Goal: Task Accomplishment & Management: Manage account settings

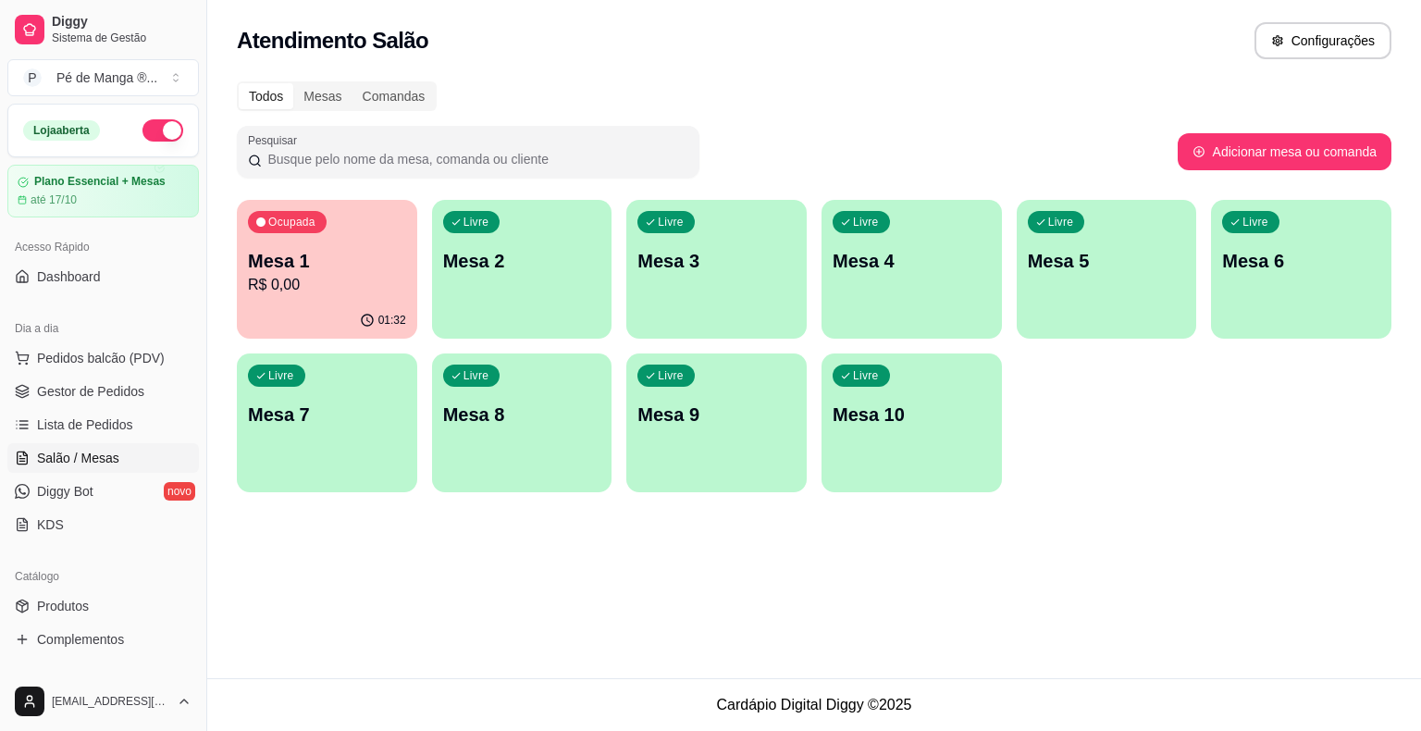
click at [360, 284] on p "R$ 0,00" at bounding box center [327, 285] width 158 height 22
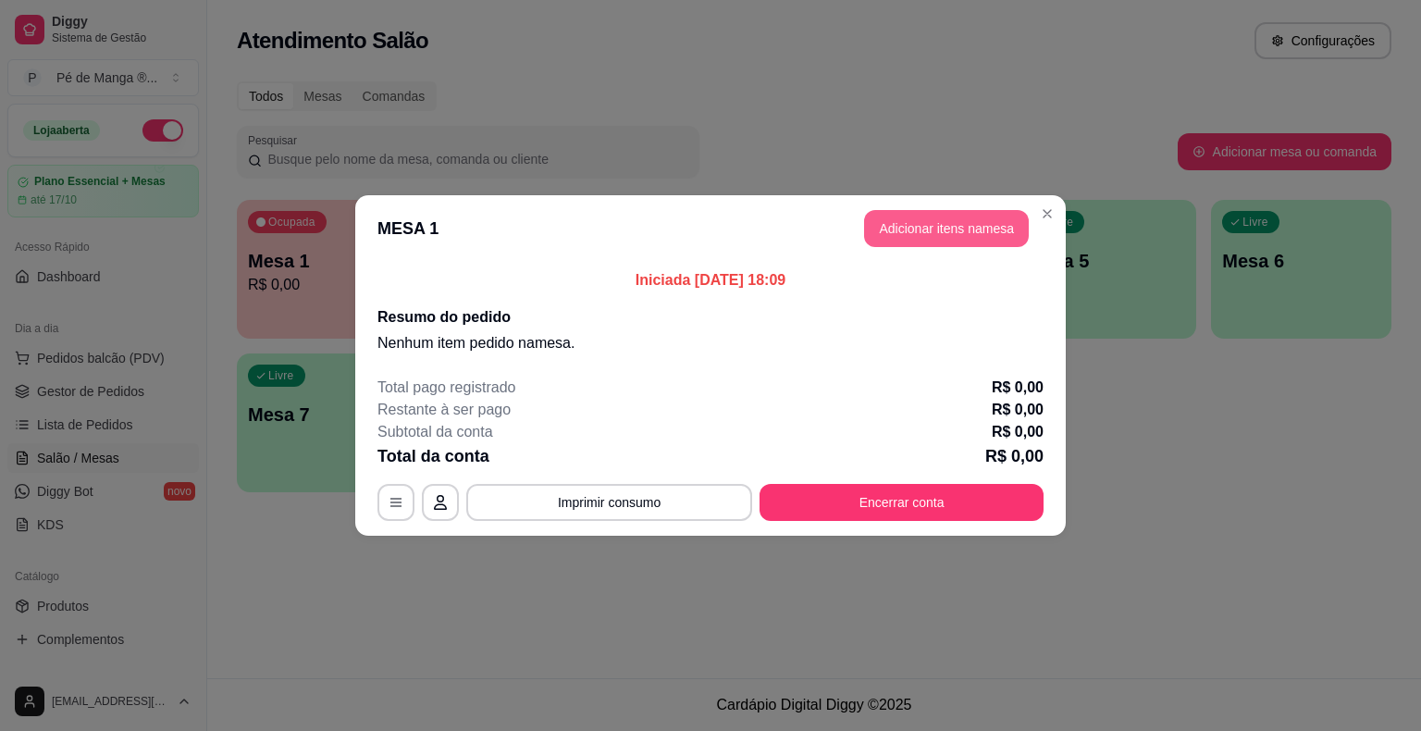
click at [975, 220] on button "Adicionar itens na mesa" at bounding box center [946, 228] width 165 height 37
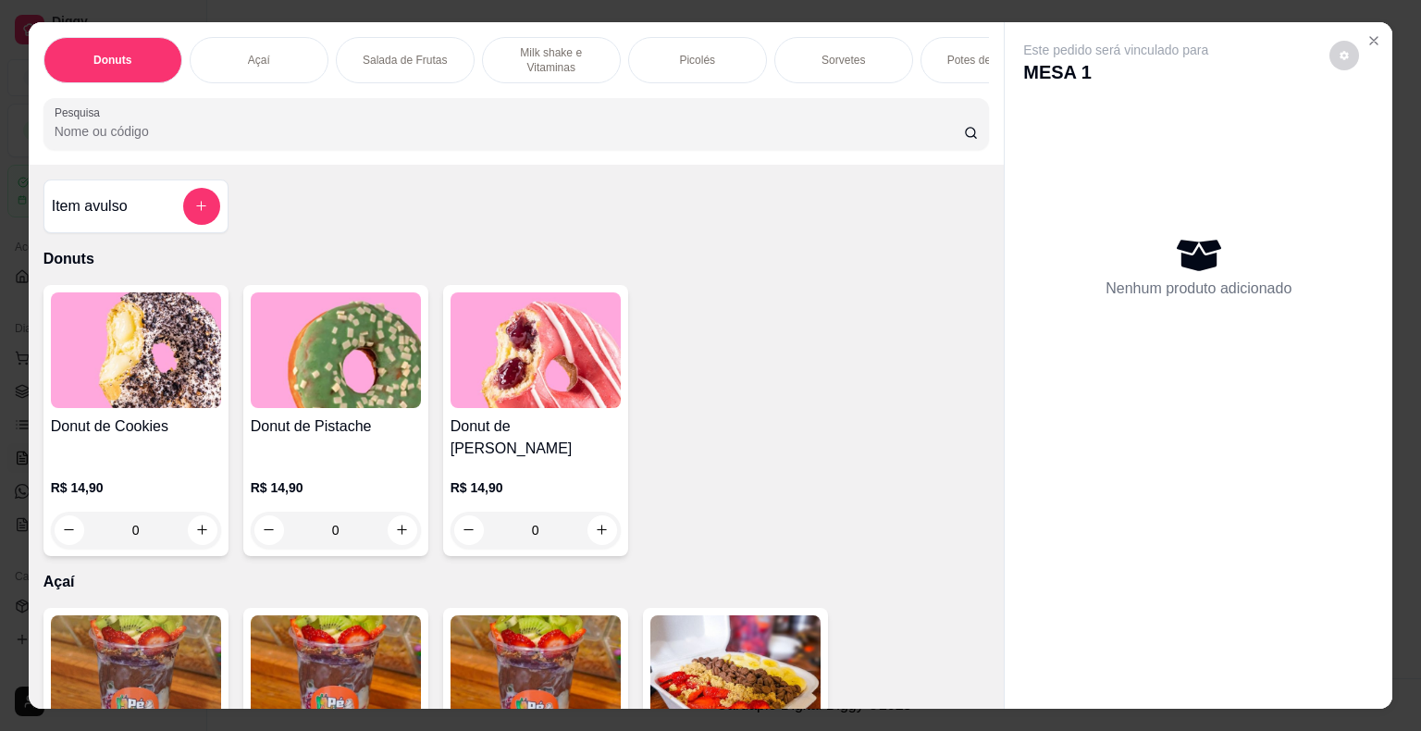
drag, startPoint x: 687, startPoint y: 93, endPoint x: 702, endPoint y: 94, distance: 15.8
click at [702, 94] on div "Donuts Açaí Salada de Frutas Milk shake e Vitaminas Picolés Sorvetes Potes de S…" at bounding box center [517, 93] width 976 height 142
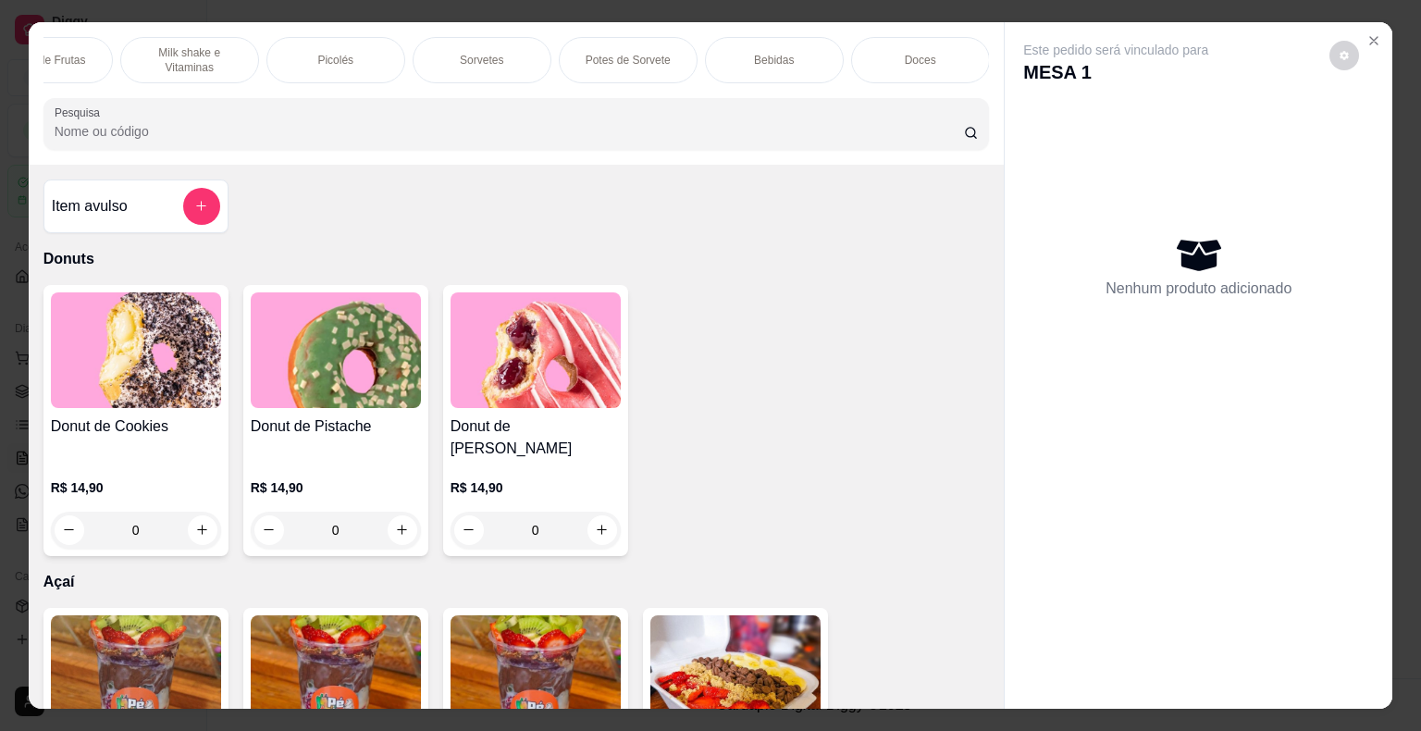
click at [811, 41] on div "Bebidas" at bounding box center [774, 60] width 139 height 46
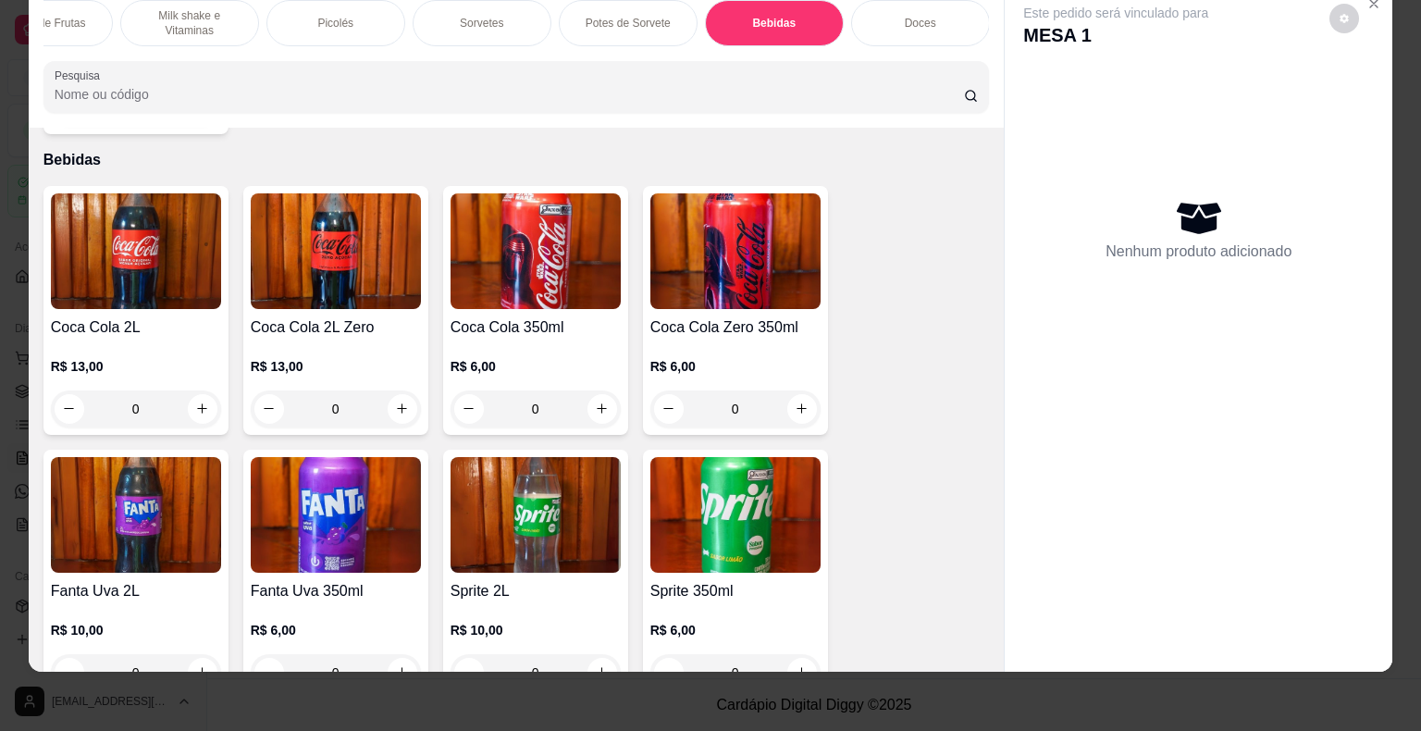
scroll to position [5241, 0]
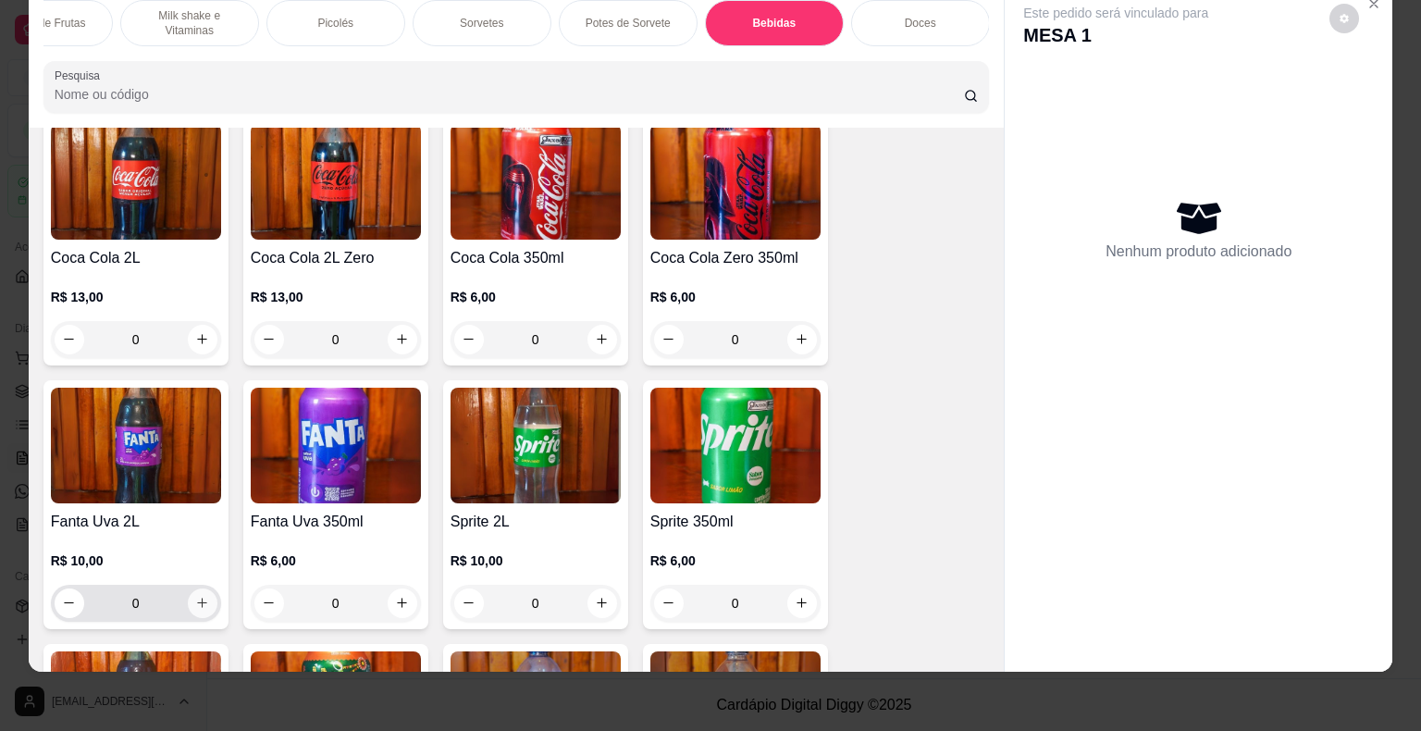
click at [209, 588] on button "increase-product-quantity" at bounding box center [203, 603] width 30 height 30
type input "1"
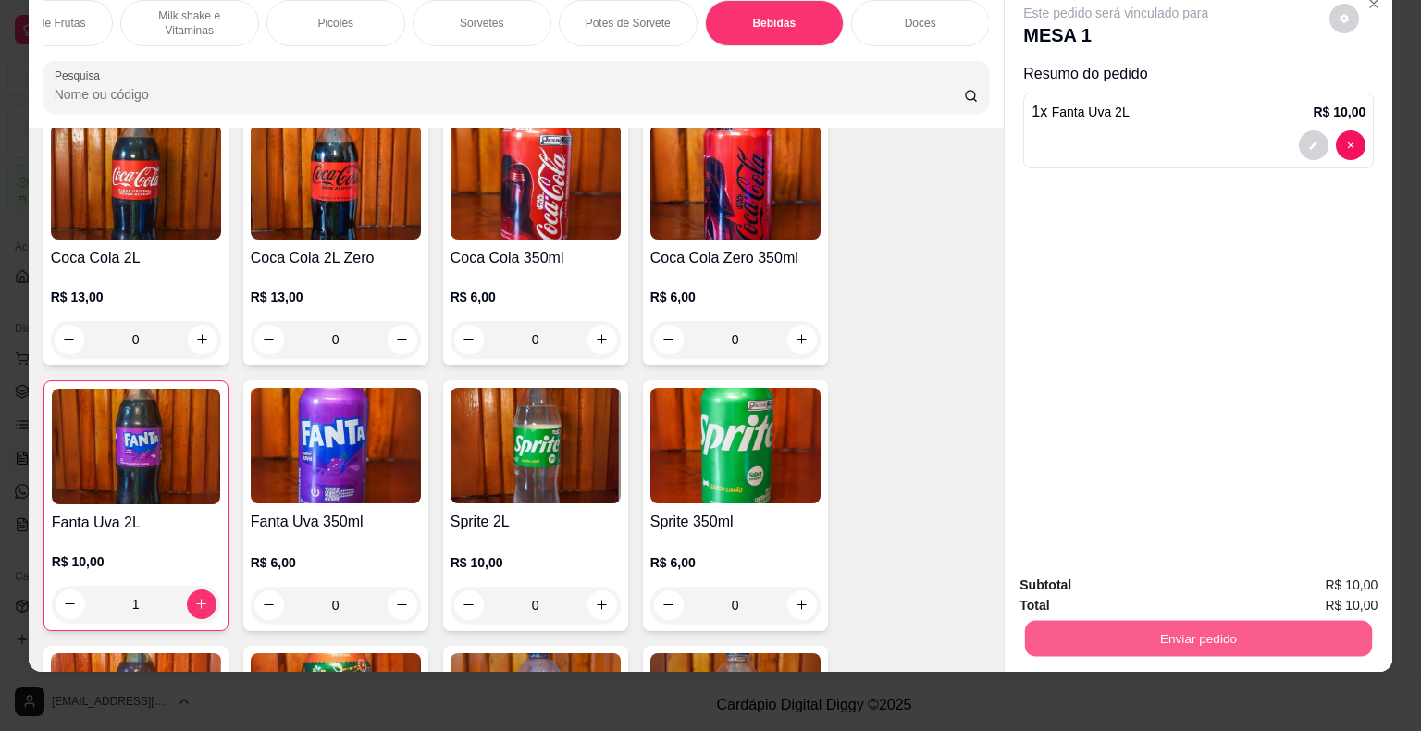
click at [1264, 632] on button "Enviar pedido" at bounding box center [1198, 639] width 347 height 36
click at [1317, 575] on button "Enviar pedido" at bounding box center [1330, 579] width 105 height 35
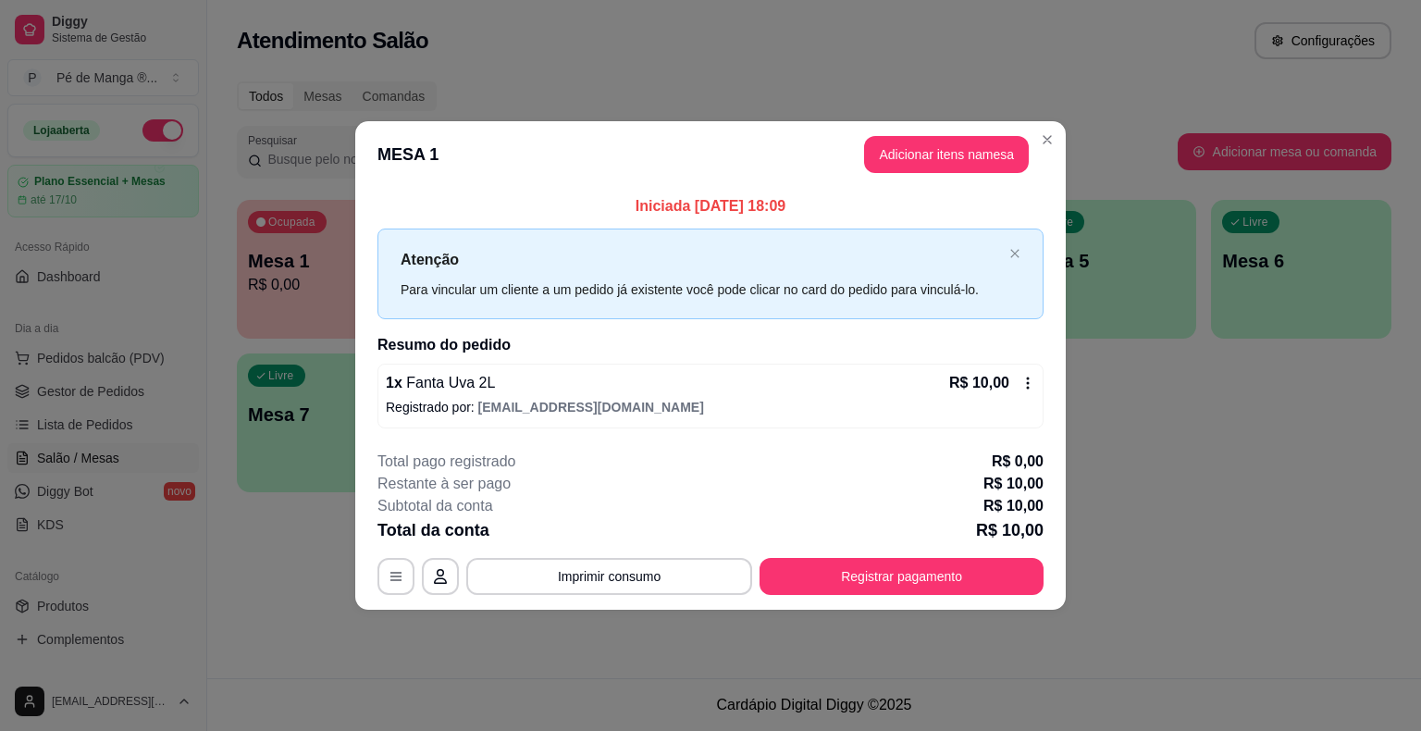
click at [896, 568] on button "Registrar pagamento" at bounding box center [902, 576] width 284 height 37
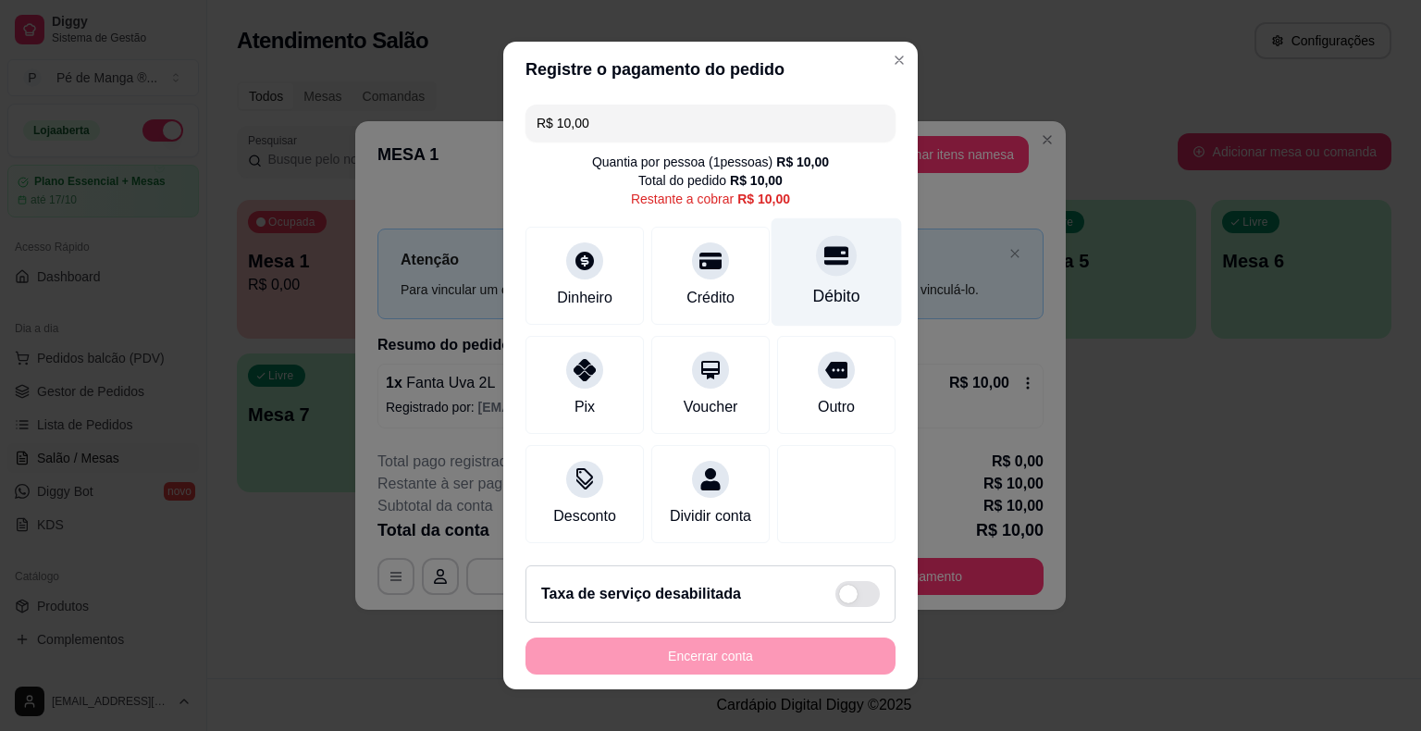
click at [825, 260] on icon at bounding box center [836, 255] width 24 height 24
type input "R$ 0,00"
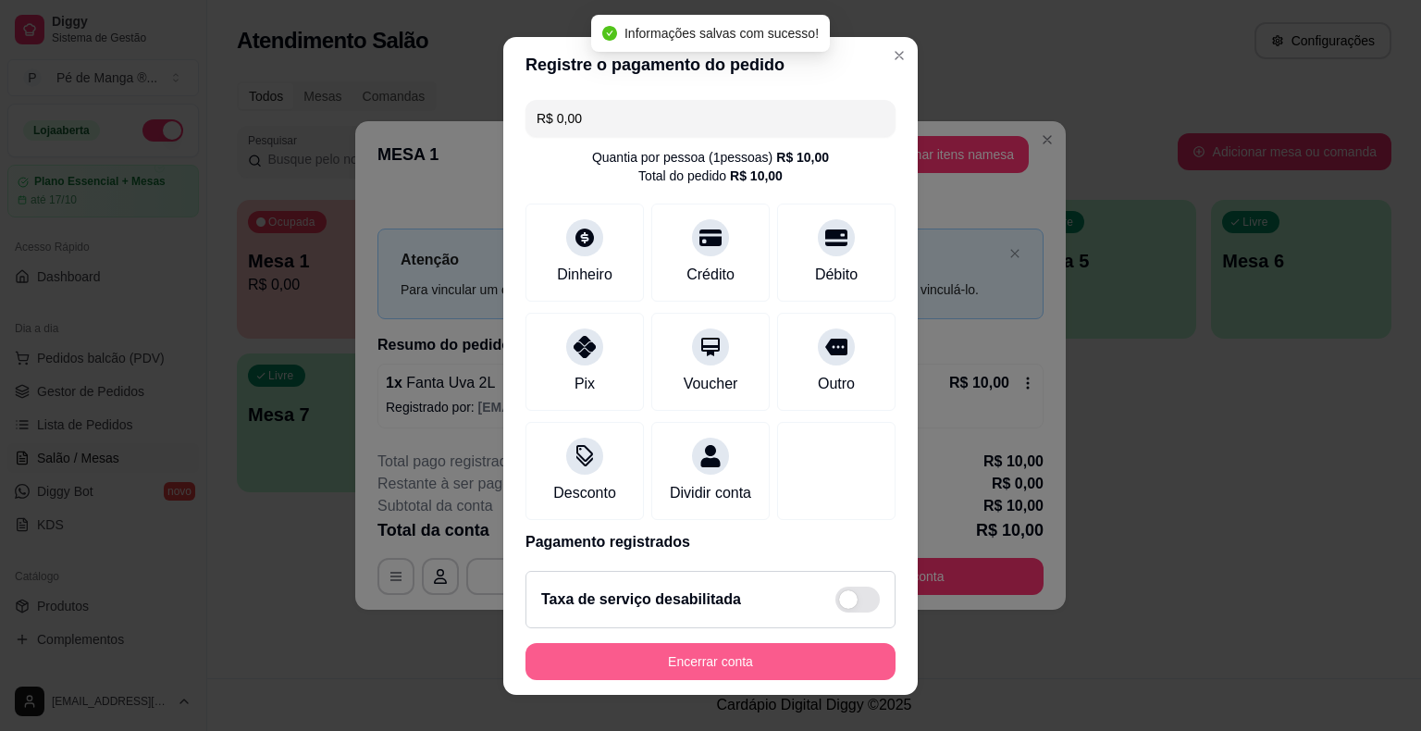
click at [698, 658] on button "Encerrar conta" at bounding box center [711, 661] width 370 height 37
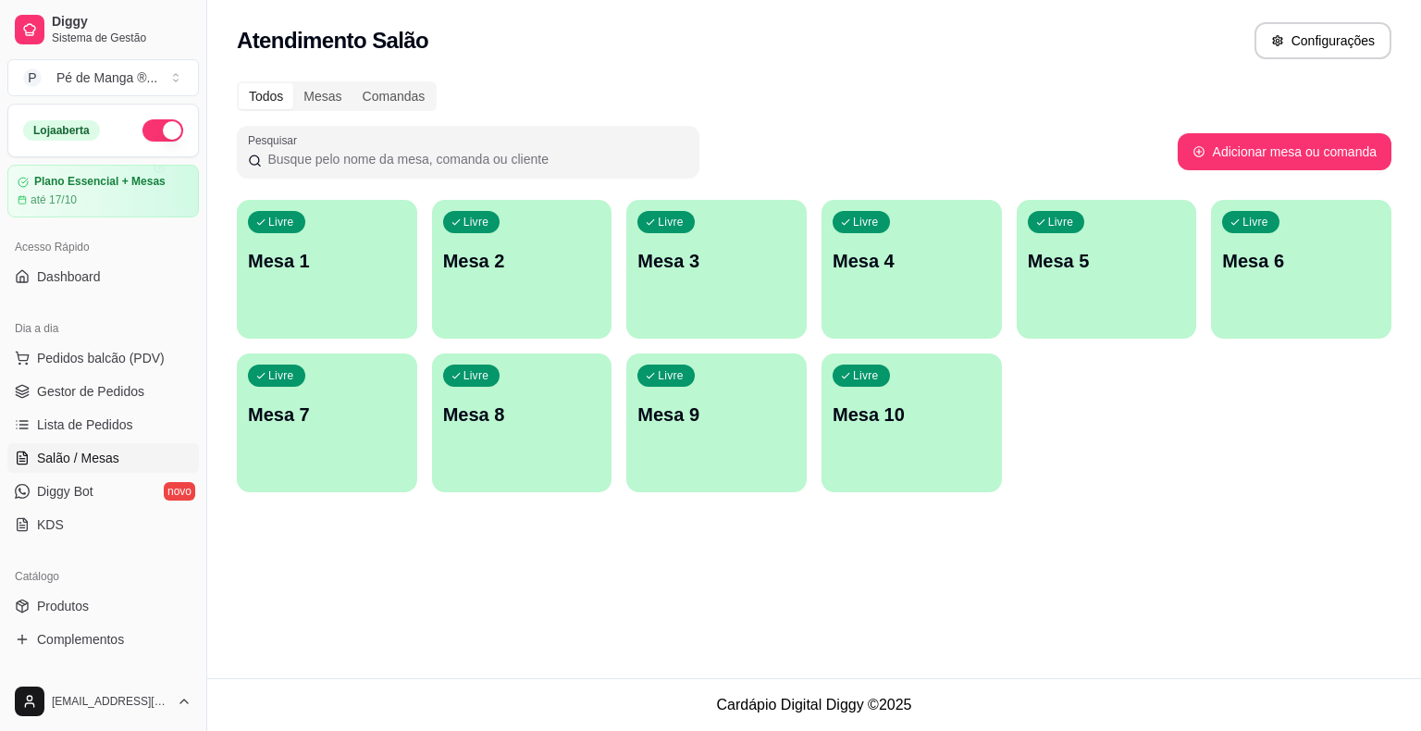
click at [148, 373] on ul "Pedidos balcão (PDV) Gestor de Pedidos Lista de Pedidos Salão / Mesas Diggy Bot…" at bounding box center [103, 441] width 192 height 196
click at [133, 390] on span "Gestor de Pedidos" at bounding box center [90, 391] width 107 height 19
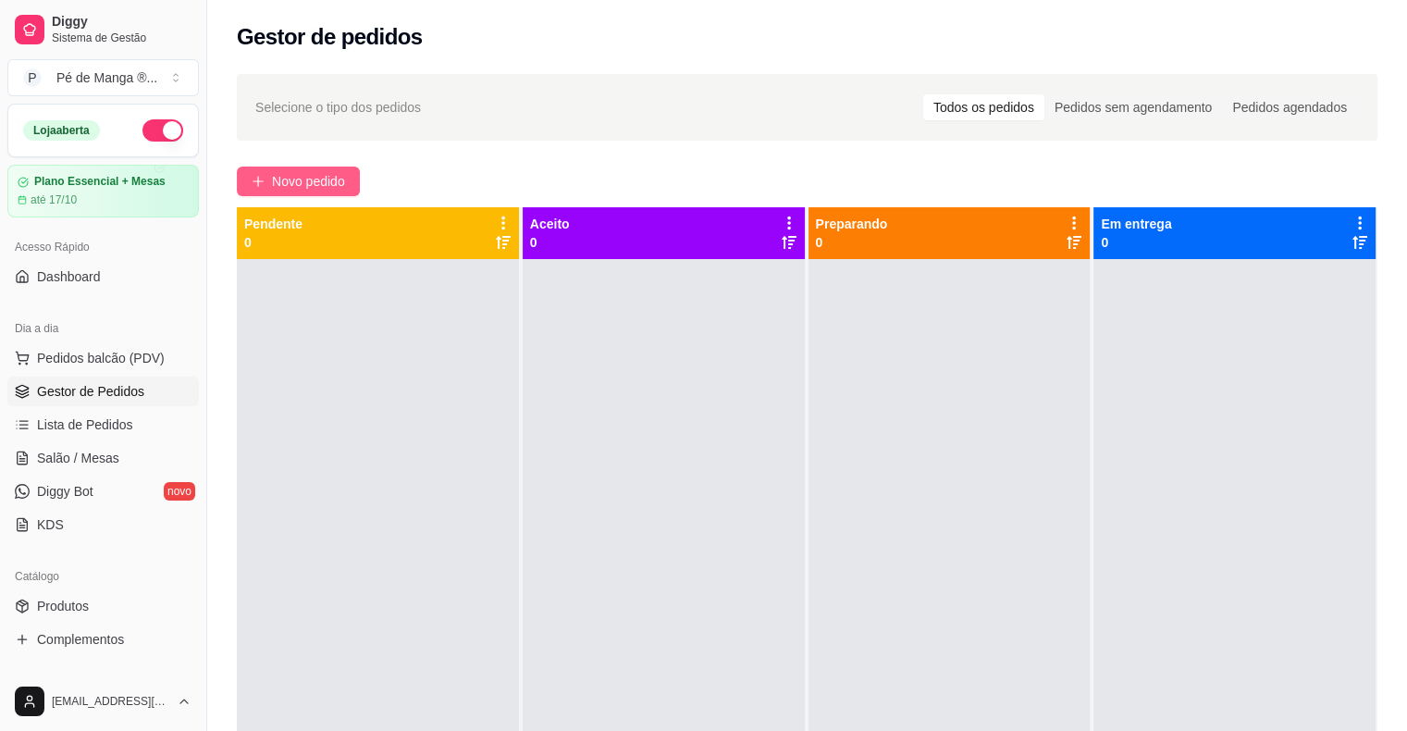
click at [328, 173] on span "Novo pedido" at bounding box center [308, 181] width 73 height 20
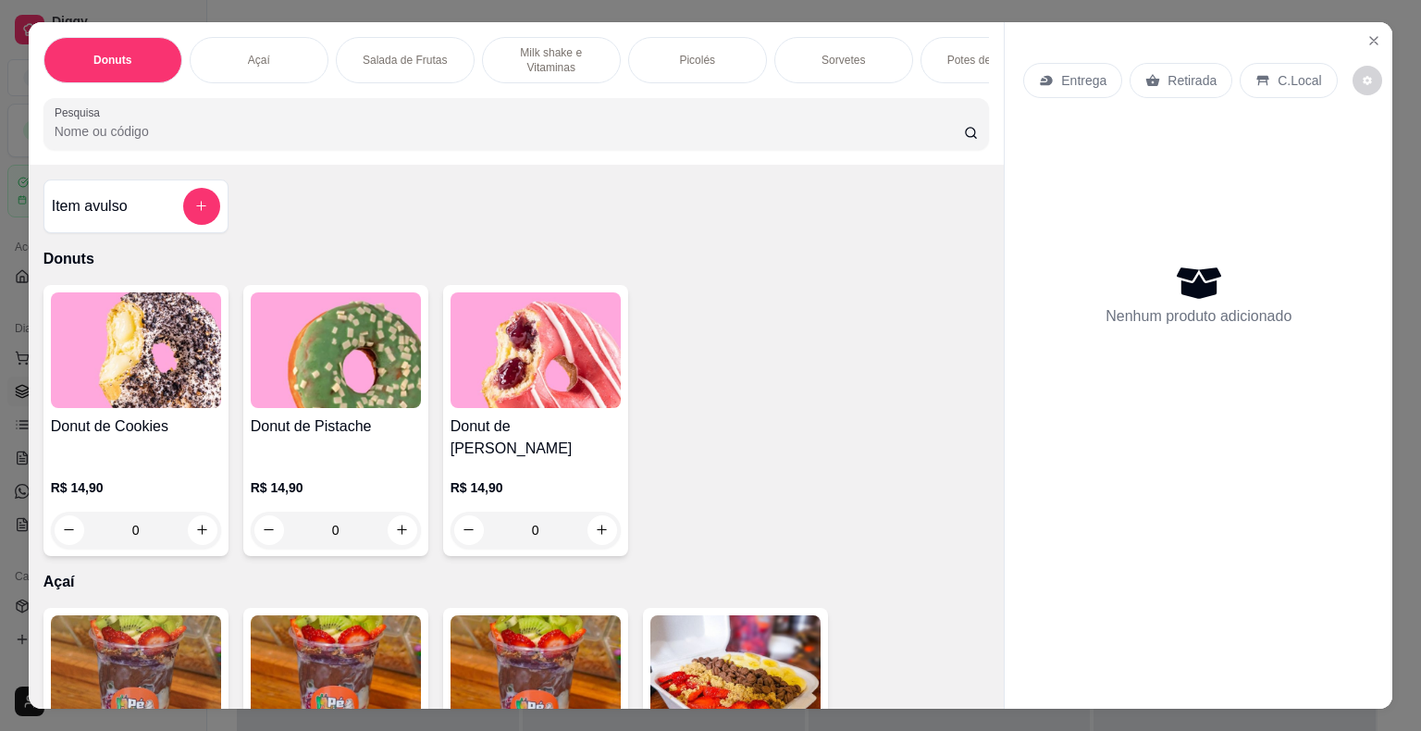
click at [699, 56] on p "Picolés" at bounding box center [697, 60] width 36 height 15
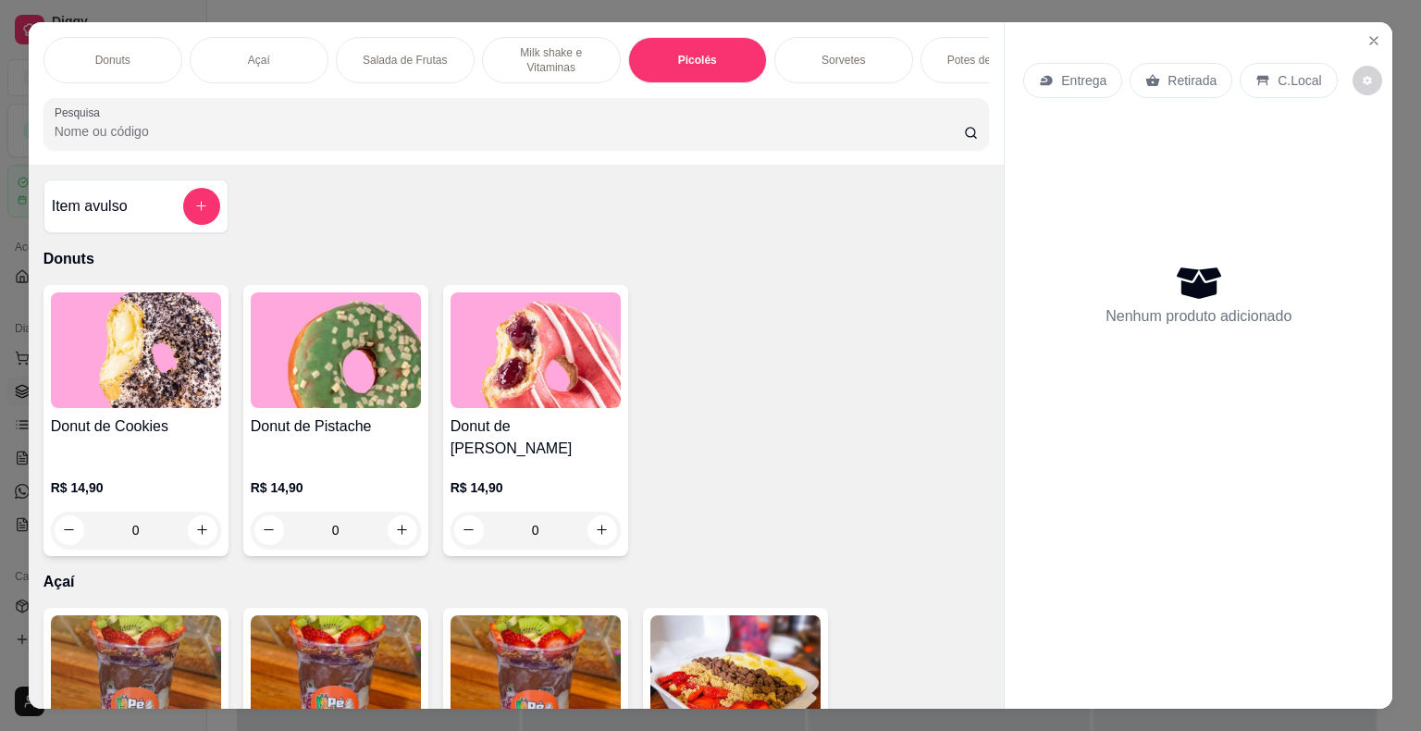
scroll to position [44, 0]
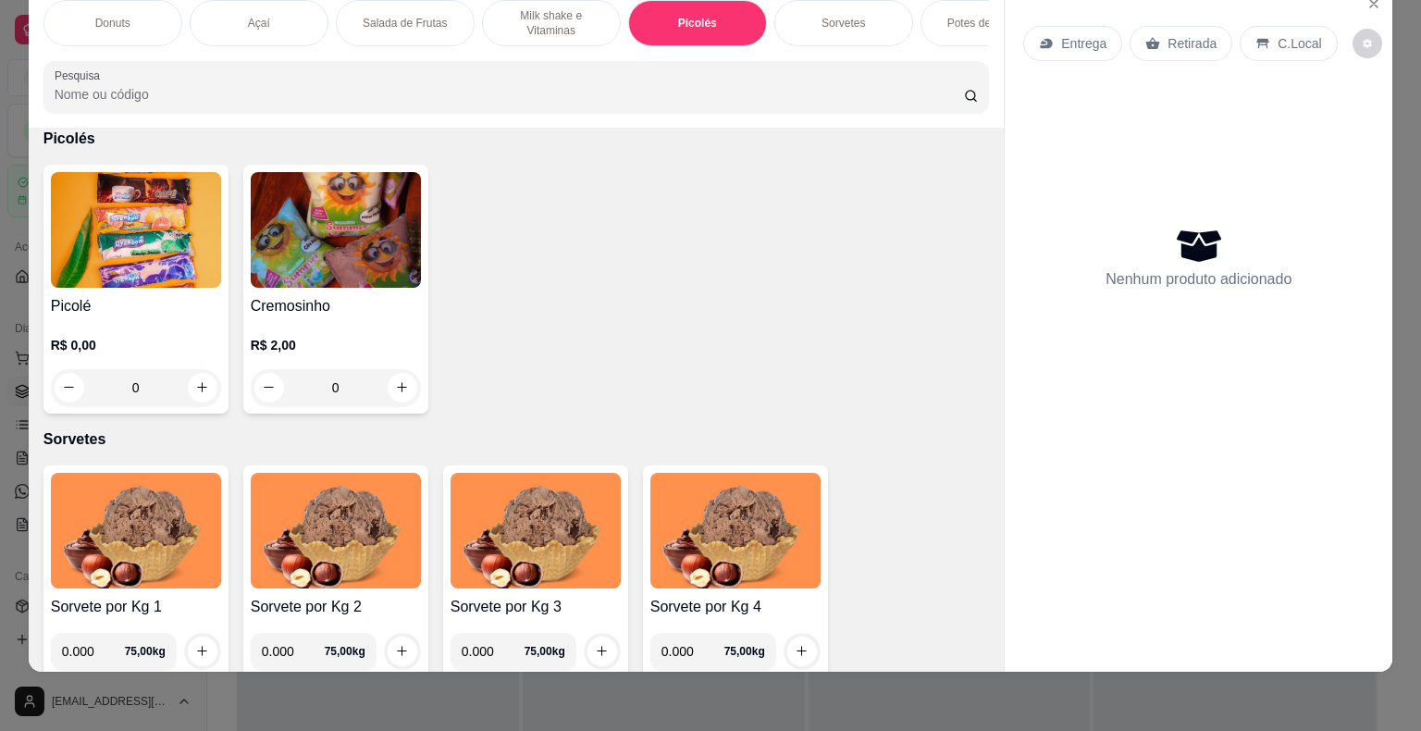
click at [192, 390] on div "0" at bounding box center [136, 387] width 170 height 37
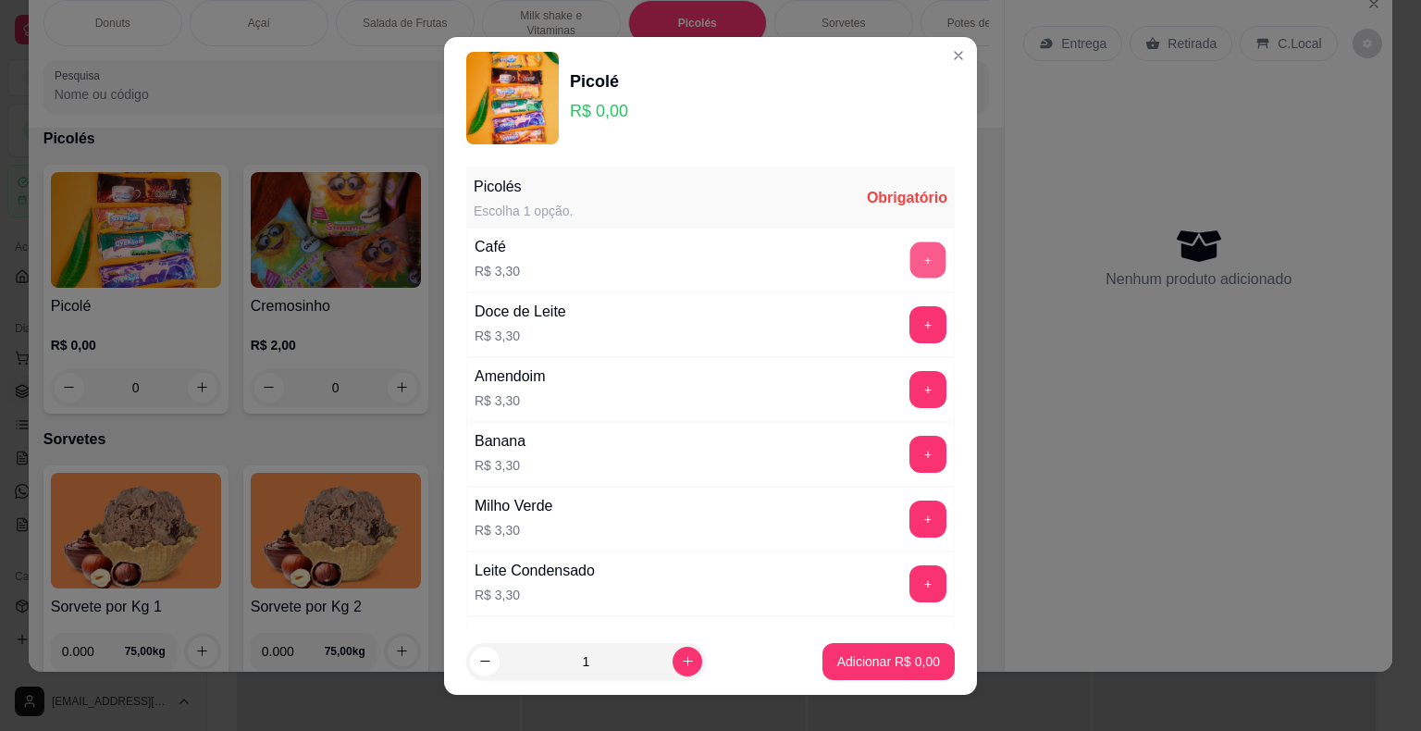
click at [910, 256] on button "+" at bounding box center [928, 259] width 36 height 36
click at [910, 257] on button "+" at bounding box center [928, 259] width 36 height 36
click at [889, 661] on p "Adicionar R$ 6,60" at bounding box center [888, 661] width 100 height 18
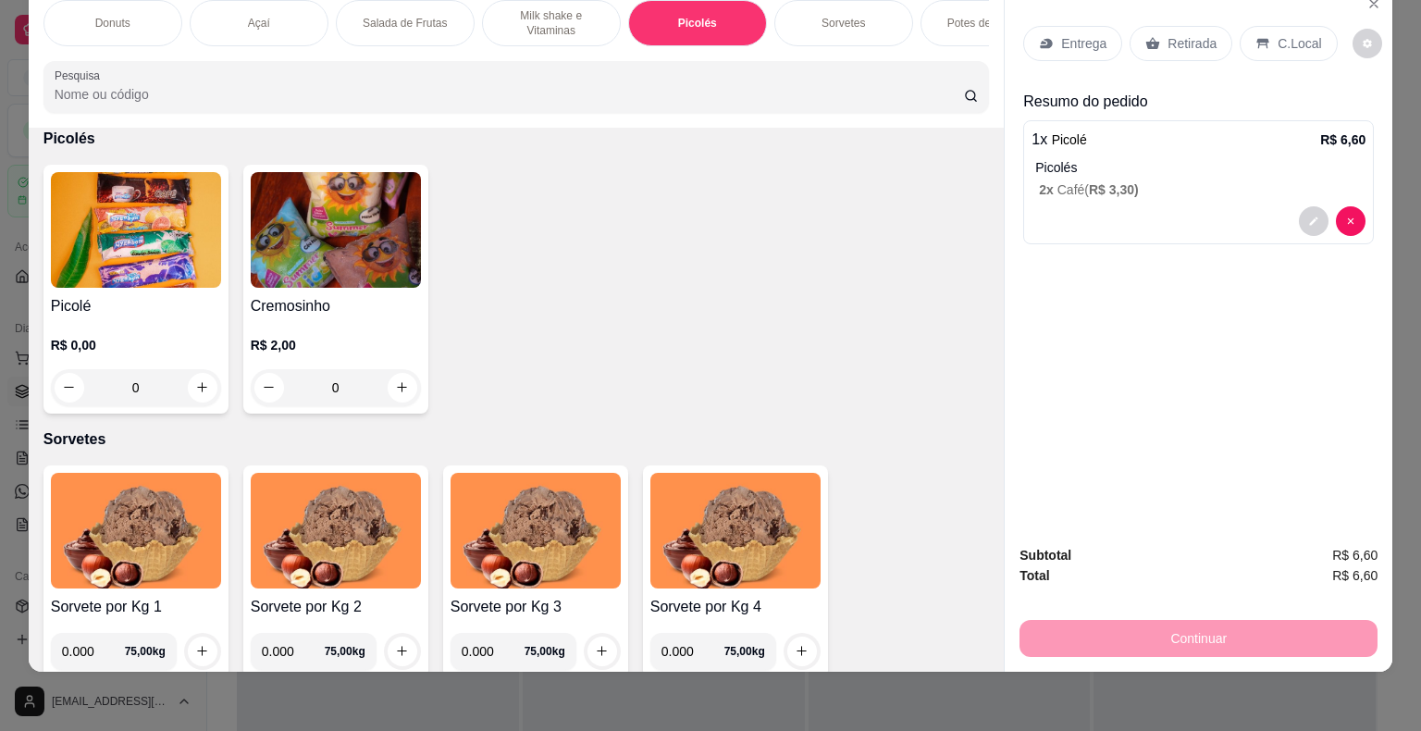
drag, startPoint x: 1083, startPoint y: 397, endPoint x: 1051, endPoint y: 320, distance: 83.3
click at [1083, 396] on div "Entrega Retirada C.Local Resumo do pedido 1 x Picolé R$ 6,60 Picolés 2 x Café (…" at bounding box center [1199, 258] width 388 height 546
click at [1078, 34] on p "Entrega" at bounding box center [1083, 43] width 45 height 19
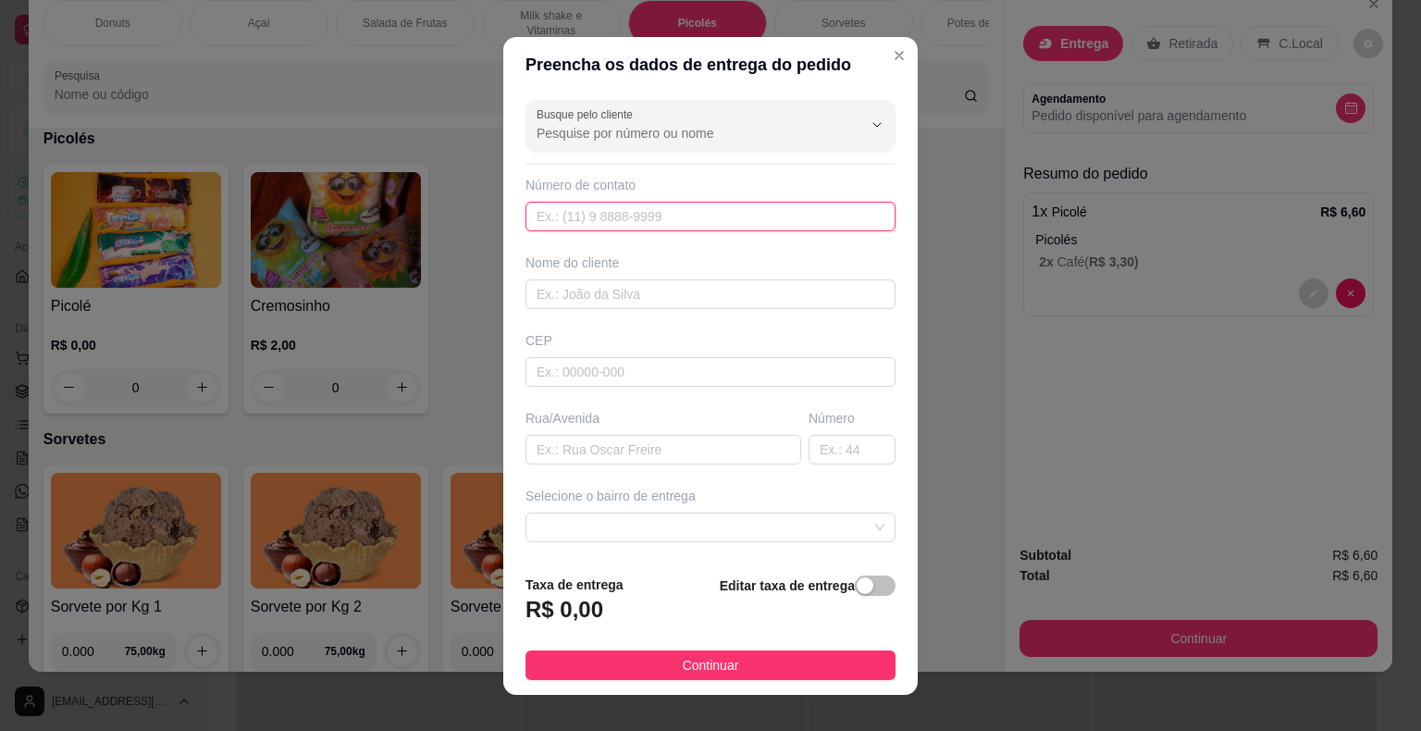
click at [582, 217] on input "text" at bounding box center [711, 217] width 370 height 30
click at [600, 210] on input "text" at bounding box center [711, 217] width 370 height 30
paste input "[PHONE_NUMBER]"
type input "[PHONE_NUMBER]"
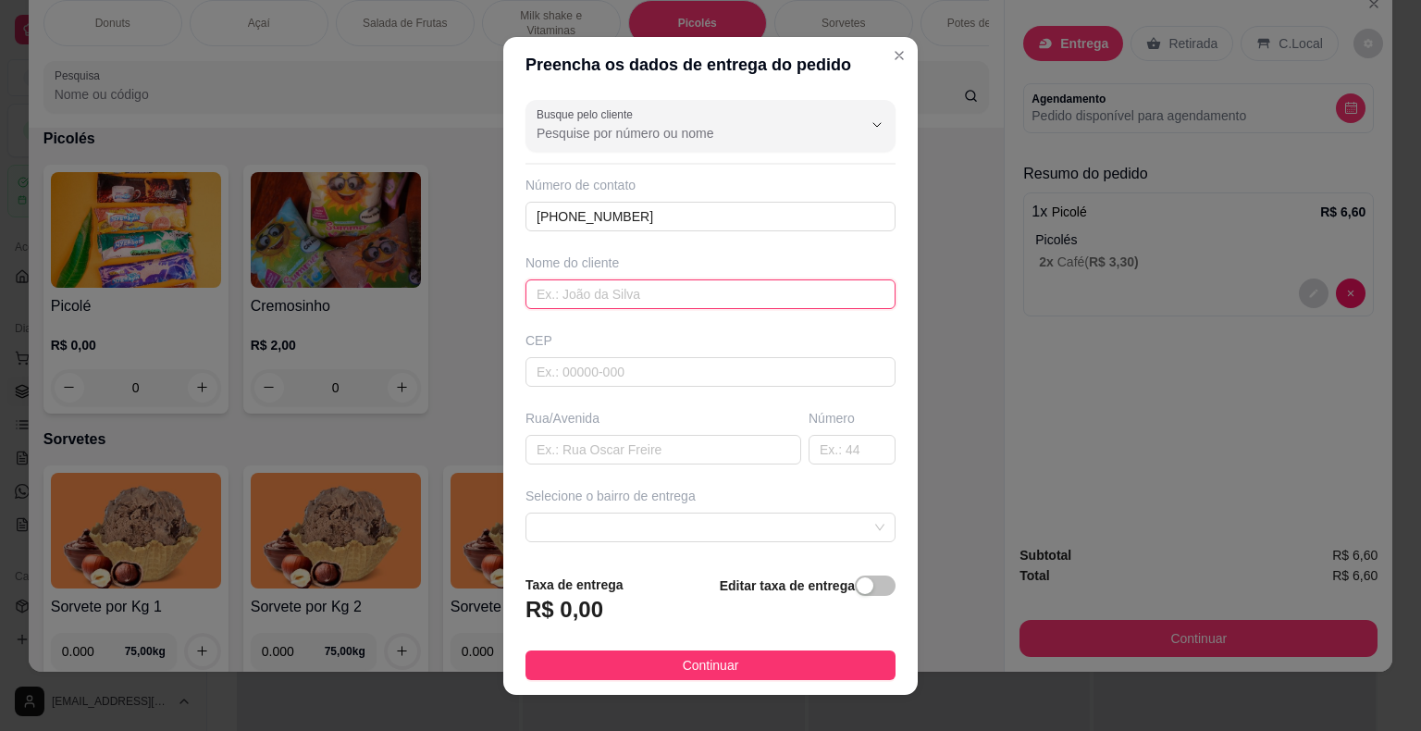
click at [583, 292] on input "text" at bounding box center [711, 294] width 370 height 30
type input "Vandinha"
click at [583, 452] on input "text" at bounding box center [664, 450] width 276 height 30
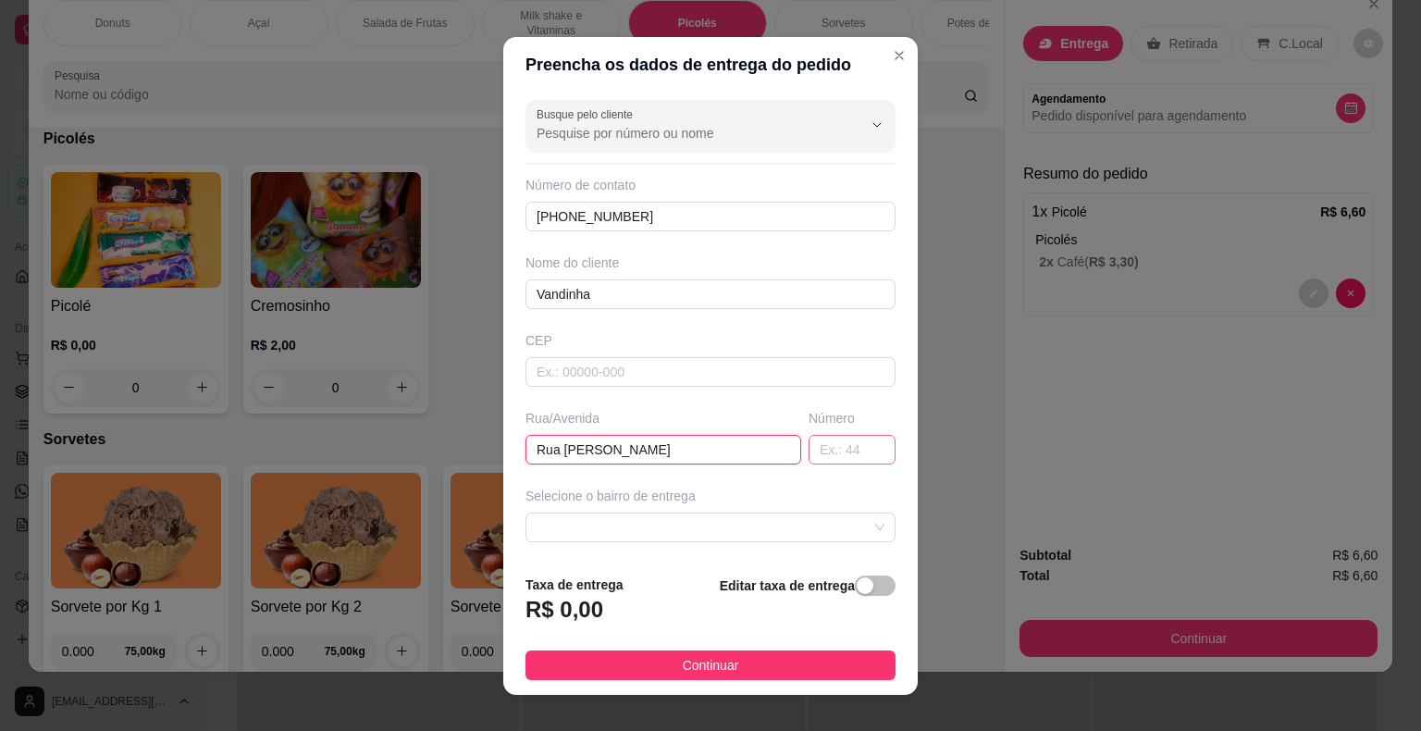
type input "Rua [PERSON_NAME]"
click at [809, 450] on input "text" at bounding box center [852, 450] width 87 height 30
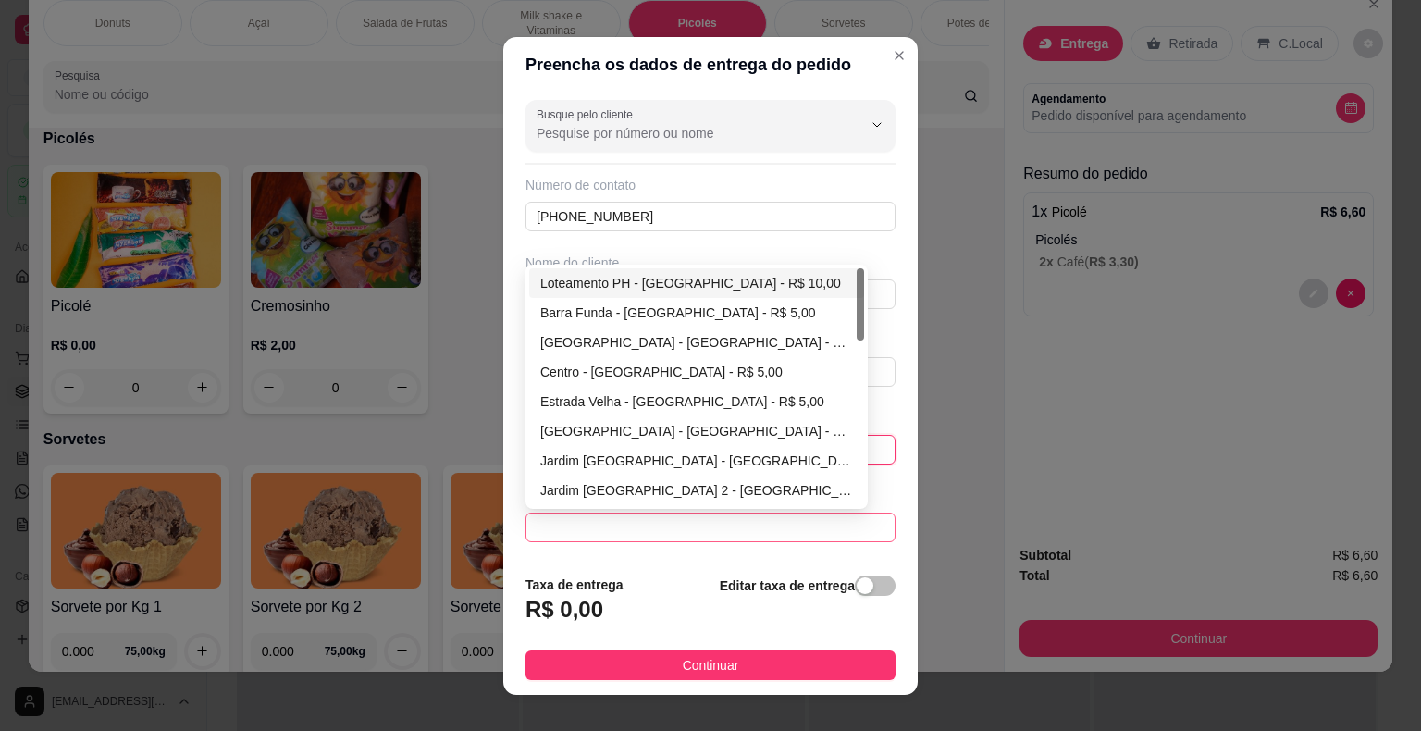
click at [712, 529] on span at bounding box center [711, 528] width 348 height 28
type input "440"
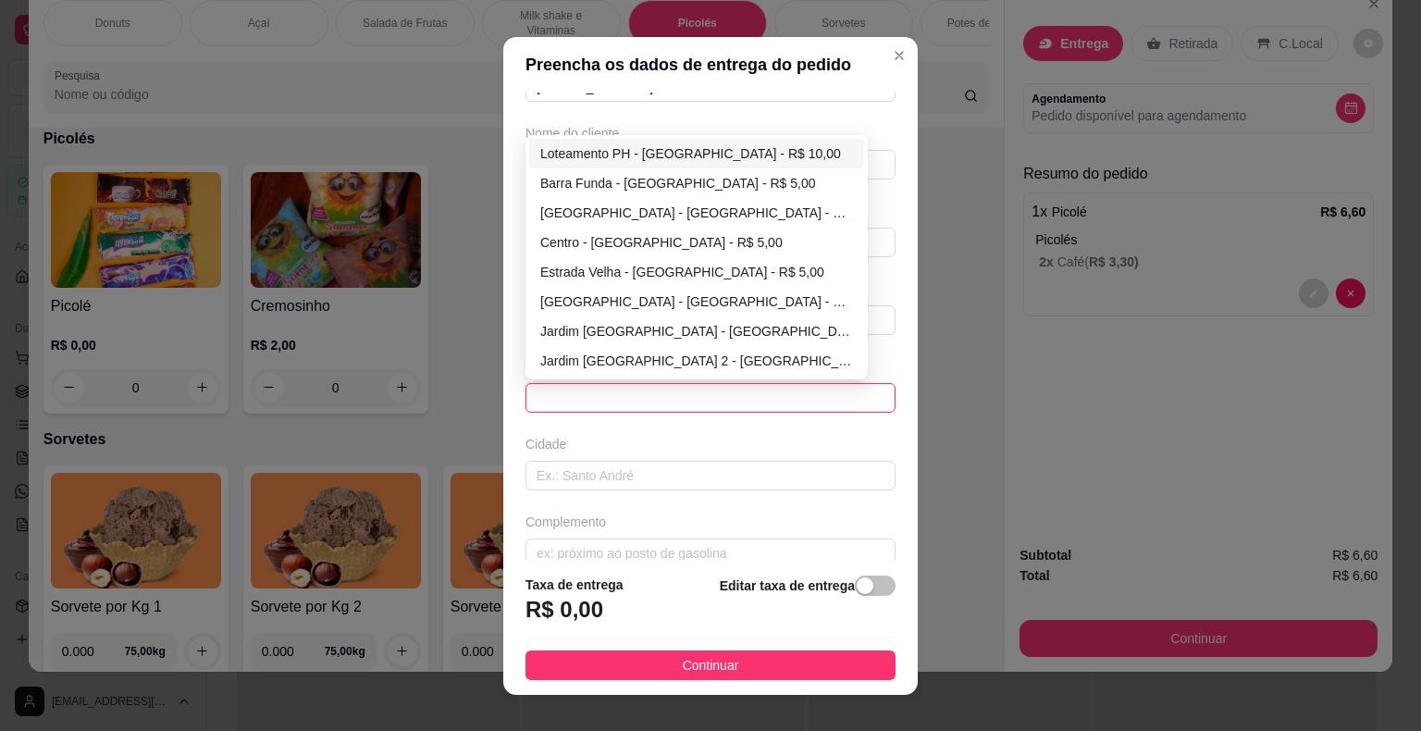
scroll to position [153, 0]
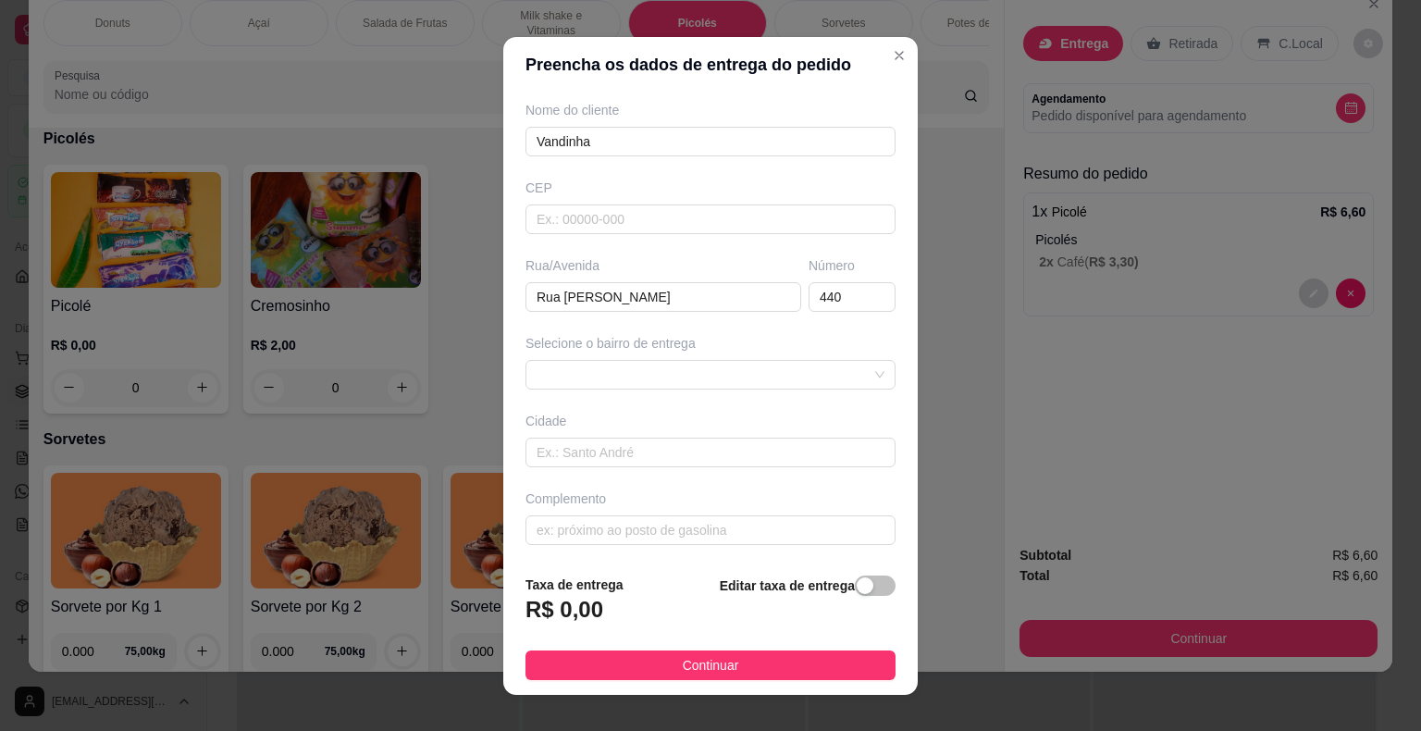
click at [675, 401] on div "Busque pelo cliente Número de contato [PHONE_NUMBER] Nome do cliente Vandinha […" at bounding box center [710, 326] width 415 height 467
click at [607, 531] on input "text" at bounding box center [711, 530] width 370 height 30
click at [700, 370] on span at bounding box center [711, 375] width 348 height 28
type input "[PERSON_NAME]"
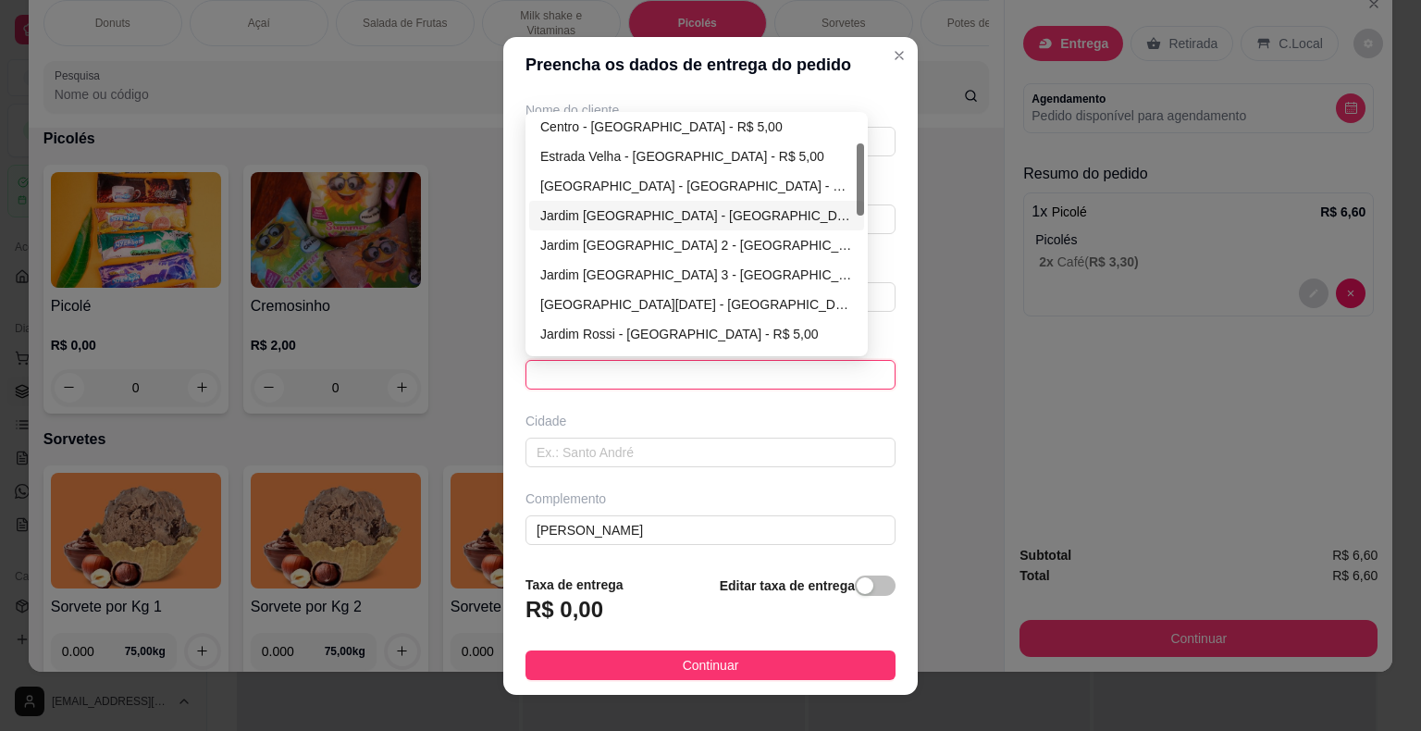
scroll to position [185, 0]
click at [605, 205] on div "[GEOGRAPHIC_DATA][DATE] - [GEOGRAPHIC_DATA] - R$ 5,00" at bounding box center [696, 212] width 313 height 20
type input "Itaberá"
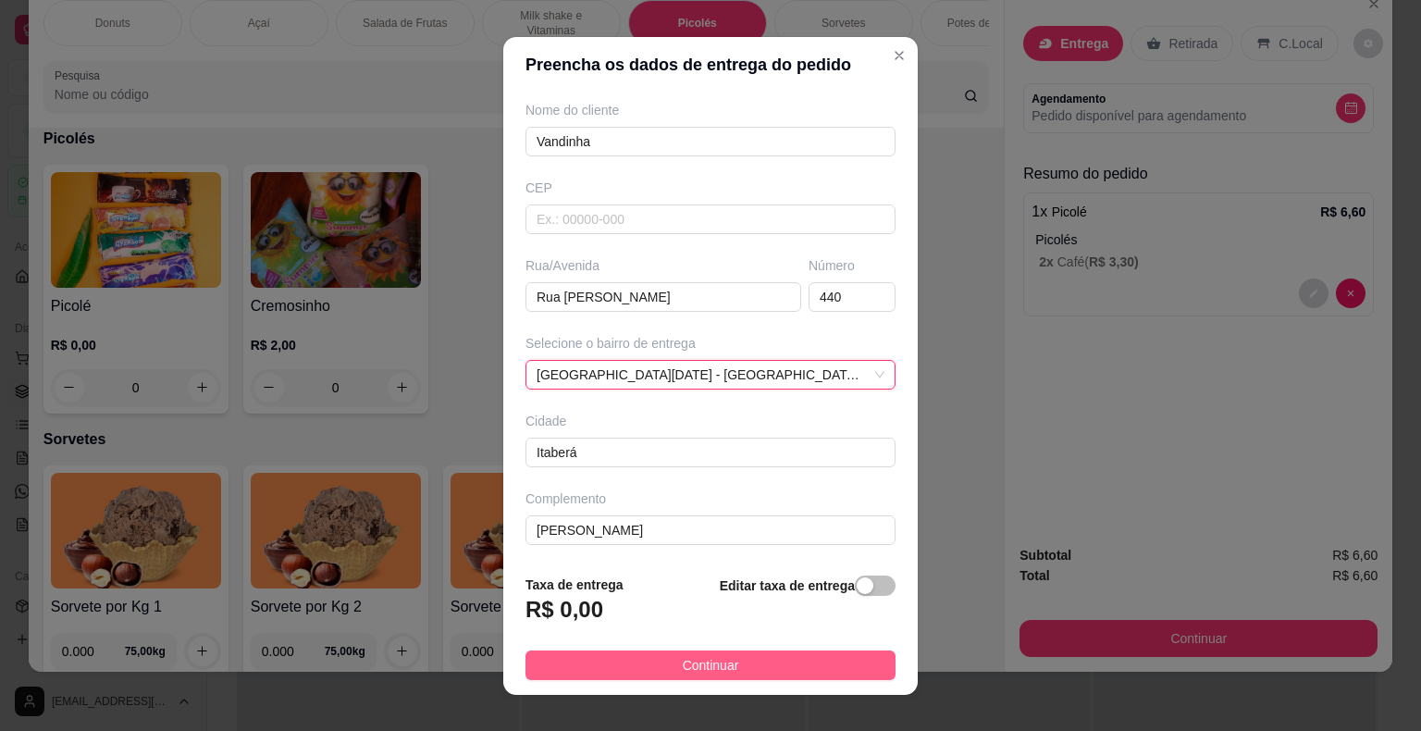
scroll to position [133, 0]
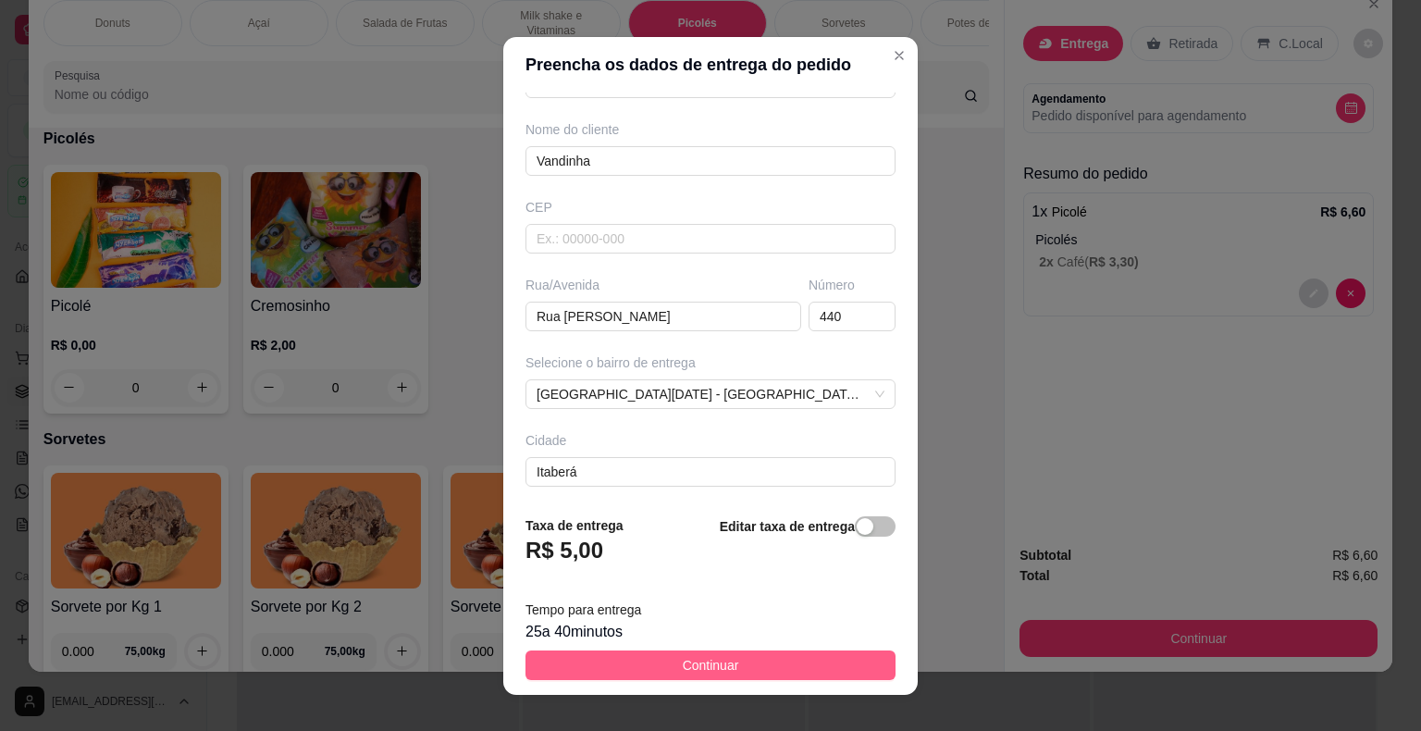
click at [642, 667] on button "Continuar" at bounding box center [711, 665] width 370 height 30
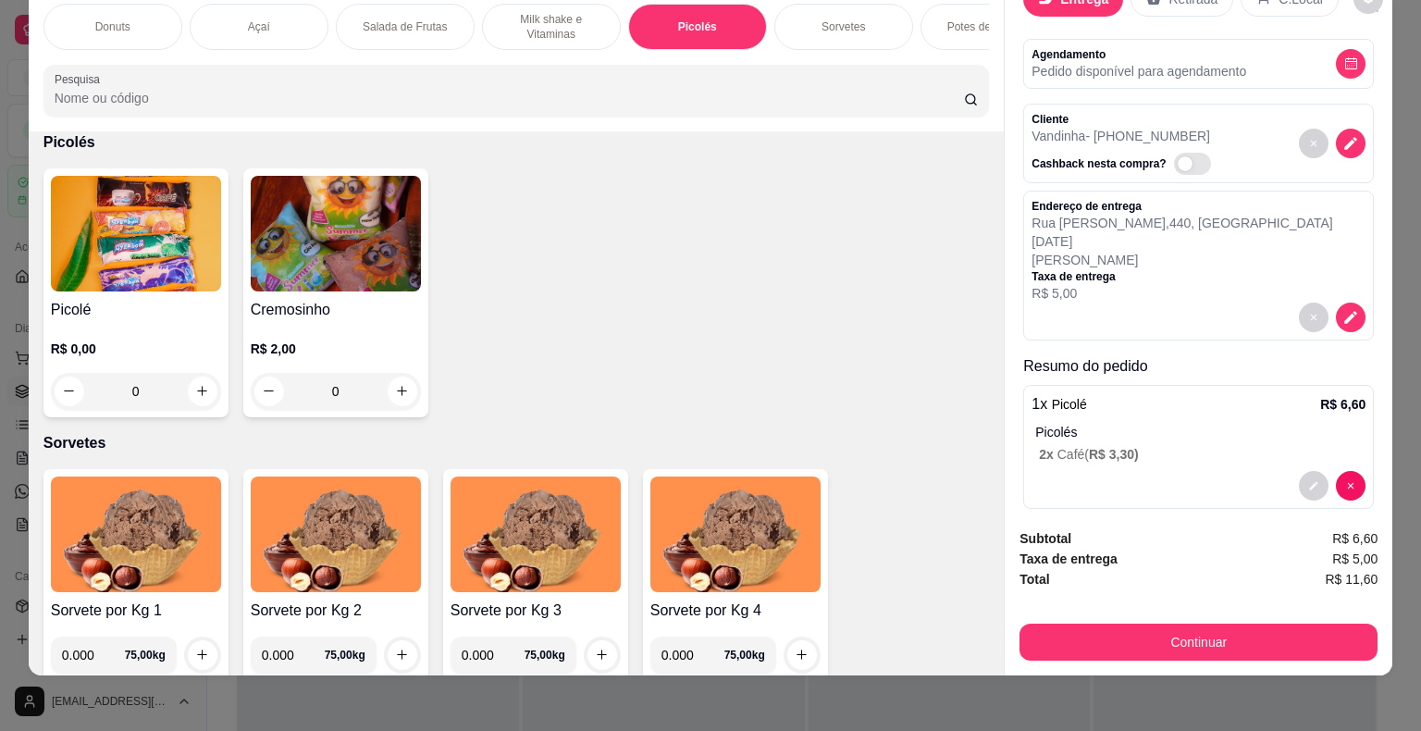
scroll to position [0, 0]
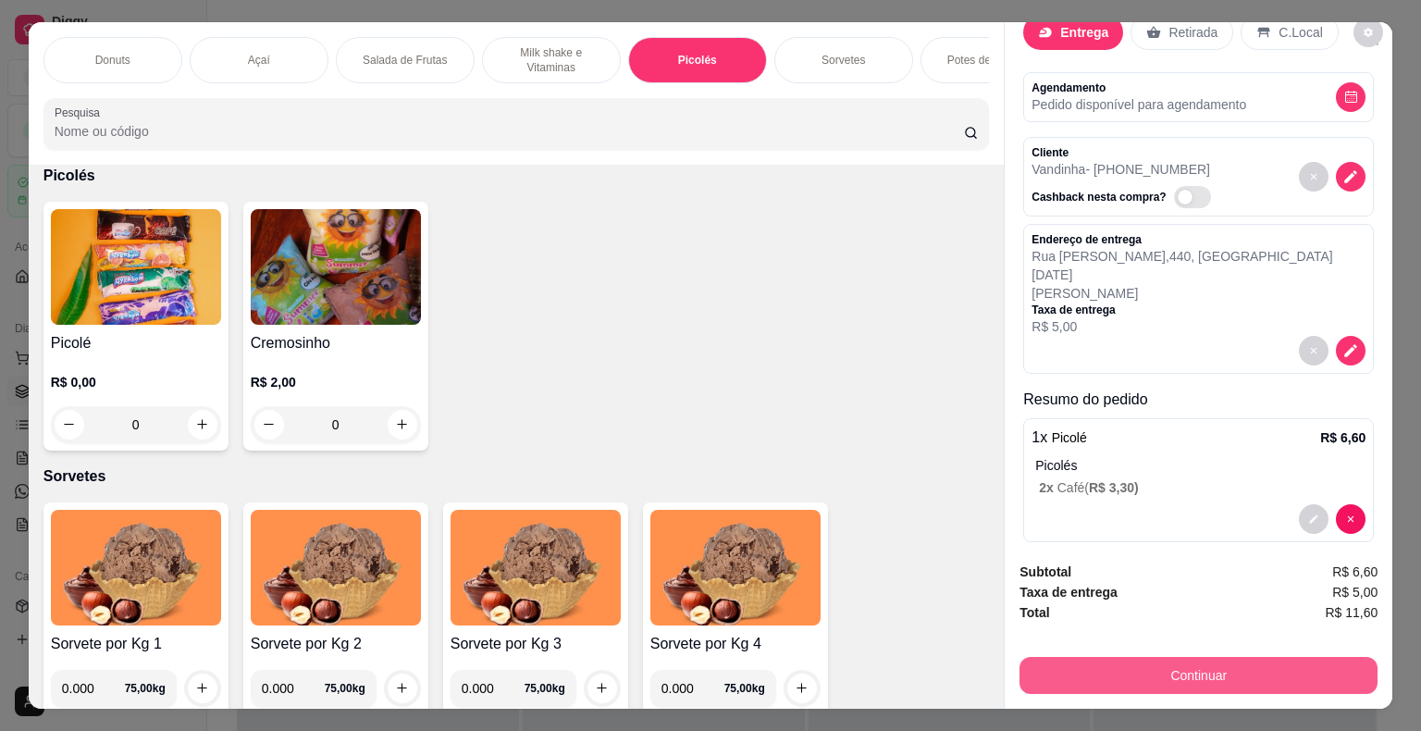
click at [1144, 666] on button "Continuar" at bounding box center [1199, 675] width 358 height 37
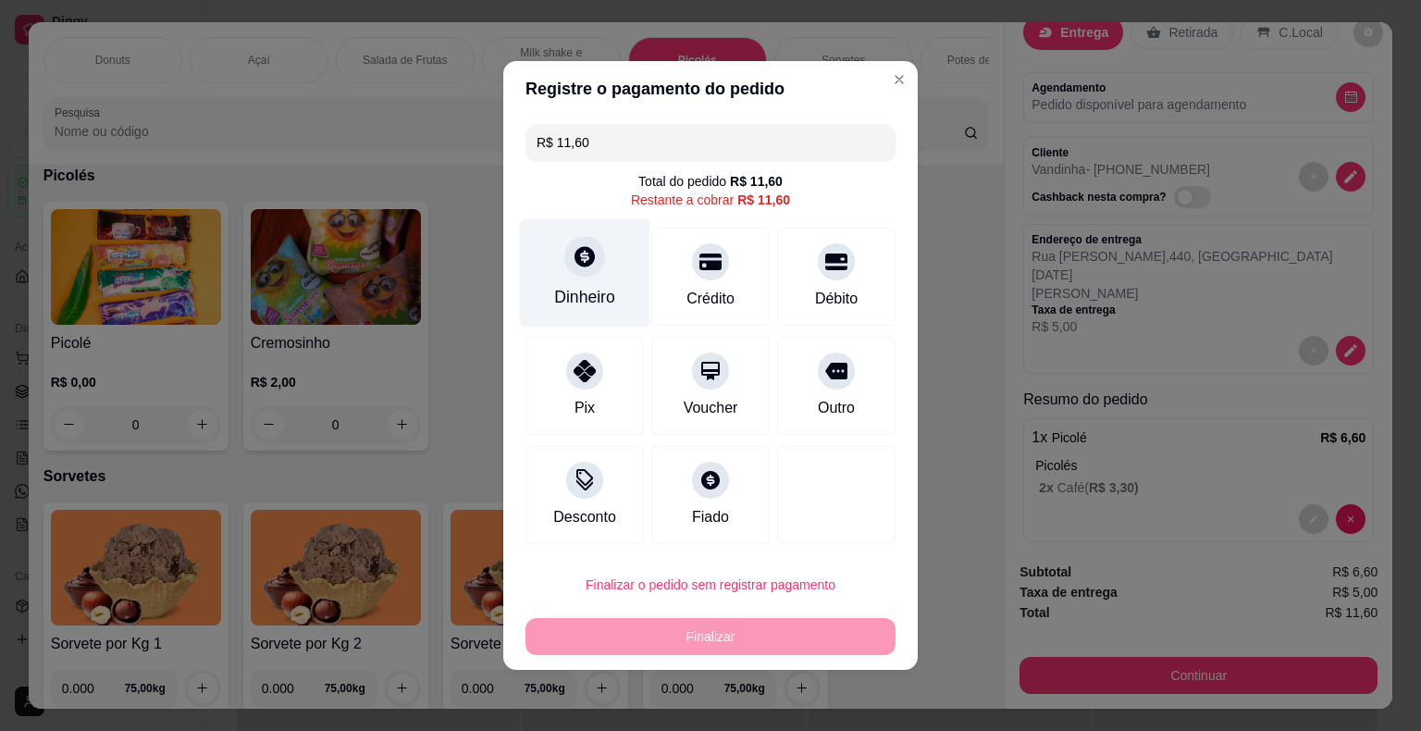
click at [582, 282] on div "Dinheiro" at bounding box center [585, 273] width 130 height 108
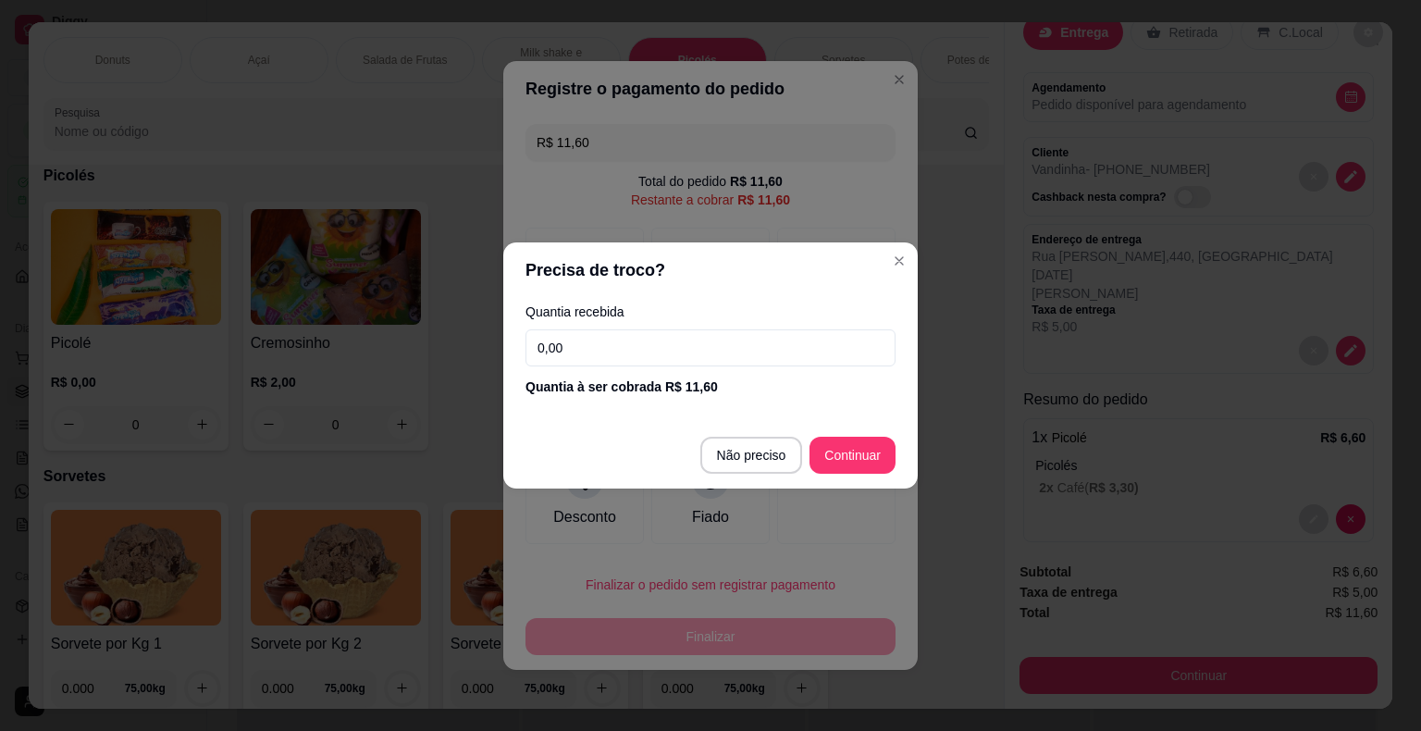
click at [601, 359] on input "0,00" at bounding box center [711, 347] width 370 height 37
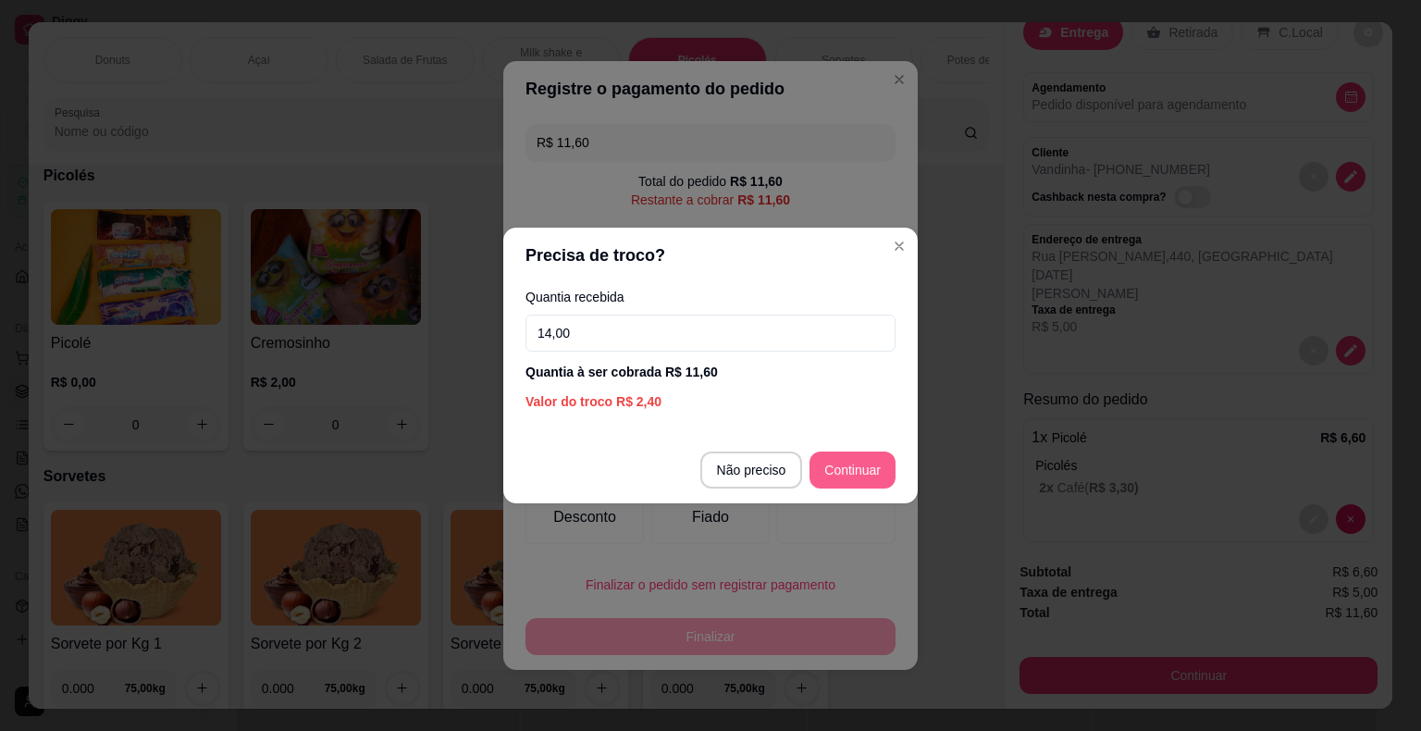
type input "14,00"
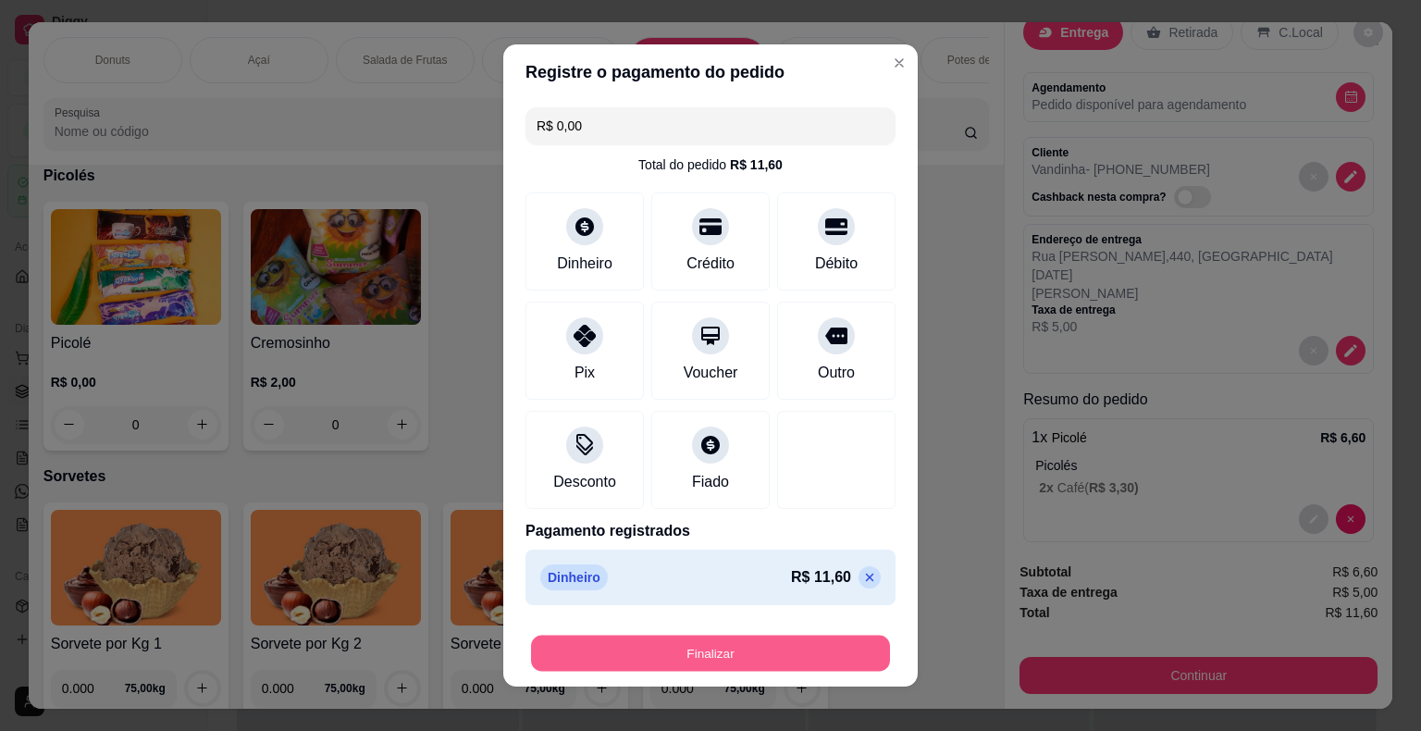
click at [818, 650] on button "Finalizar" at bounding box center [710, 654] width 359 height 36
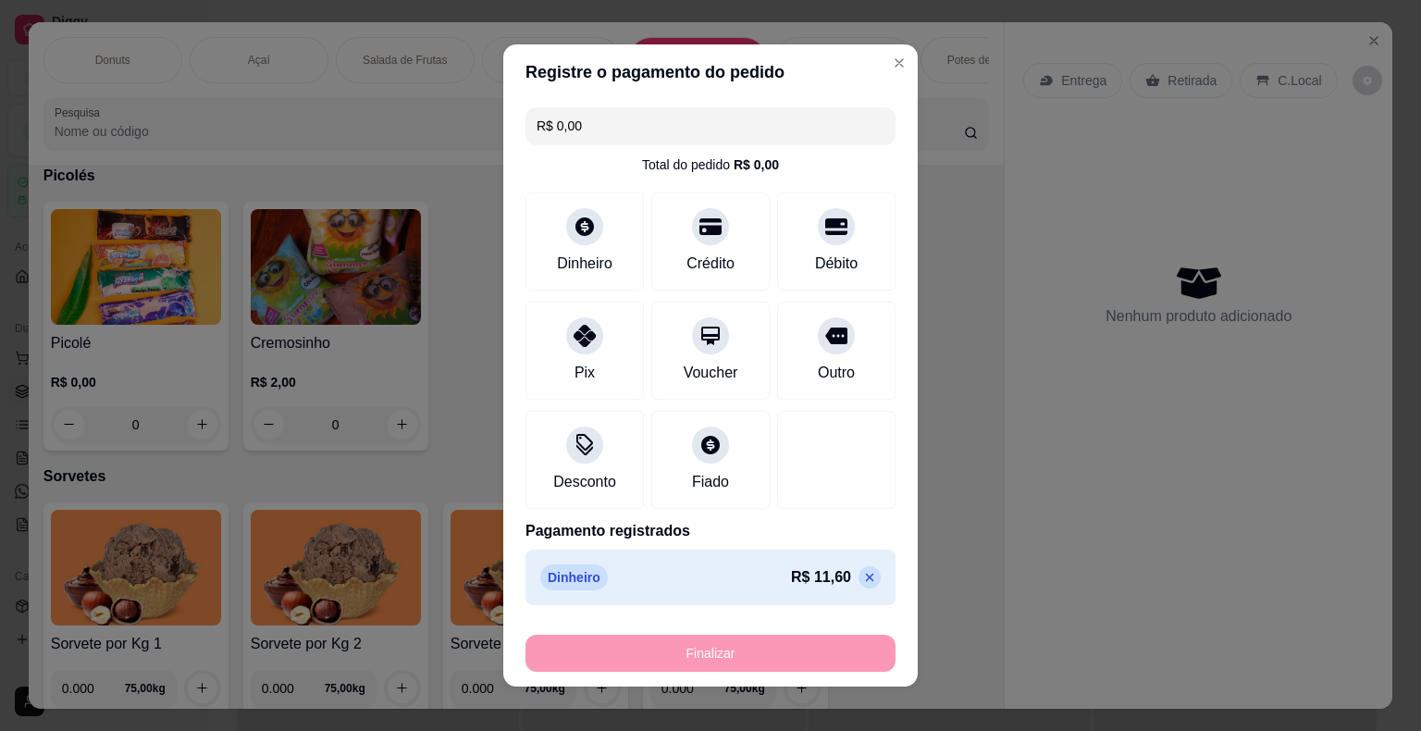
type input "-R$ 11,60"
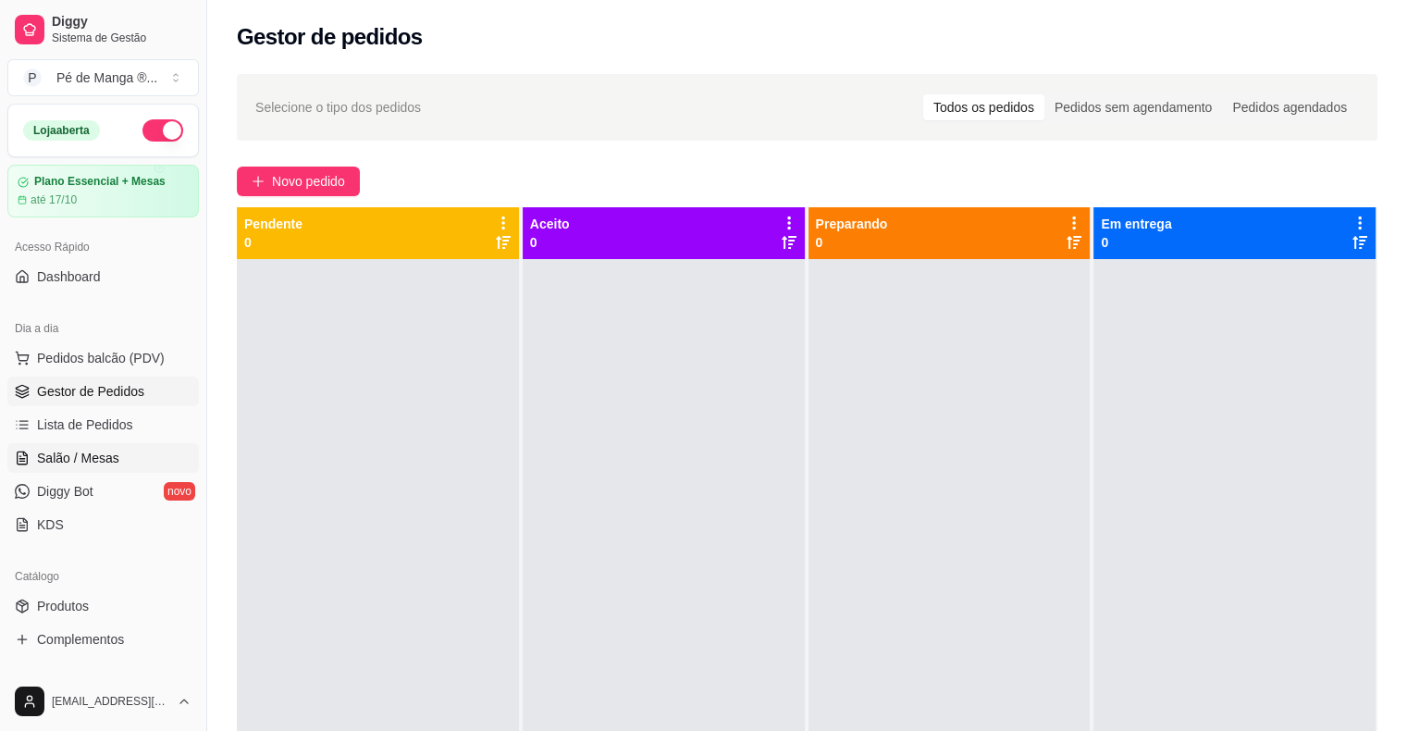
click at [78, 454] on span "Salão / Mesas" at bounding box center [78, 458] width 82 height 19
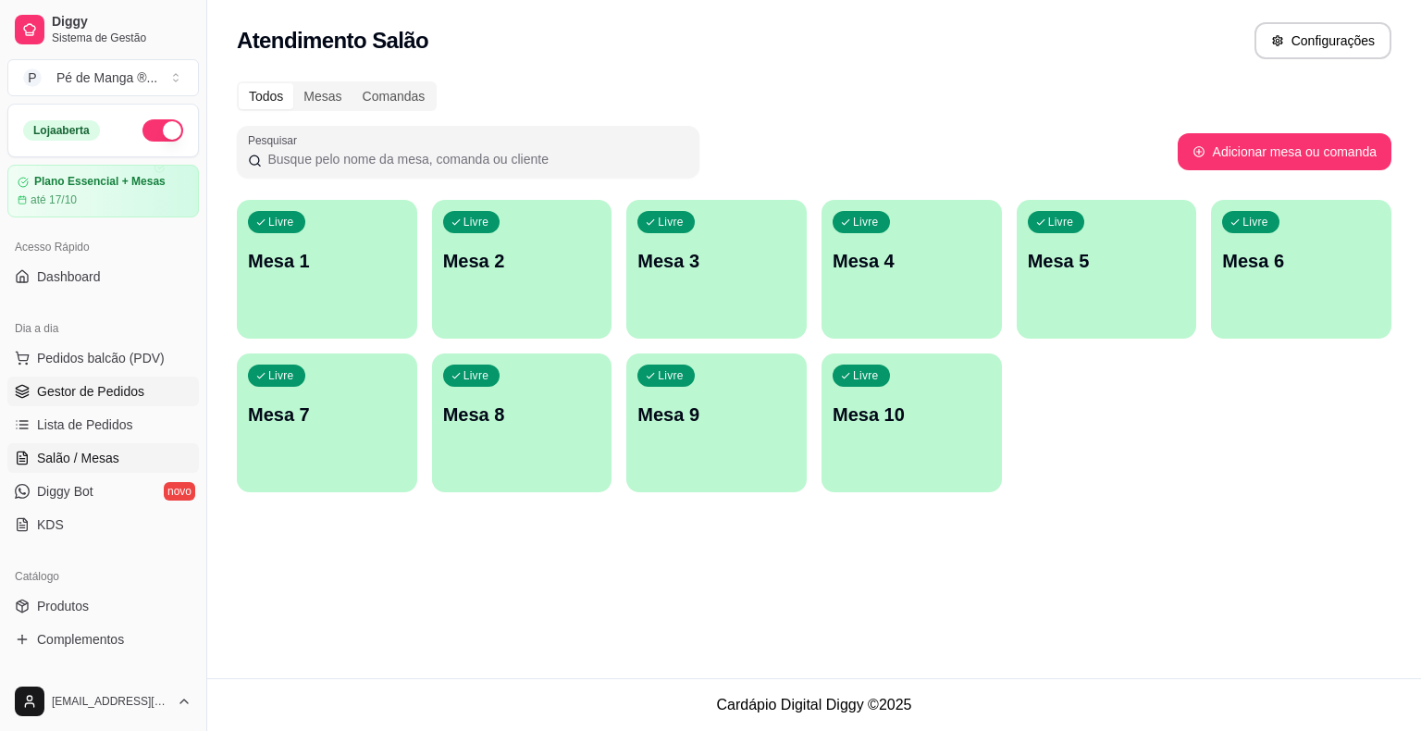
click at [92, 386] on span "Gestor de Pedidos" at bounding box center [90, 391] width 107 height 19
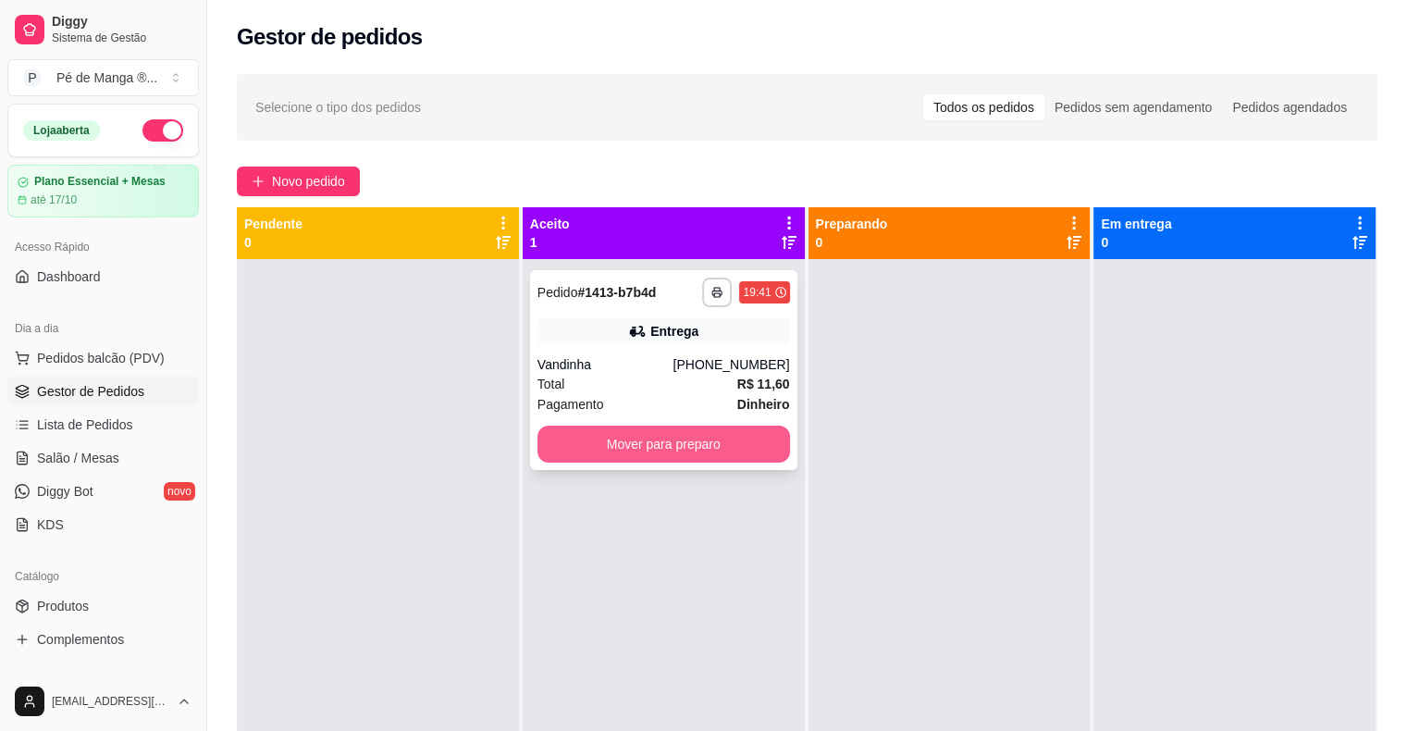
click at [701, 445] on button "Mover para preparo" at bounding box center [664, 444] width 253 height 37
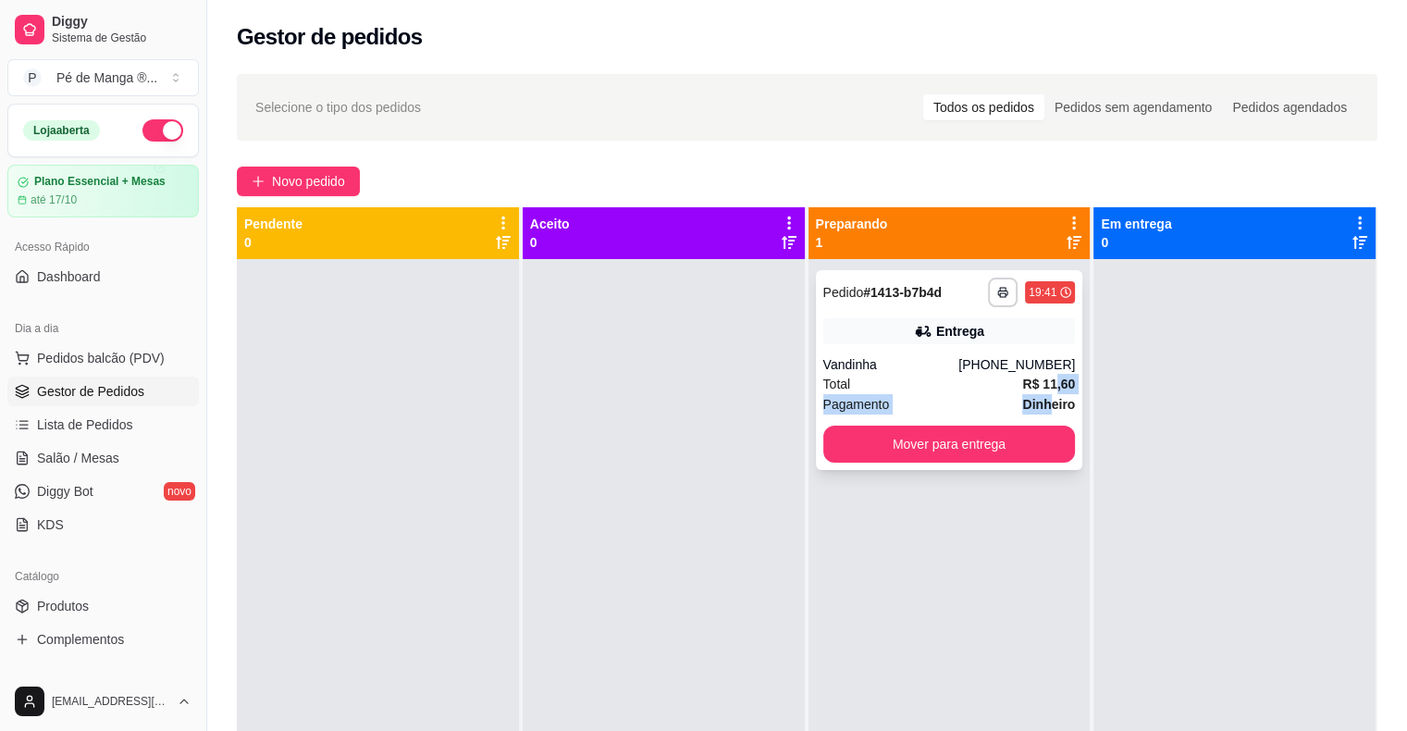
click at [1048, 392] on div "**********" at bounding box center [949, 370] width 267 height 200
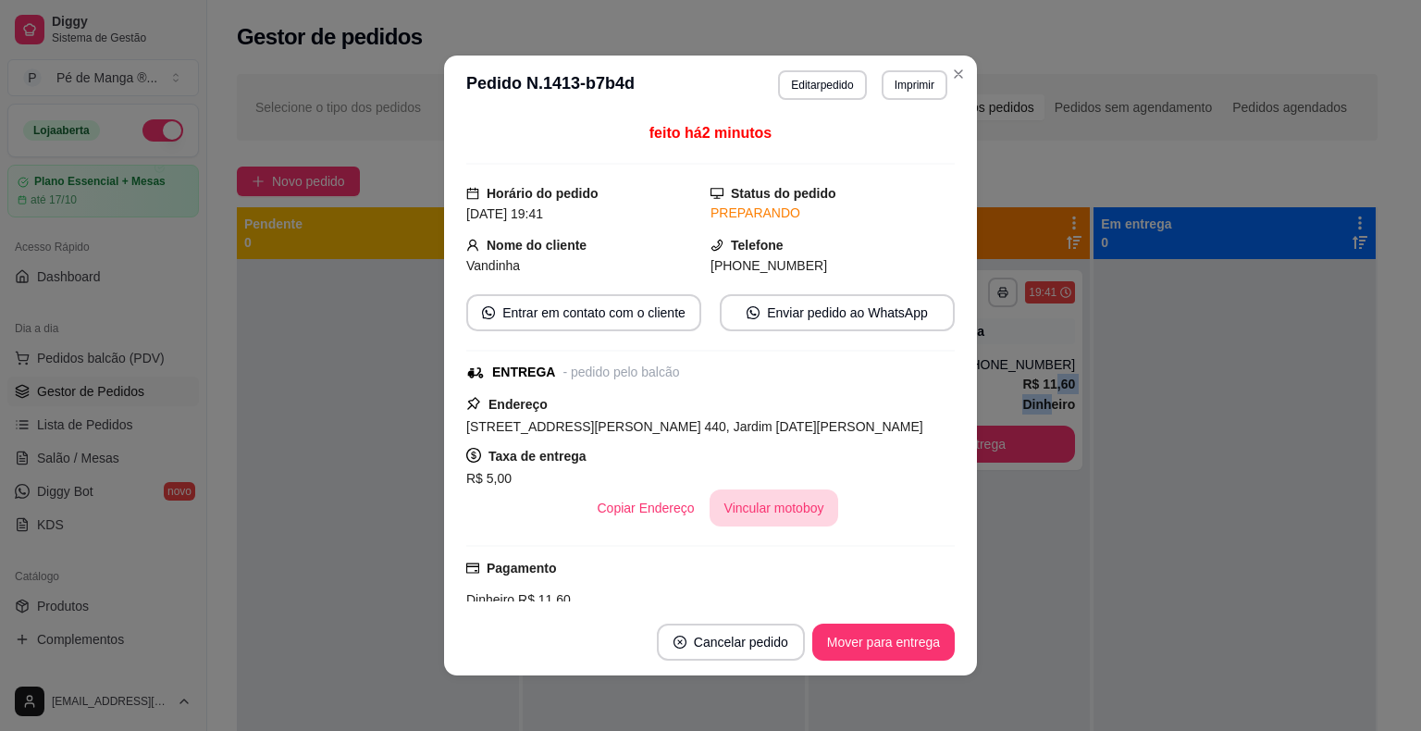
click at [763, 509] on button "Vincular motoboy" at bounding box center [775, 507] width 130 height 37
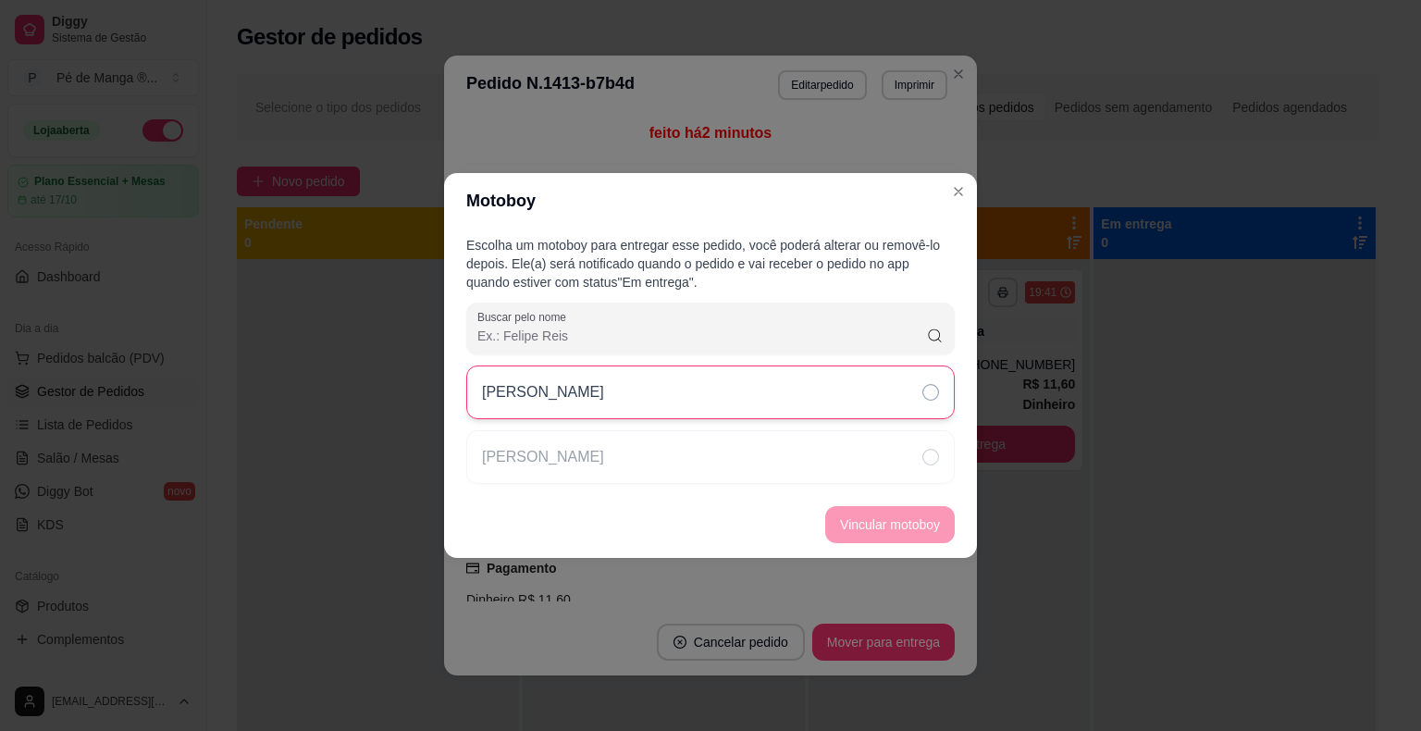
click at [891, 390] on div "[PERSON_NAME]" at bounding box center [710, 392] width 489 height 54
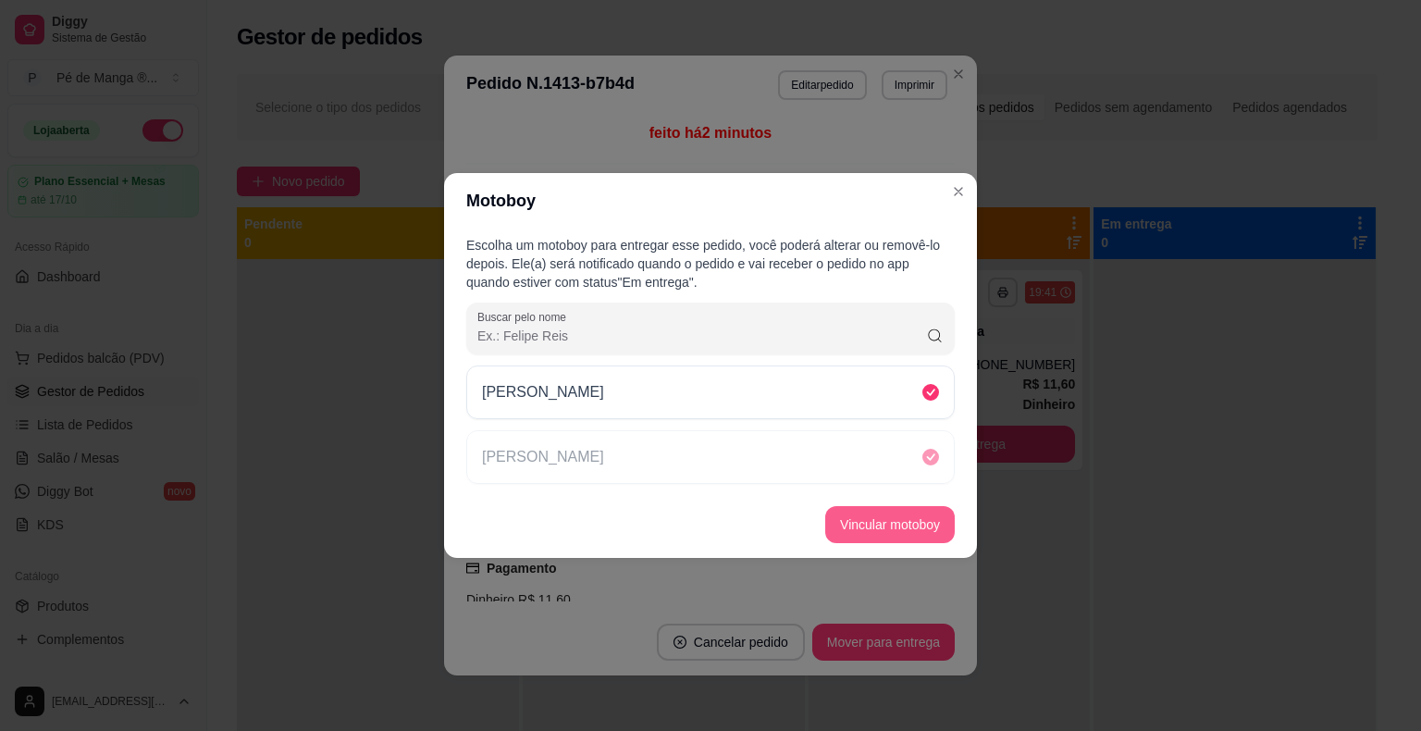
click at [892, 510] on button "Vincular motoboy" at bounding box center [890, 524] width 130 height 37
click at [904, 530] on button "Vincular motoboy" at bounding box center [890, 525] width 126 height 36
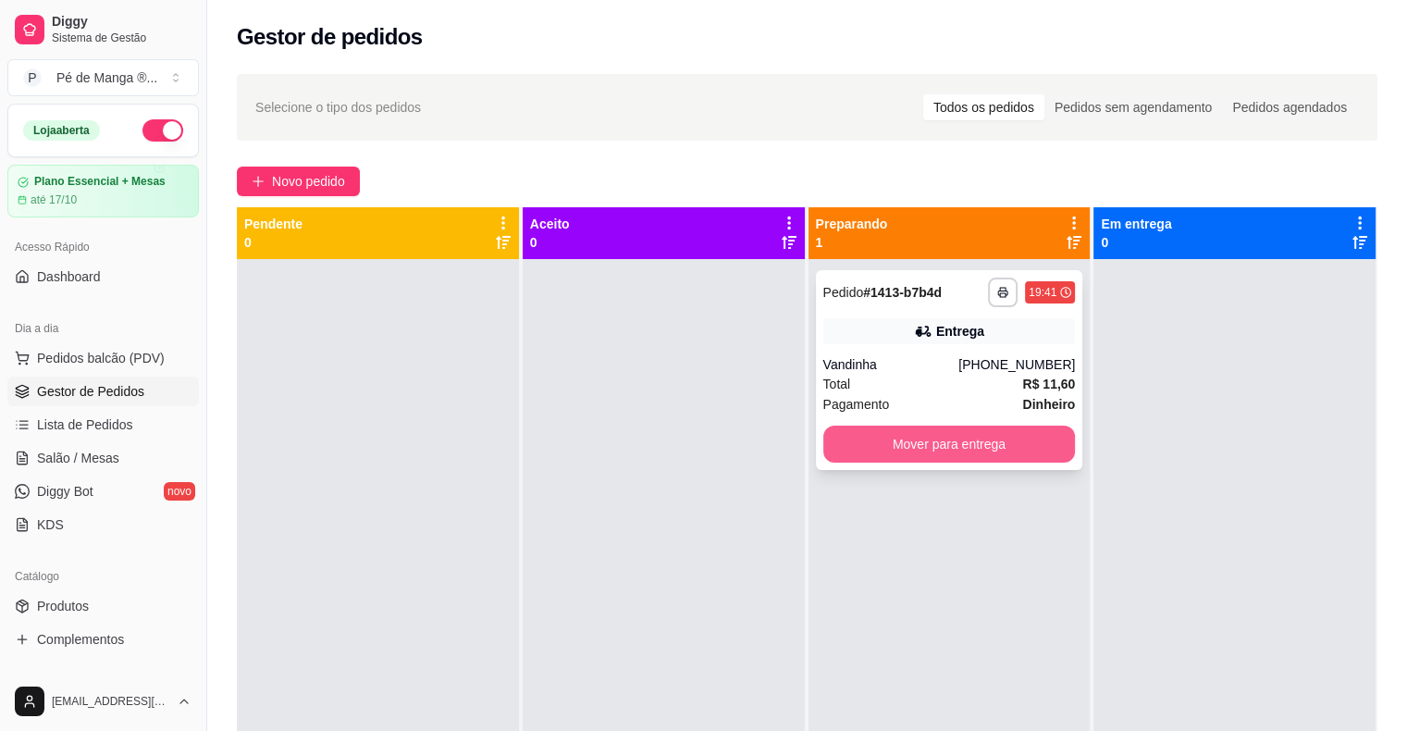
click at [955, 441] on button "Mover para entrega" at bounding box center [949, 444] width 253 height 37
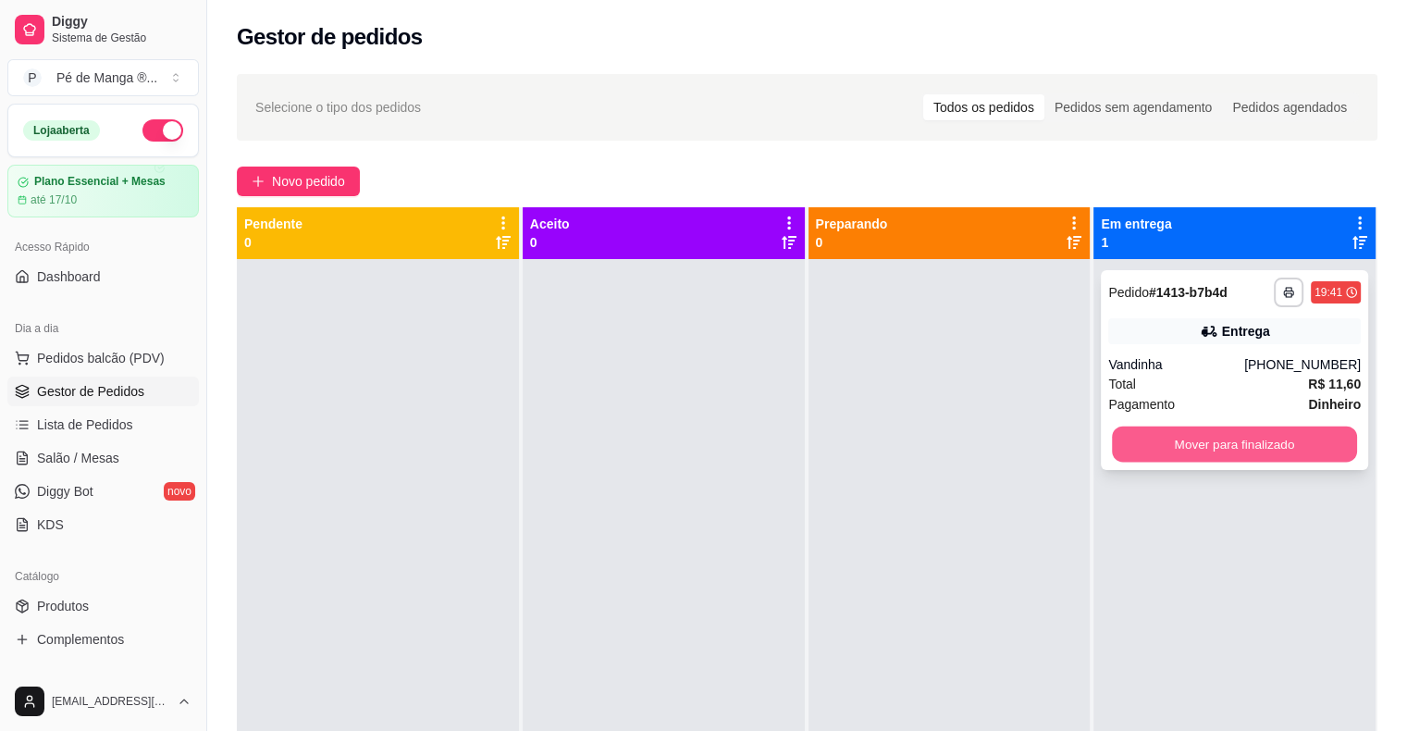
click at [1225, 442] on button "Mover para finalizado" at bounding box center [1234, 445] width 245 height 36
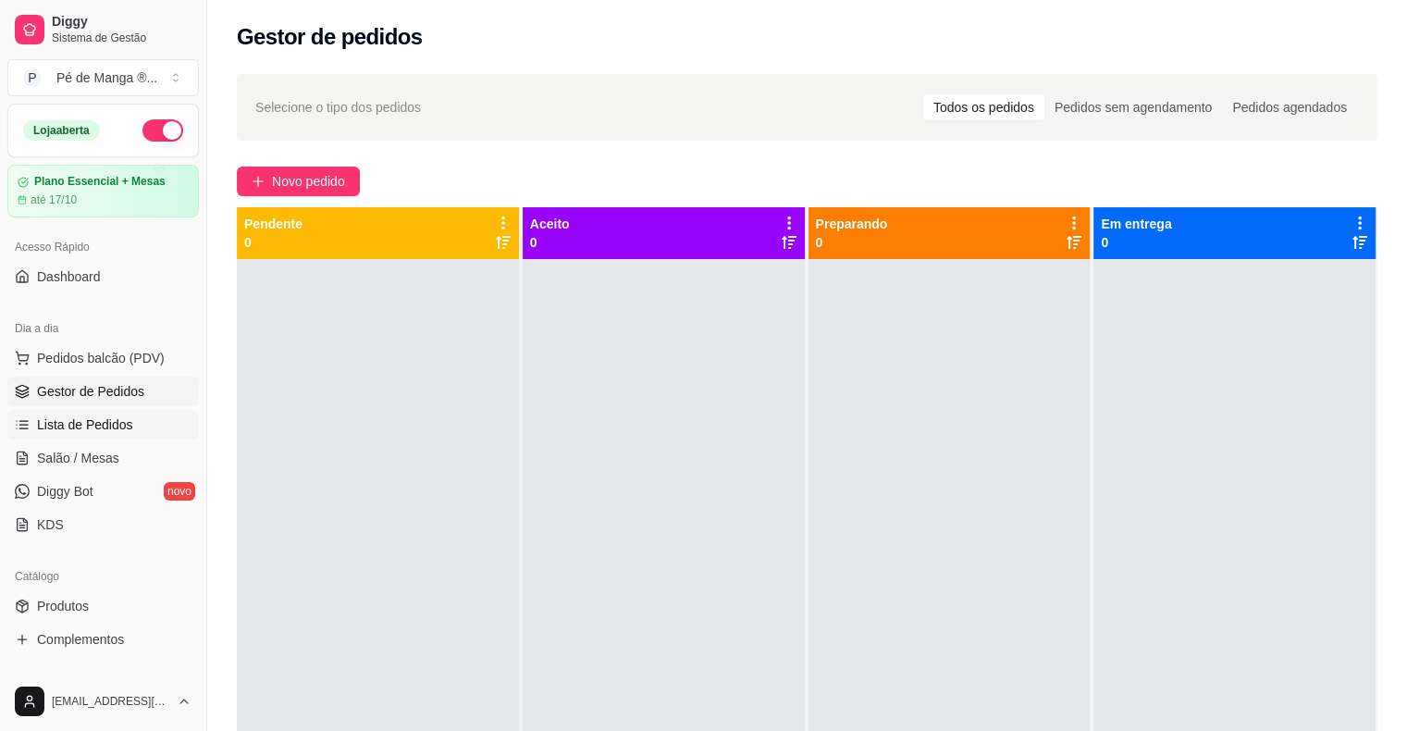
click at [107, 426] on span "Lista de Pedidos" at bounding box center [85, 424] width 96 height 19
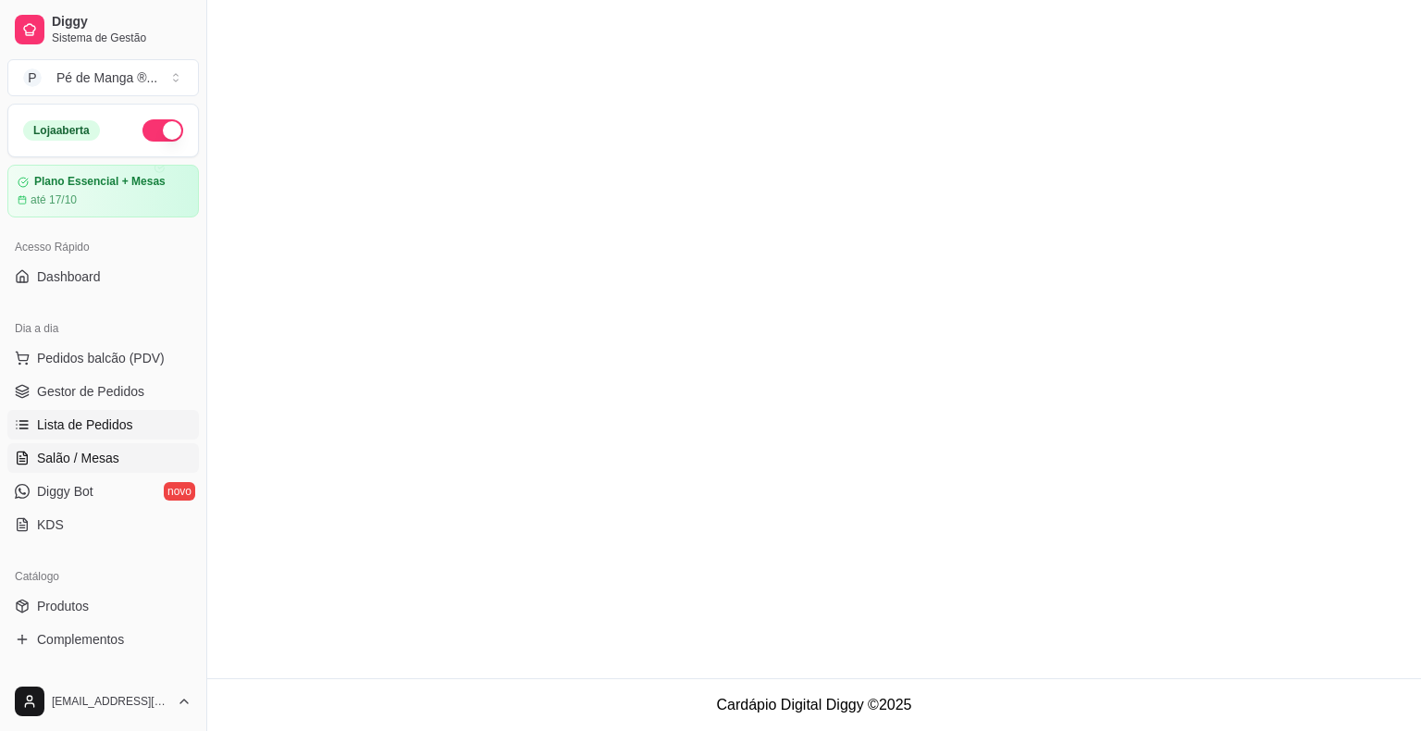
click at [105, 452] on span "Salão / Mesas" at bounding box center [78, 458] width 82 height 19
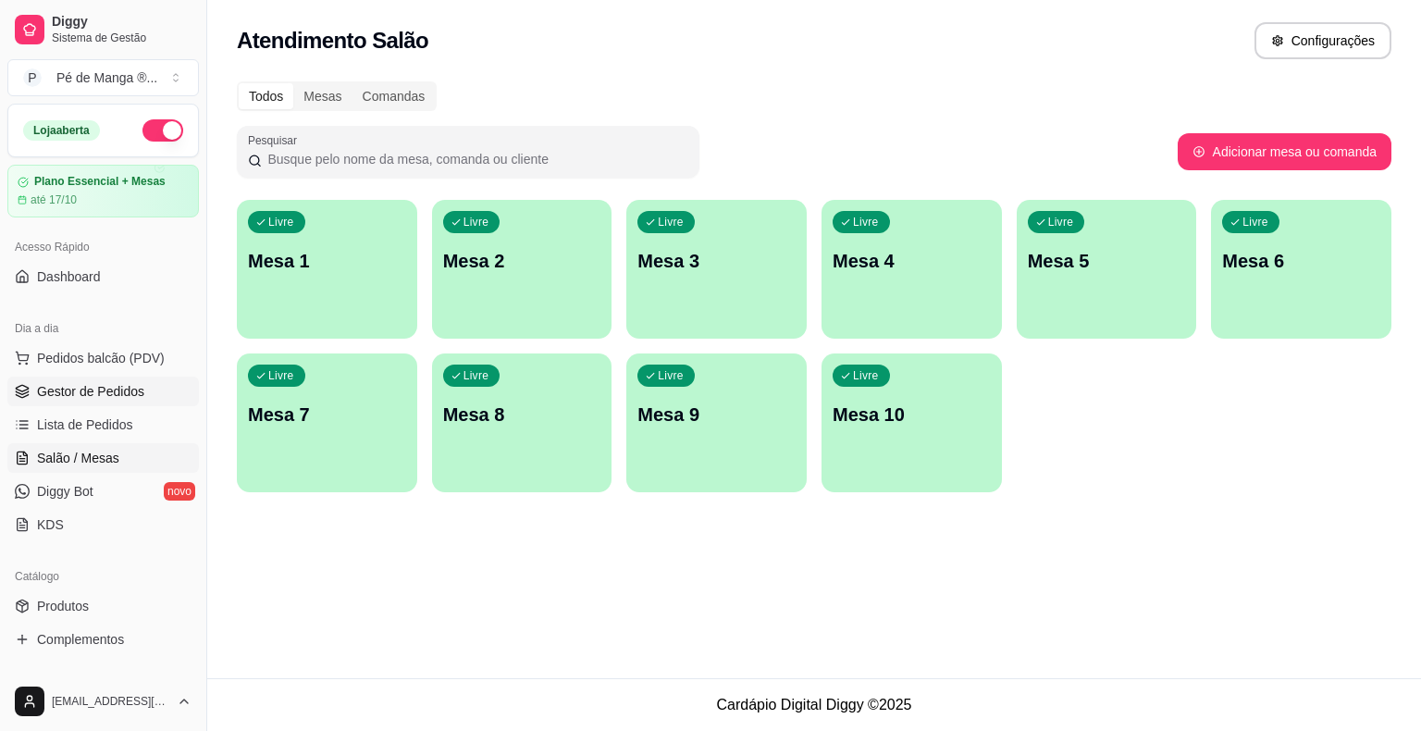
click at [116, 388] on span "Gestor de Pedidos" at bounding box center [90, 391] width 107 height 19
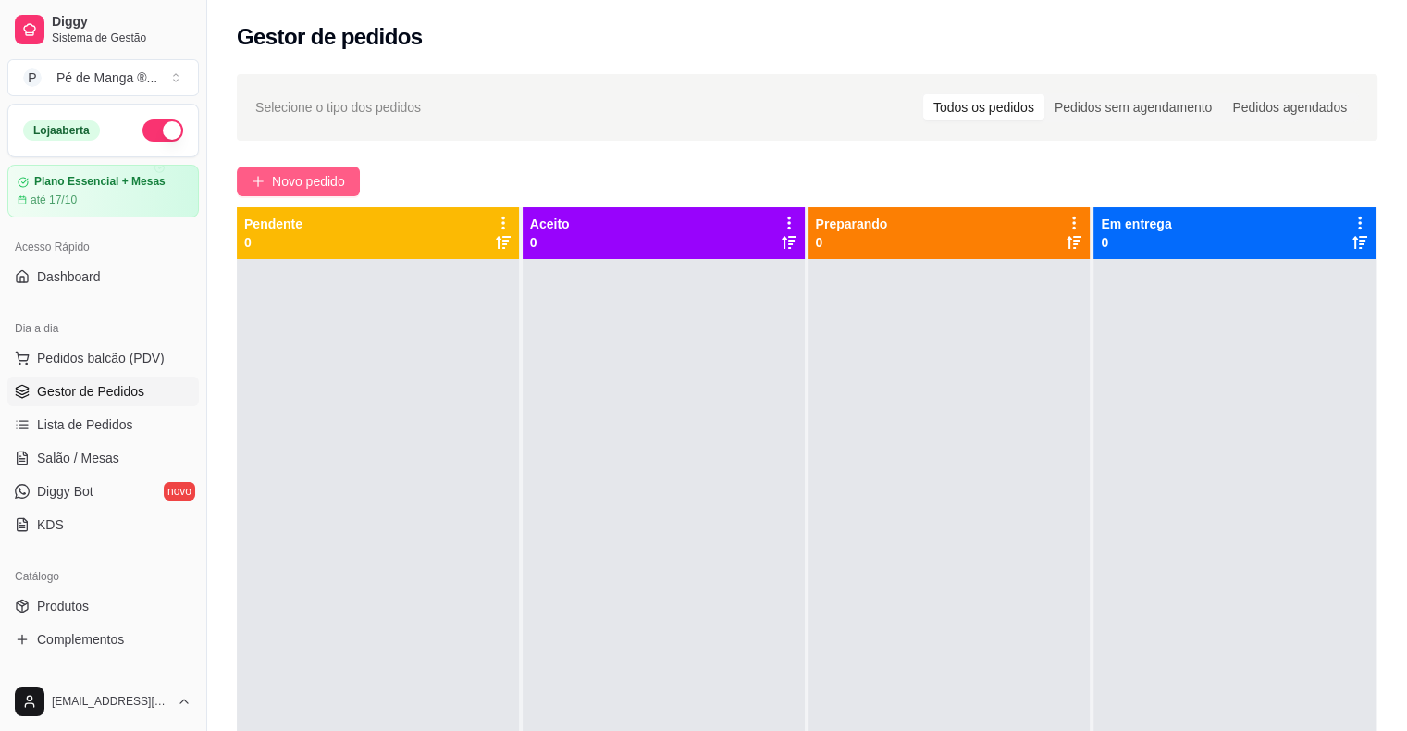
click at [250, 172] on button "Novo pedido" at bounding box center [298, 182] width 123 height 30
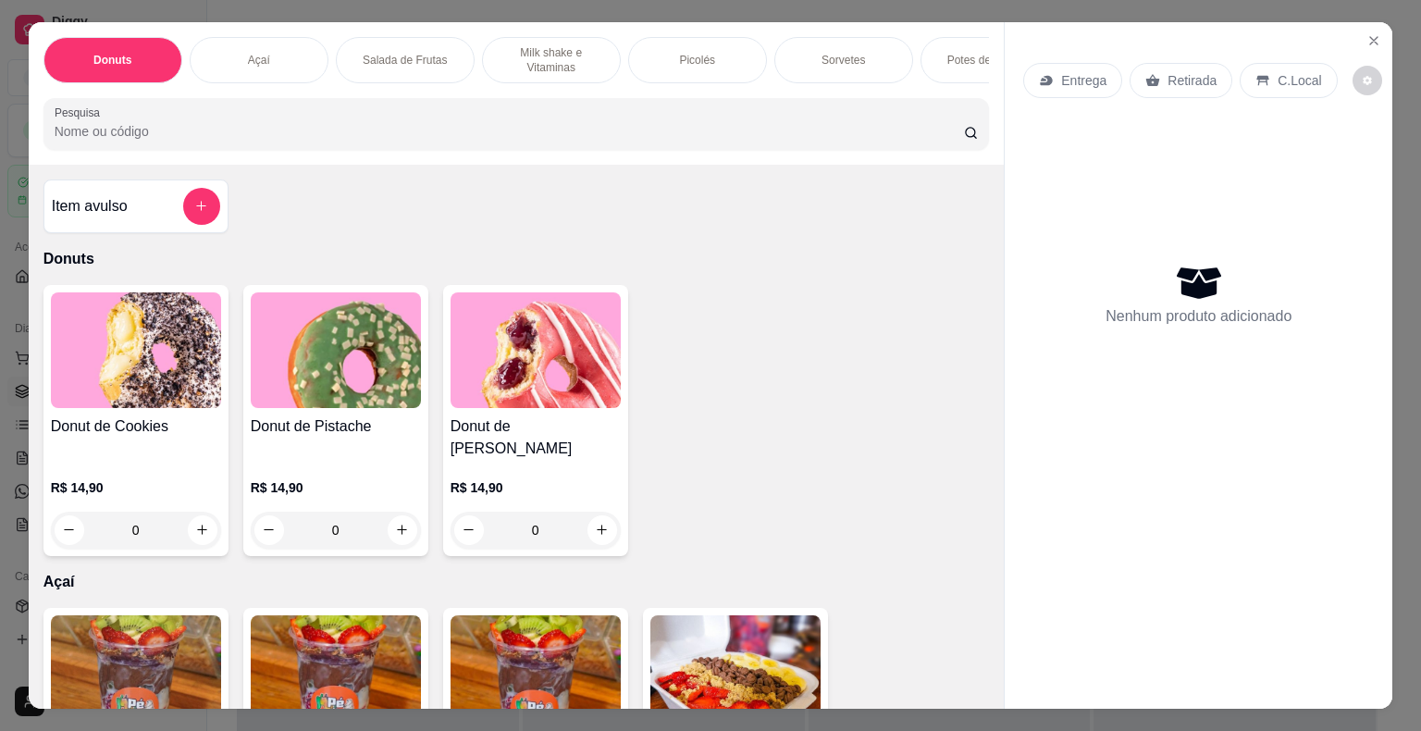
click at [503, 46] on p "Milk shake e Vitaminas" at bounding box center [551, 60] width 107 height 30
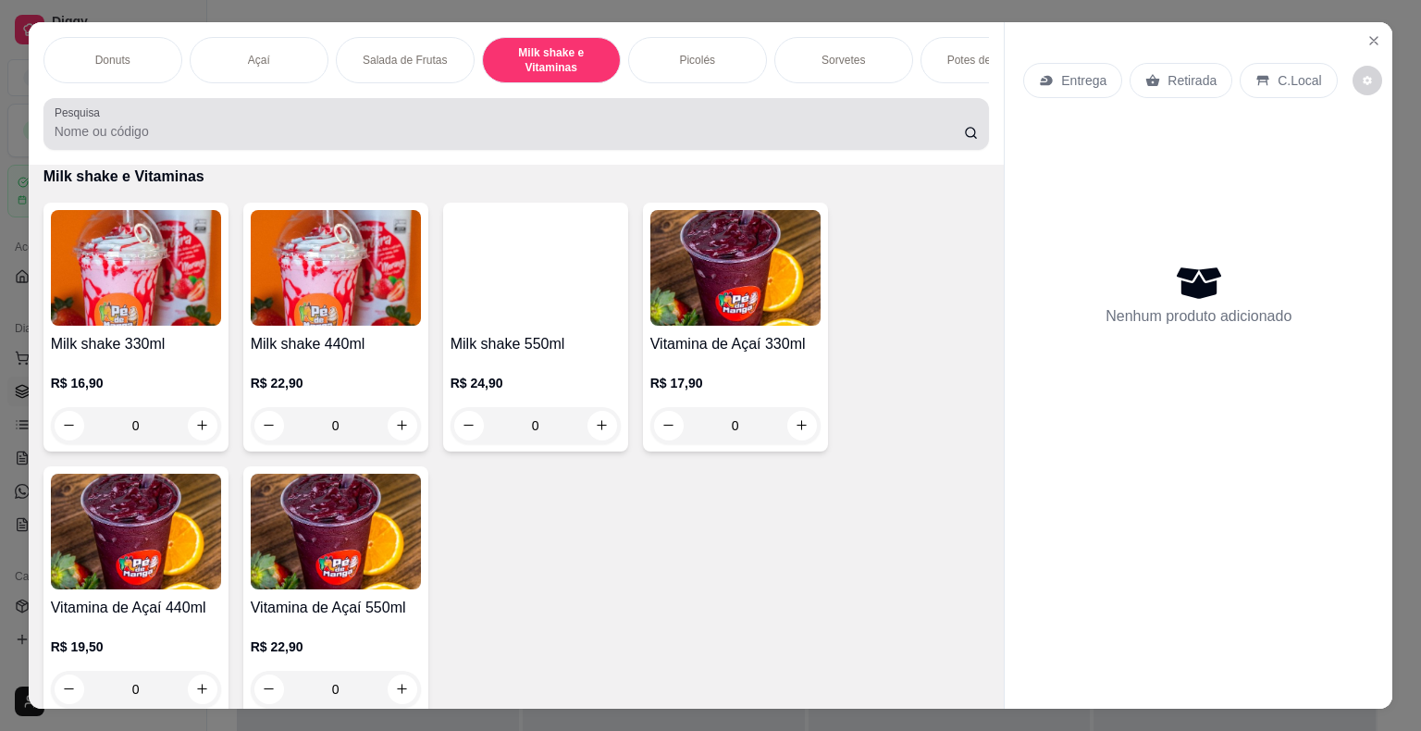
scroll to position [44, 0]
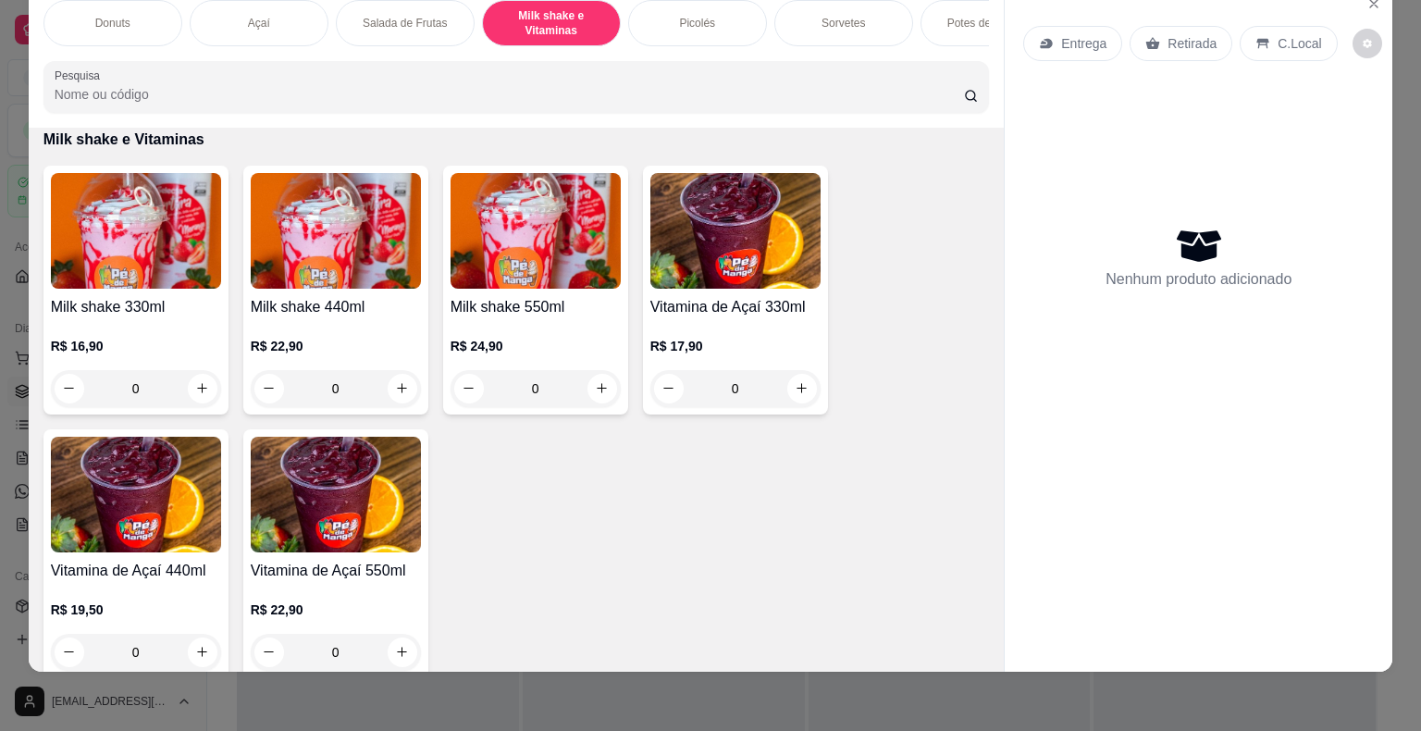
click at [195, 377] on div "0" at bounding box center [136, 388] width 170 height 37
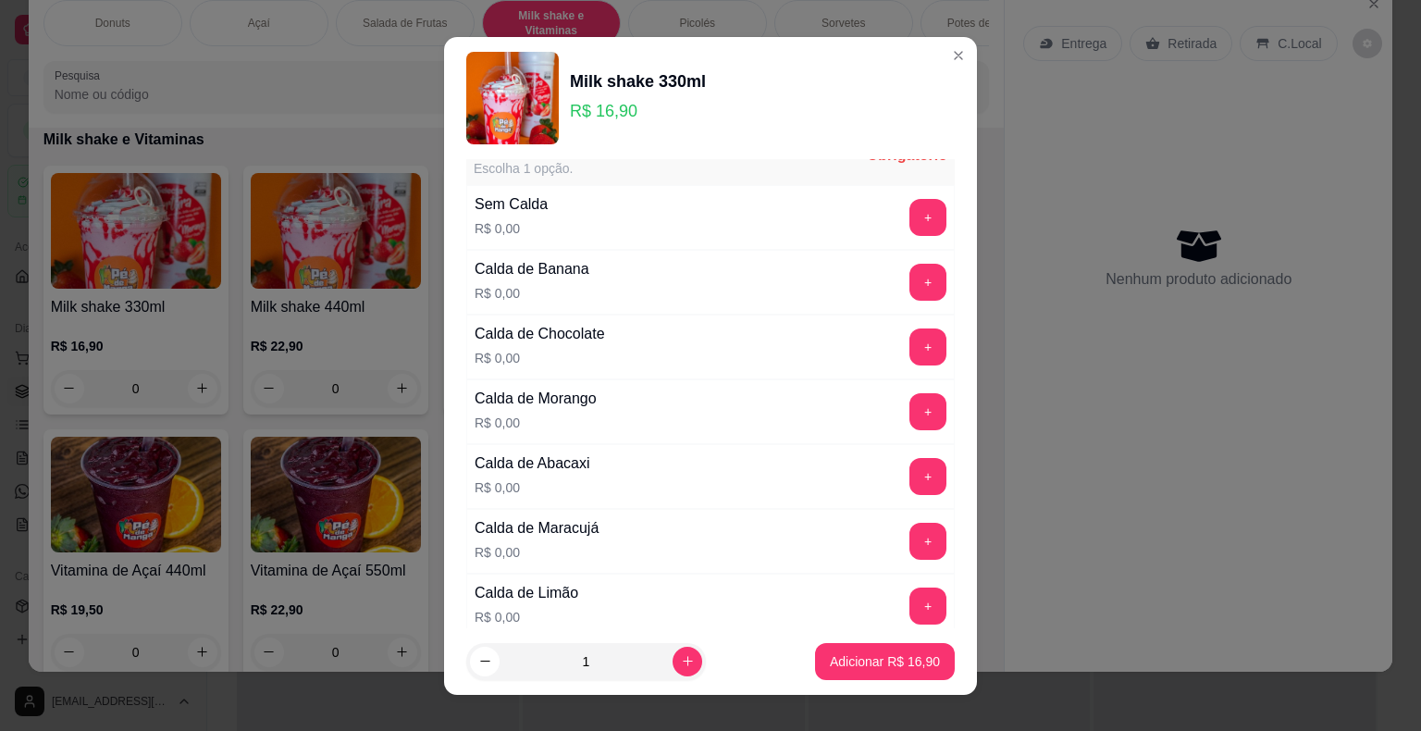
scroll to position [0, 0]
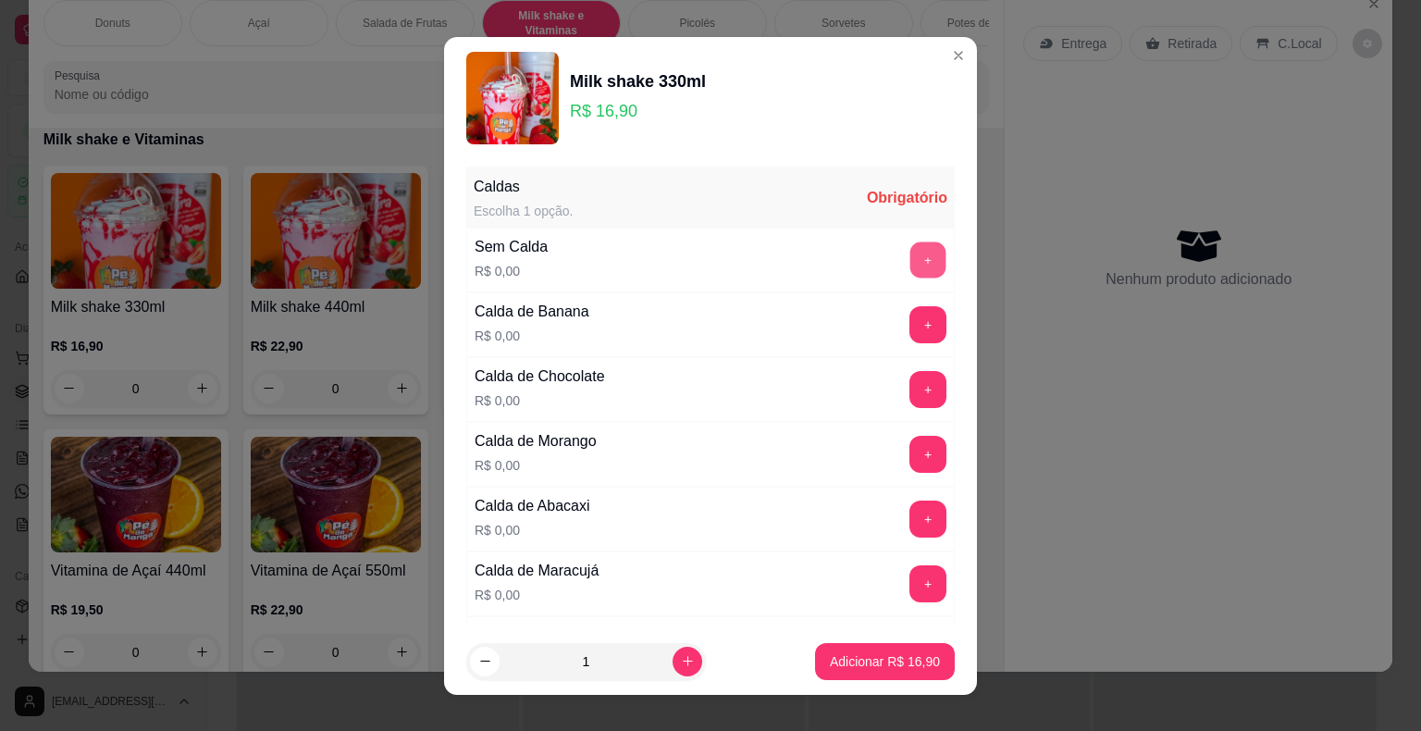
click at [910, 257] on button "+" at bounding box center [928, 259] width 36 height 36
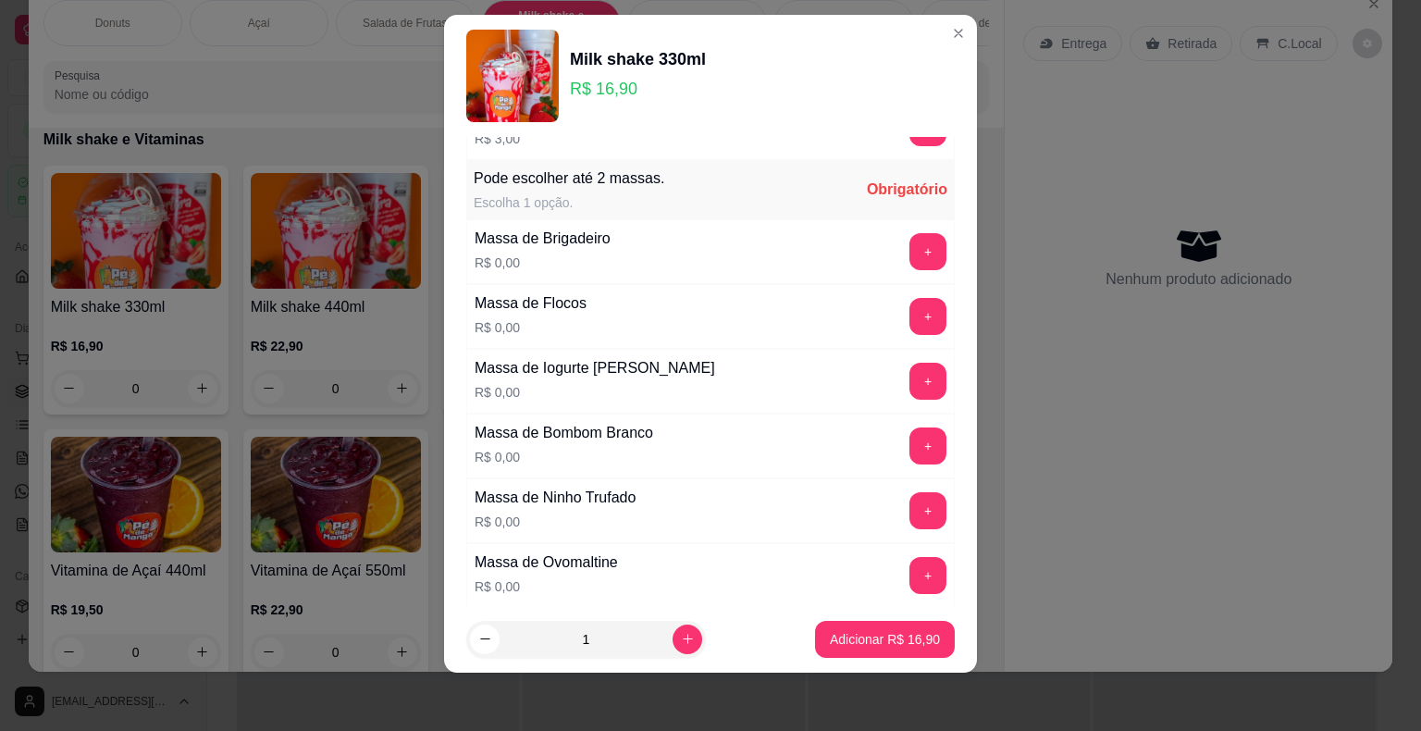
scroll to position [1025, 0]
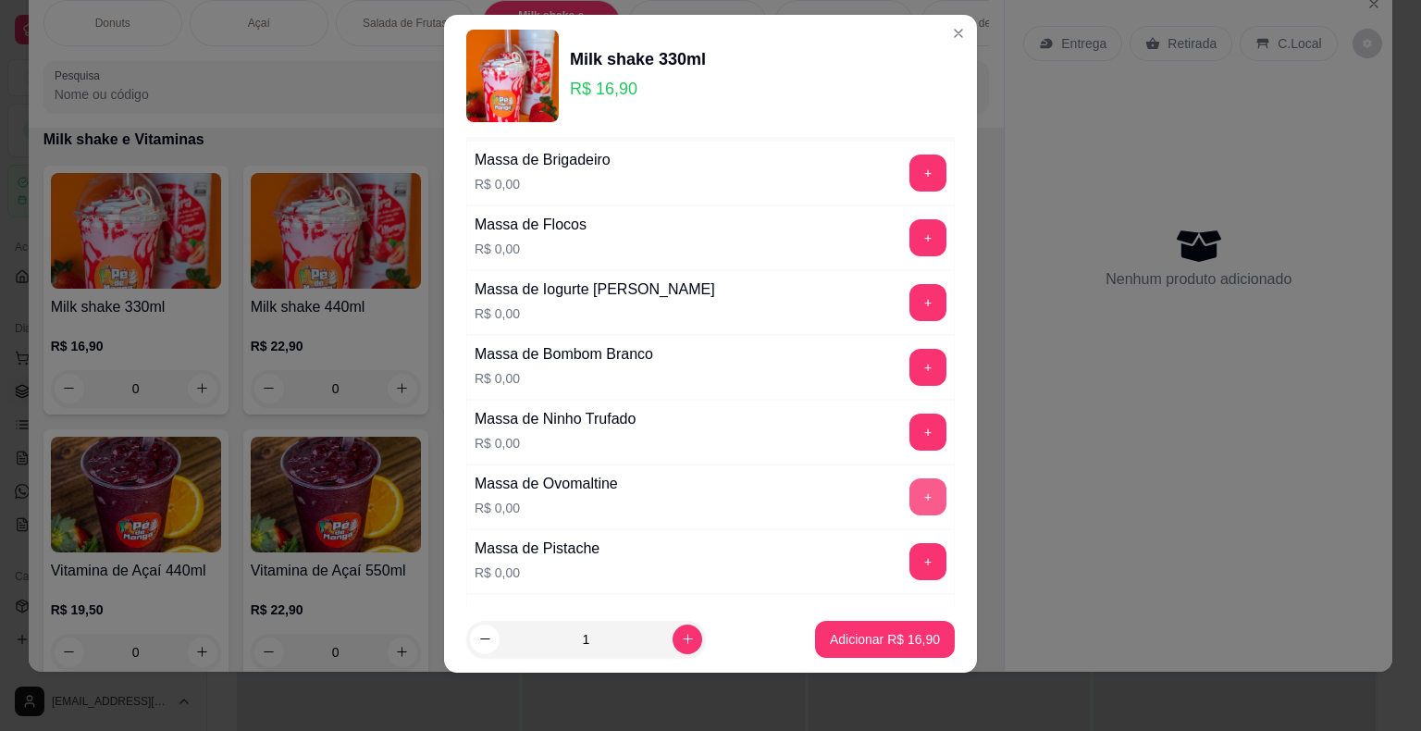
click at [910, 488] on button "+" at bounding box center [928, 496] width 37 height 37
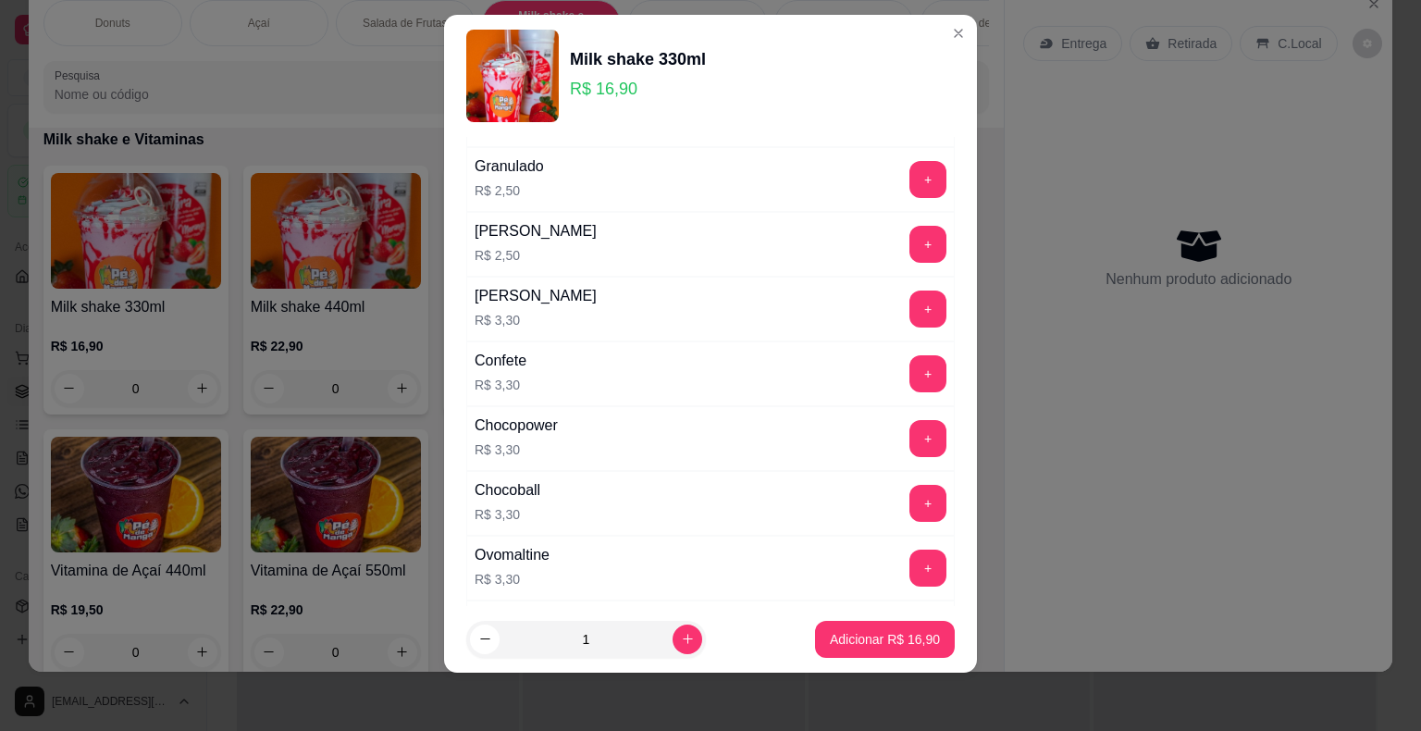
scroll to position [2783, 0]
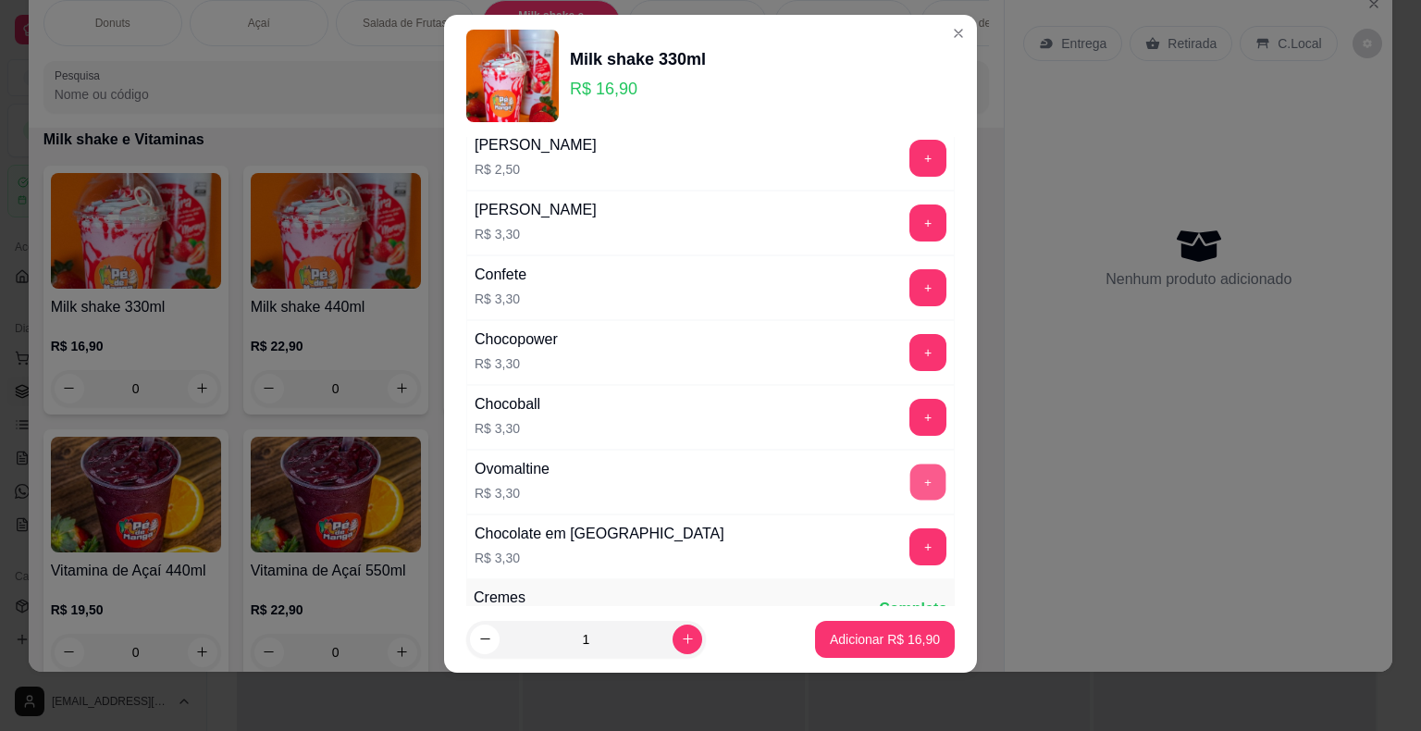
click at [910, 464] on button "+" at bounding box center [928, 482] width 36 height 36
click at [827, 471] on button "-" at bounding box center [845, 482] width 37 height 37
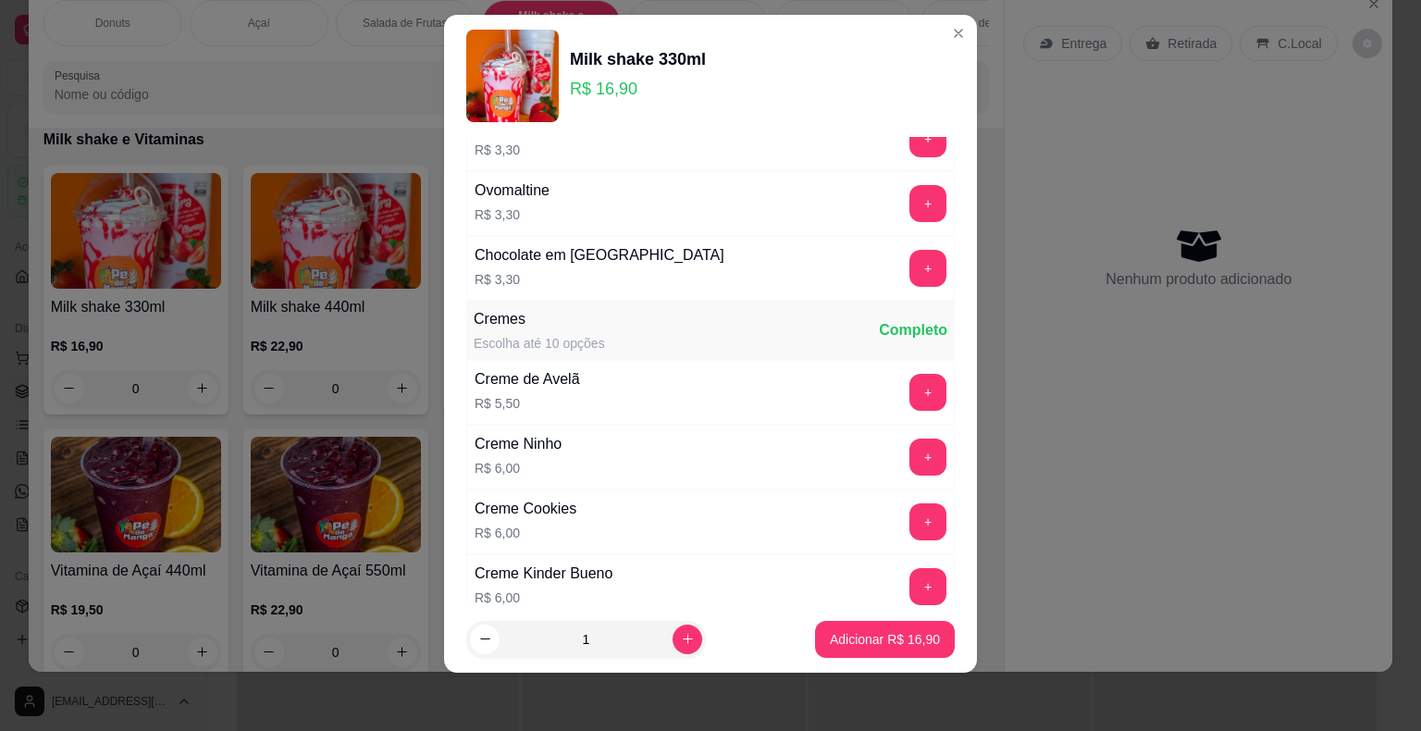
scroll to position [3386, 0]
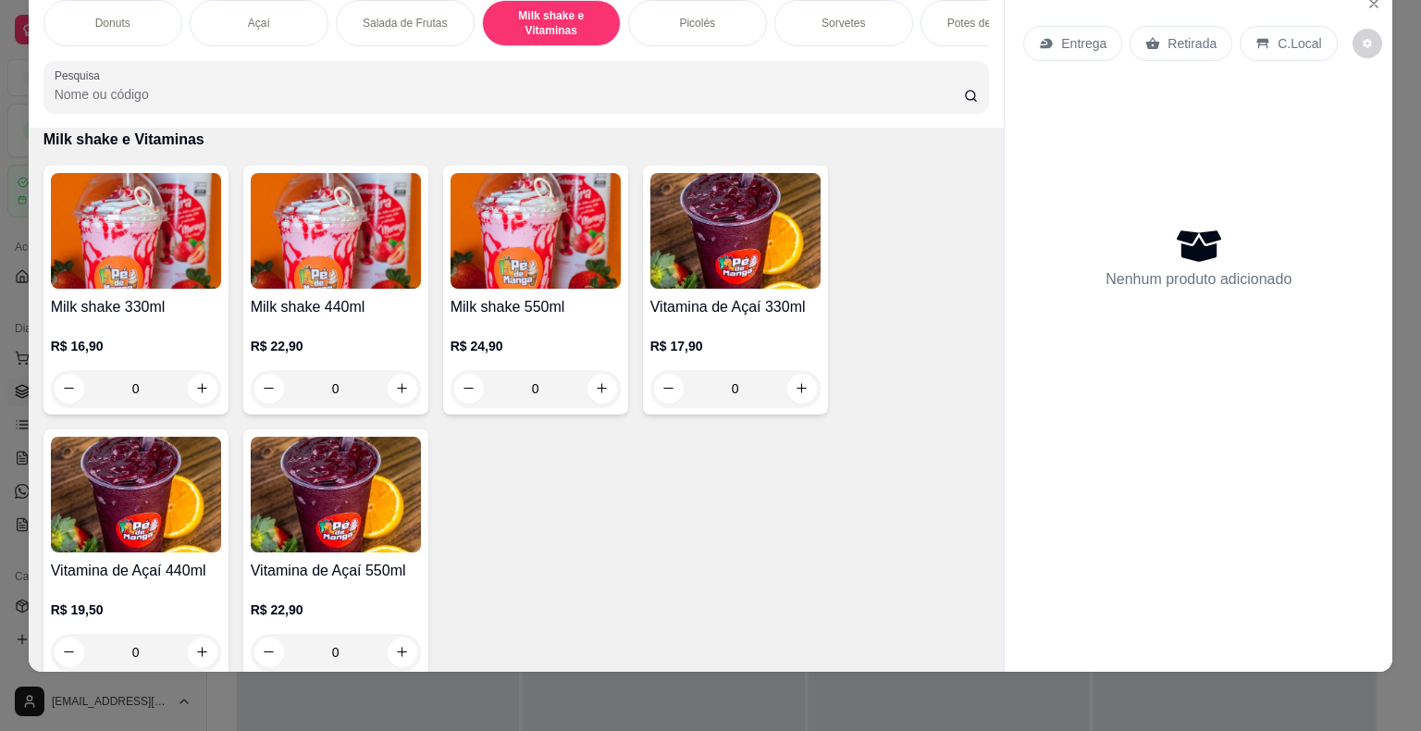
click at [182, 373] on div "0" at bounding box center [136, 388] width 170 height 37
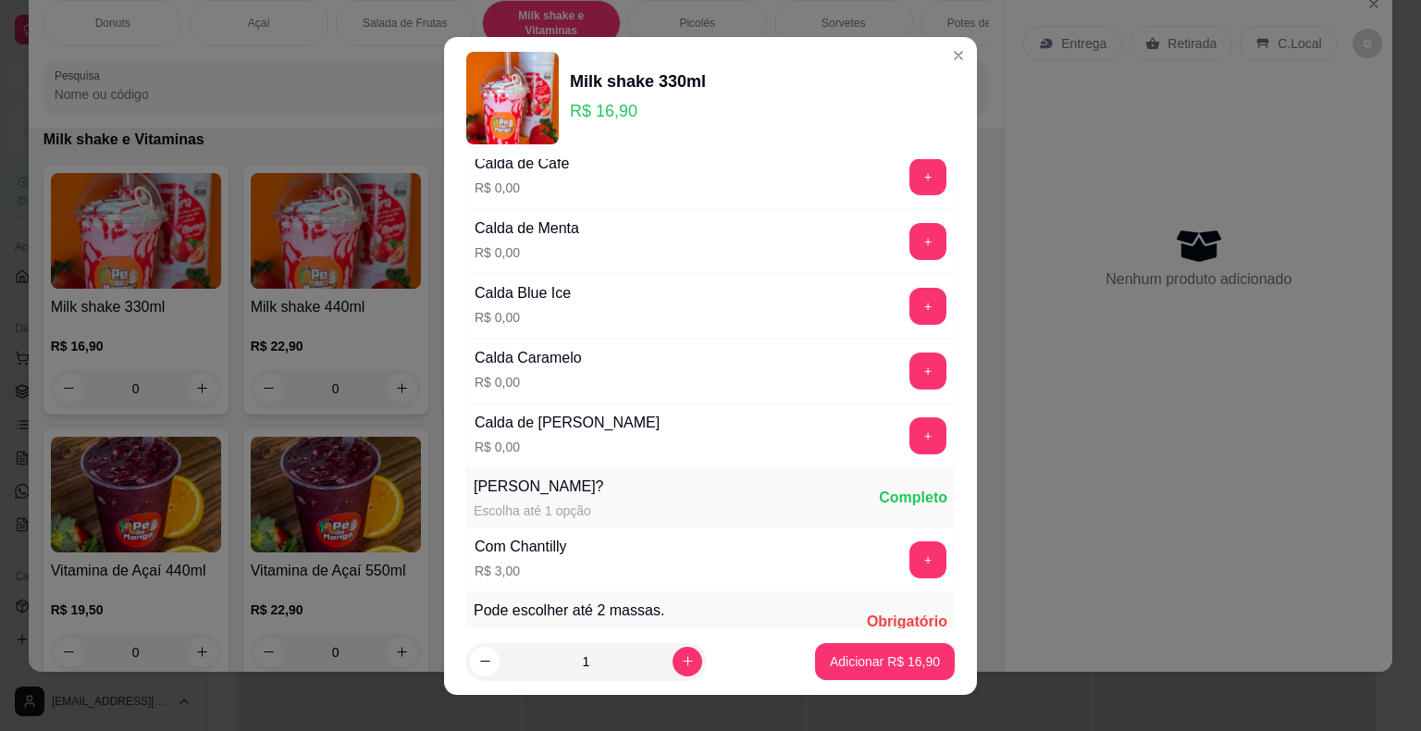
scroll to position [555, 0]
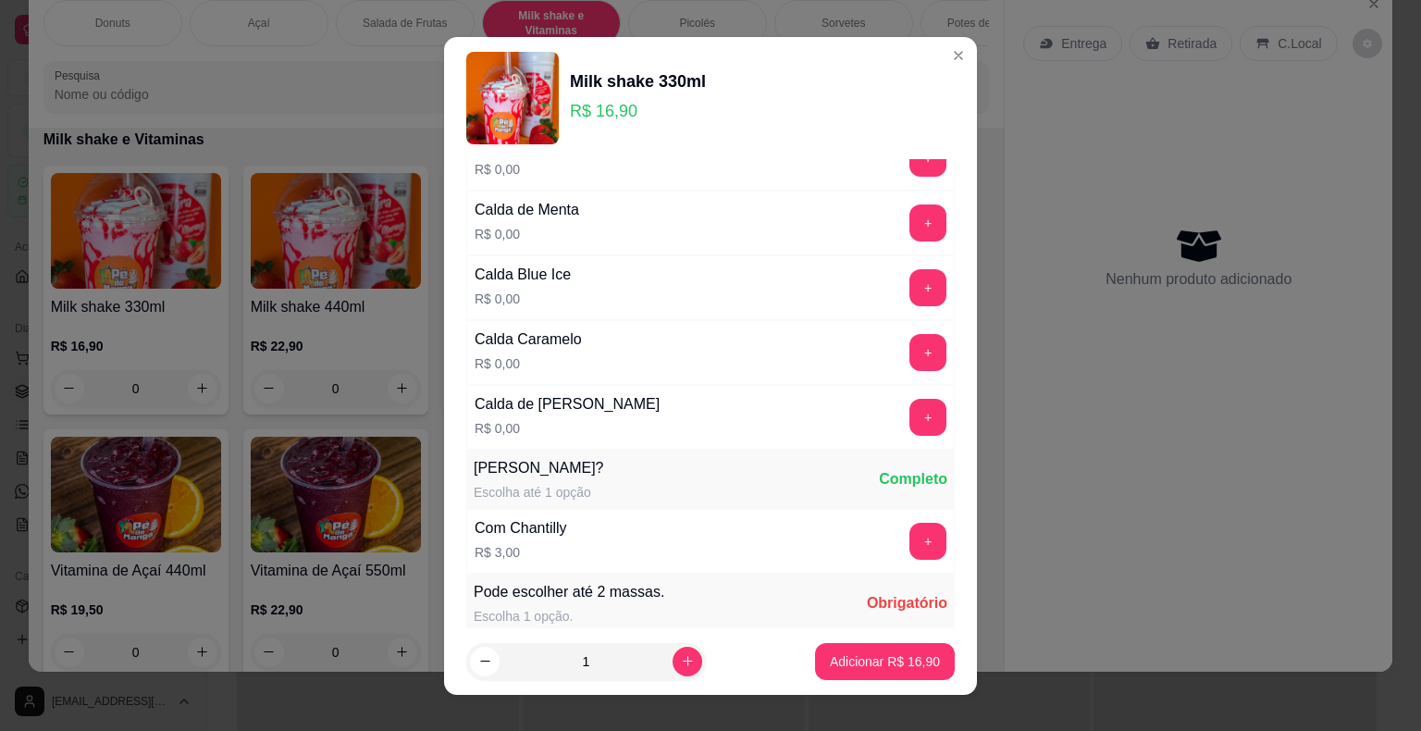
click at [923, 63] on div "Milk shake 330ml R$ 16,90" at bounding box center [710, 98] width 489 height 93
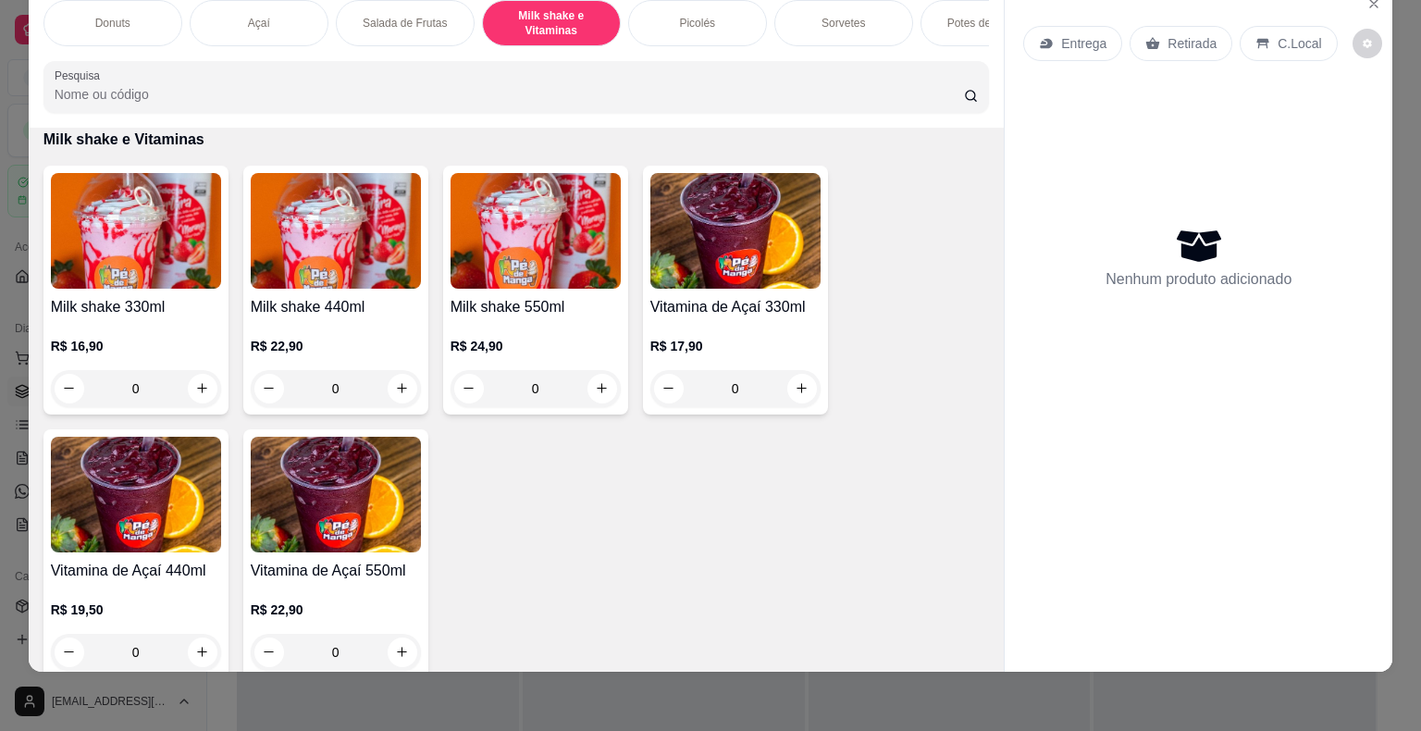
click at [196, 386] on div "0" at bounding box center [136, 388] width 170 height 37
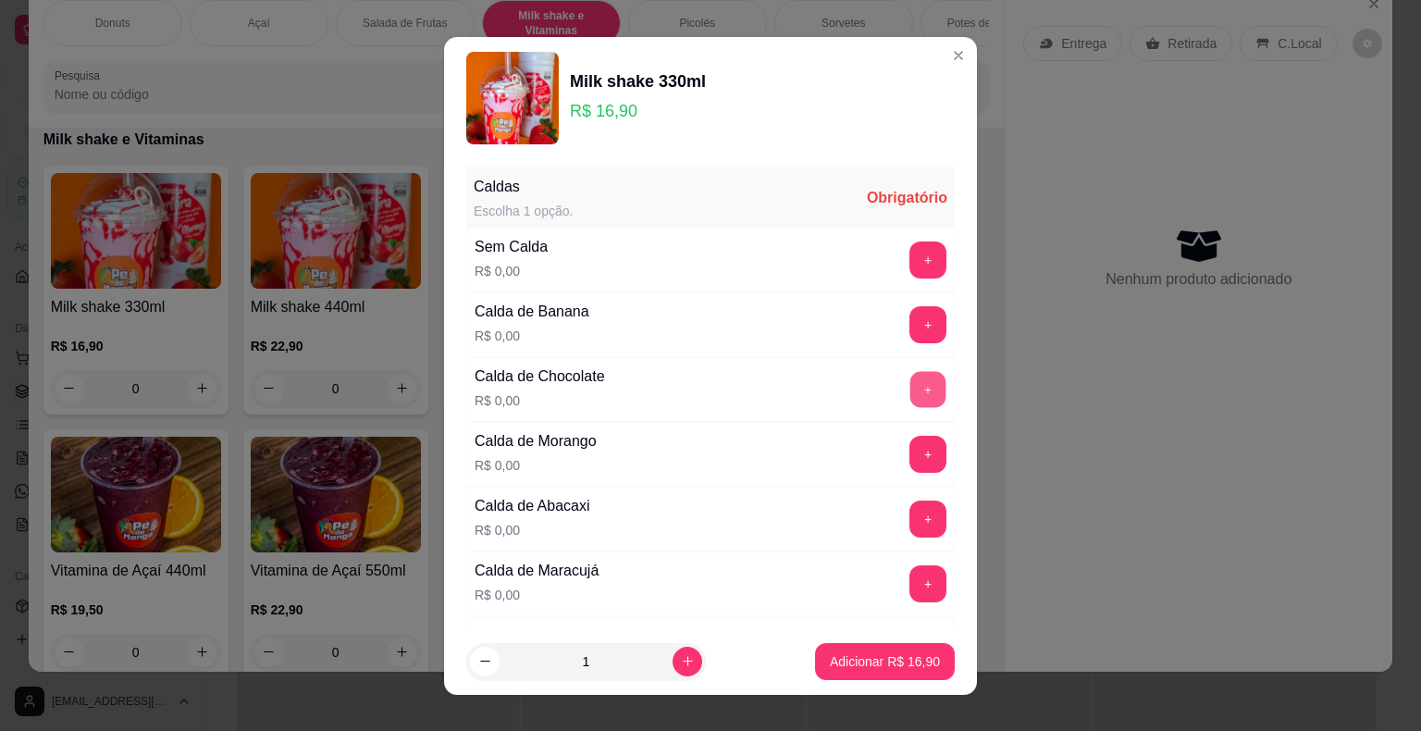
click at [910, 381] on button "+" at bounding box center [928, 389] width 36 height 36
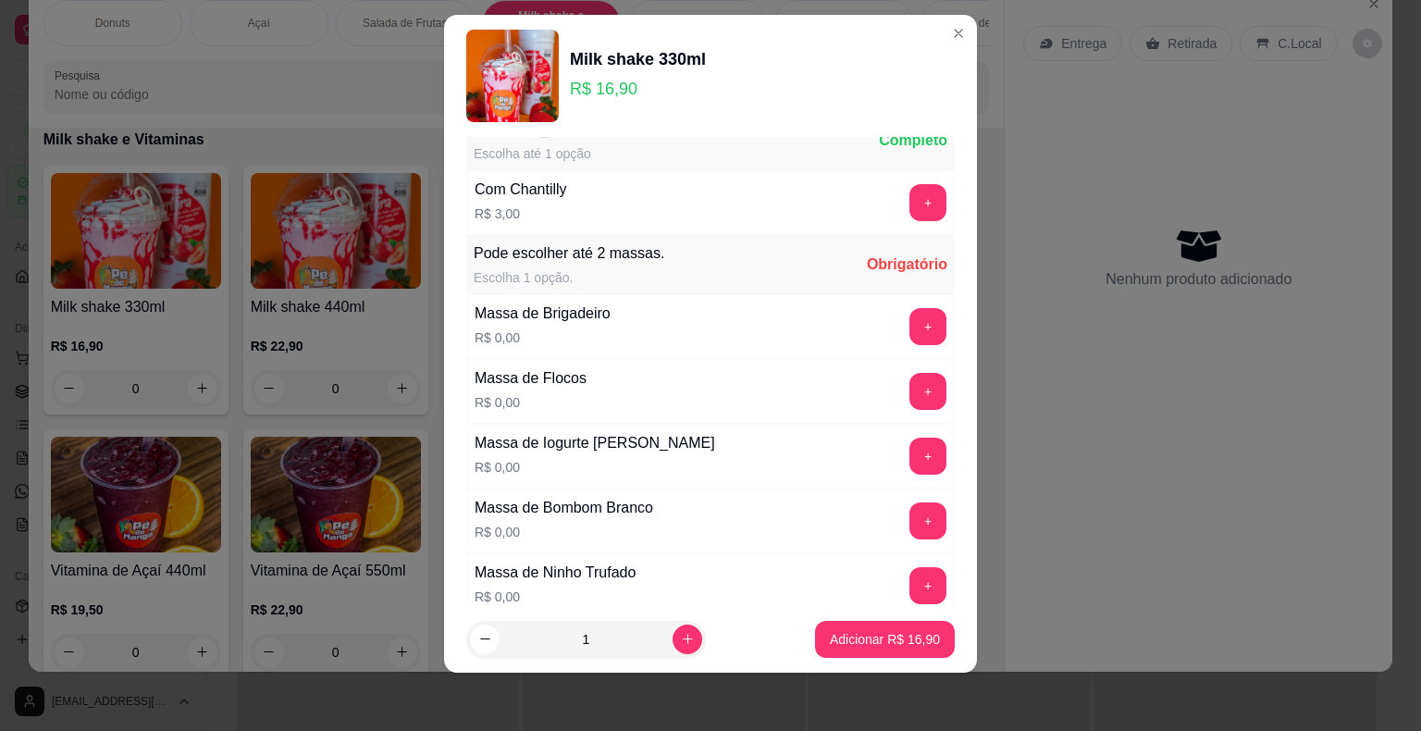
scroll to position [840, 0]
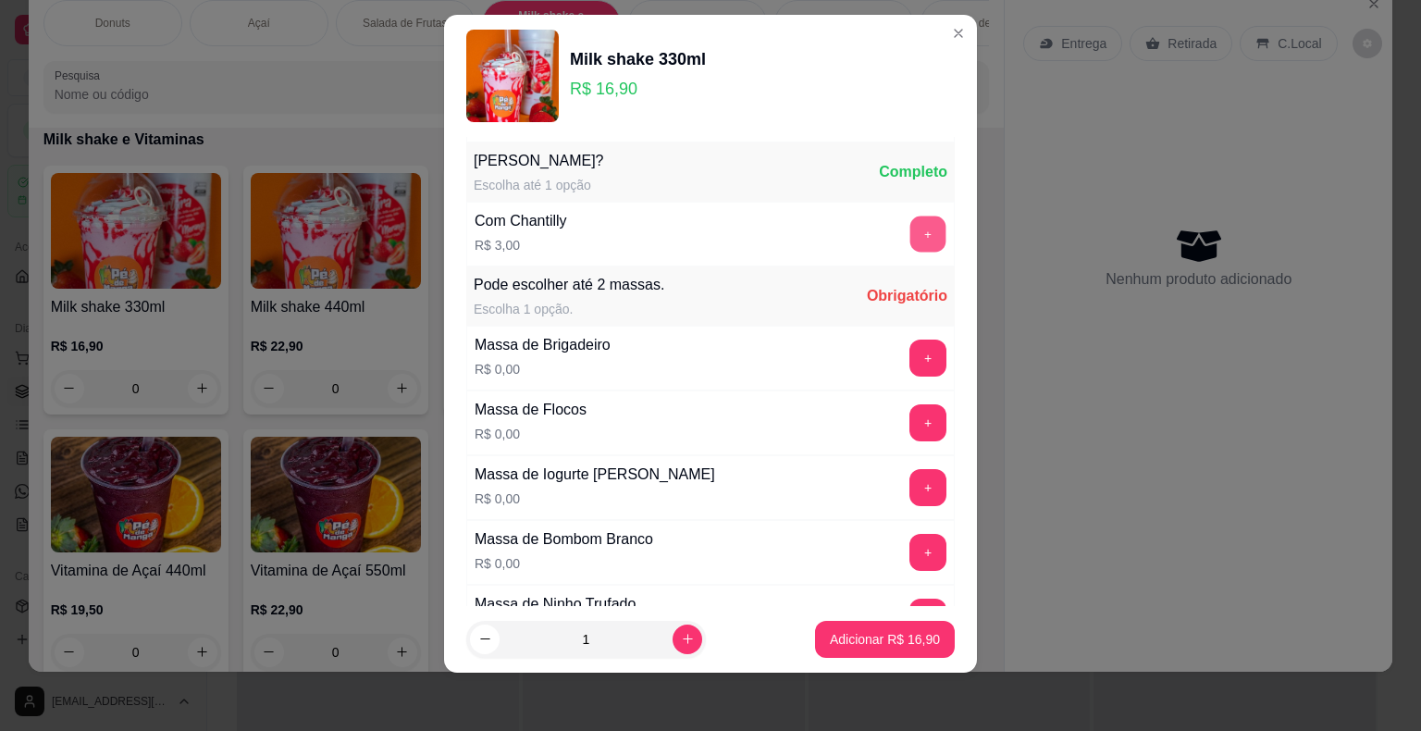
click at [910, 235] on button "+" at bounding box center [928, 234] width 36 height 36
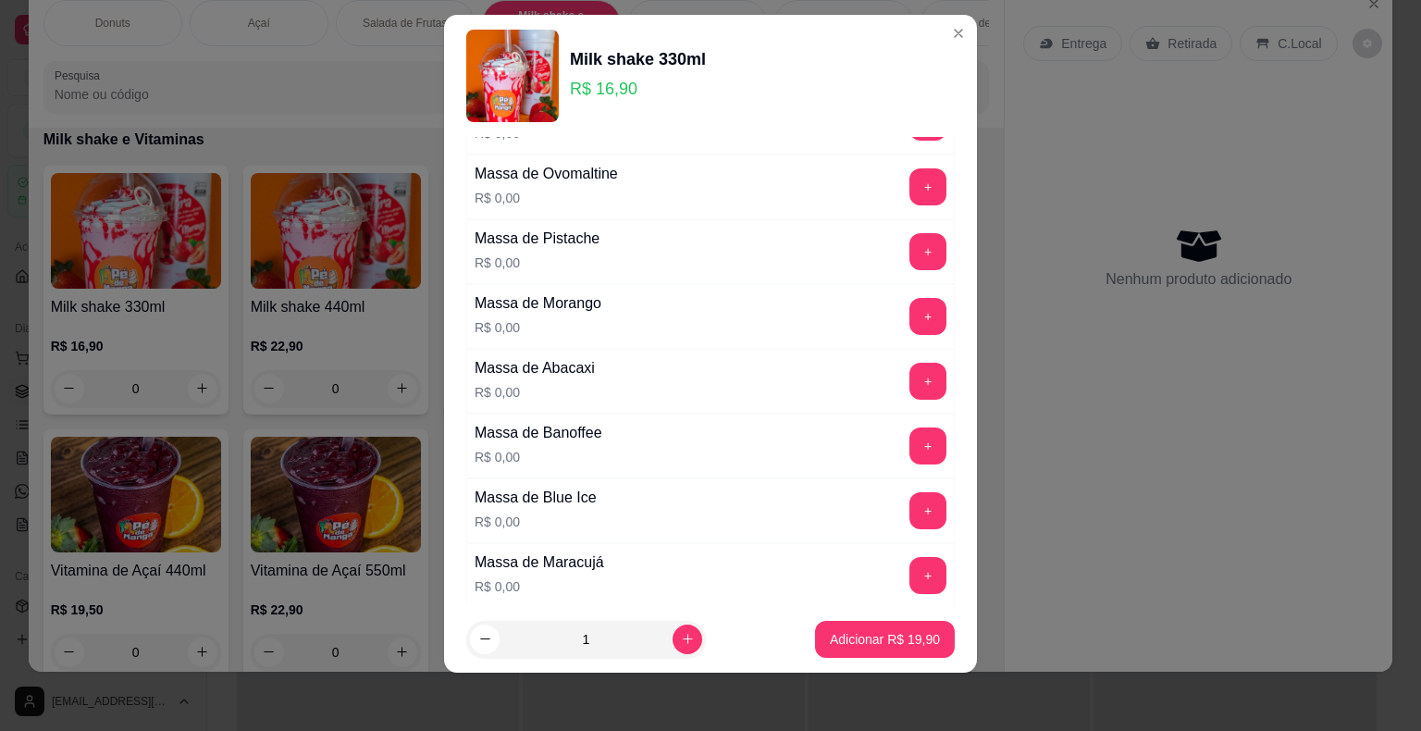
scroll to position [1334, 0]
click at [910, 235] on button "+" at bounding box center [928, 252] width 36 height 36
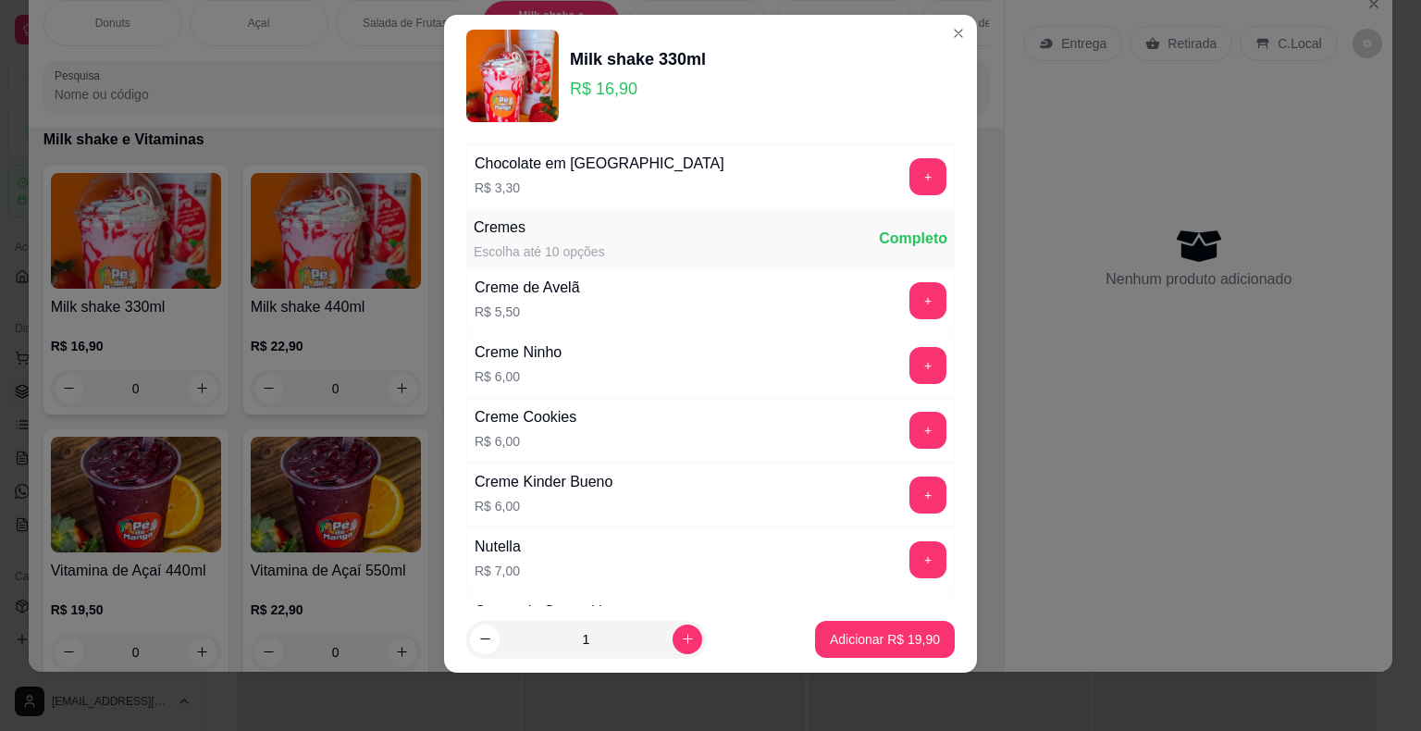
scroll to position [3185, 0]
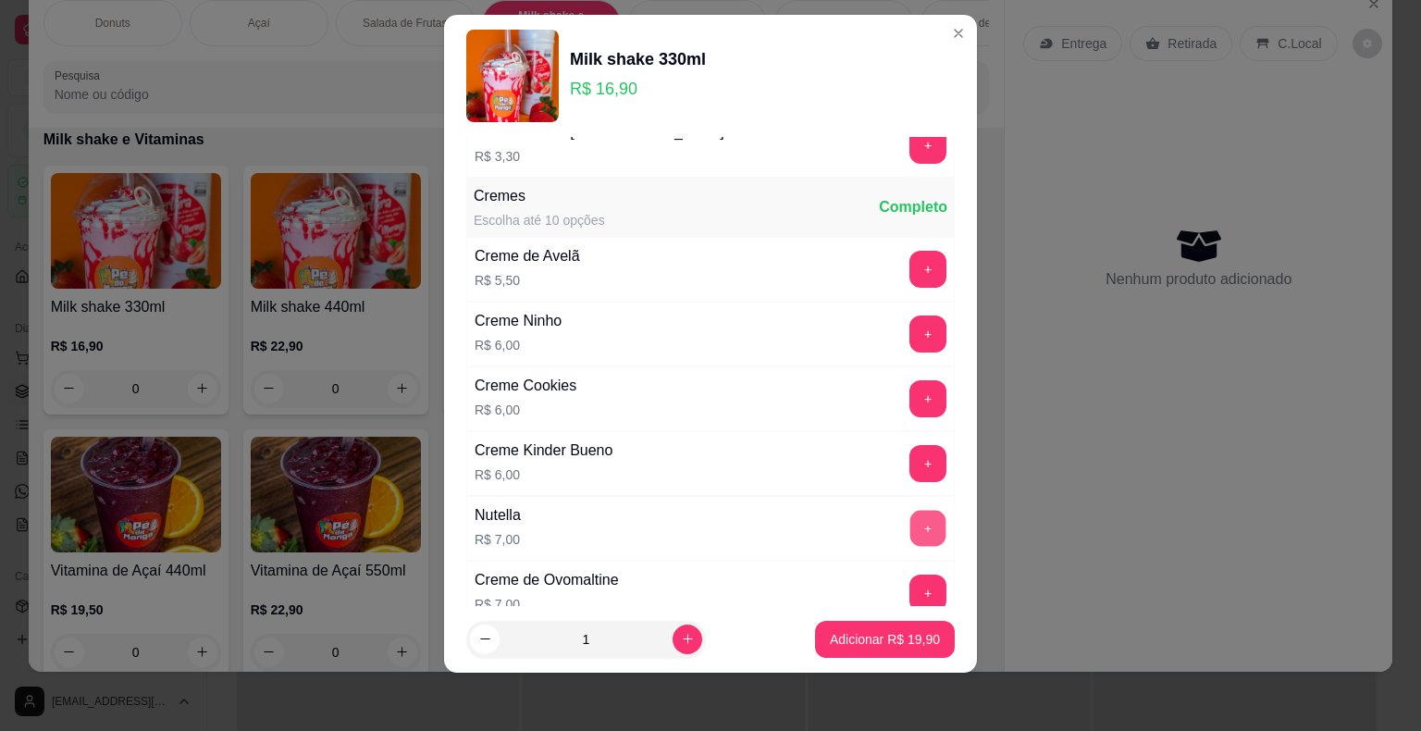
click at [910, 510] on button "+" at bounding box center [928, 528] width 36 height 36
click at [851, 639] on p "Adicionar R$ 26,90" at bounding box center [885, 639] width 107 height 18
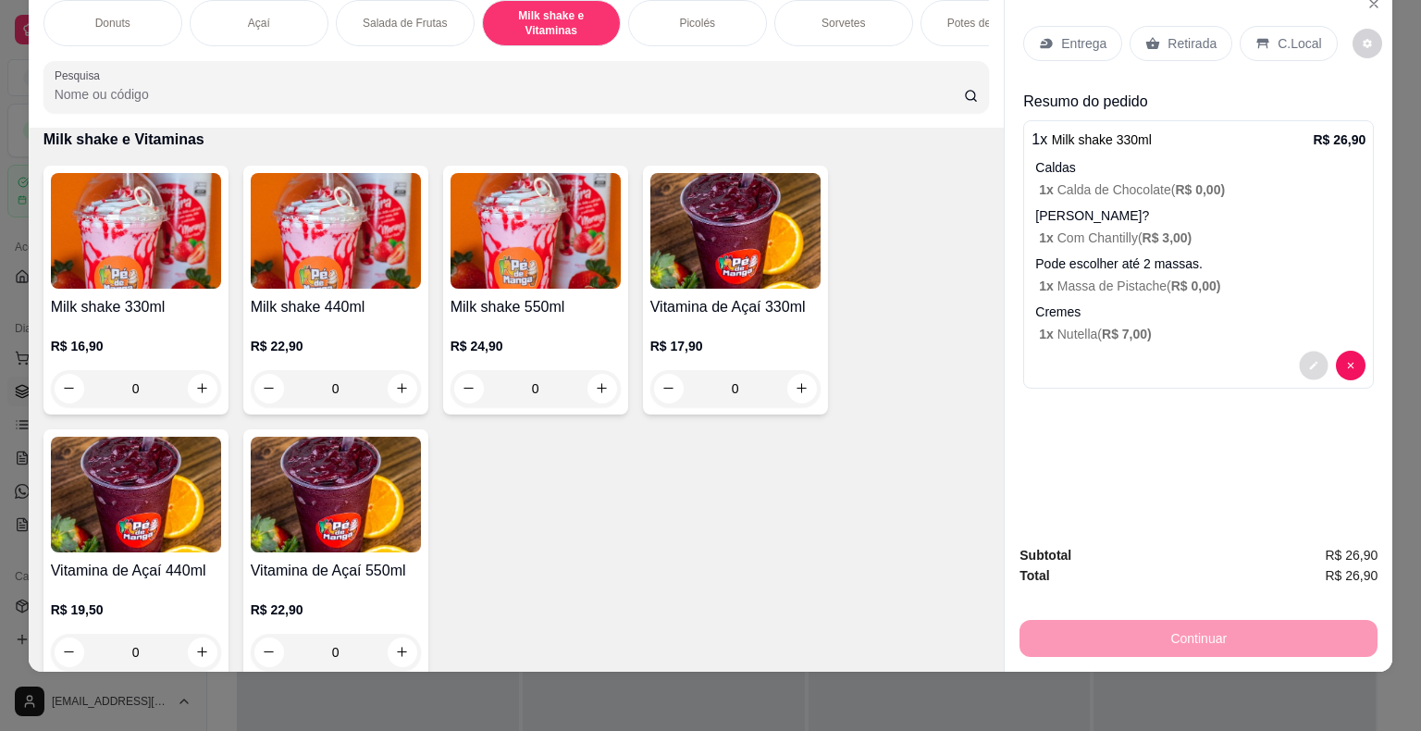
click at [1308, 360] on icon "decrease-product-quantity" at bounding box center [1313, 365] width 11 height 11
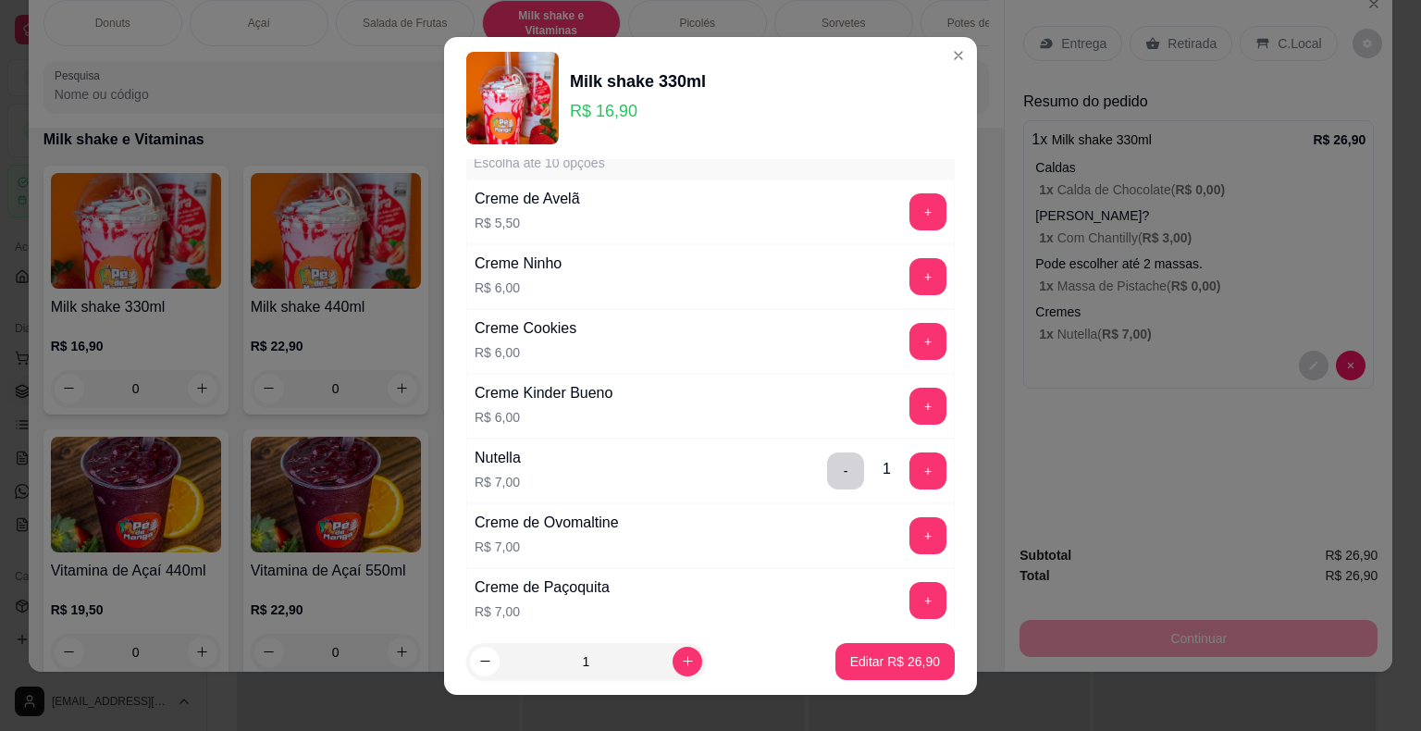
scroll to position [3238, 0]
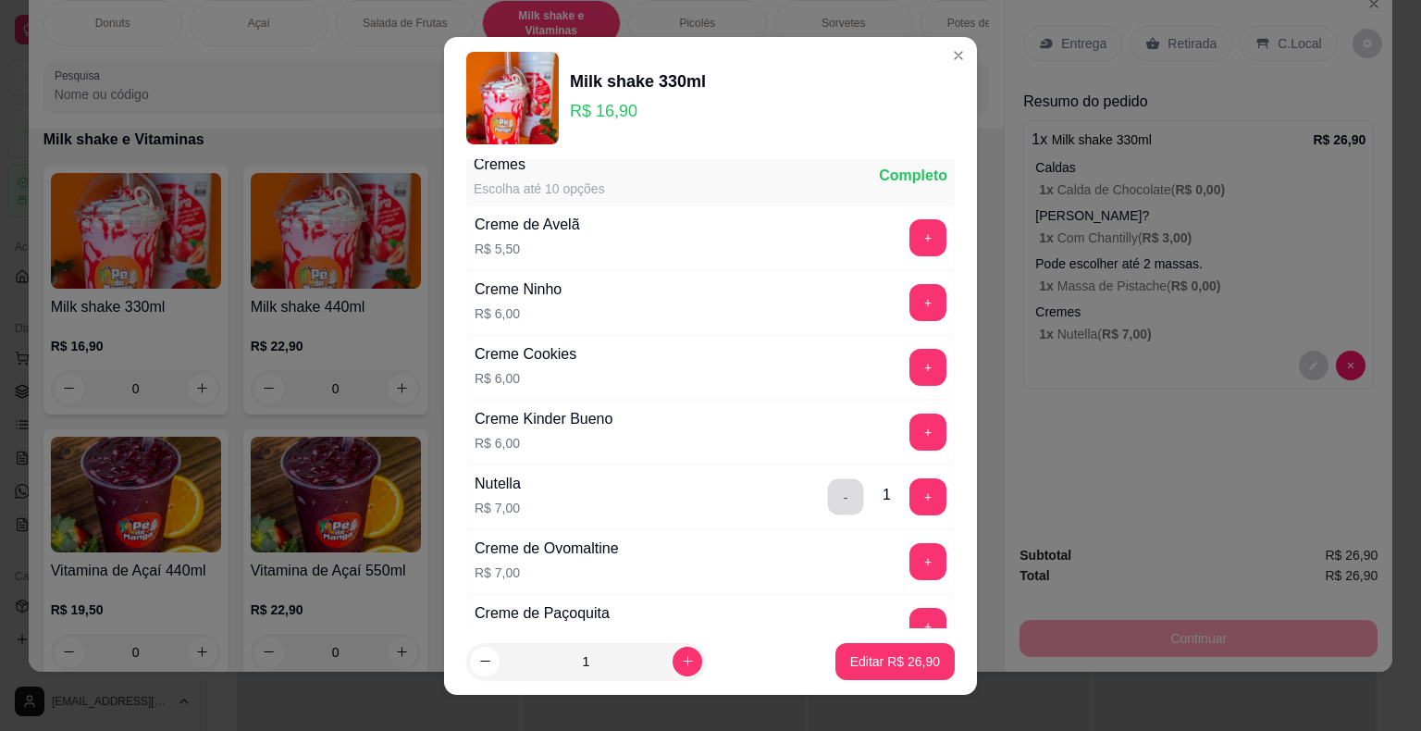
click at [828, 478] on button "-" at bounding box center [846, 496] width 36 height 36
click at [910, 222] on button "+" at bounding box center [928, 237] width 36 height 36
click at [855, 652] on p "Editar R$ 25,40" at bounding box center [895, 661] width 90 height 19
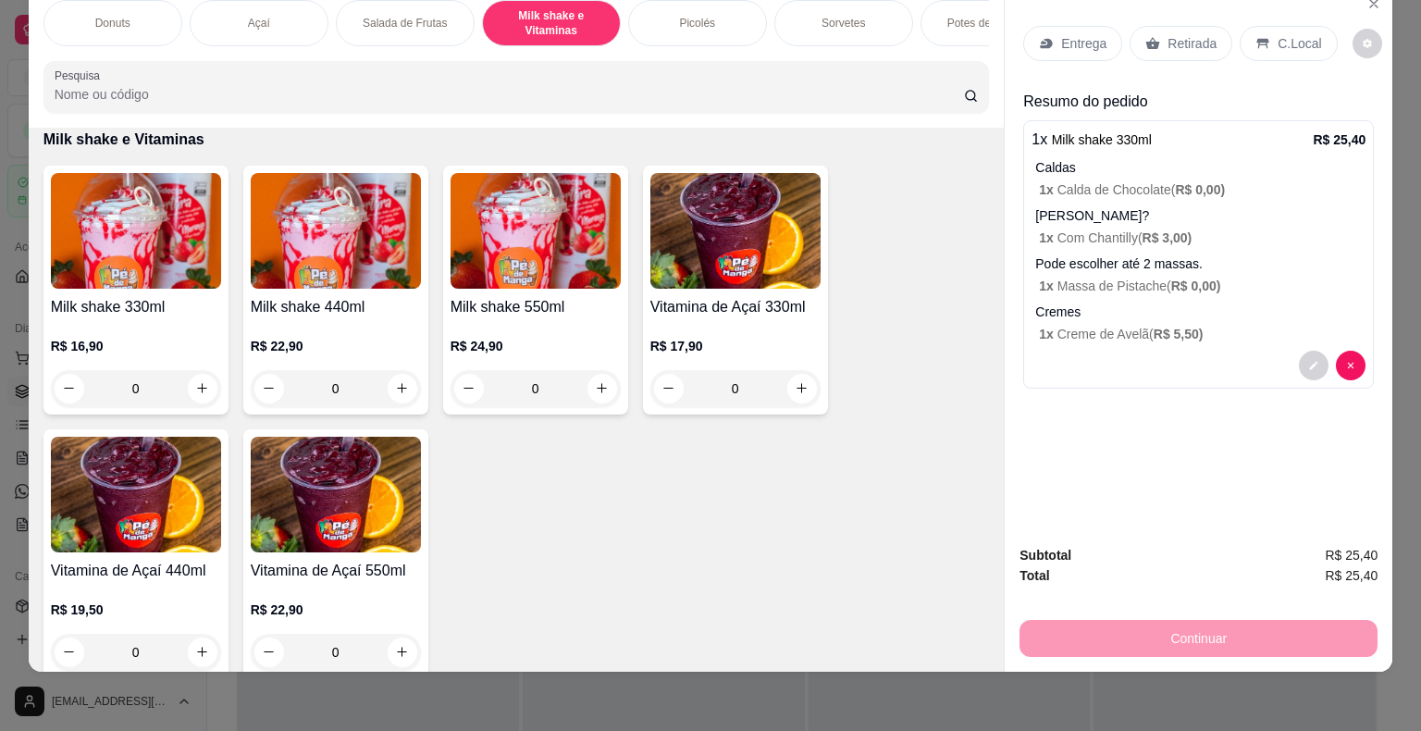
click at [1082, 34] on p "Entrega" at bounding box center [1083, 43] width 45 height 19
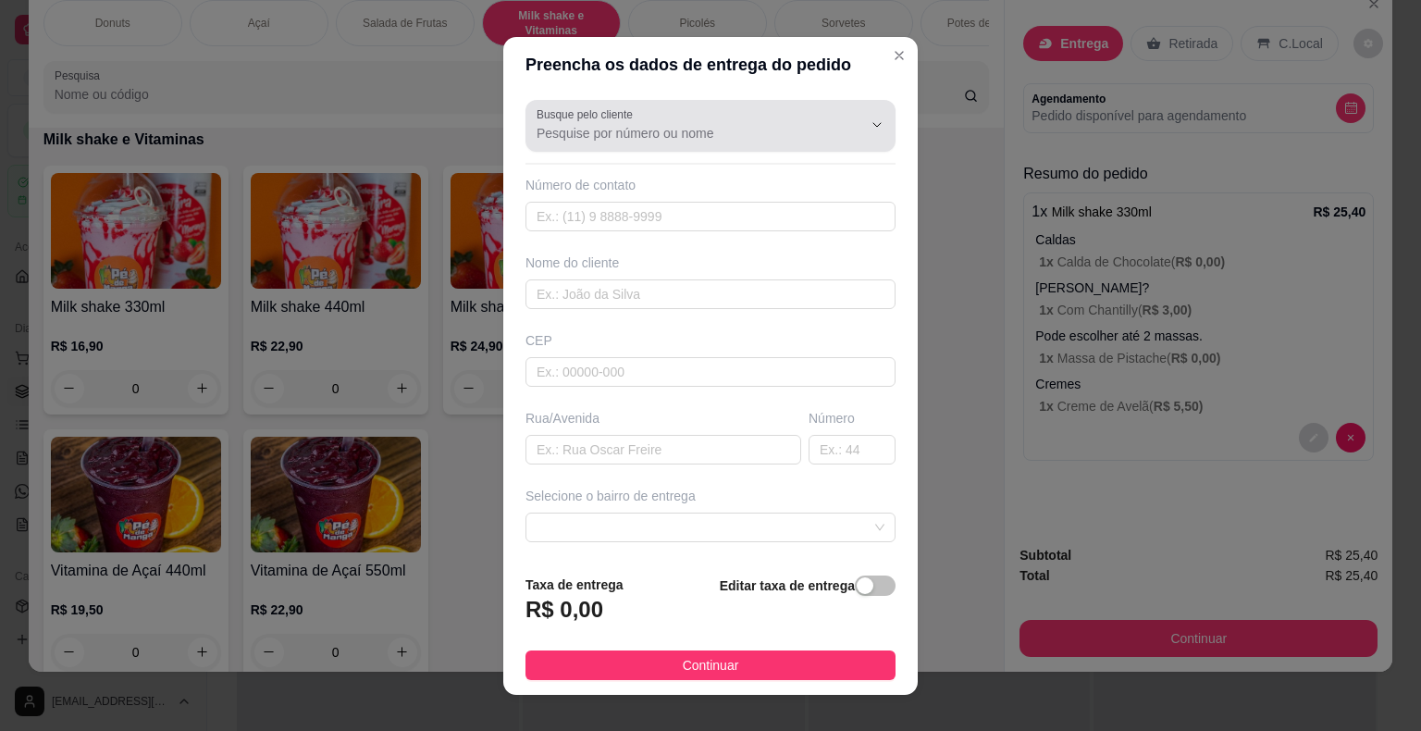
click at [681, 125] on input "Busque pelo cliente" at bounding box center [685, 133] width 296 height 19
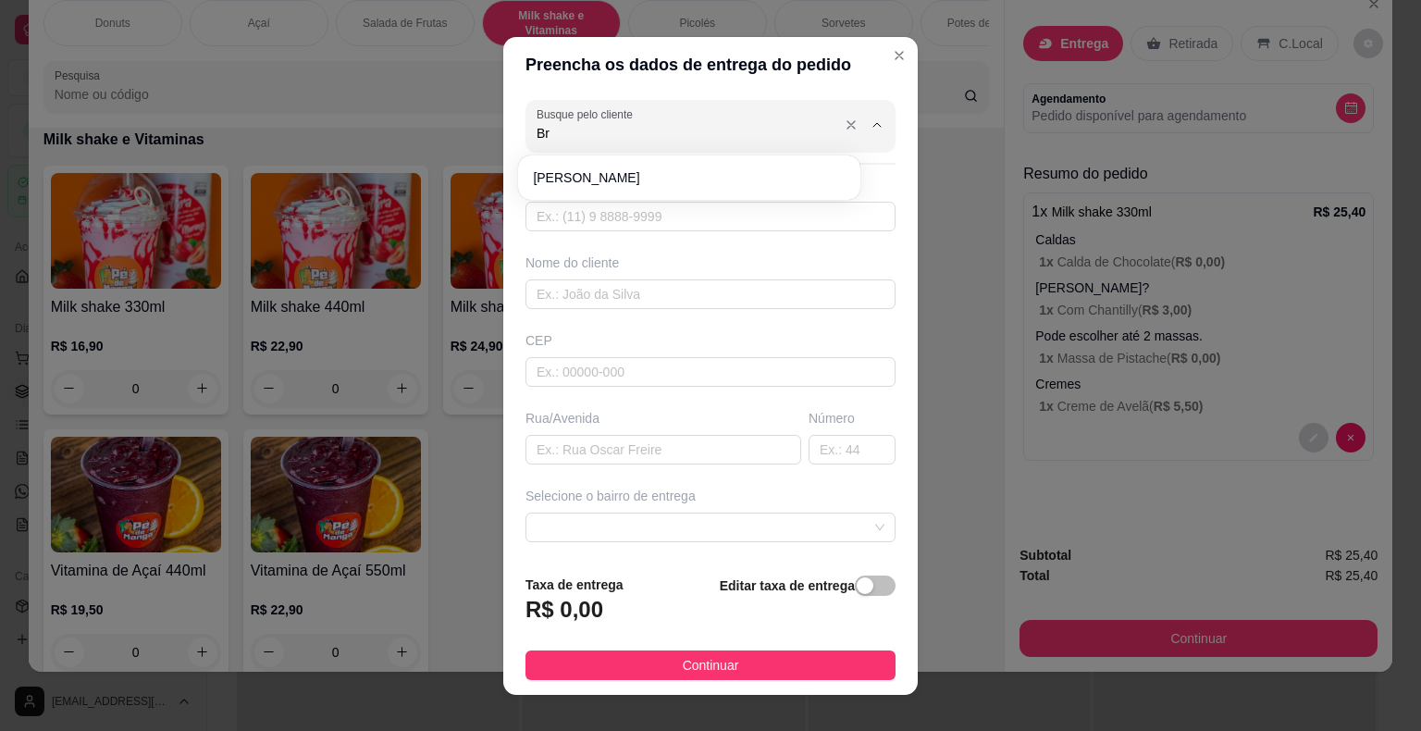
type input "B"
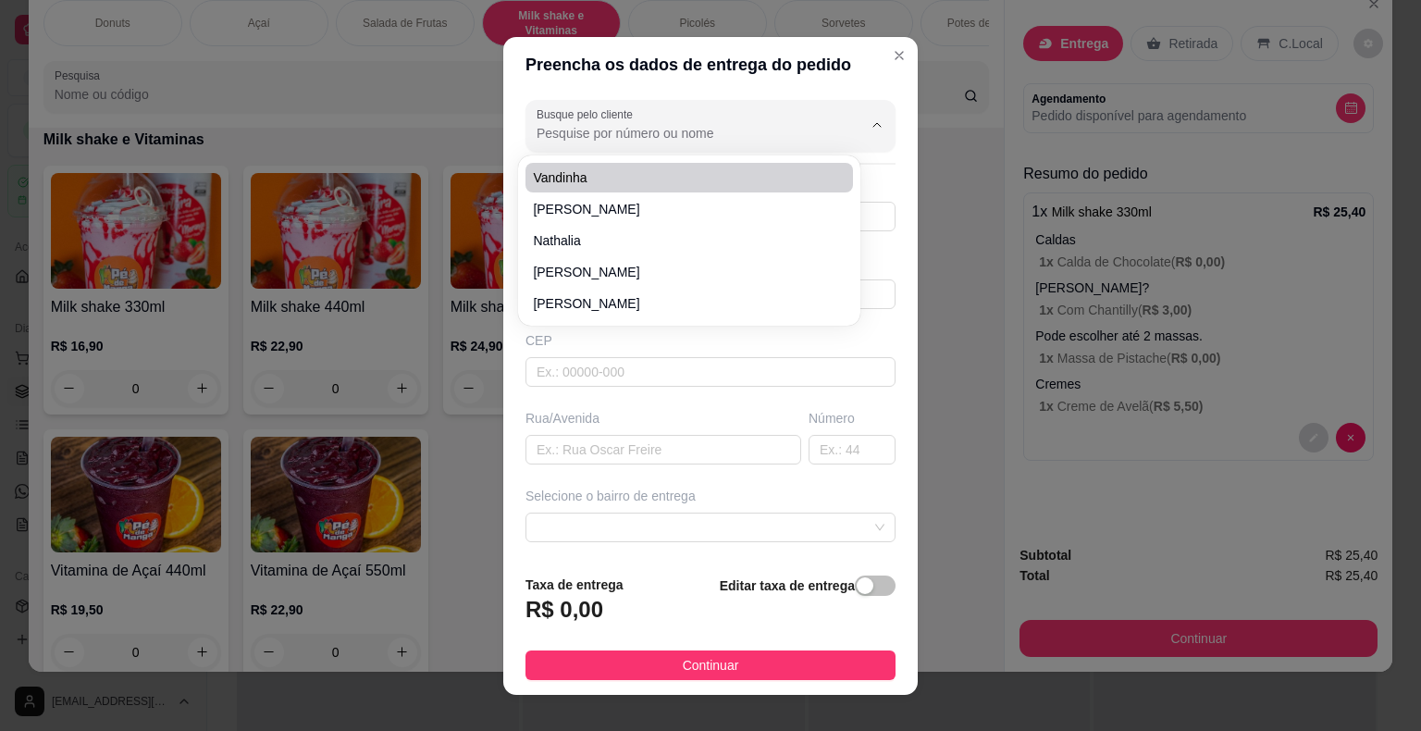
click at [956, 305] on div "Preencha os dados de entrega do pedido Busque pelo cliente Número de contato No…" at bounding box center [710, 365] width 1421 height 731
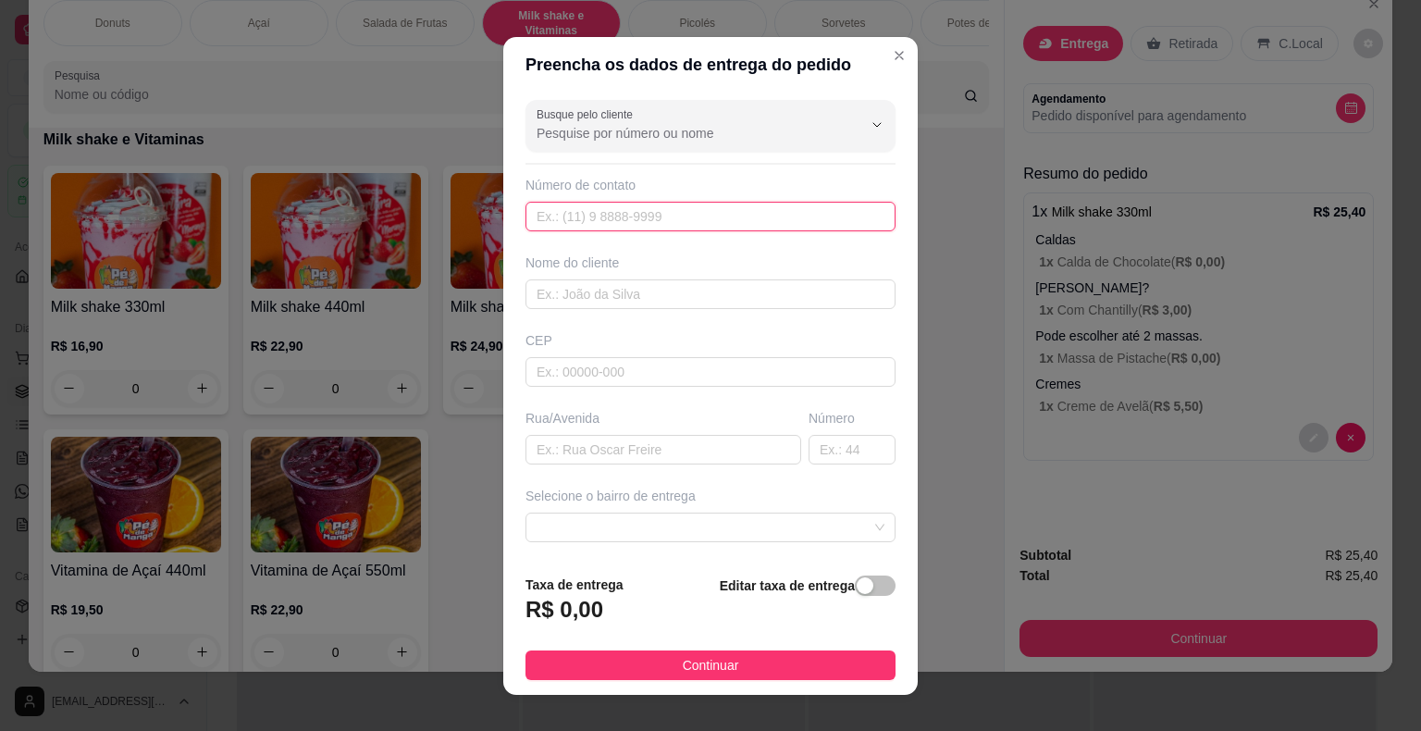
click at [607, 213] on input "text" at bounding box center [711, 217] width 370 height 30
paste input "[PHONE_NUMBER]"
type input "[PHONE_NUMBER]"
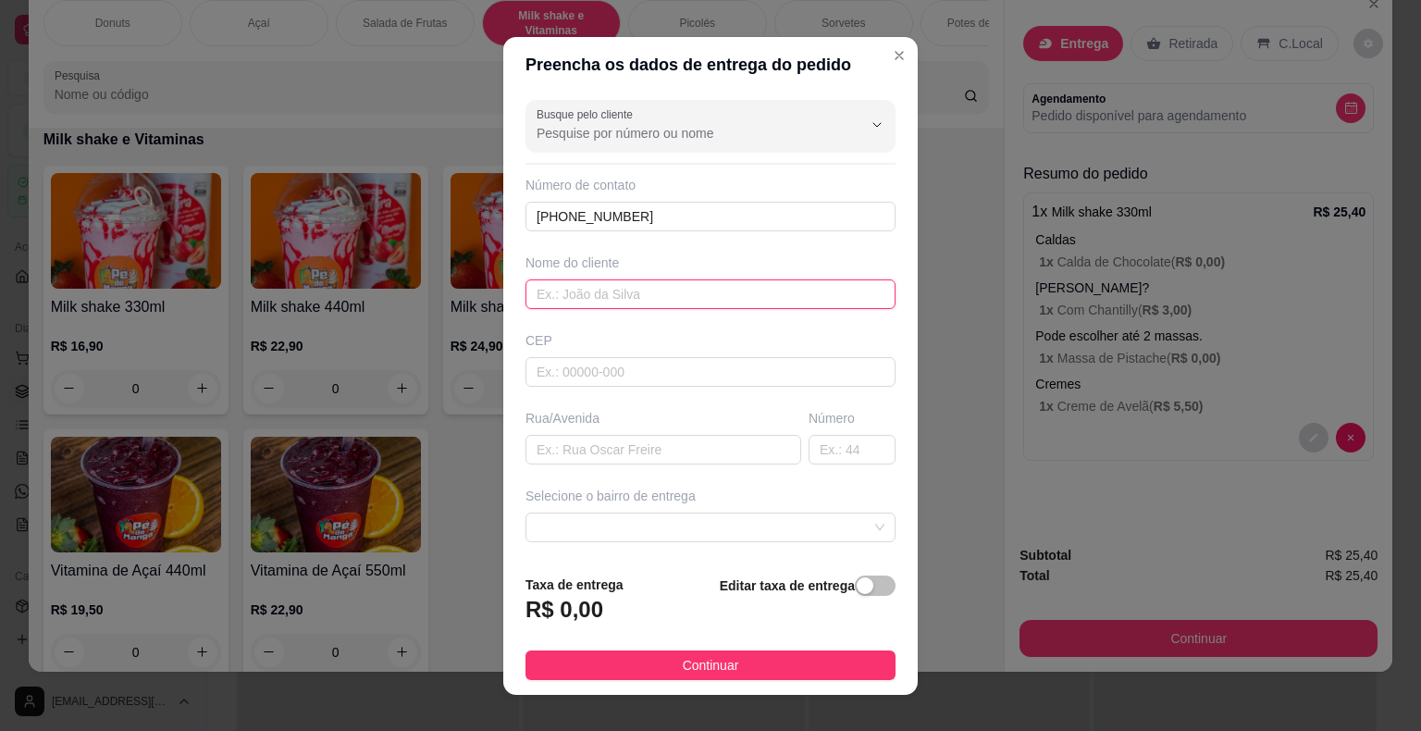
click at [598, 287] on input "text" at bounding box center [711, 294] width 370 height 30
type input "[PERSON_NAME]"
drag, startPoint x: 574, startPoint y: 448, endPoint x: 594, endPoint y: 494, distance: 50.5
click at [575, 448] on input "text" at bounding box center [664, 450] width 276 height 30
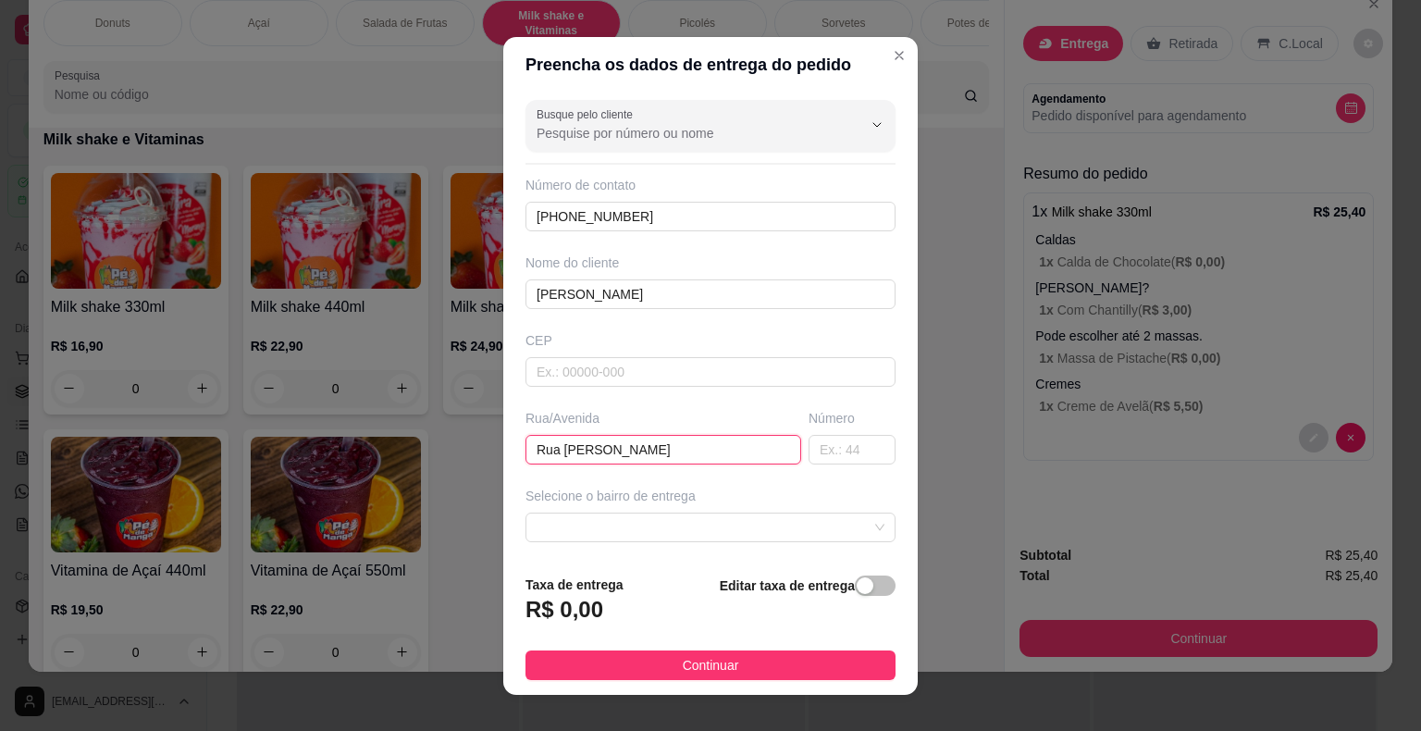
type input "Rua [PERSON_NAME]"
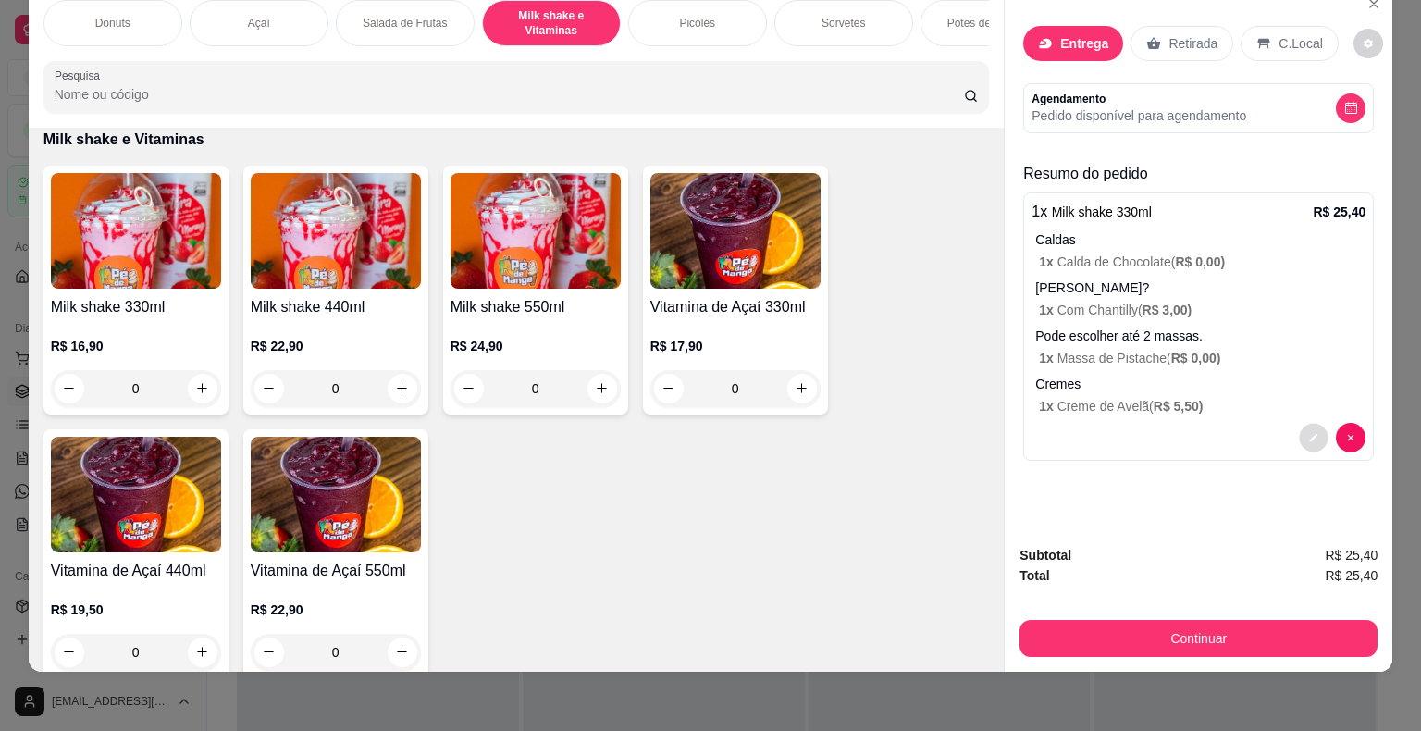
click at [1306, 423] on button "decrease-product-quantity" at bounding box center [1314, 437] width 29 height 29
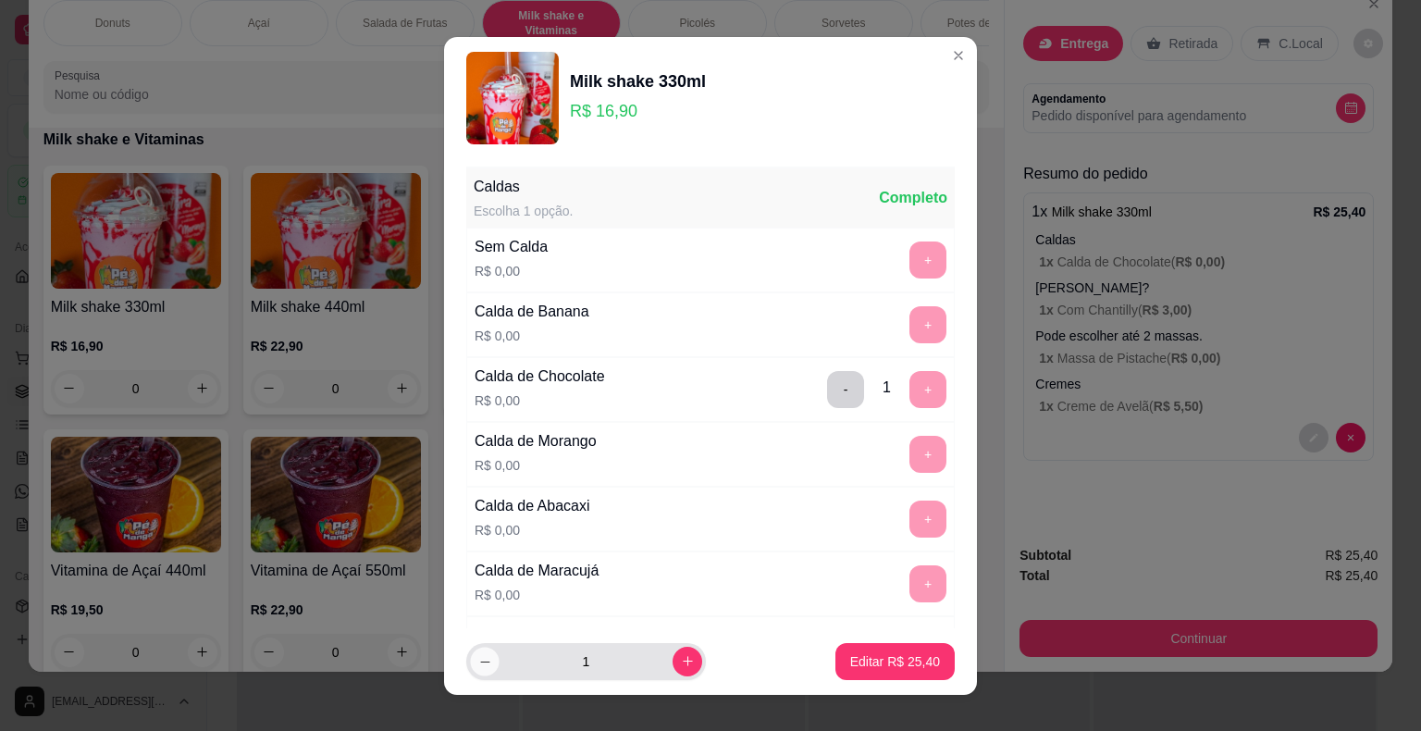
click at [470, 658] on button "decrease-product-quantity" at bounding box center [484, 661] width 29 height 29
type input "0"
click at [907, 56] on div "Milk shake 330ml R$ 16,90" at bounding box center [710, 98] width 489 height 93
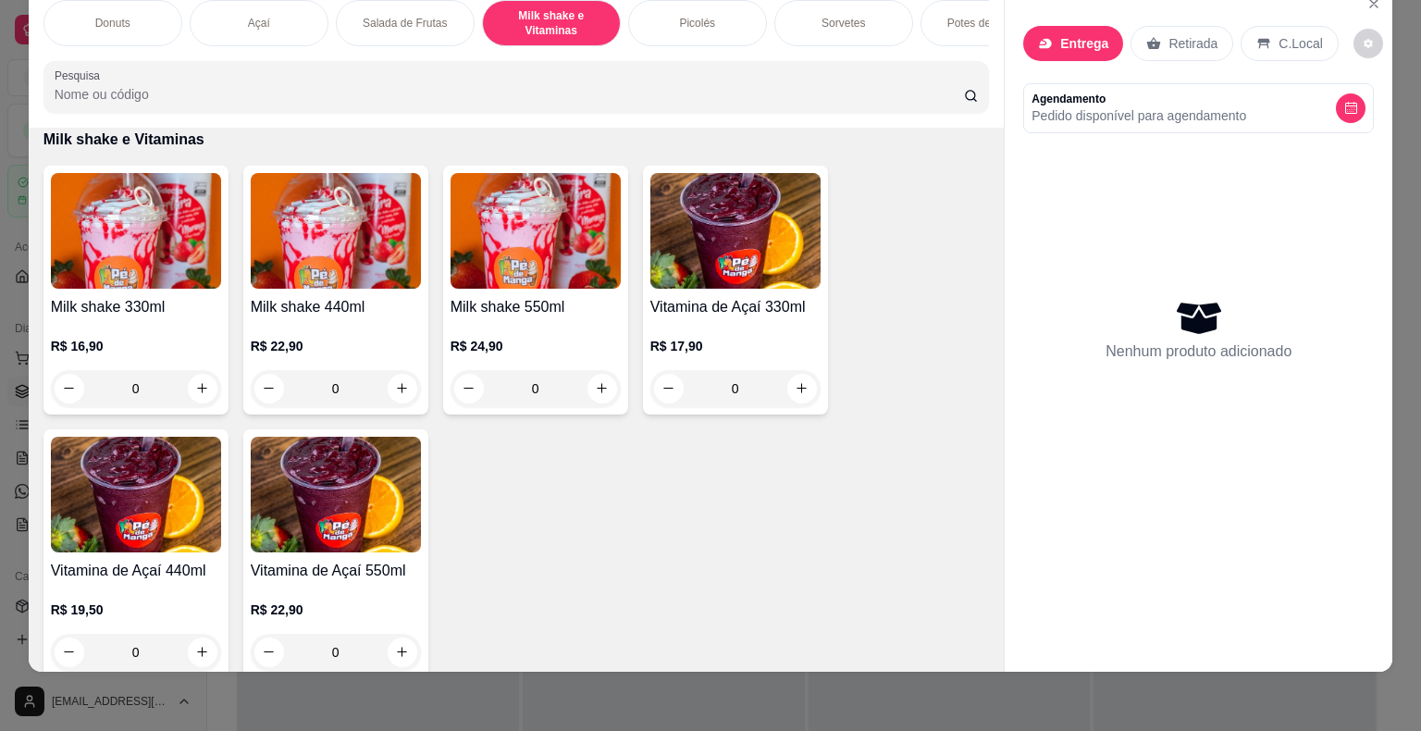
click at [404, 387] on div "0" at bounding box center [336, 388] width 170 height 37
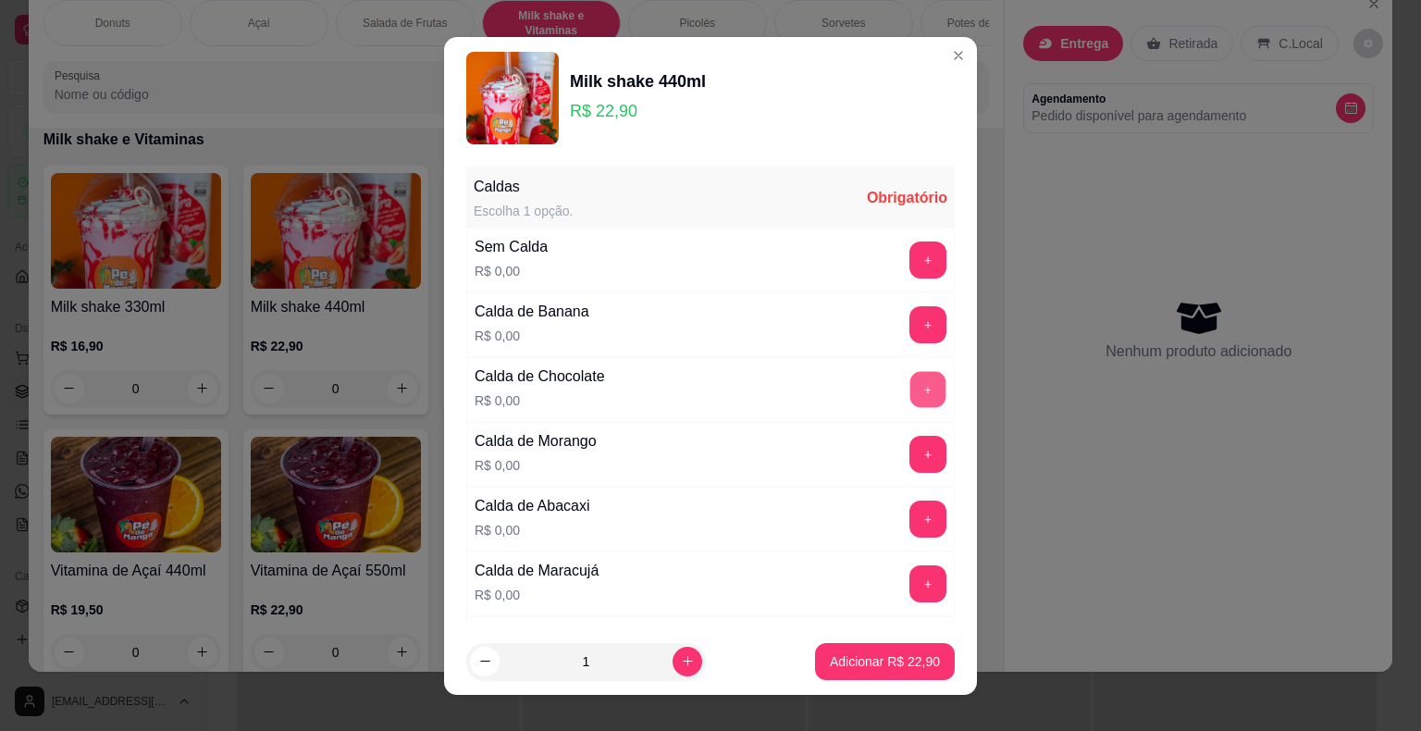
click at [910, 391] on button "+" at bounding box center [928, 389] width 36 height 36
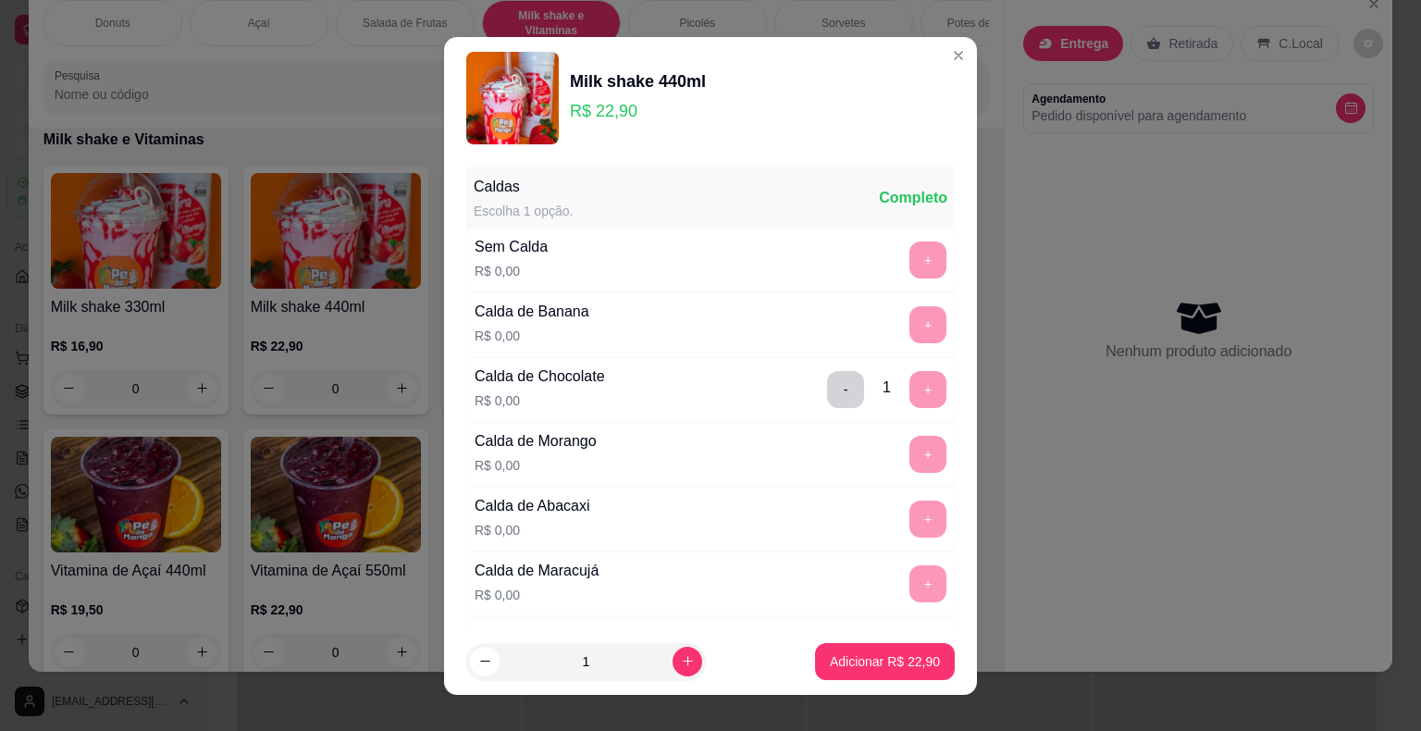
scroll to position [22, 0]
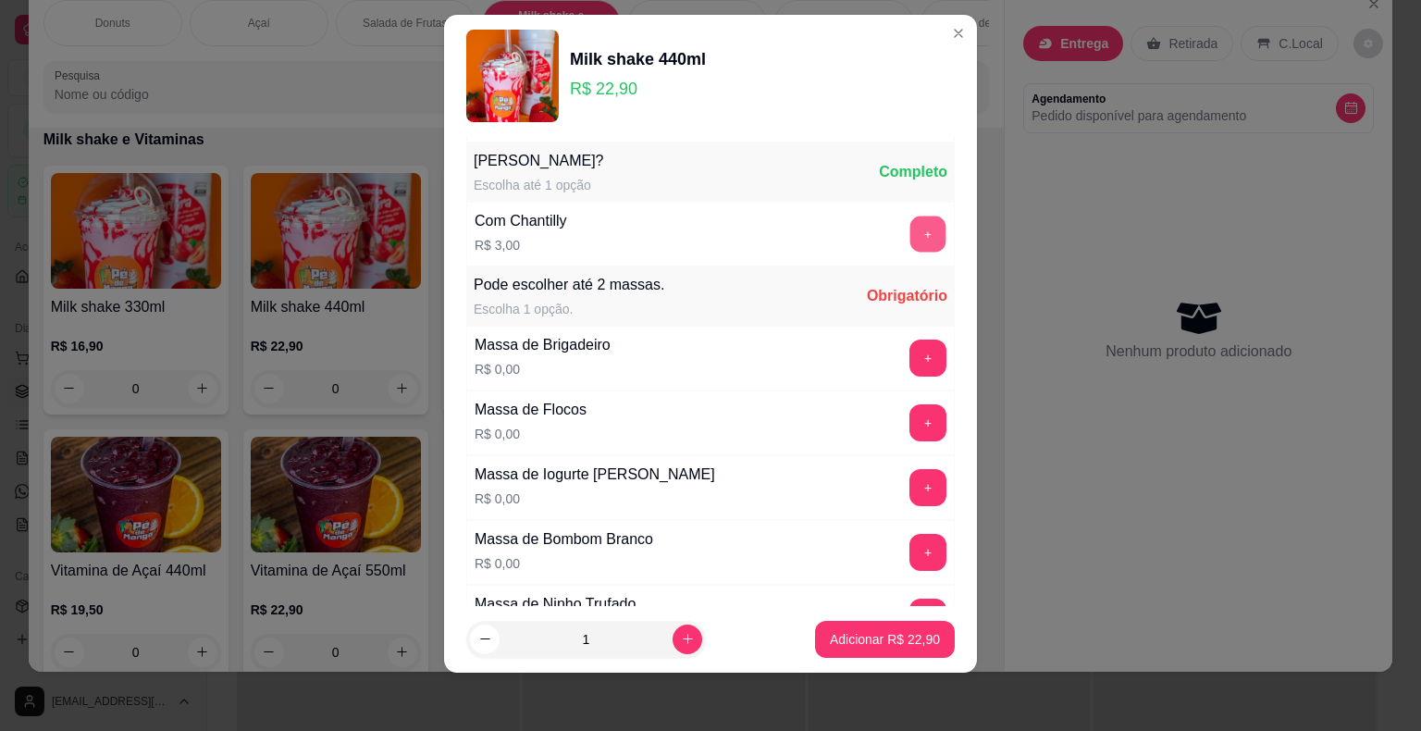
click at [910, 235] on button "+" at bounding box center [928, 234] width 36 height 36
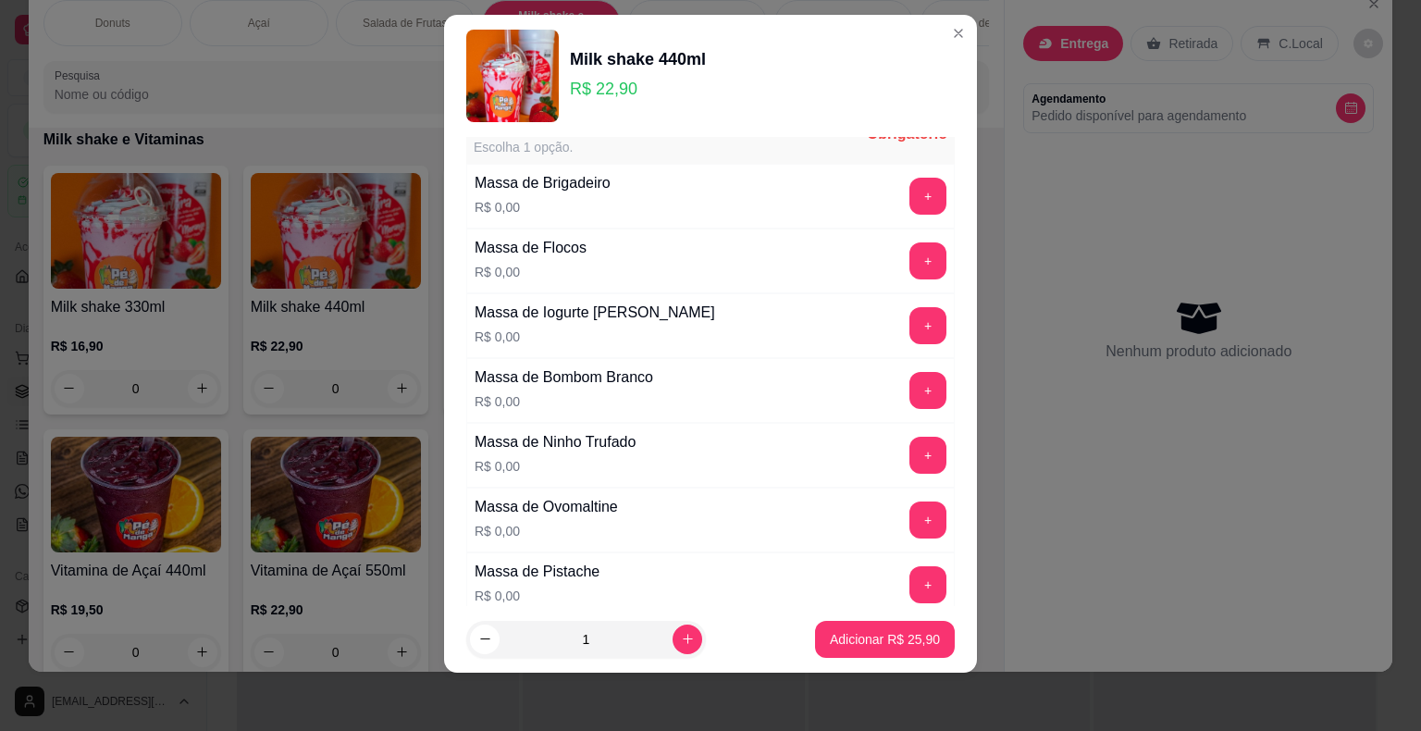
scroll to position [1057, 0]
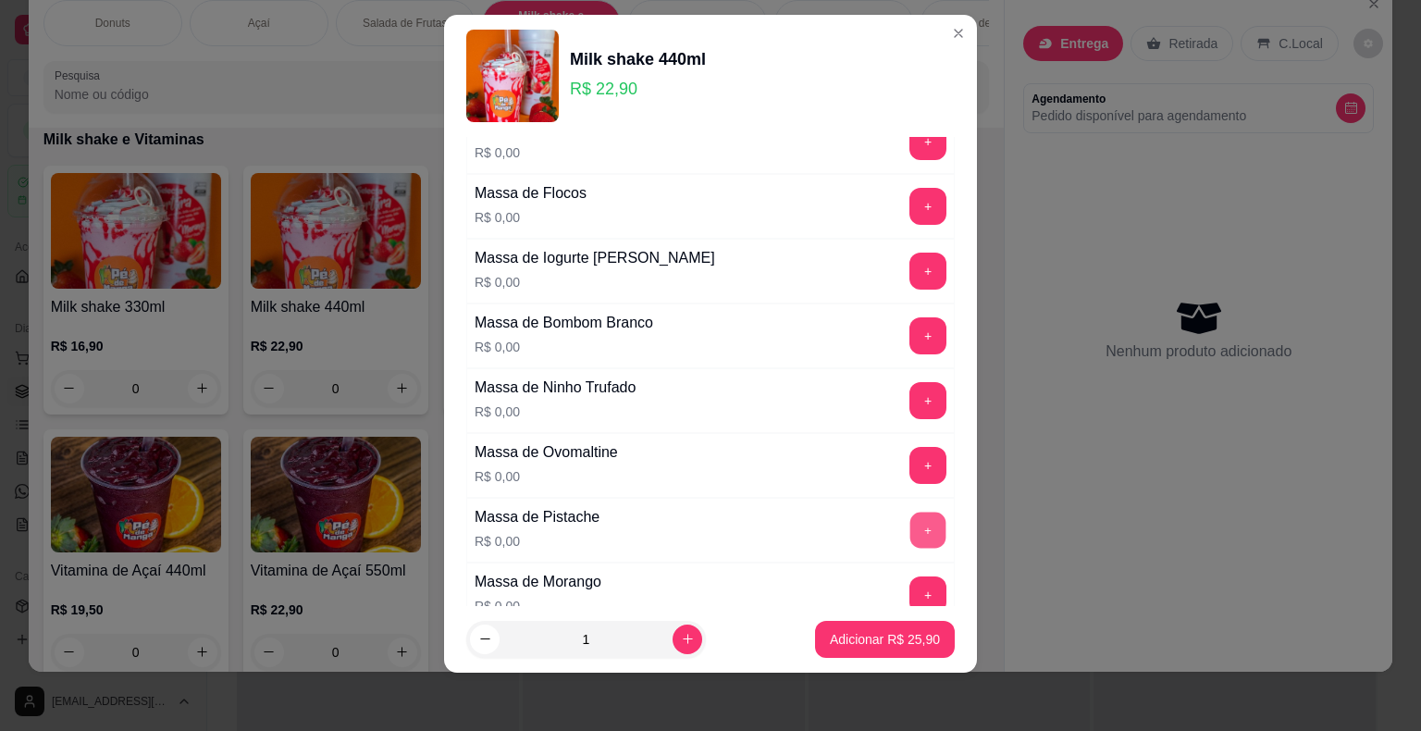
click at [910, 514] on button "+" at bounding box center [928, 530] width 36 height 36
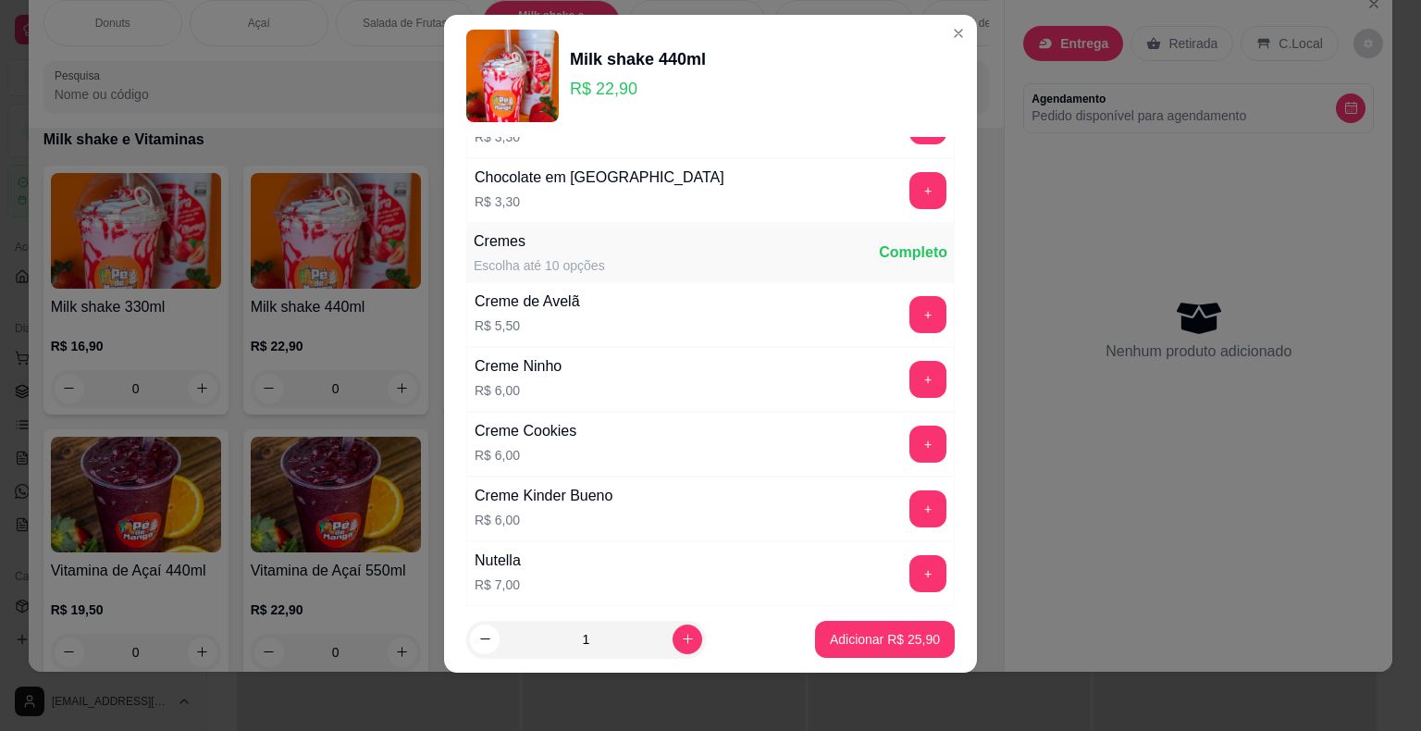
scroll to position [3185, 0]
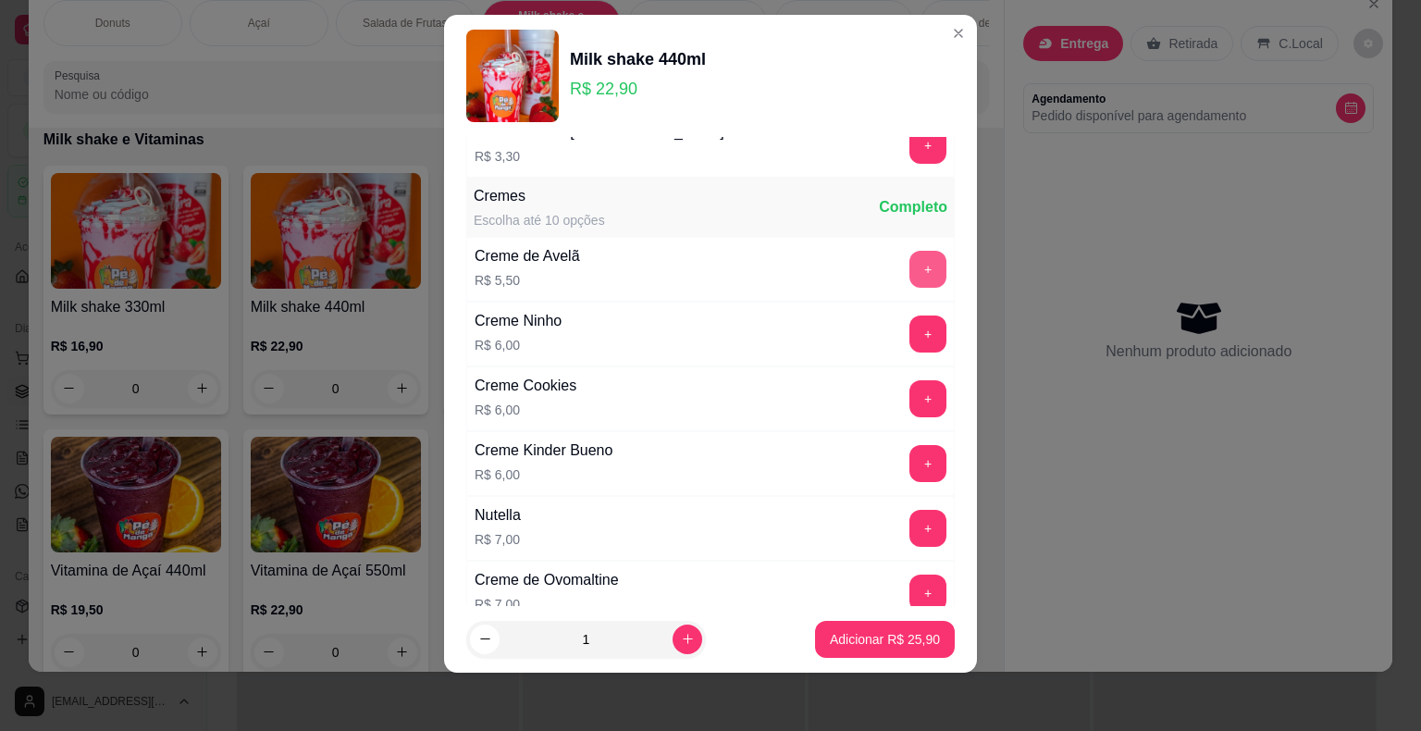
click at [910, 259] on button "+" at bounding box center [928, 269] width 37 height 37
click at [844, 633] on p "Adicionar R$ 31,40" at bounding box center [885, 639] width 107 height 18
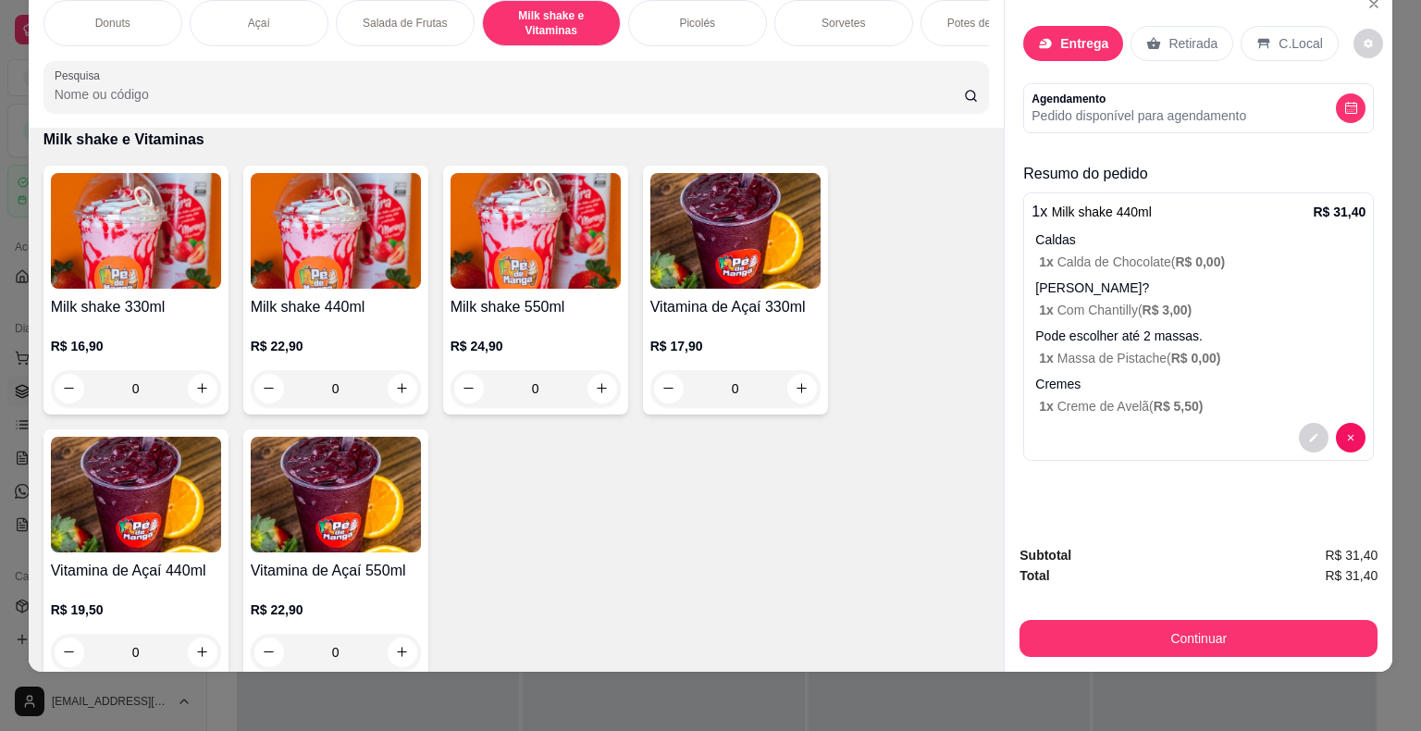
click at [1076, 106] on p "Pedido disponível para agendamento" at bounding box center [1139, 115] width 215 height 19
click at [1066, 34] on p "Entrega" at bounding box center [1084, 43] width 48 height 19
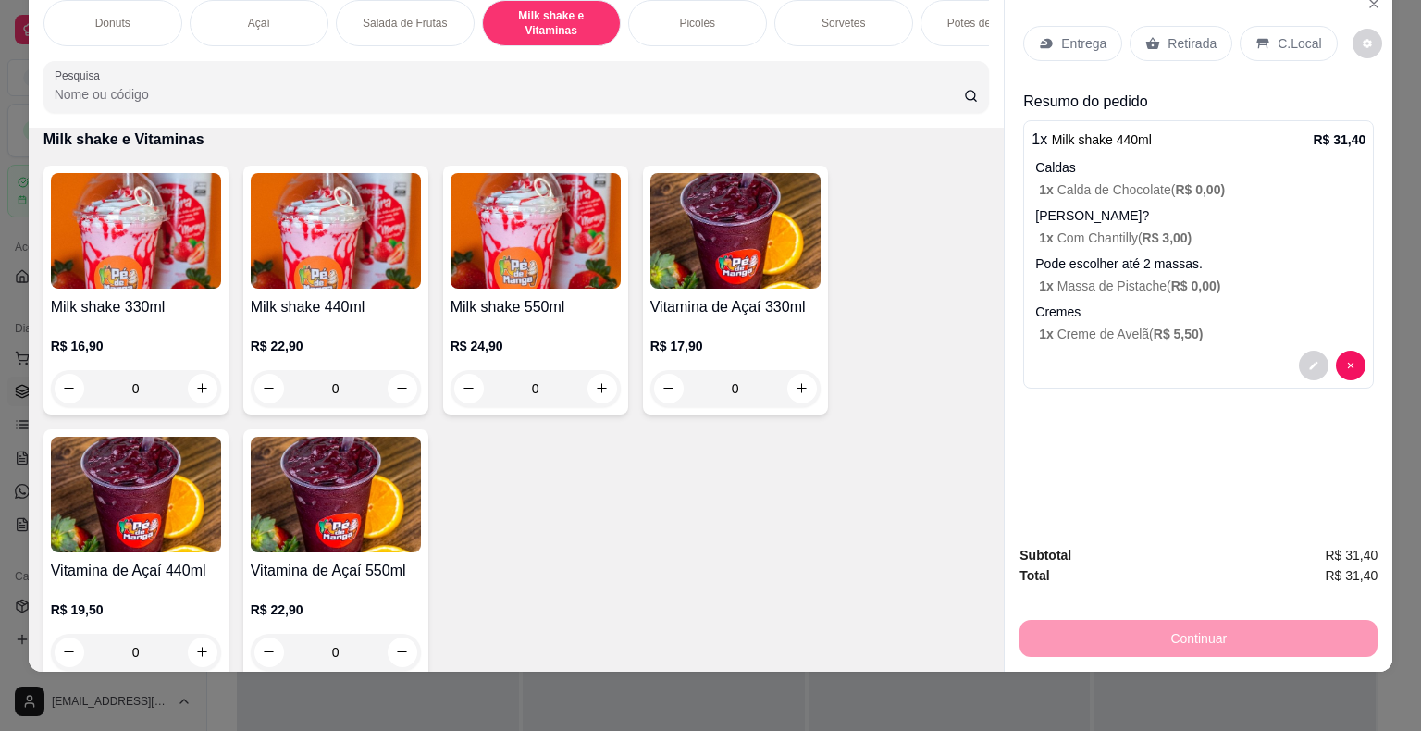
click at [1068, 34] on p "Entrega" at bounding box center [1083, 43] width 45 height 19
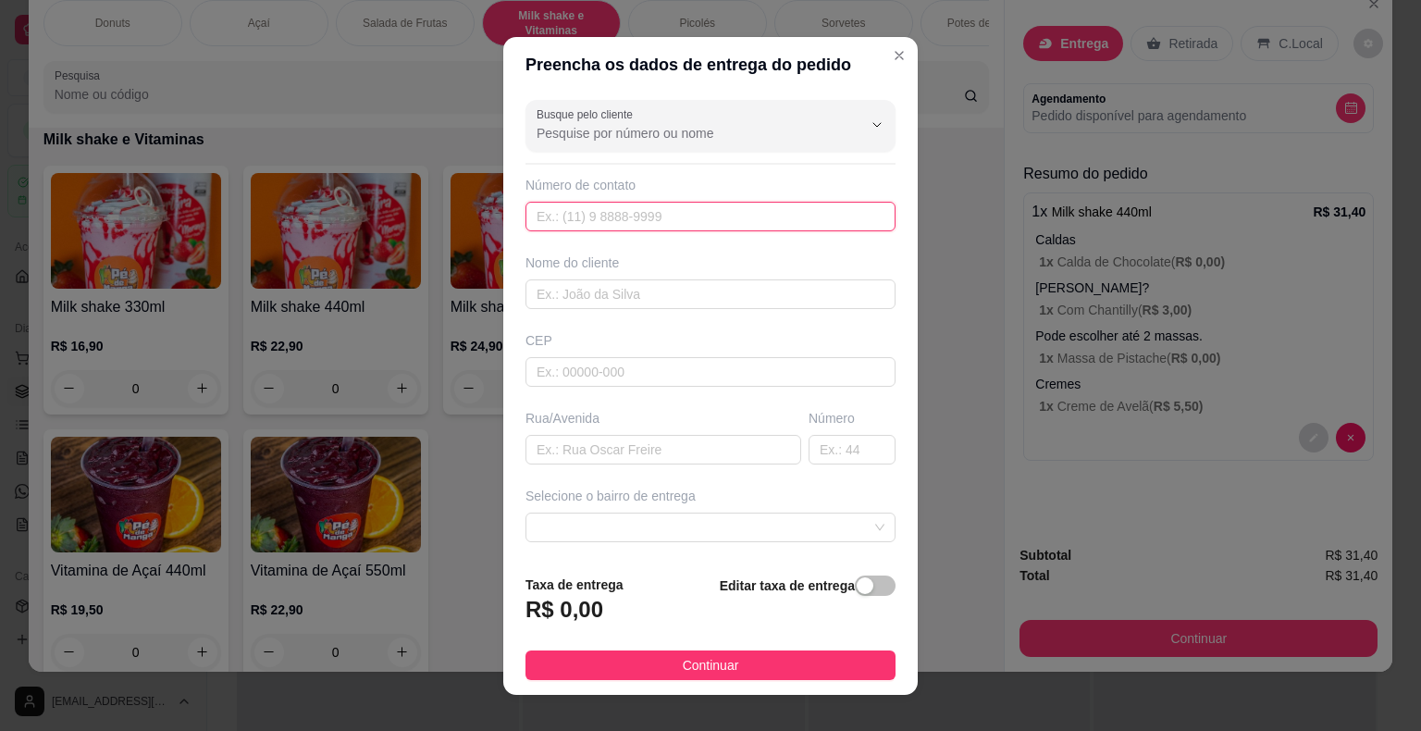
click at [641, 213] on input "text" at bounding box center [711, 217] width 370 height 30
paste input "[PHONE_NUMBER]"
type input "[PHONE_NUMBER]"
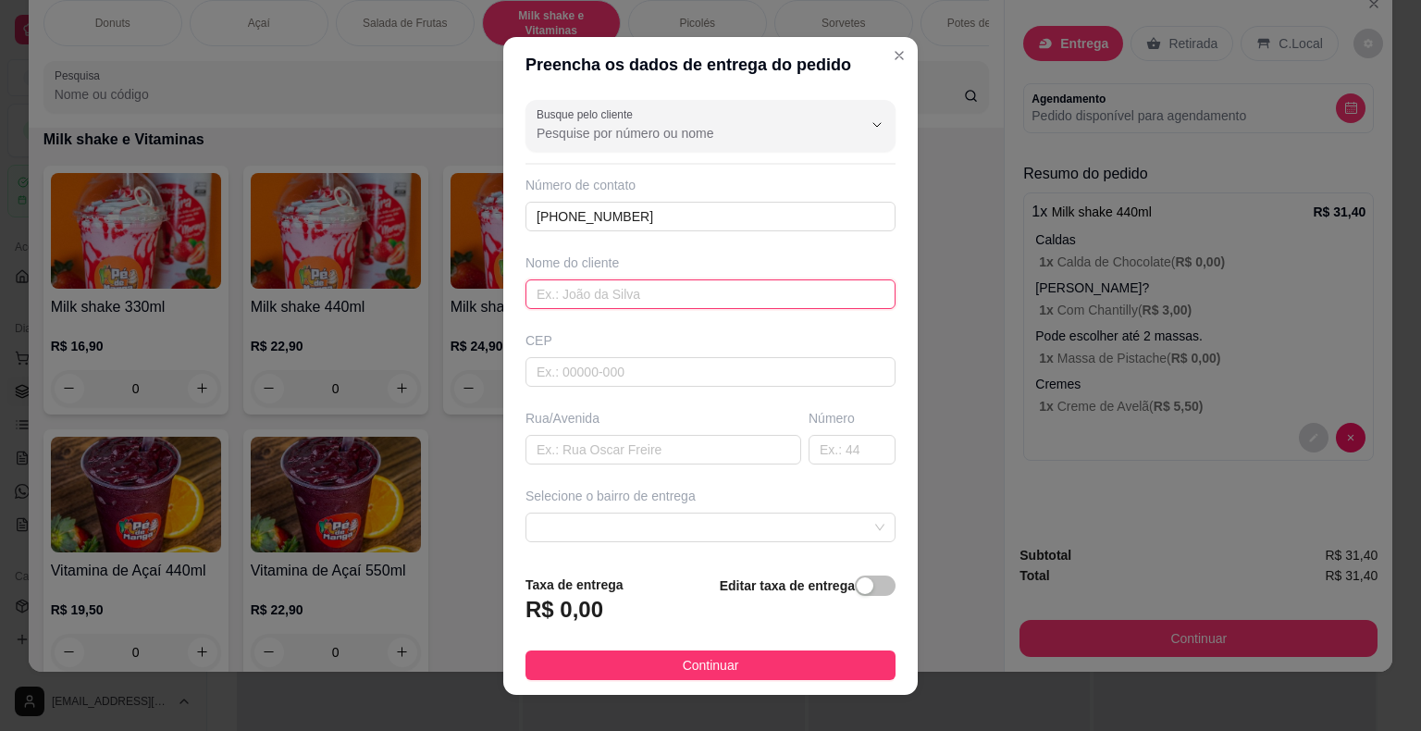
click at [664, 303] on input "text" at bounding box center [711, 294] width 370 height 30
type input "[PERSON_NAME]"
click at [599, 443] on input "text" at bounding box center [664, 450] width 276 height 30
type input "E"
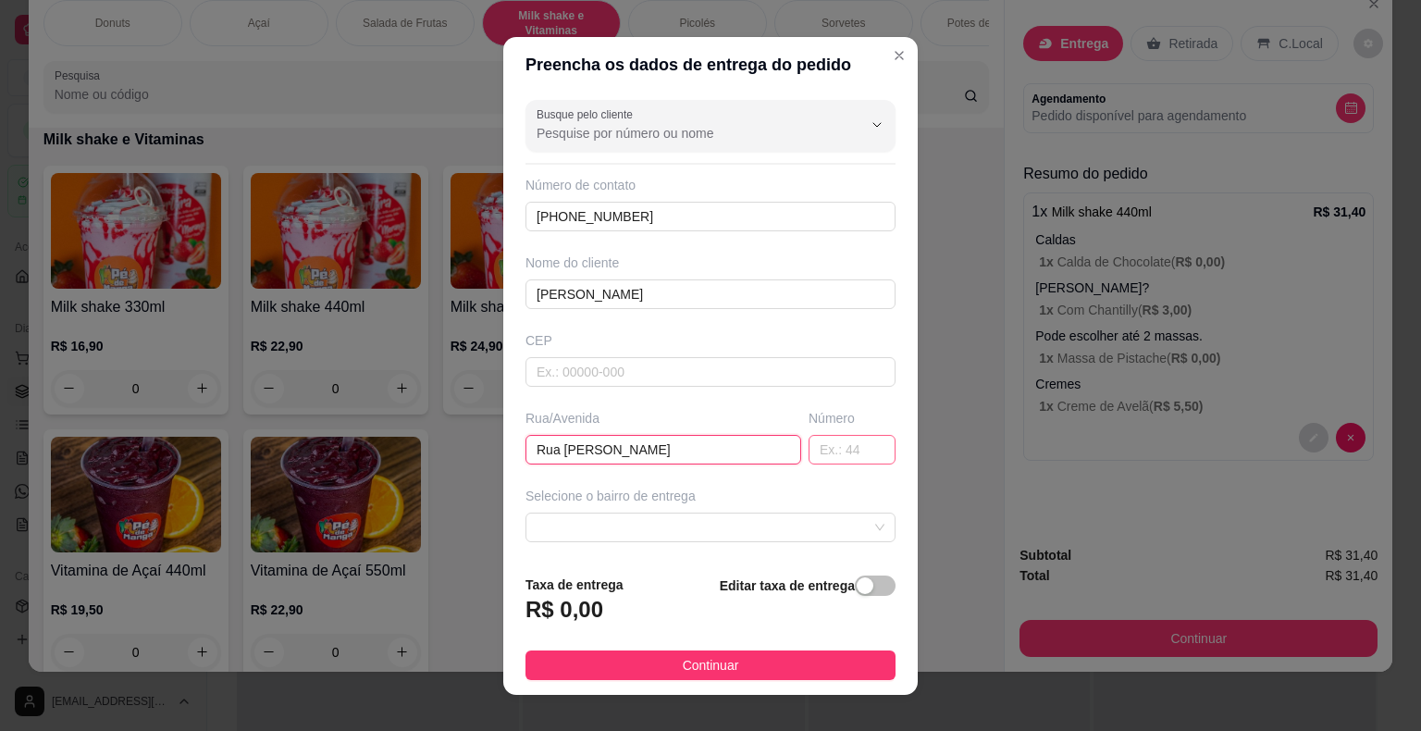
type input "Rua [PERSON_NAME]"
click at [815, 432] on div "Número" at bounding box center [852, 437] width 94 height 56
click at [818, 453] on input "text" at bounding box center [852, 450] width 87 height 30
click at [723, 534] on span at bounding box center [711, 528] width 348 height 28
type input "47"
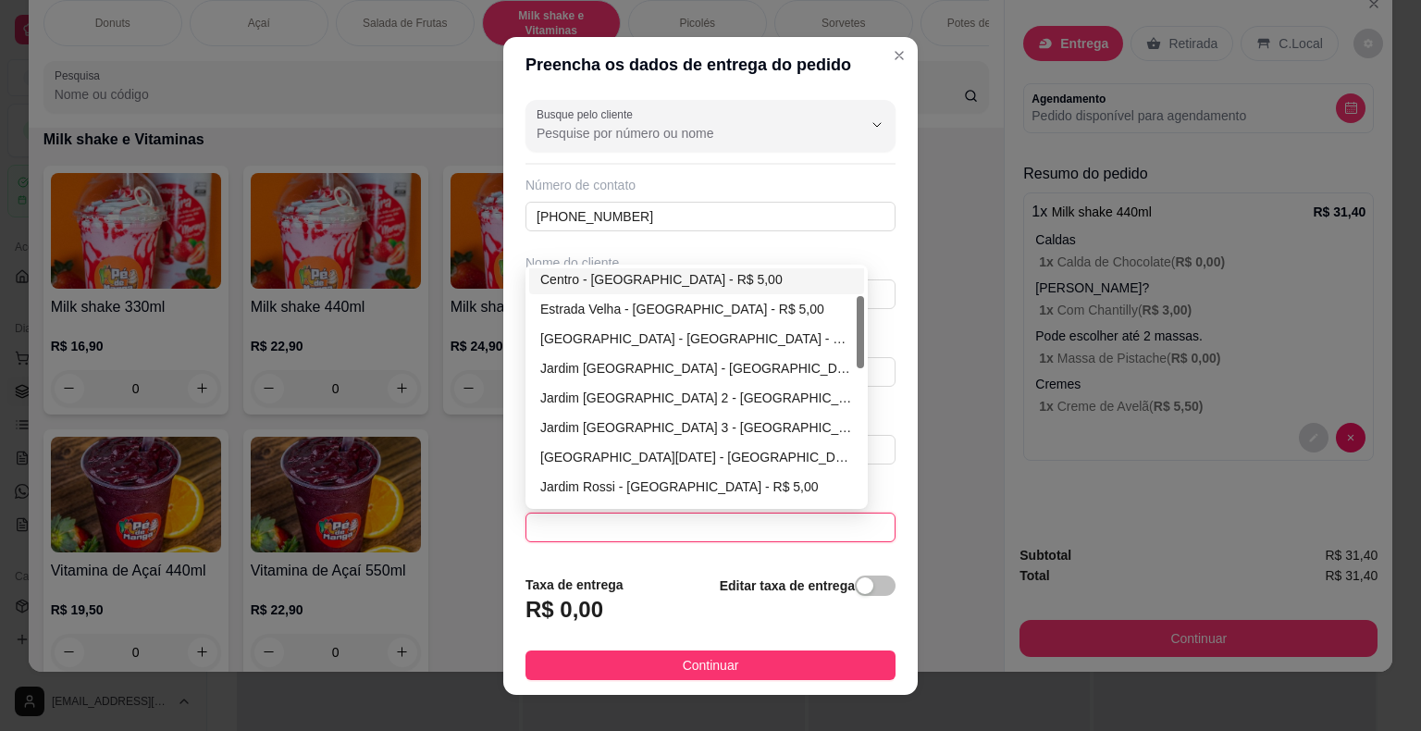
scroll to position [0, 0]
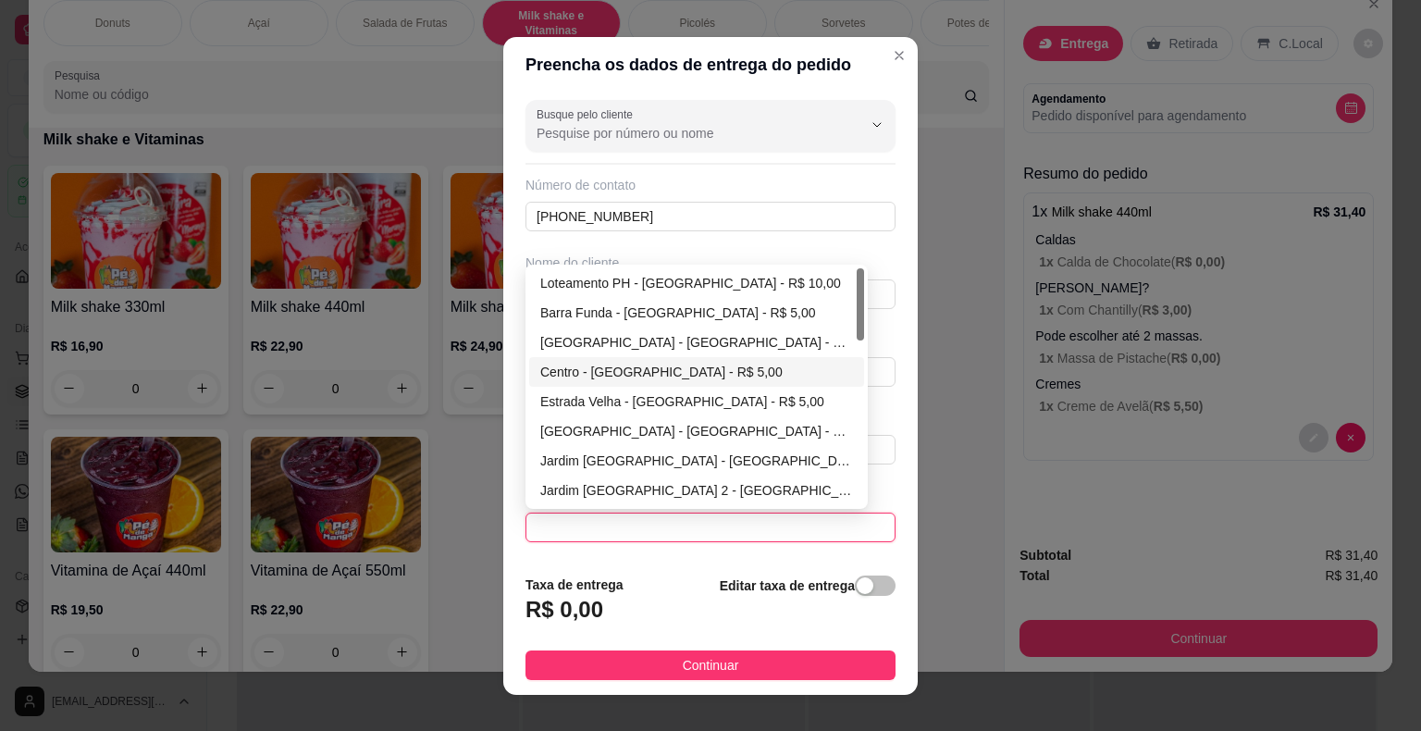
click at [623, 368] on div "Centro - [GEOGRAPHIC_DATA] - R$ 5,00" at bounding box center [696, 372] width 313 height 20
type input "Itaberá"
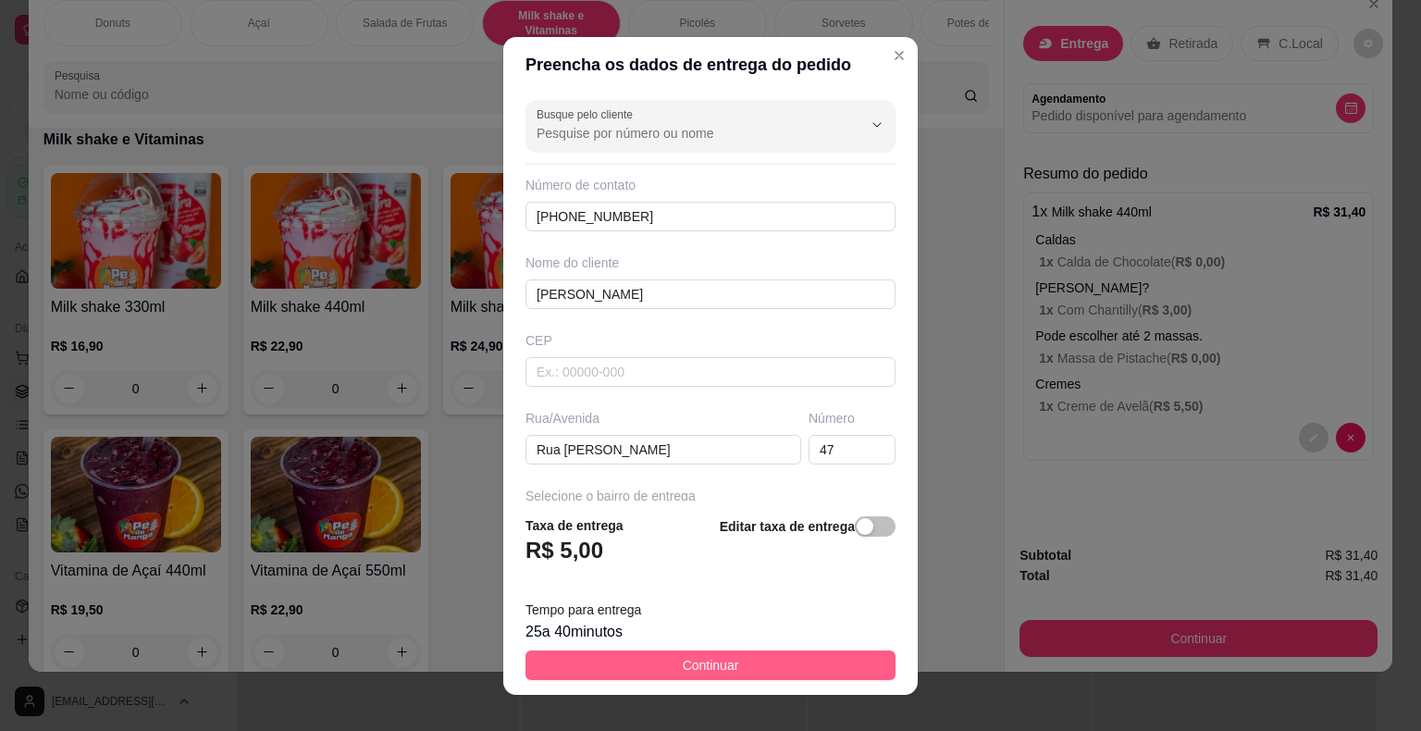
click at [689, 660] on span "Continuar" at bounding box center [711, 665] width 56 height 20
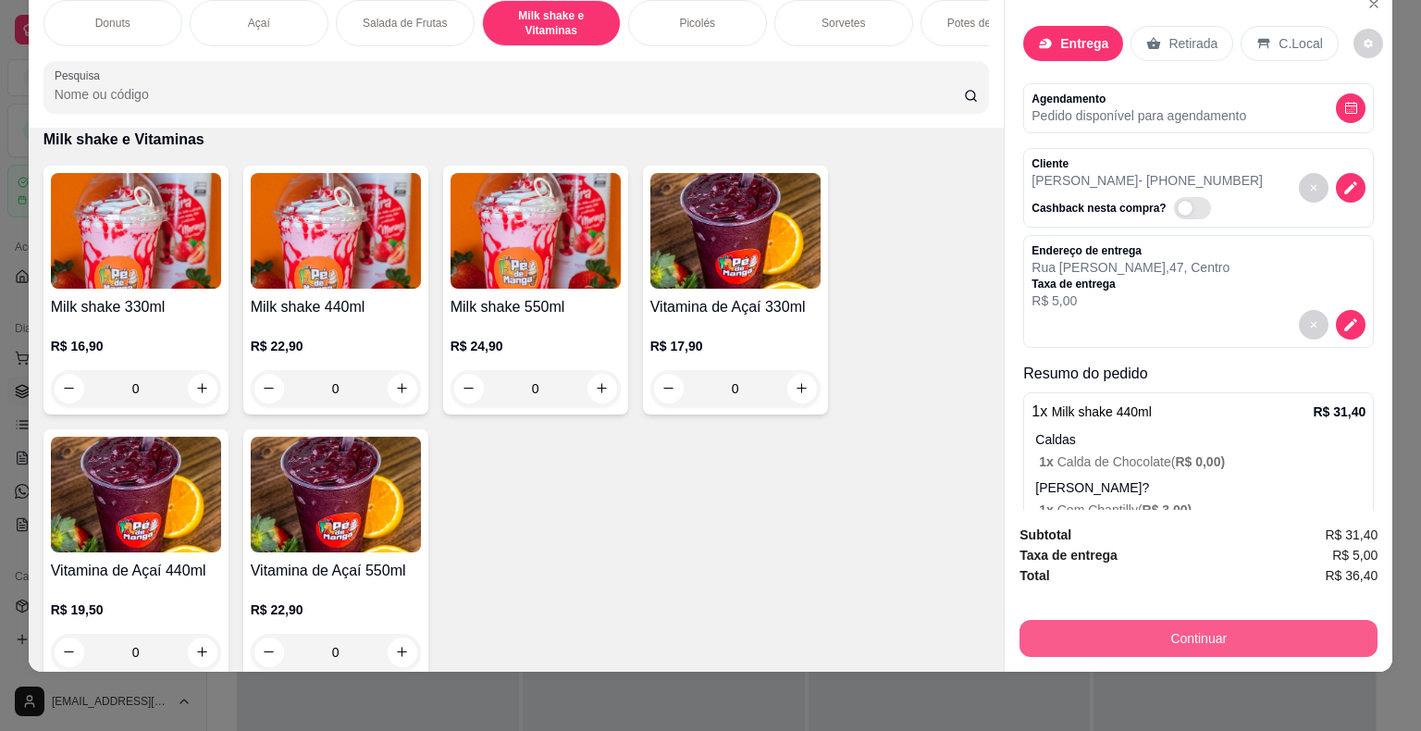
click at [1083, 631] on button "Continuar" at bounding box center [1199, 638] width 358 height 37
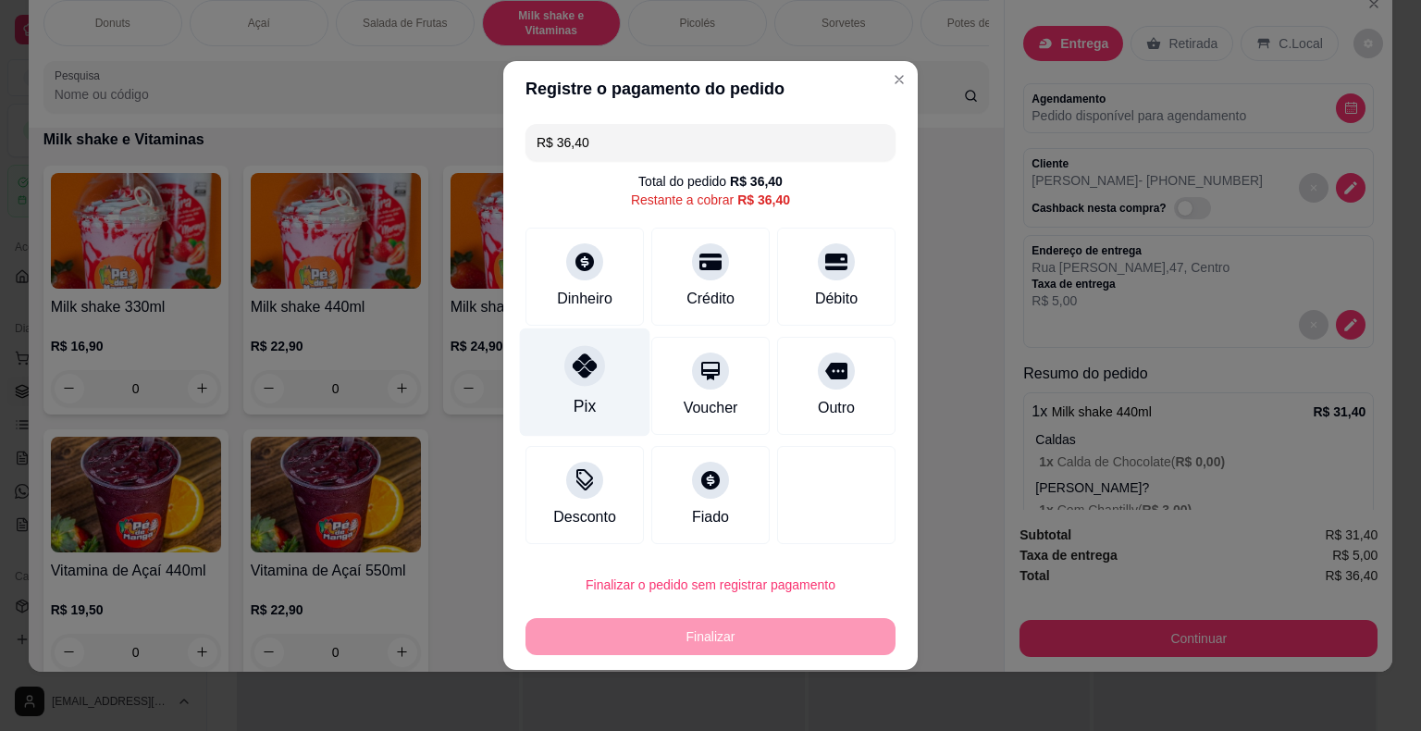
click at [576, 388] on div "Pix" at bounding box center [585, 382] width 130 height 108
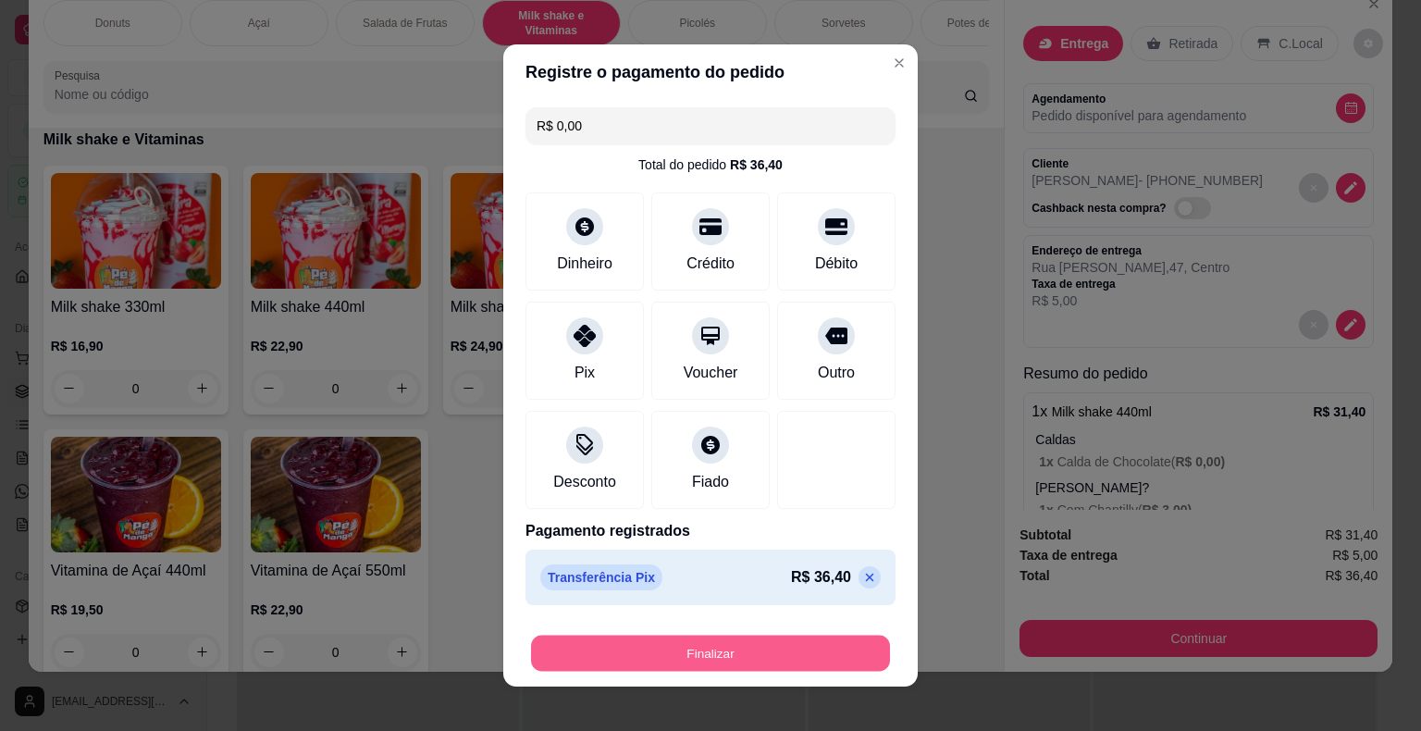
click at [761, 653] on button "Finalizar" at bounding box center [710, 654] width 359 height 36
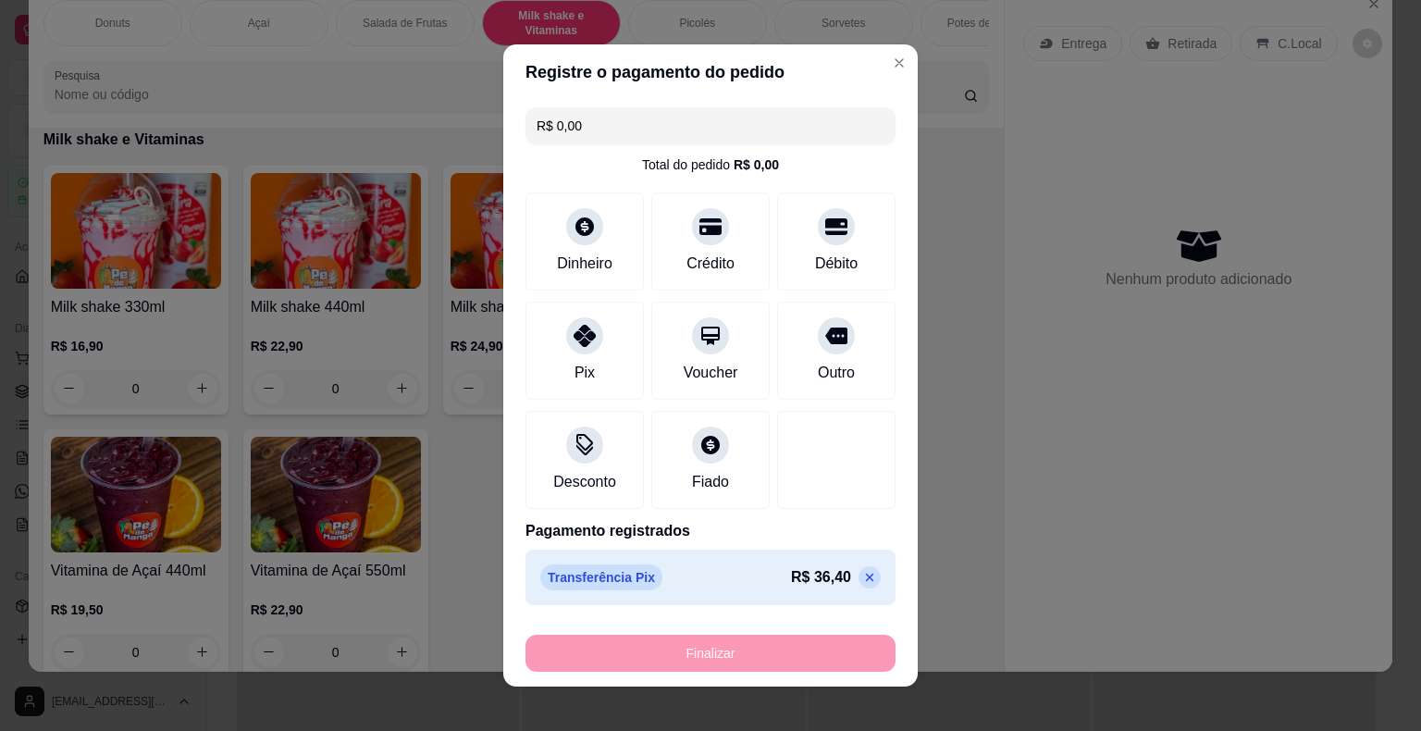
type input "-R$ 36,40"
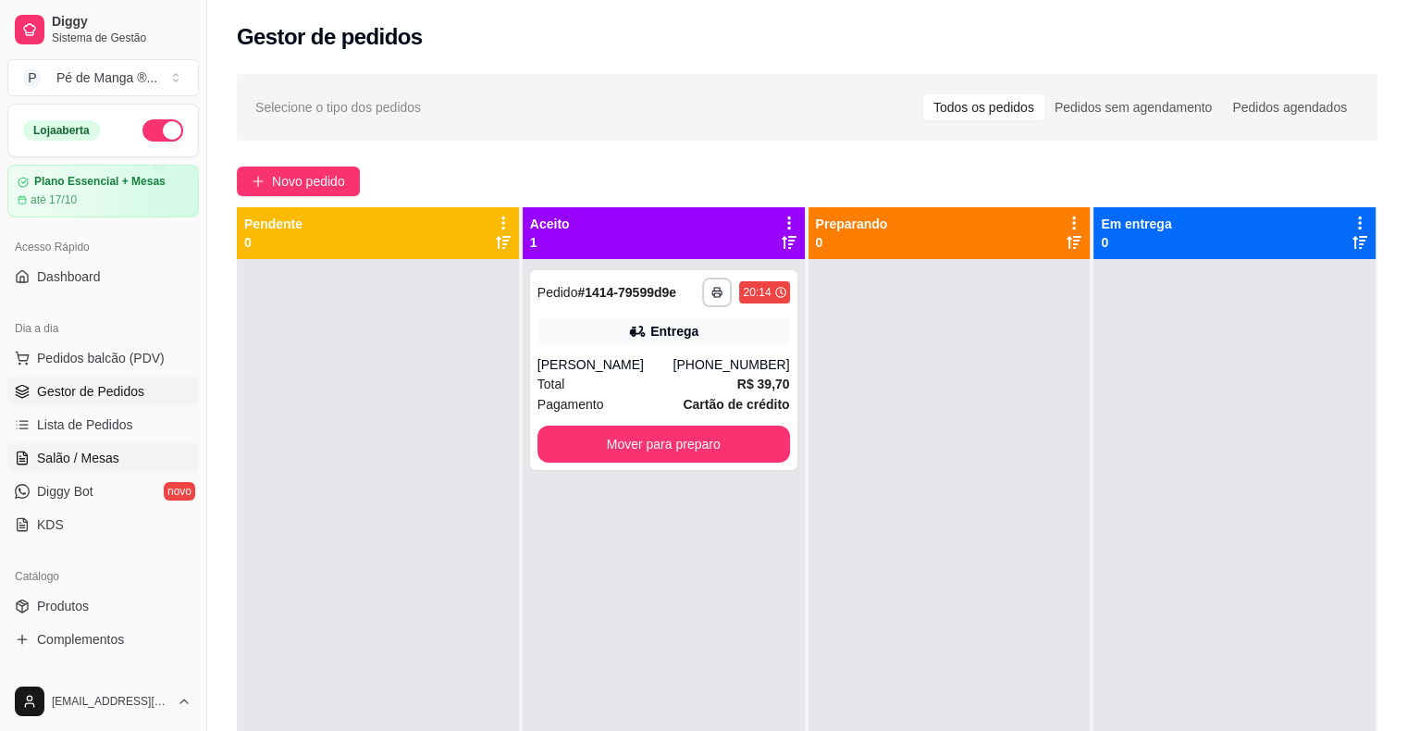
click at [105, 446] on link "Salão / Mesas" at bounding box center [103, 458] width 192 height 30
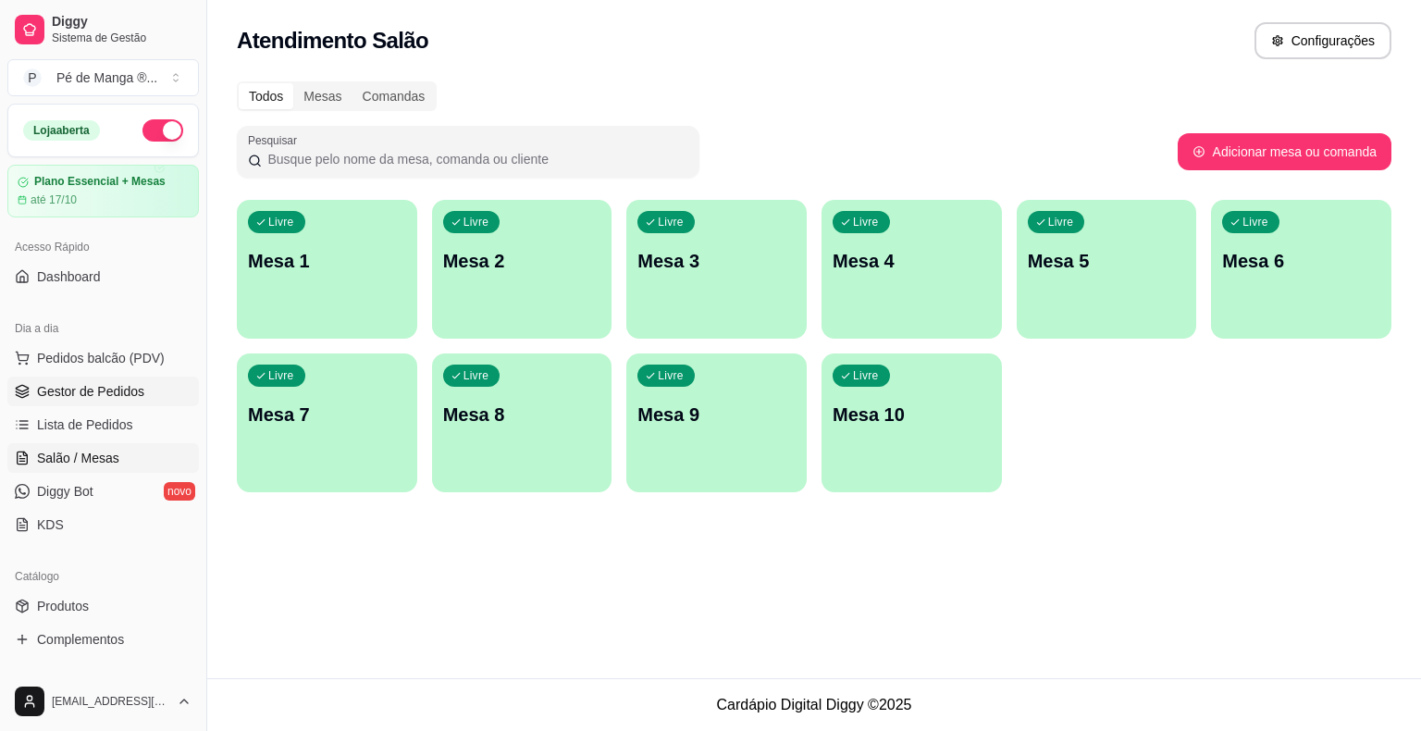
click at [113, 390] on span "Gestor de Pedidos" at bounding box center [90, 391] width 107 height 19
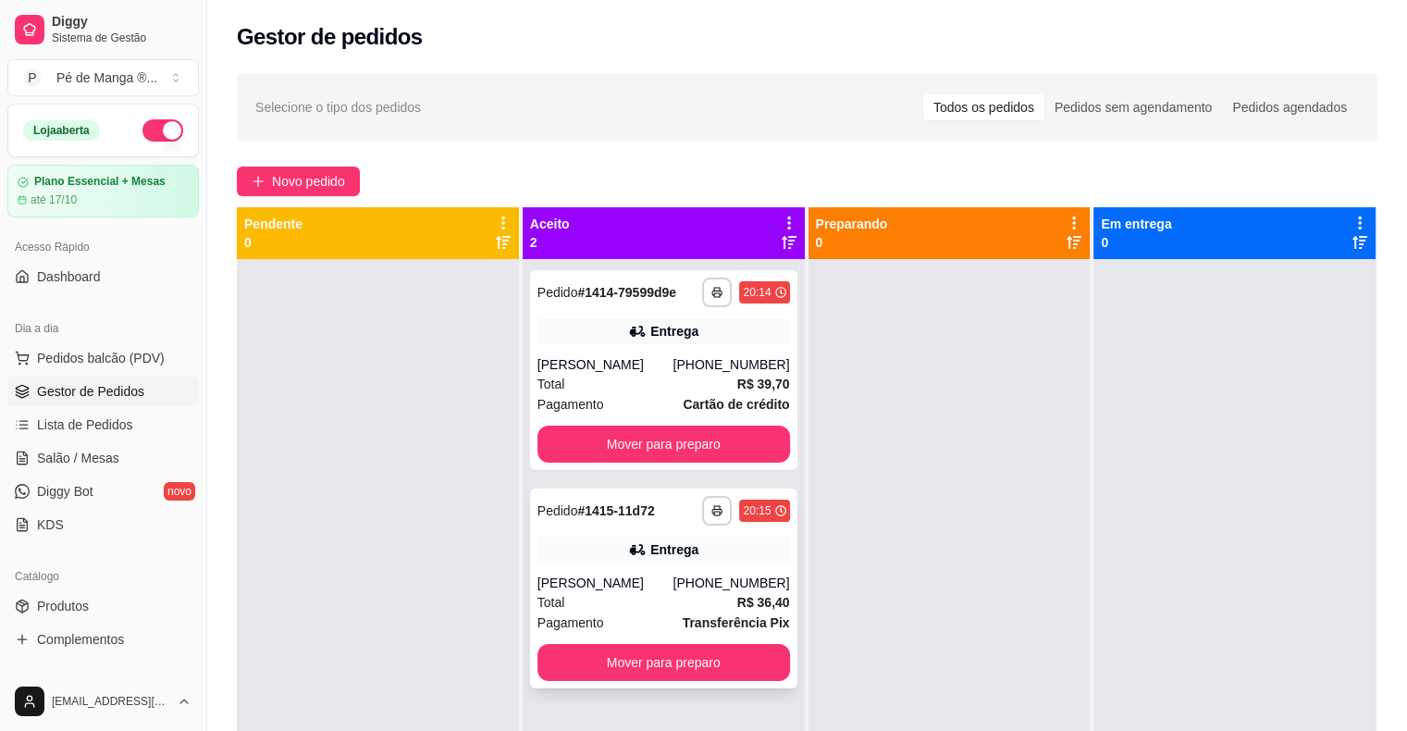
click at [699, 643] on div "**********" at bounding box center [663, 589] width 267 height 200
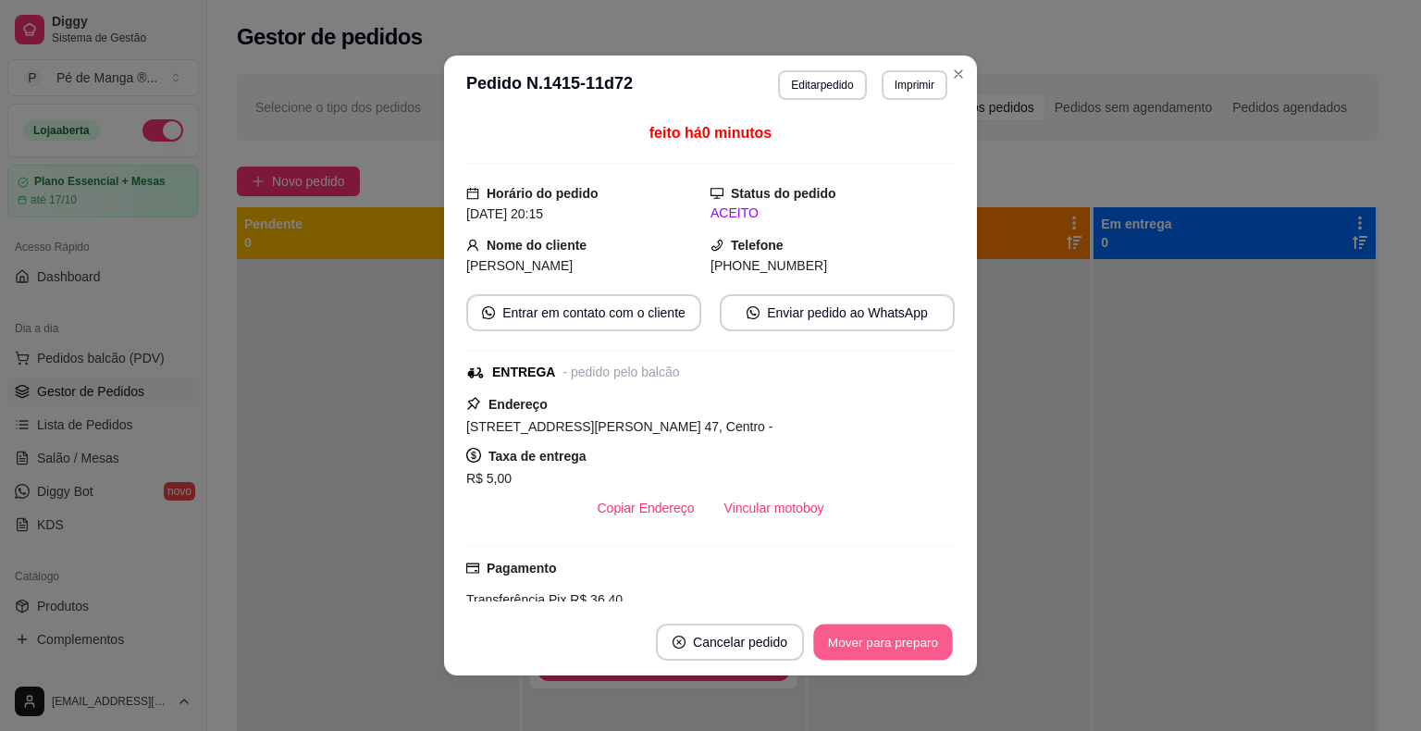
click at [877, 636] on button "Mover para preparo" at bounding box center [882, 643] width 139 height 36
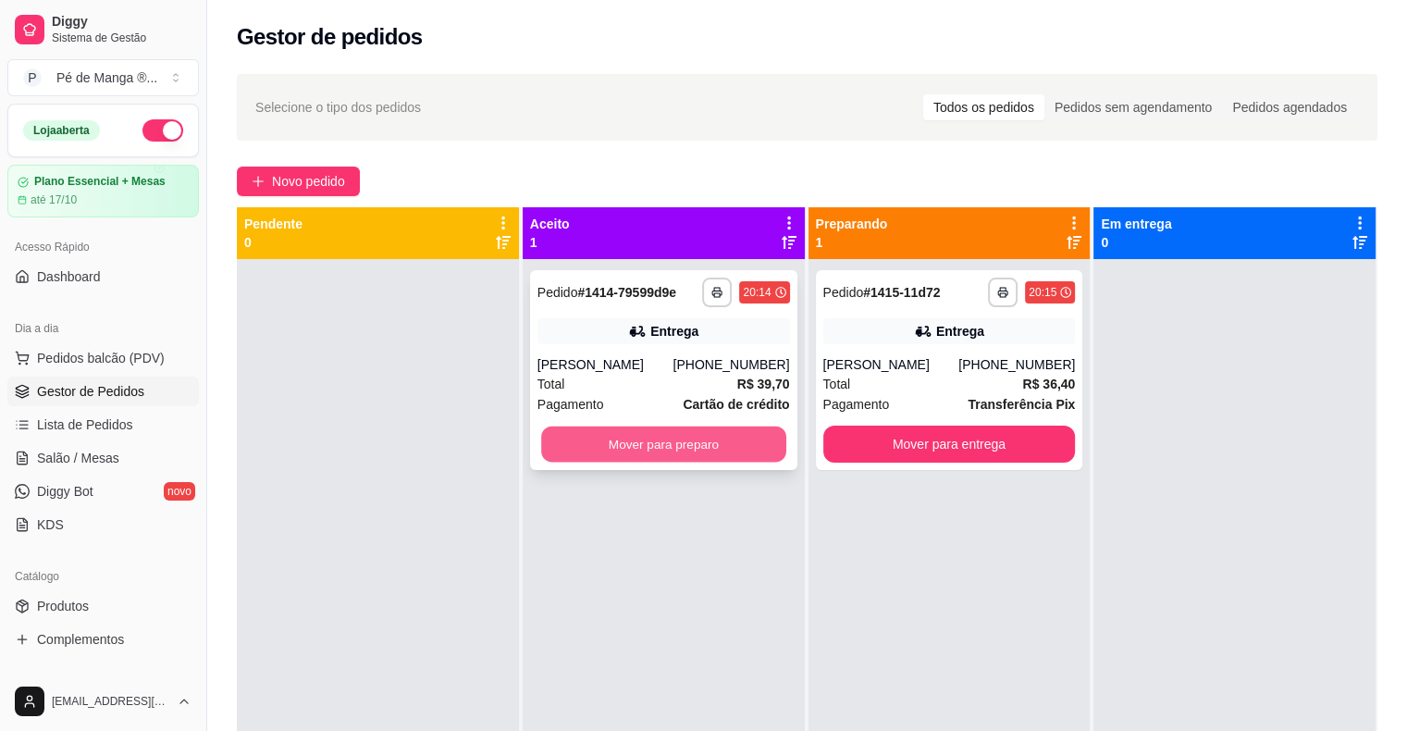
click at [670, 443] on button "Mover para preparo" at bounding box center [663, 445] width 245 height 36
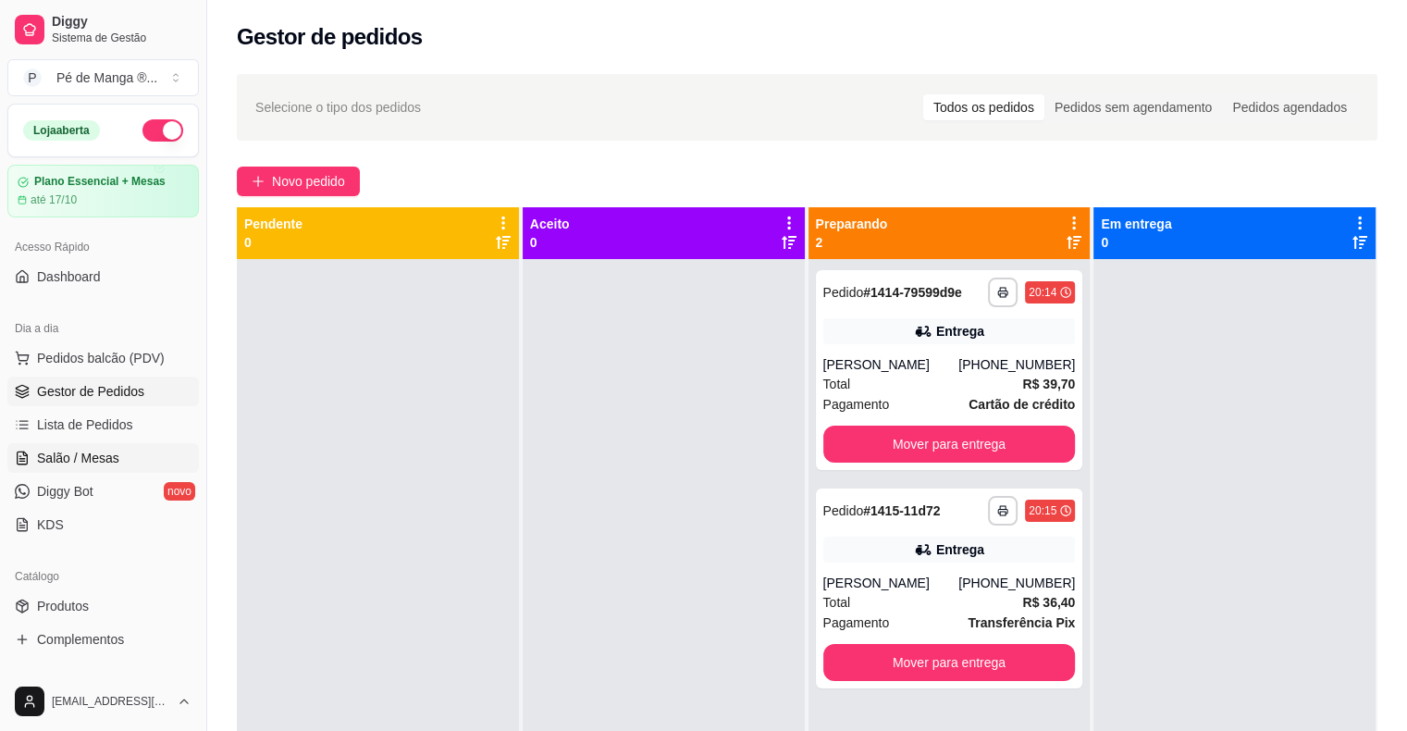
click at [132, 469] on link "Salão / Mesas" at bounding box center [103, 458] width 192 height 30
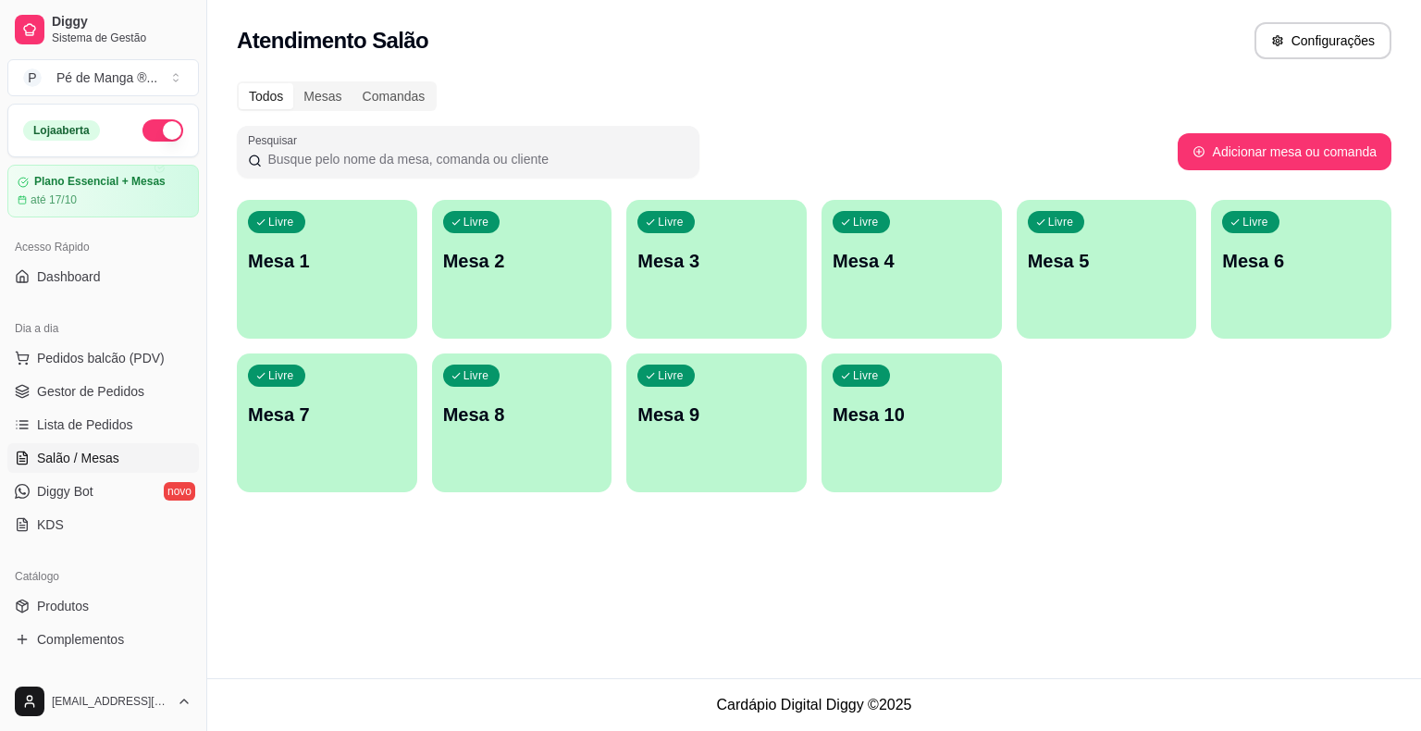
click at [305, 278] on div "Livre Mesa 1" at bounding box center [327, 258] width 180 height 117
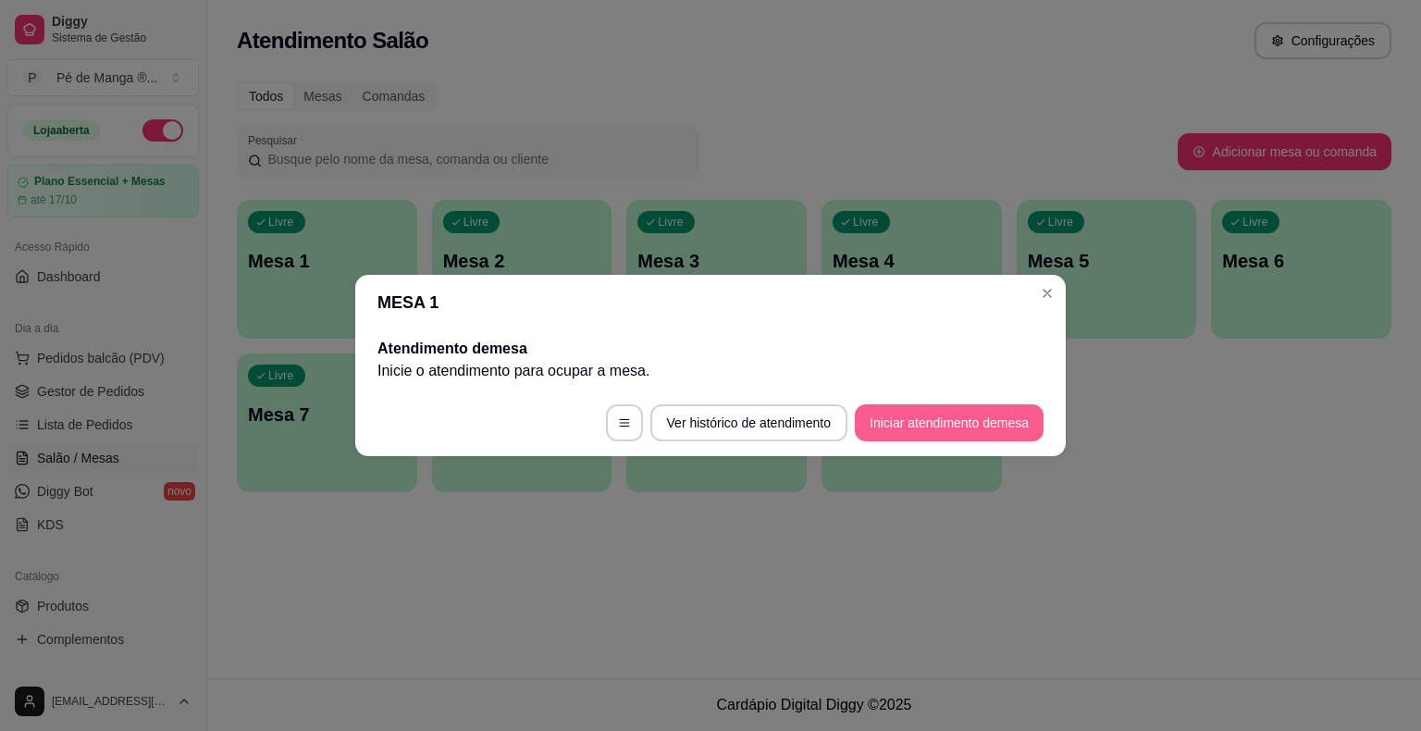
click at [959, 416] on button "Iniciar atendimento de mesa" at bounding box center [949, 422] width 189 height 37
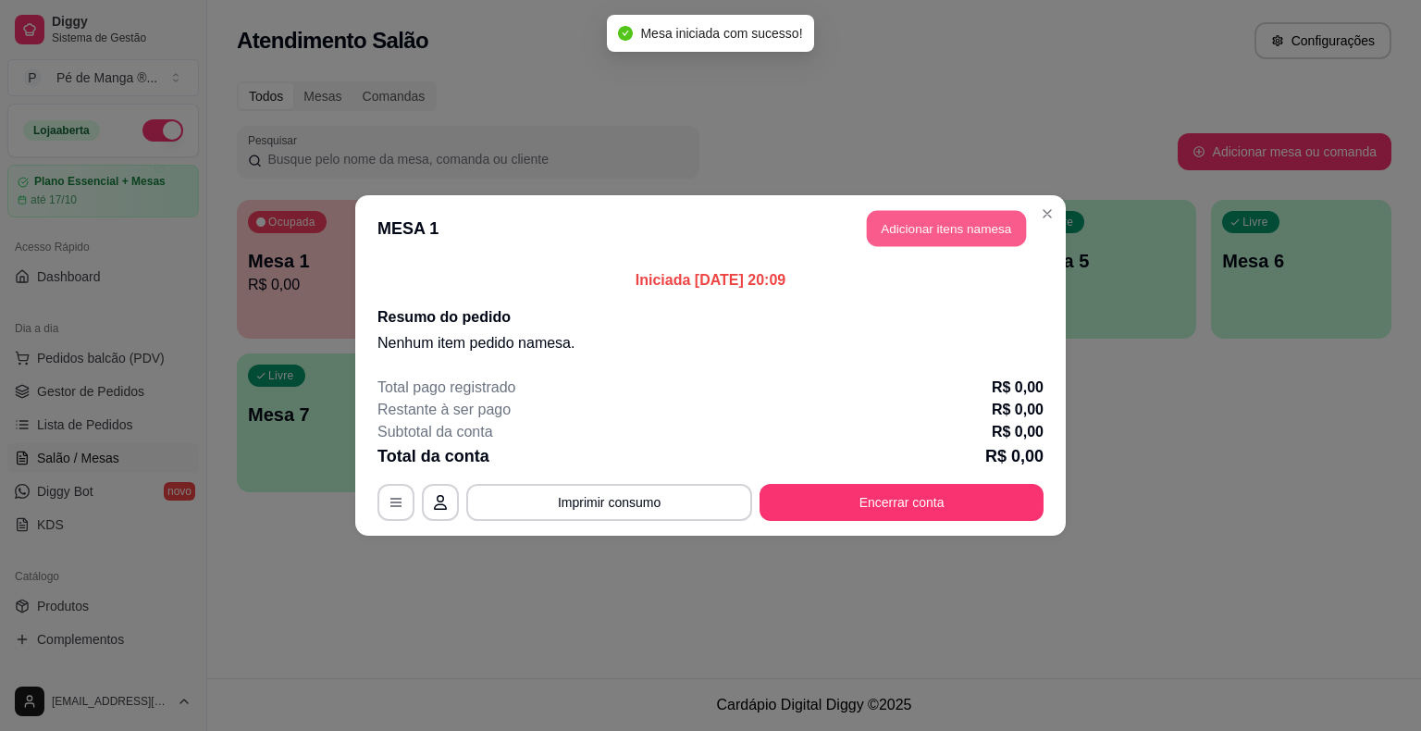
click at [964, 221] on button "Adicionar itens na mesa" at bounding box center [946, 229] width 159 height 36
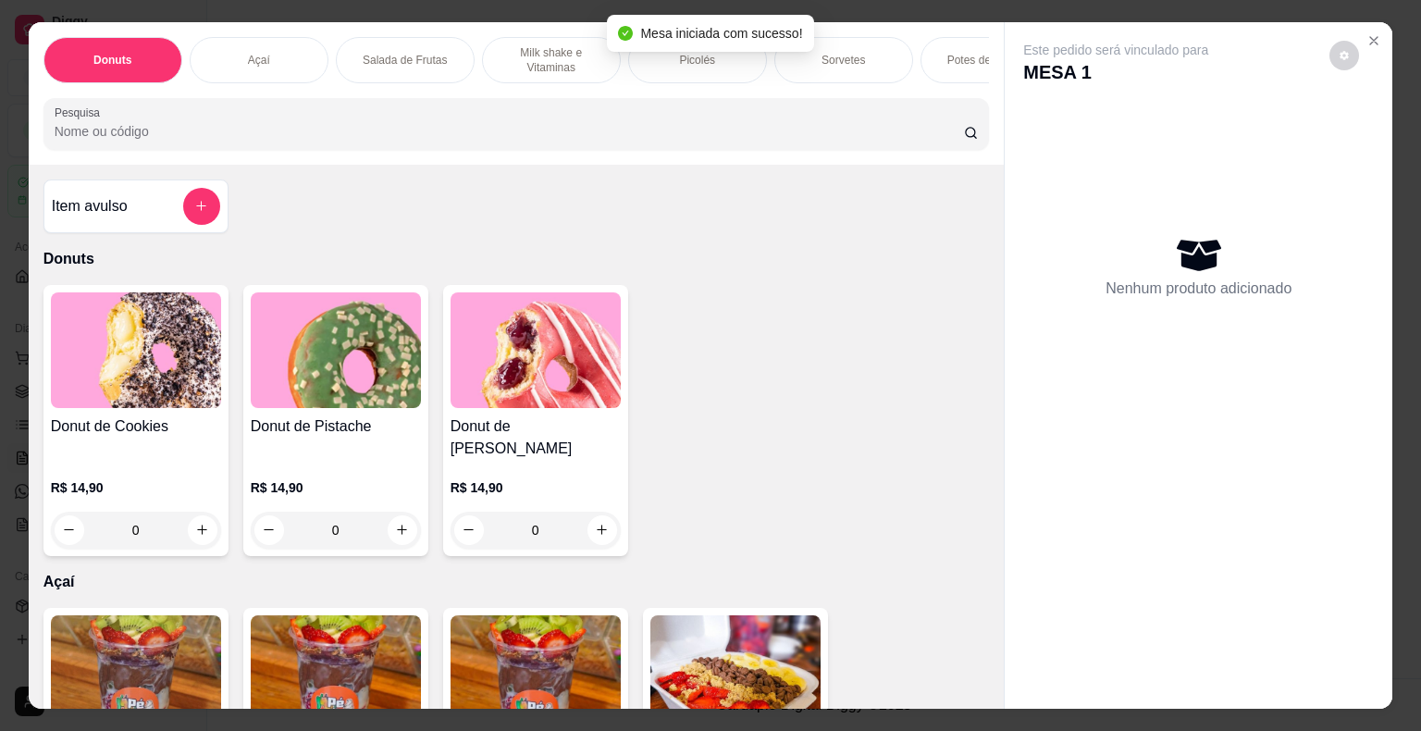
click at [823, 54] on p "Sorvetes" at bounding box center [843, 60] width 43 height 15
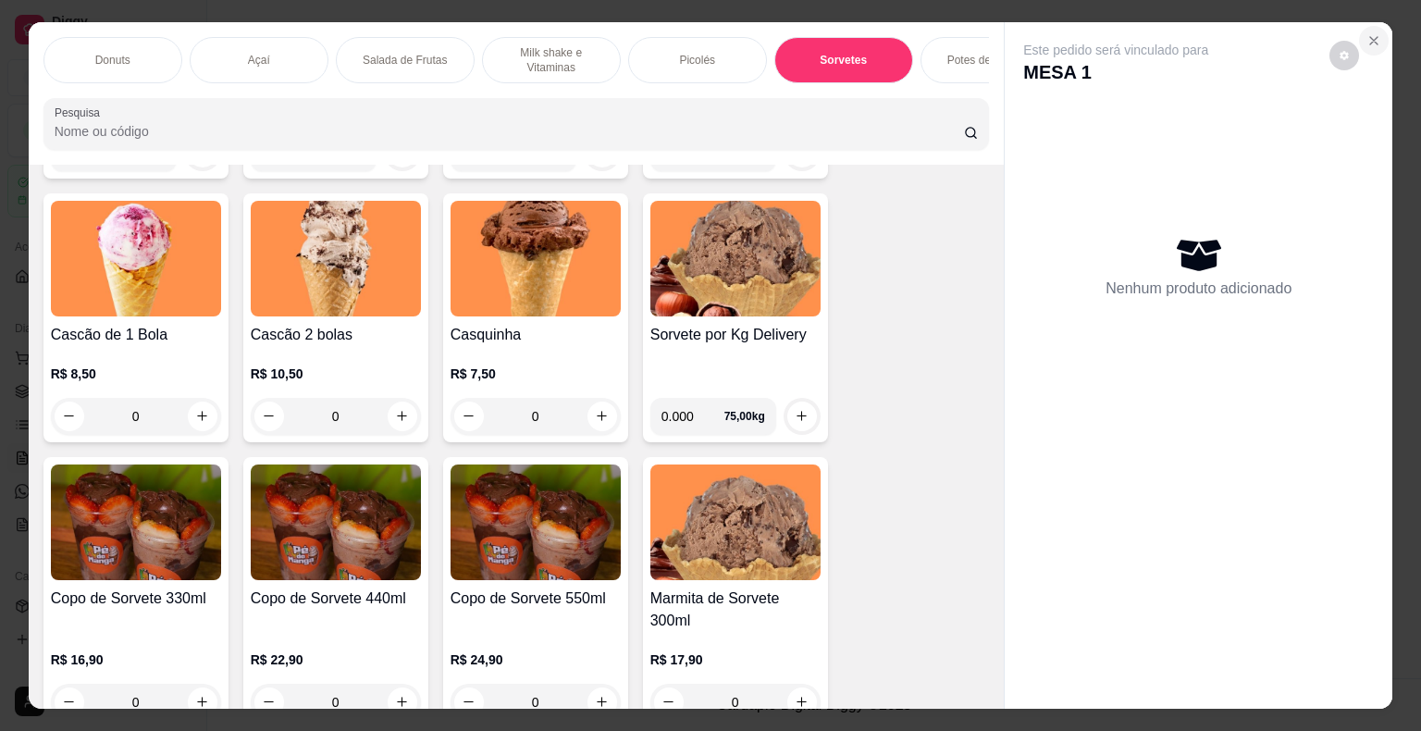
click at [1372, 33] on icon "Close" at bounding box center [1374, 40] width 15 height 15
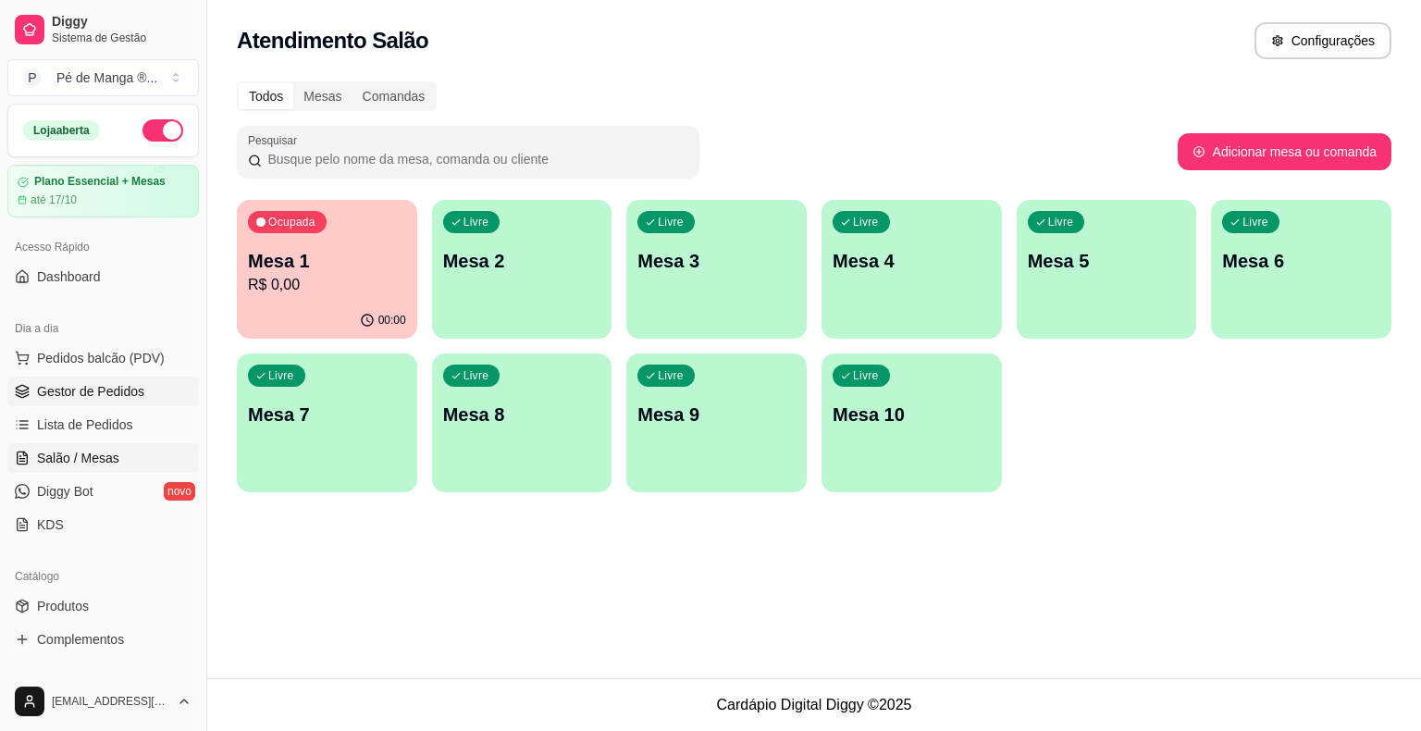
click at [122, 390] on span "Gestor de Pedidos" at bounding box center [90, 391] width 107 height 19
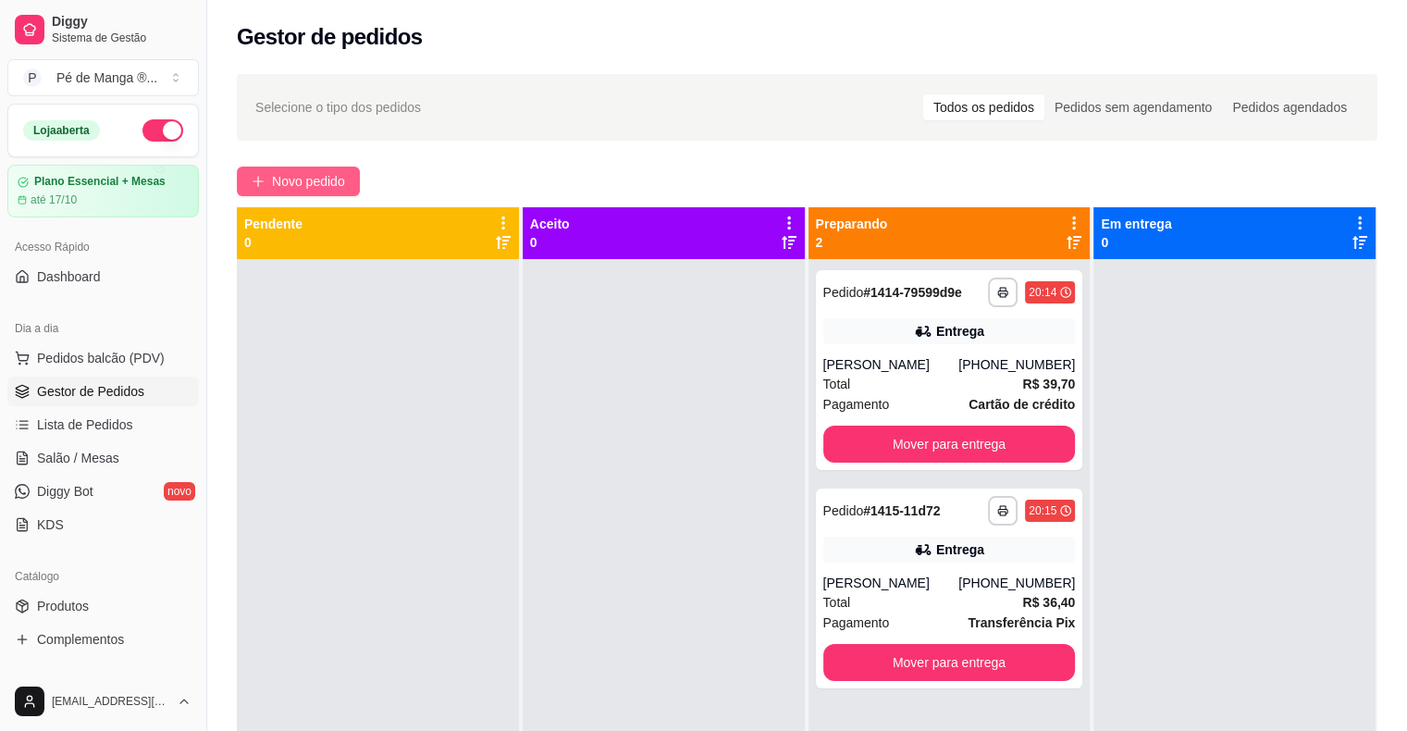
click at [329, 176] on span "Novo pedido" at bounding box center [308, 181] width 73 height 20
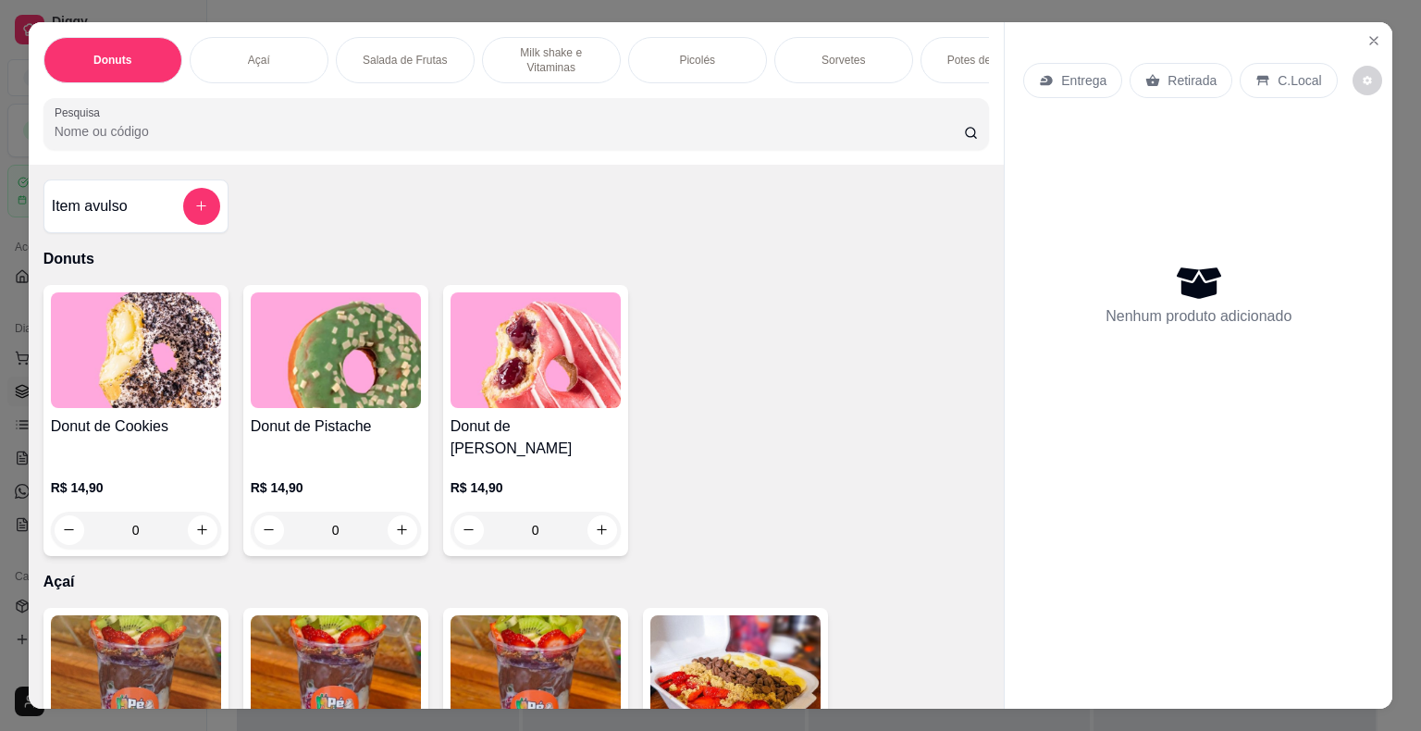
click at [547, 37] on div "Milk shake e Vitaminas" at bounding box center [551, 60] width 139 height 46
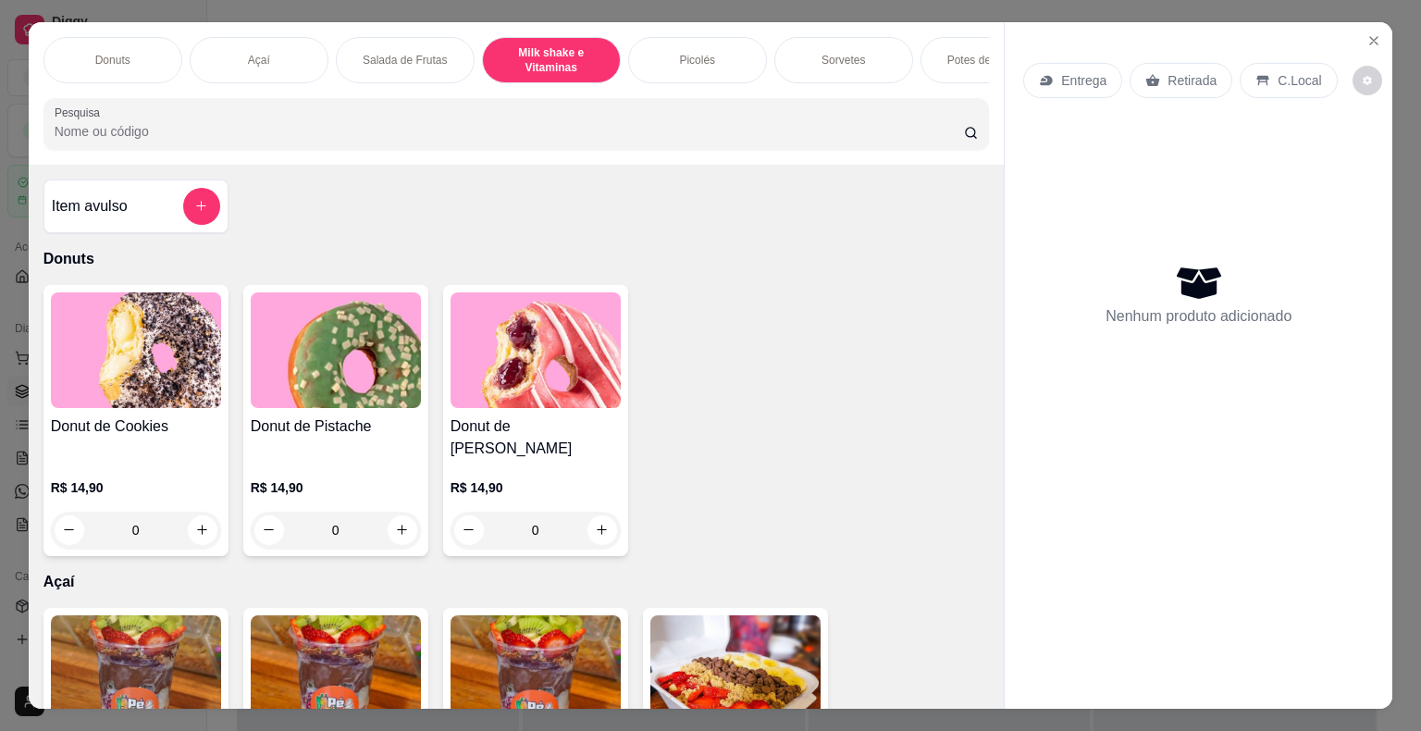
scroll to position [44, 0]
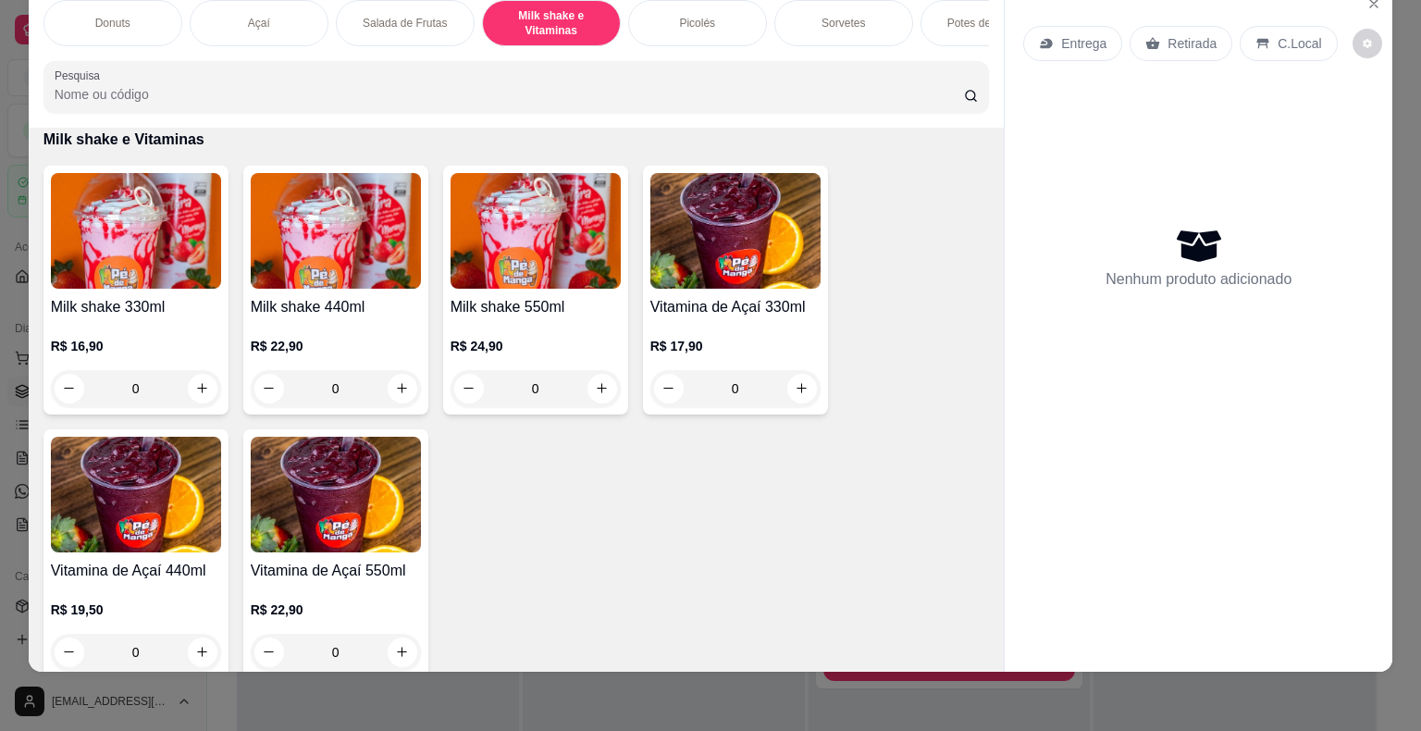
click at [188, 393] on div "0" at bounding box center [136, 388] width 170 height 37
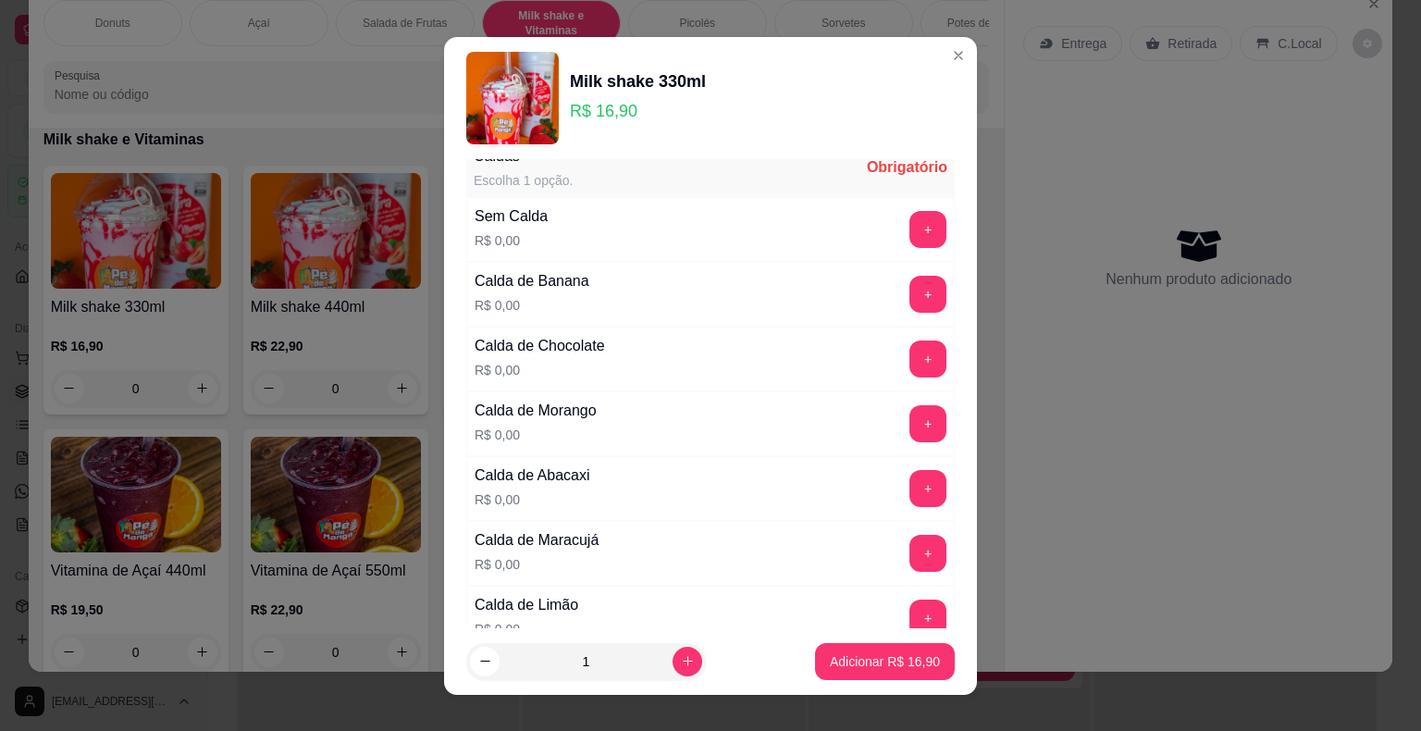
scroll to position [0, 0]
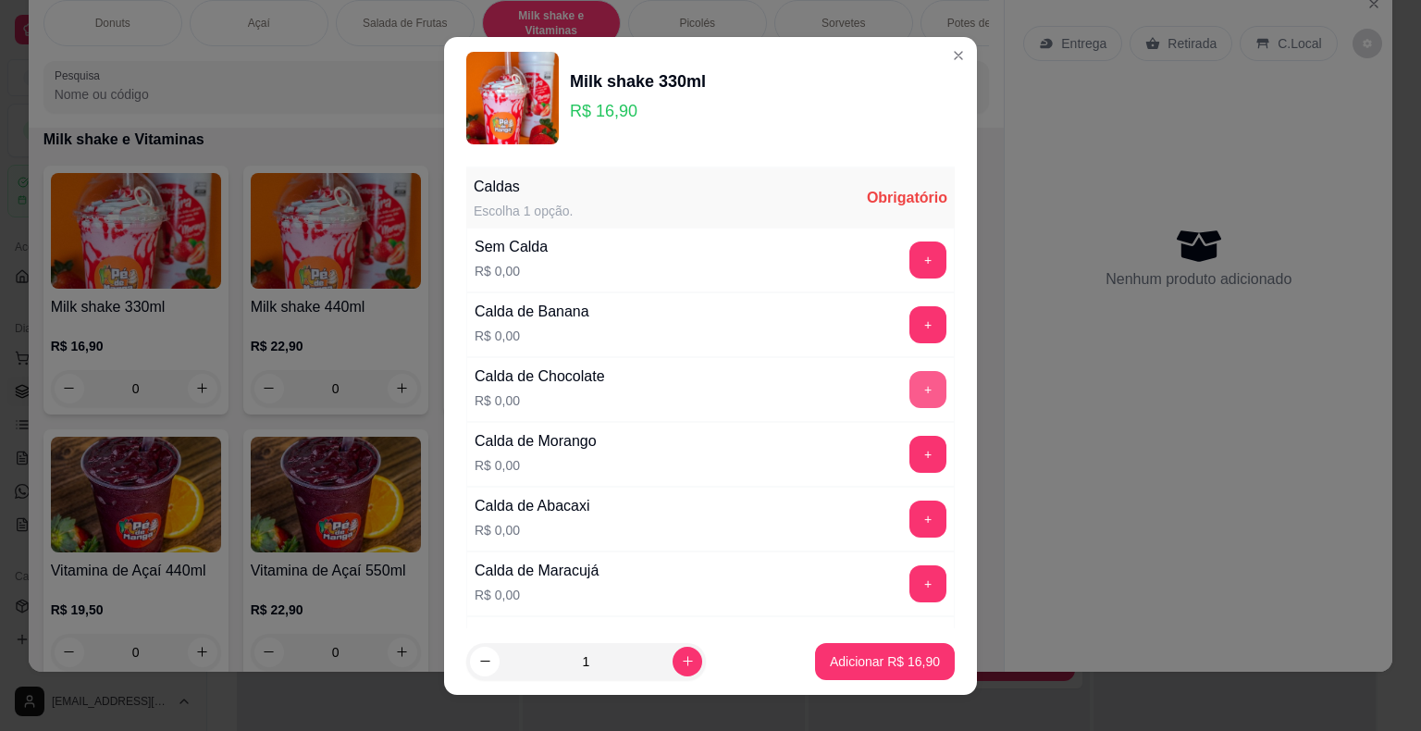
click at [910, 383] on button "+" at bounding box center [928, 389] width 37 height 37
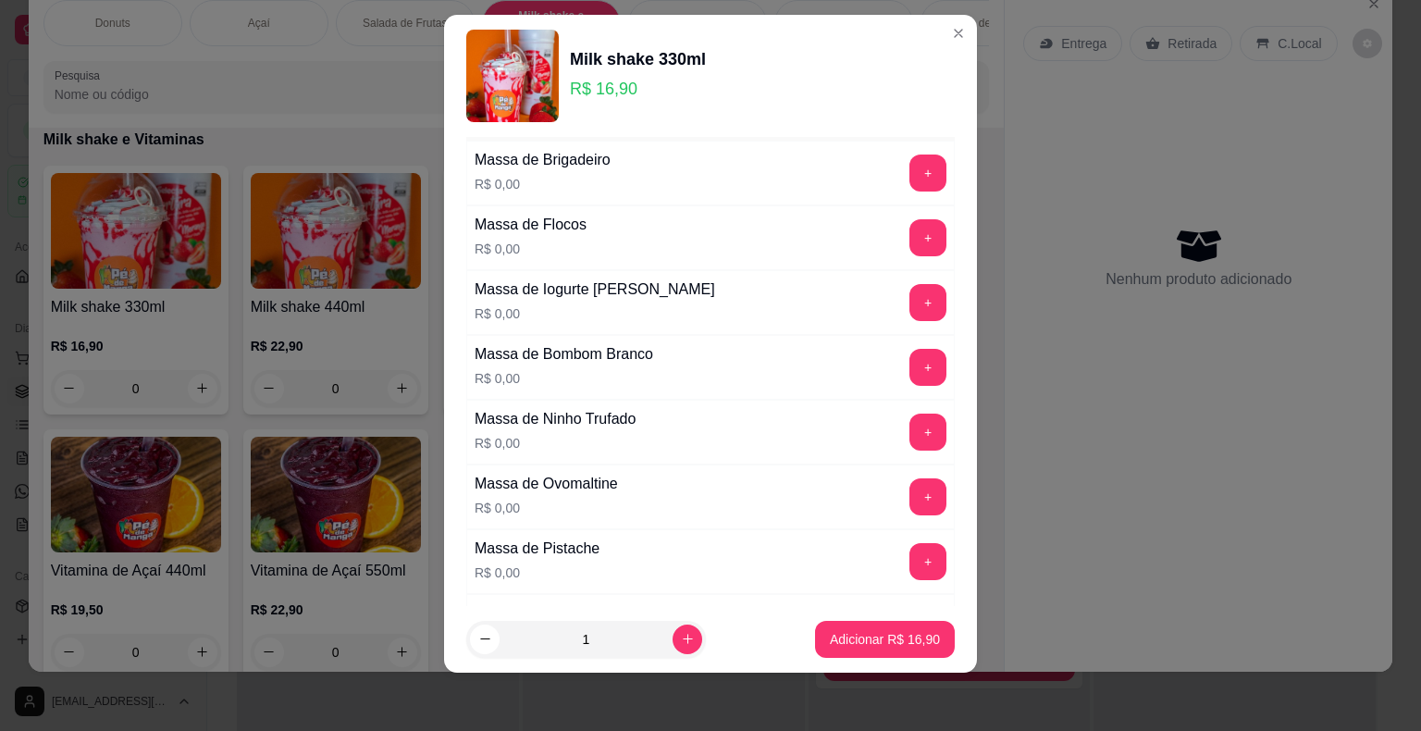
scroll to position [933, 0]
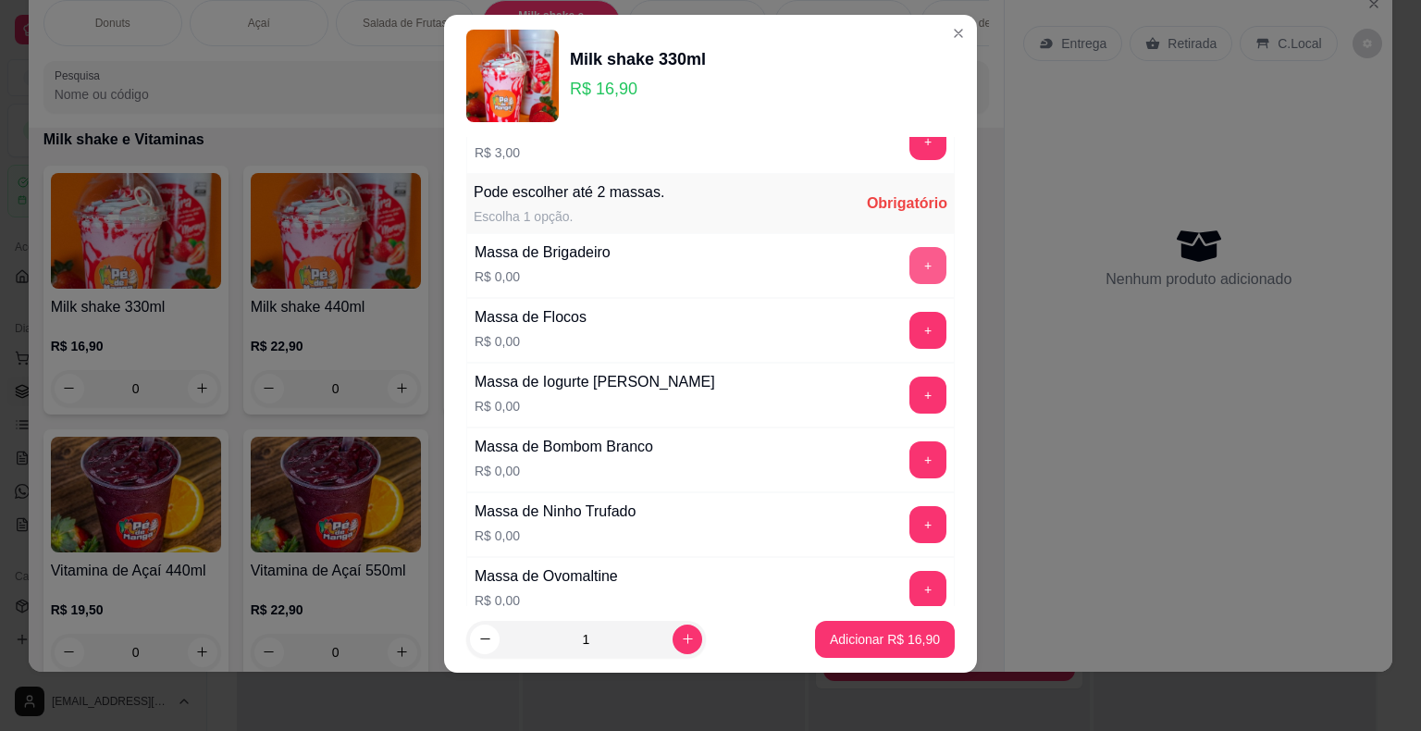
click at [910, 247] on button "+" at bounding box center [928, 265] width 37 height 37
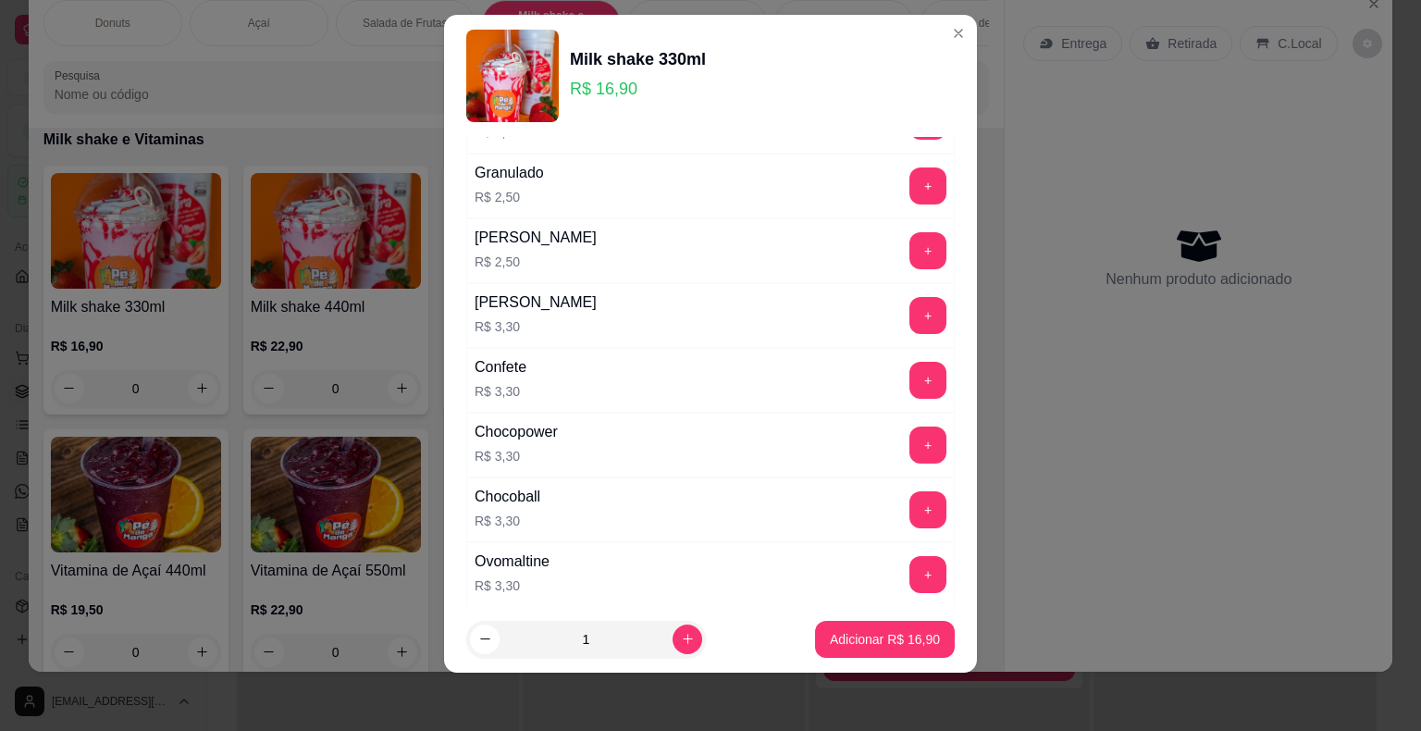
scroll to position [2783, 0]
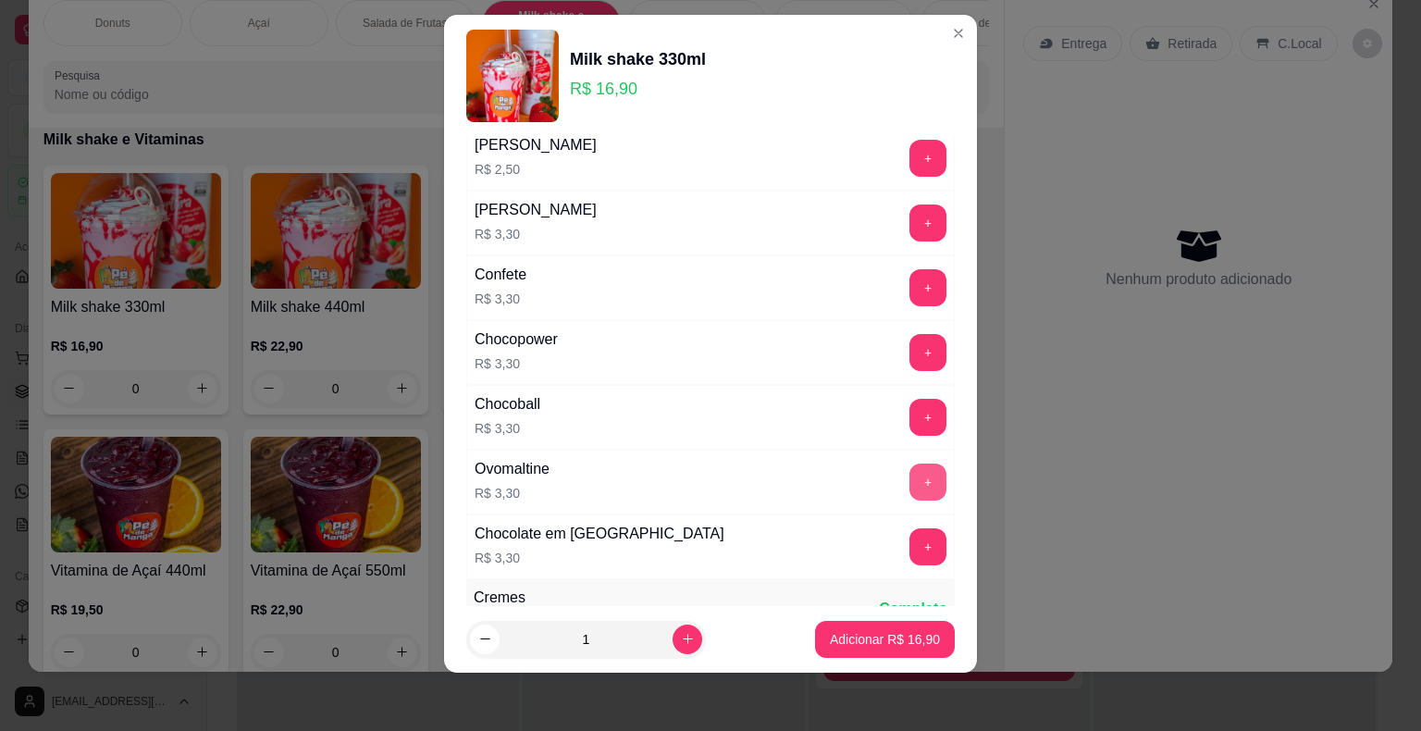
click at [910, 472] on button "+" at bounding box center [928, 482] width 37 height 37
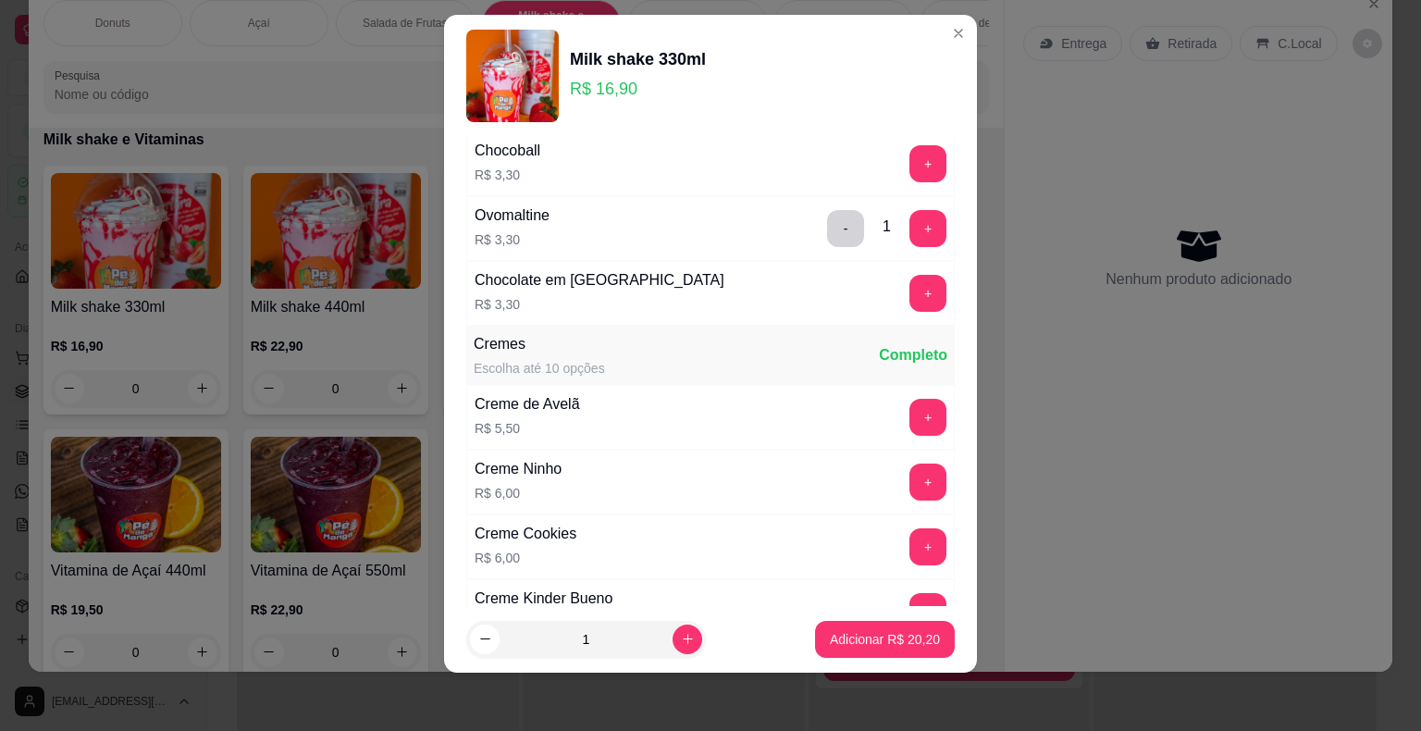
scroll to position [3061, 0]
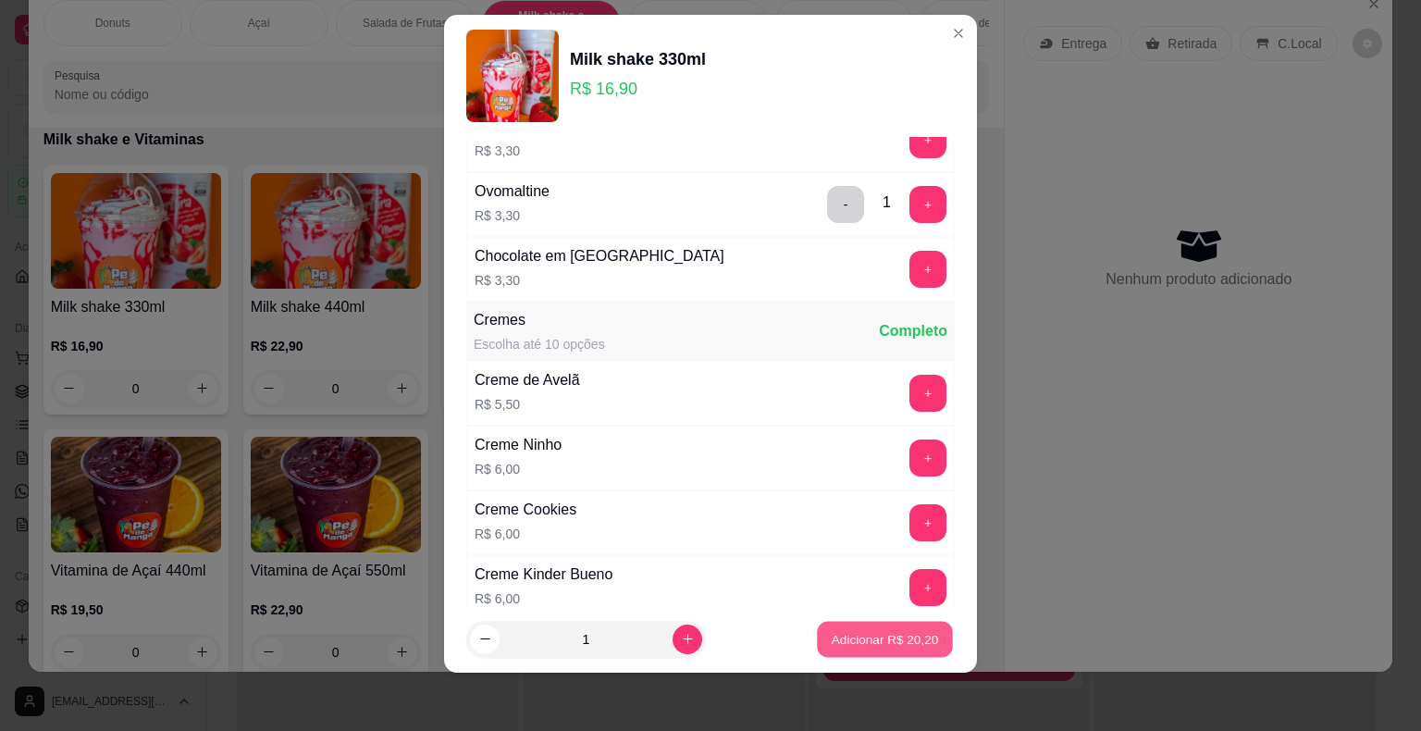
click at [850, 644] on p "Adicionar R$ 20,20" at bounding box center [885, 639] width 107 height 18
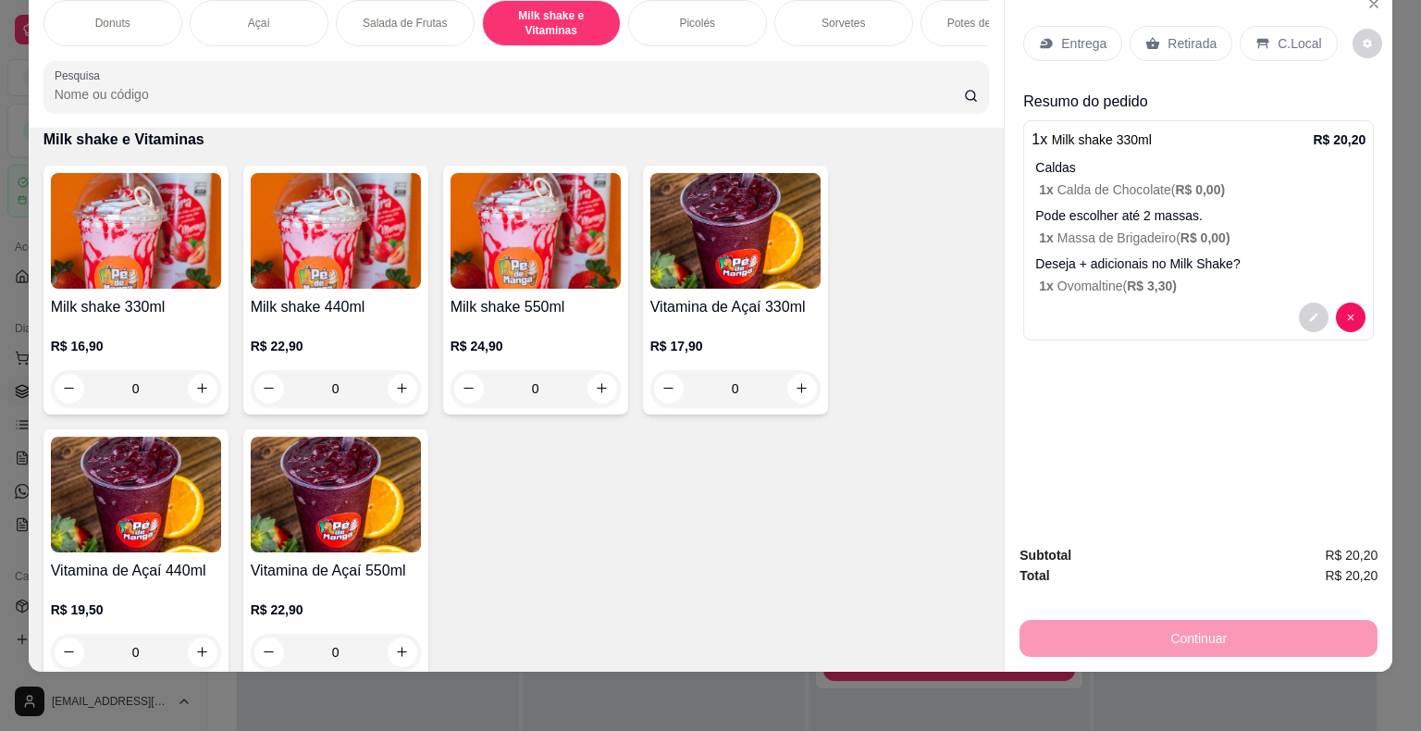
click at [1070, 34] on p "Entrega" at bounding box center [1083, 43] width 45 height 19
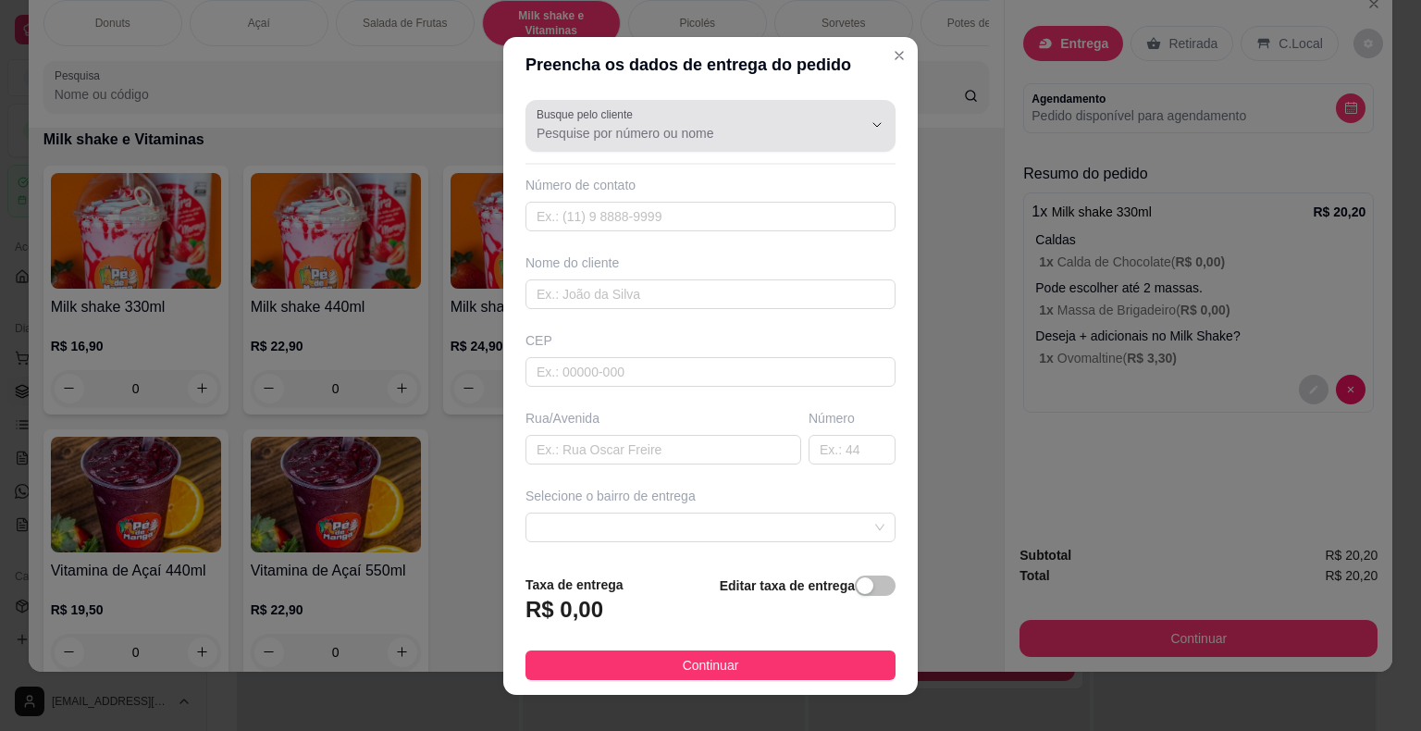
click at [694, 142] on div at bounding box center [711, 125] width 348 height 37
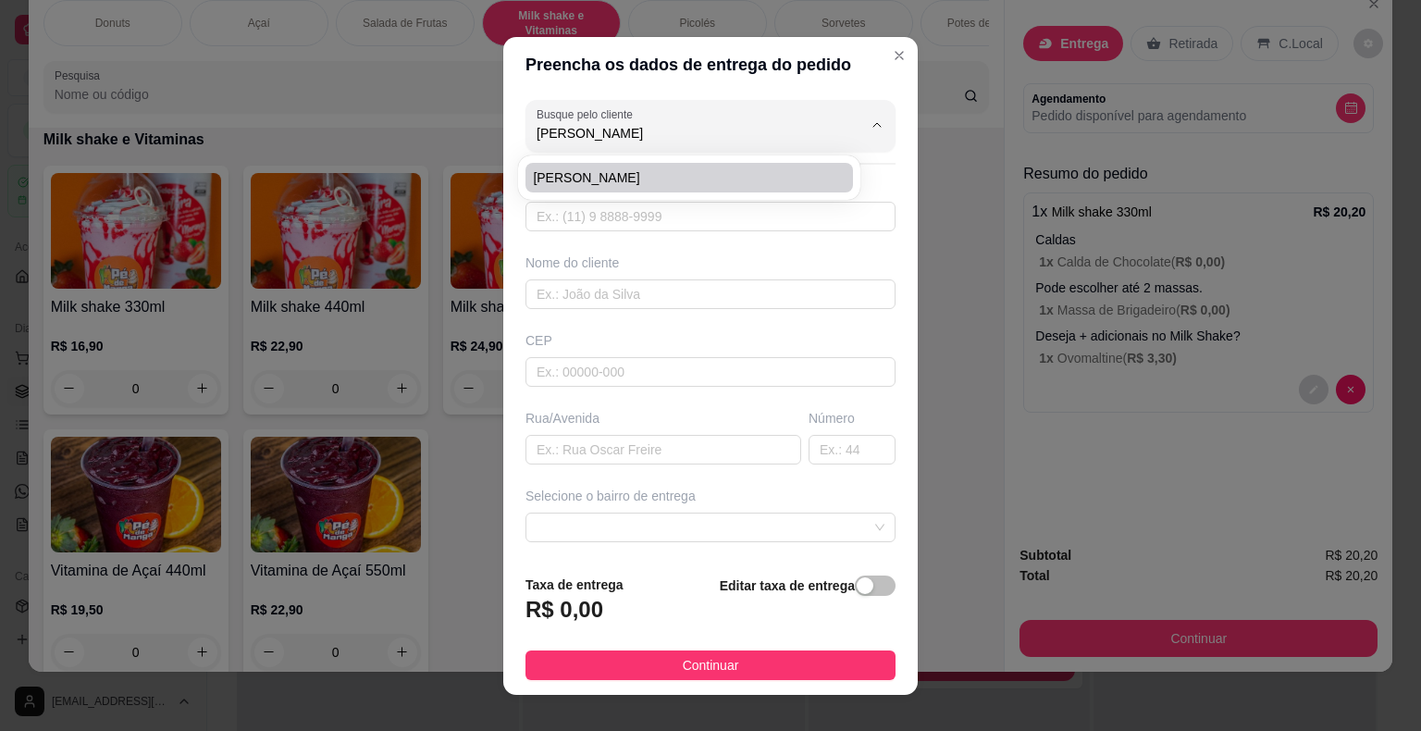
click at [703, 169] on span "[PERSON_NAME]" at bounding box center [680, 177] width 294 height 19
type input "[PERSON_NAME]"
type input "15997998801"
type input "[PERSON_NAME]"
type input "18440000"
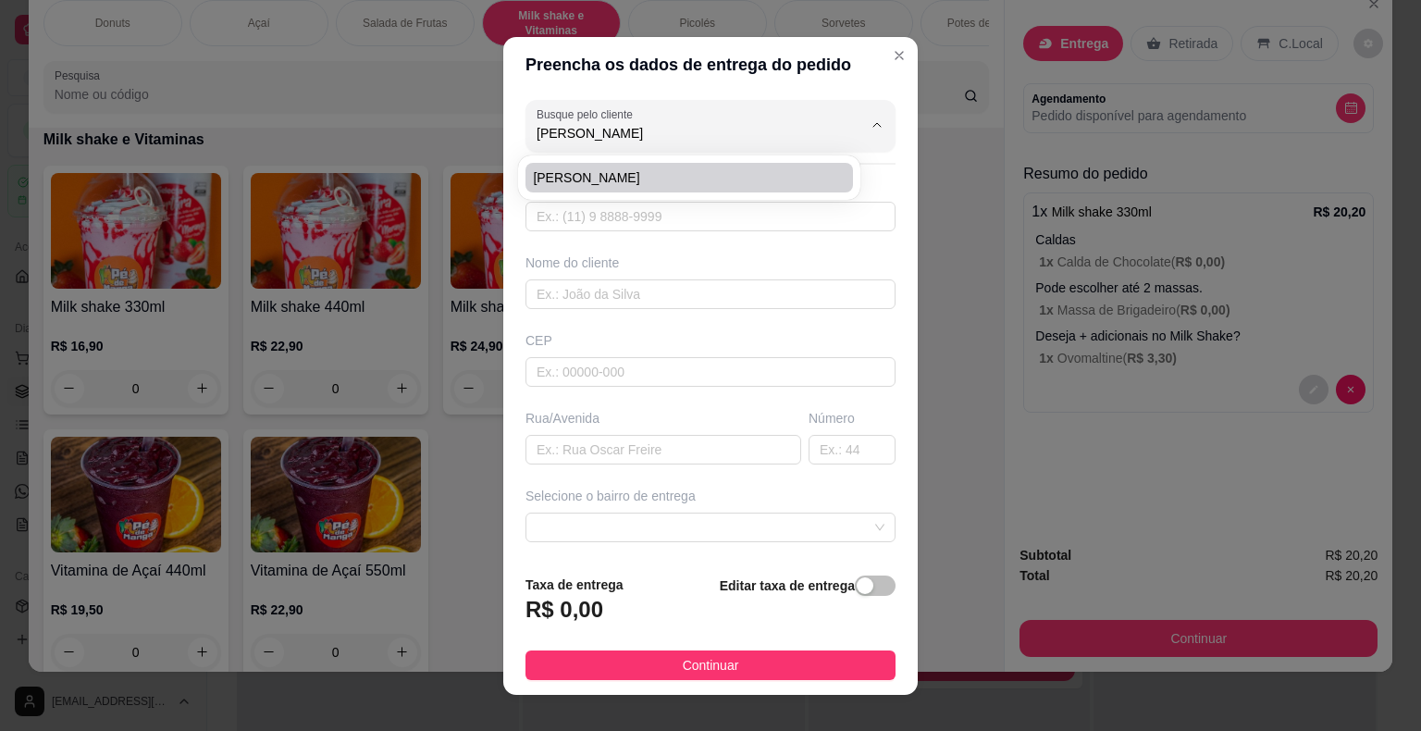
type input "[PERSON_NAME]"
type input "14"
type input "Itaberá"
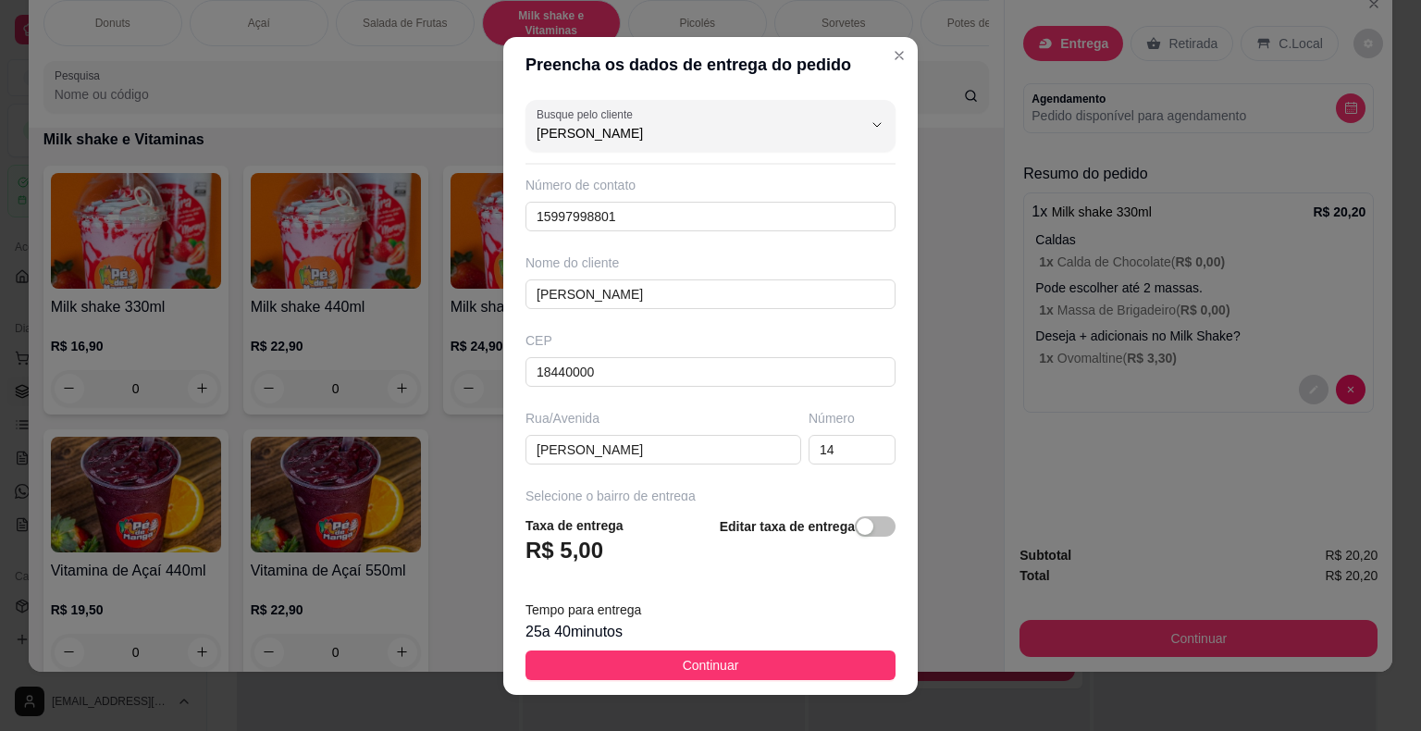
type input "[PERSON_NAME]"
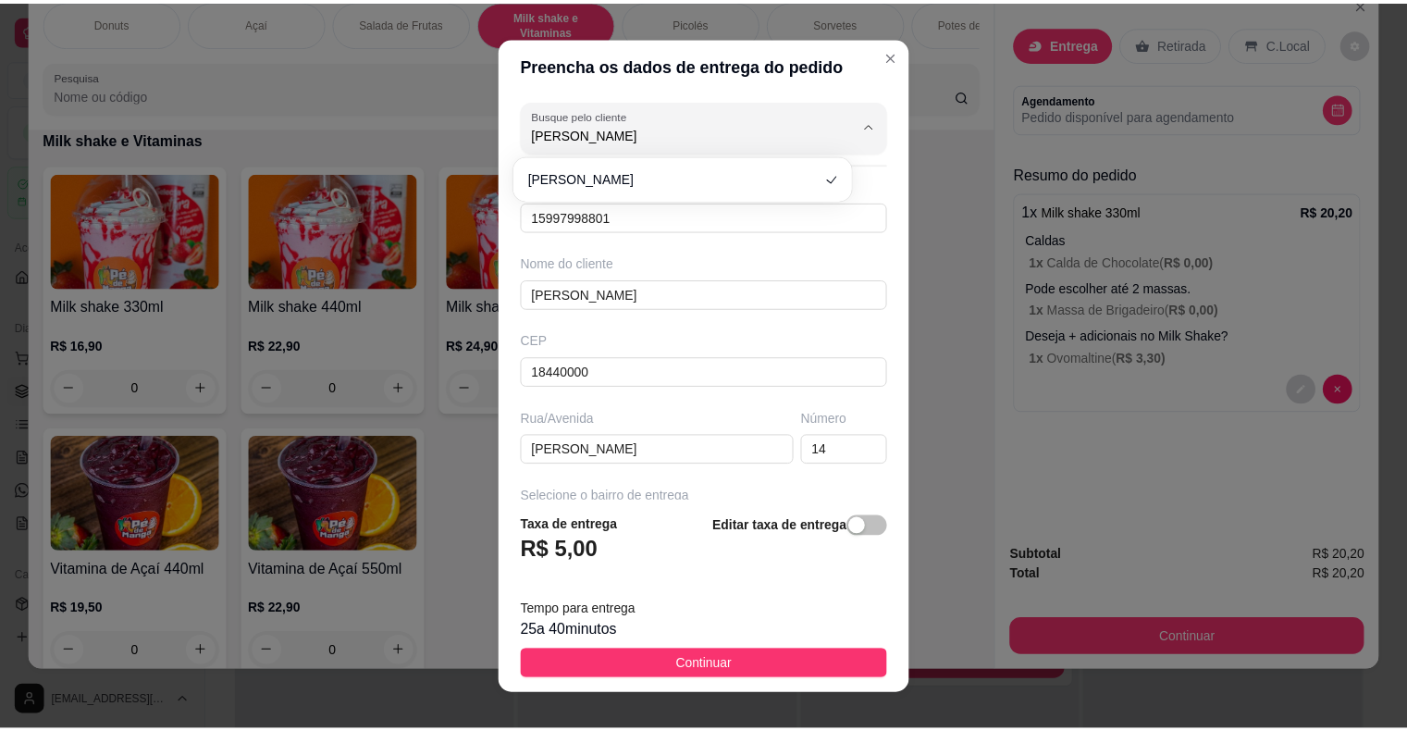
scroll to position [22, 0]
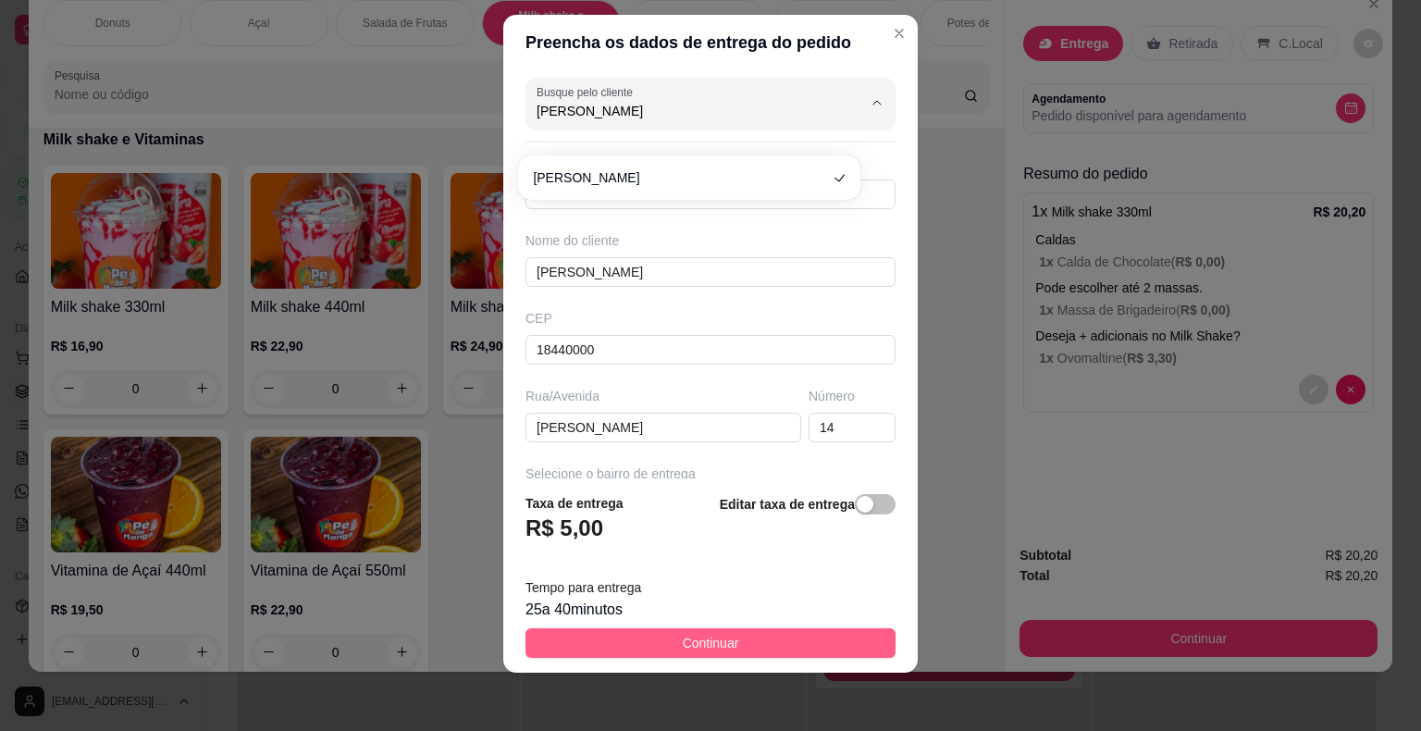
click at [805, 655] on button "Continuar" at bounding box center [711, 643] width 370 height 30
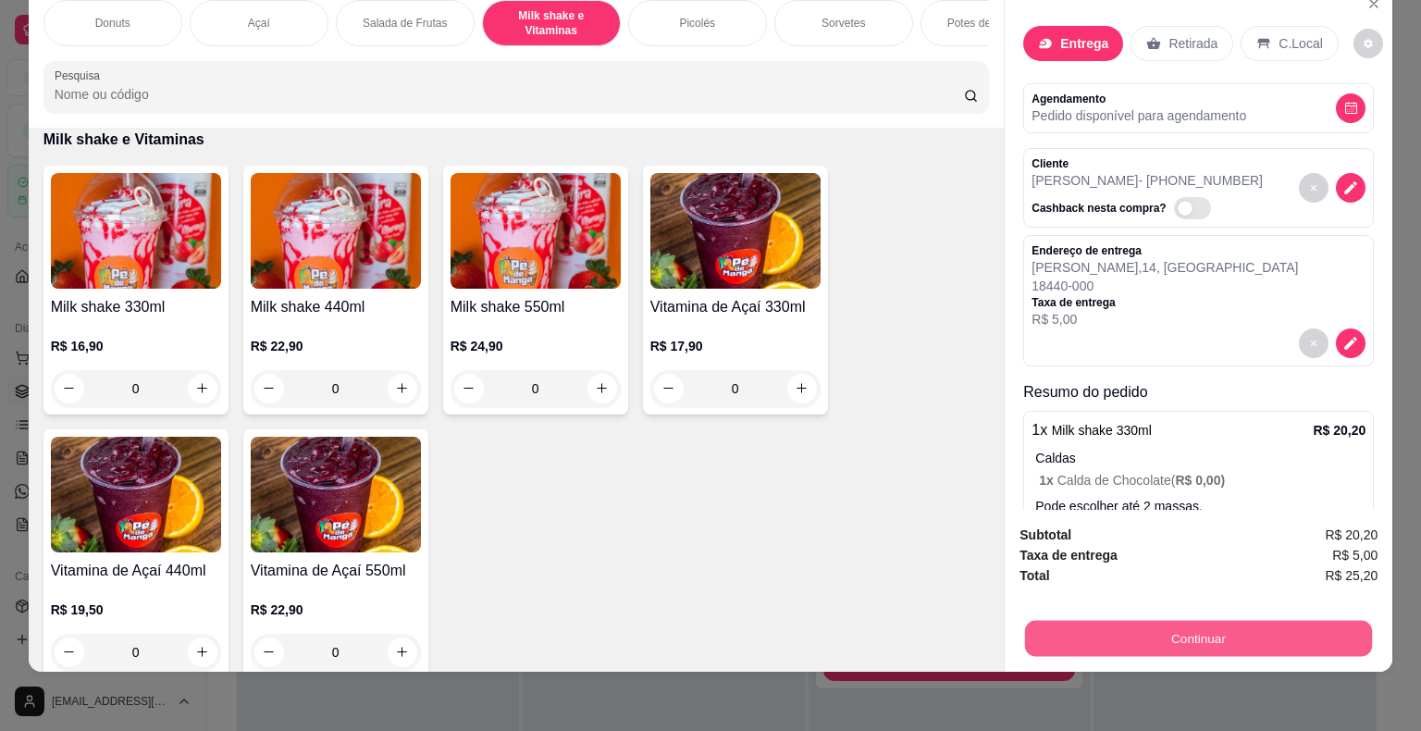
click at [1124, 625] on button "Continuar" at bounding box center [1198, 639] width 347 height 36
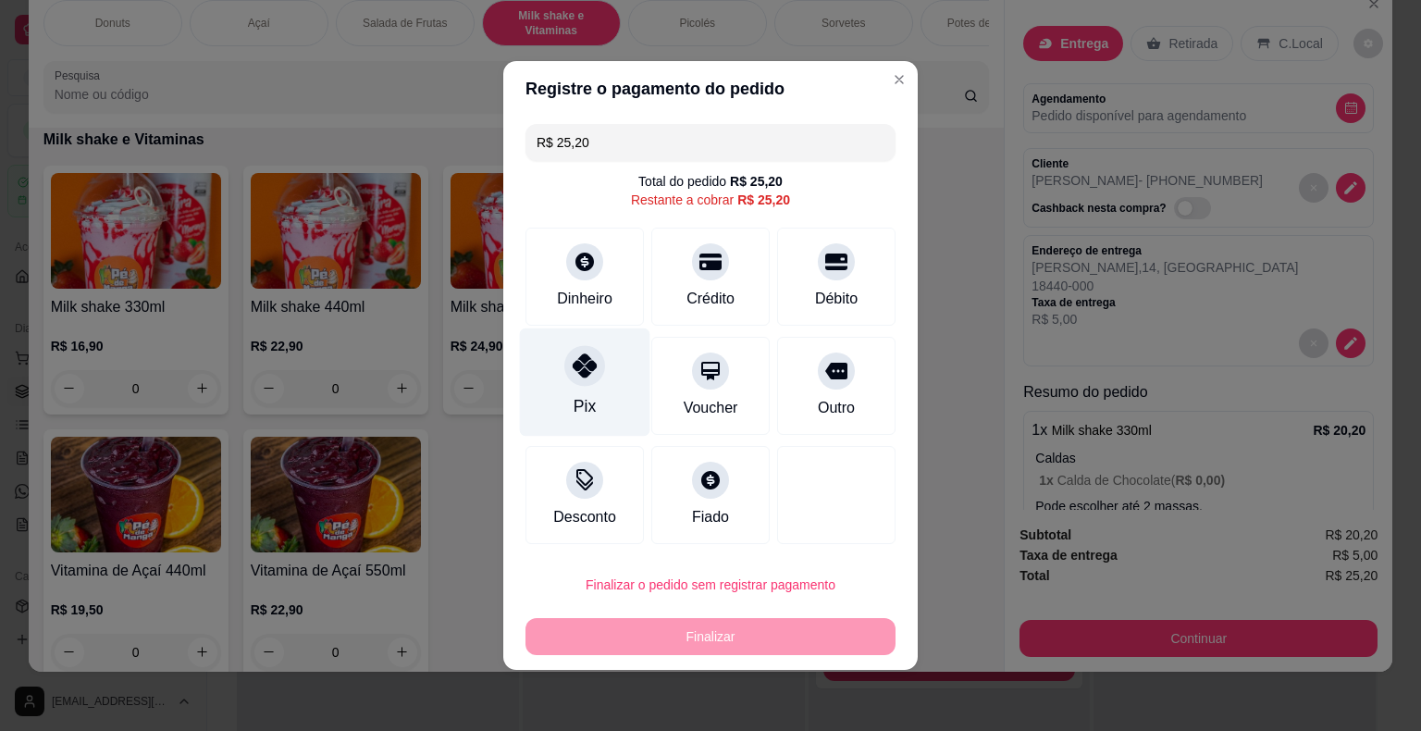
click at [581, 394] on div "Pix" at bounding box center [585, 406] width 22 height 24
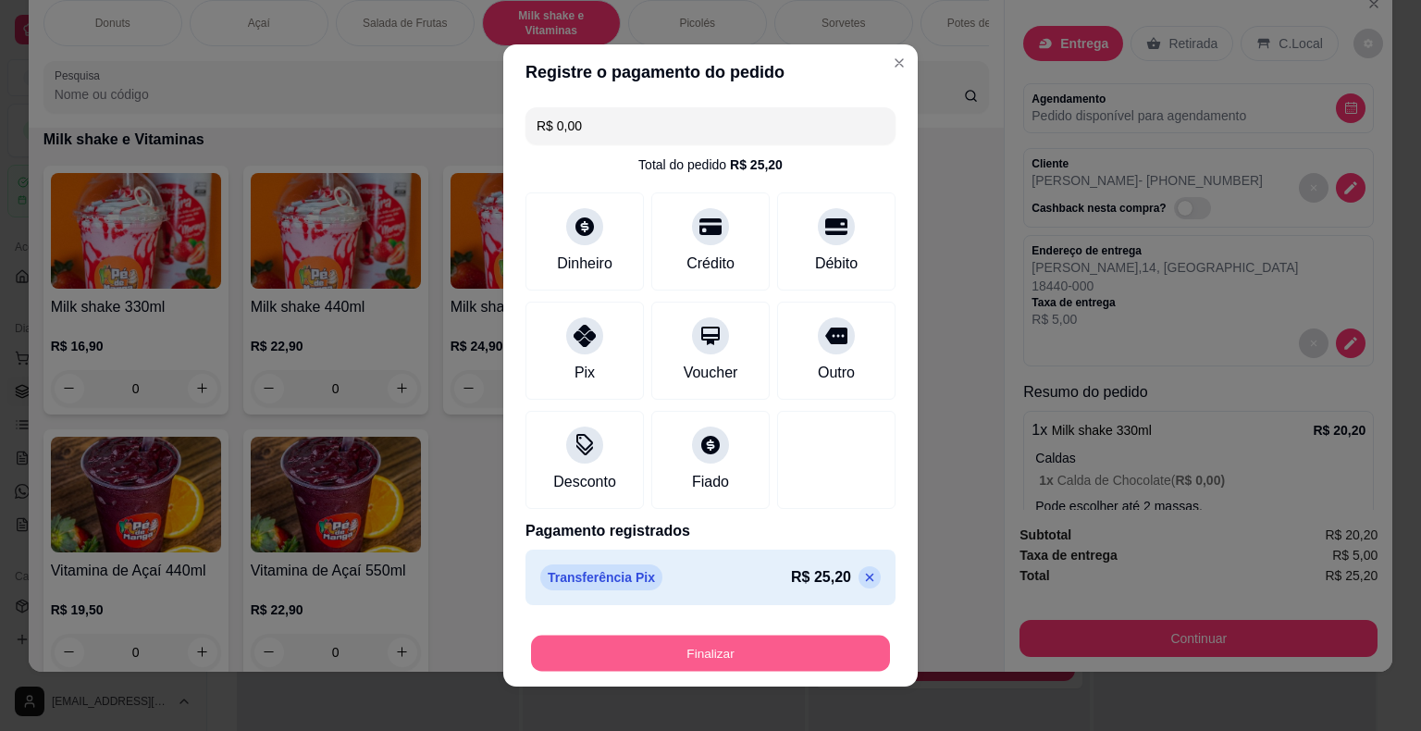
click at [734, 656] on button "Finalizar" at bounding box center [710, 654] width 359 height 36
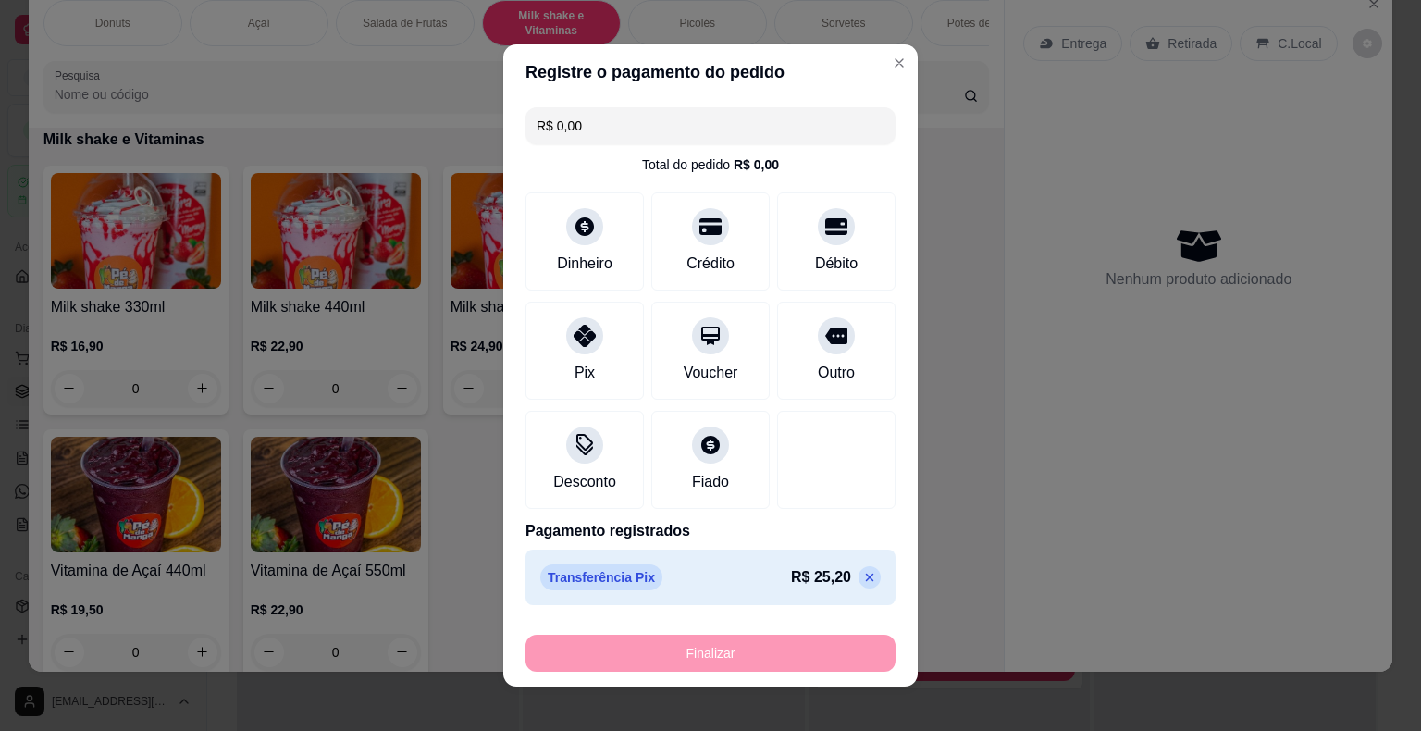
type input "-R$ 25,20"
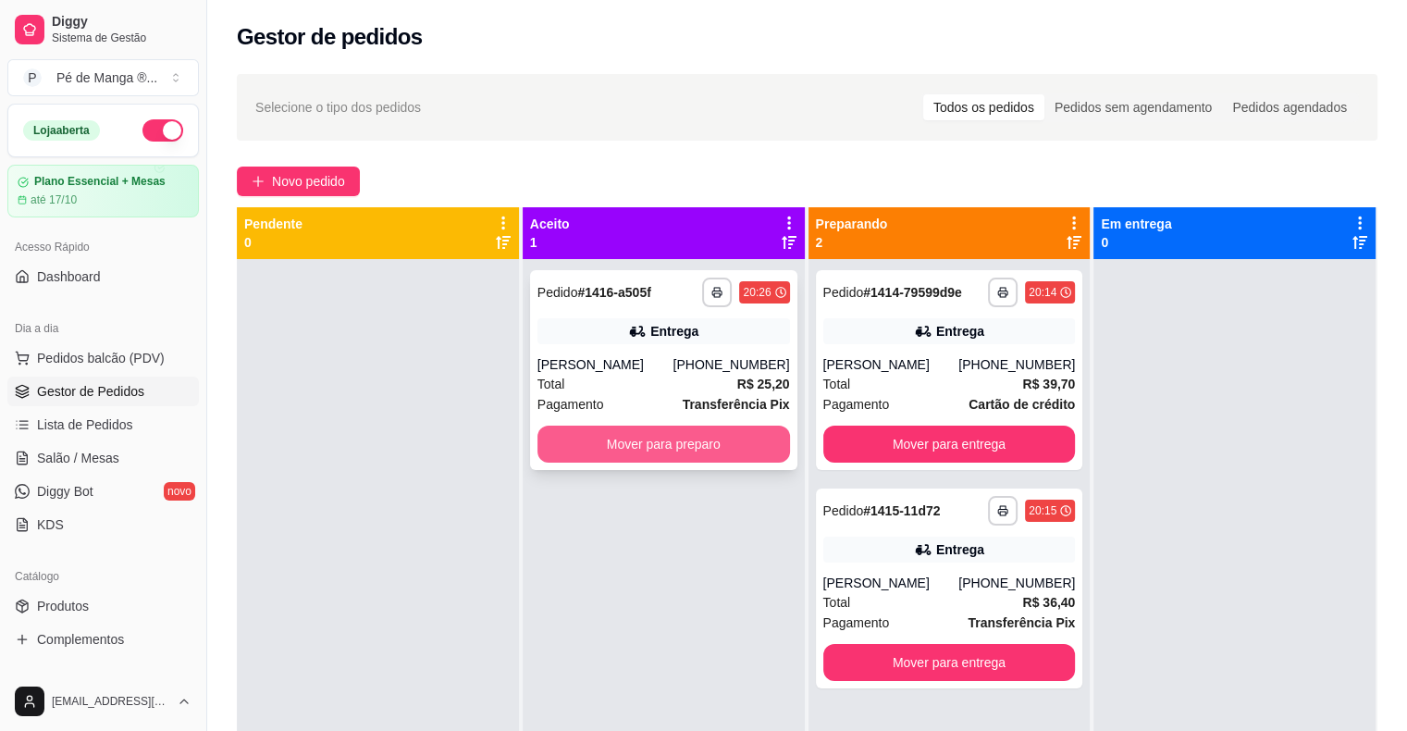
click at [574, 442] on button "Mover para preparo" at bounding box center [664, 444] width 253 height 37
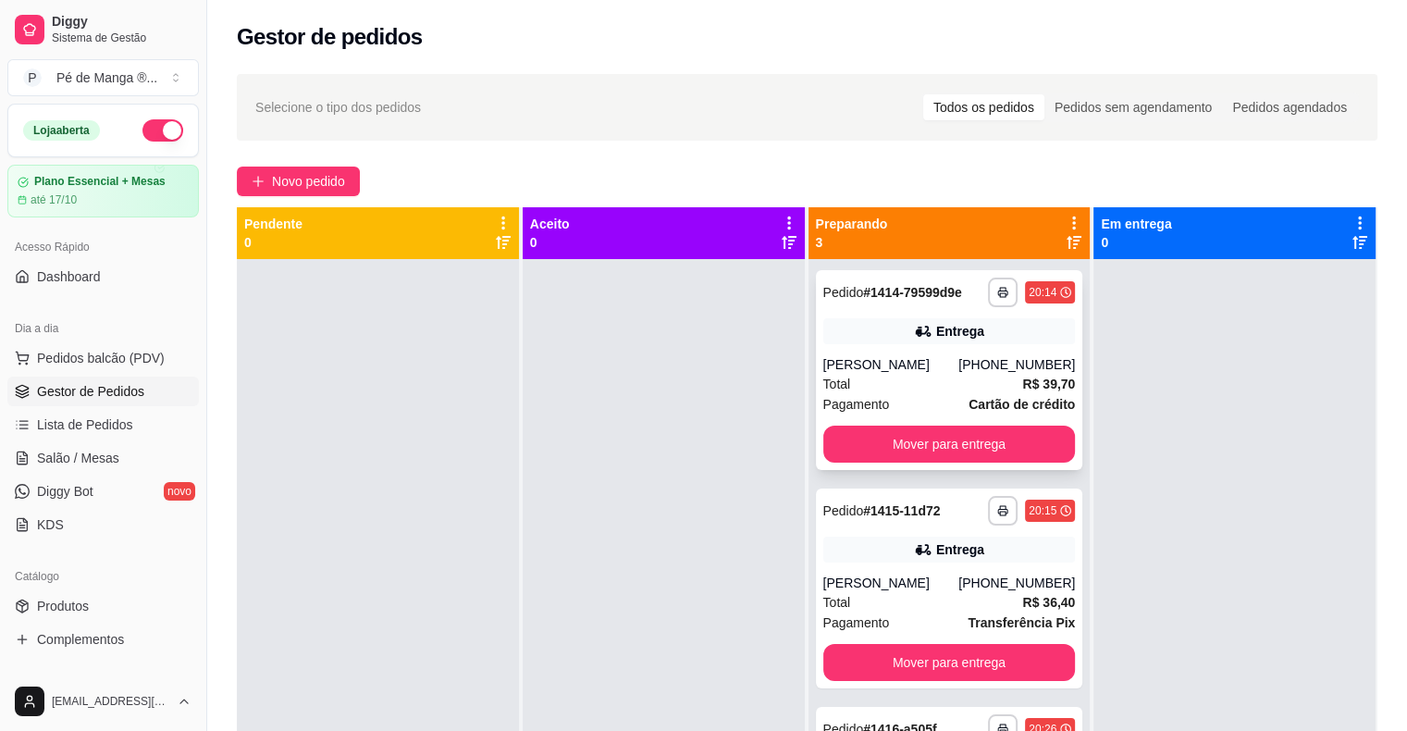
click at [870, 429] on div "**********" at bounding box center [951, 598] width 284 height 783
click at [640, 483] on div at bounding box center [664, 624] width 282 height 731
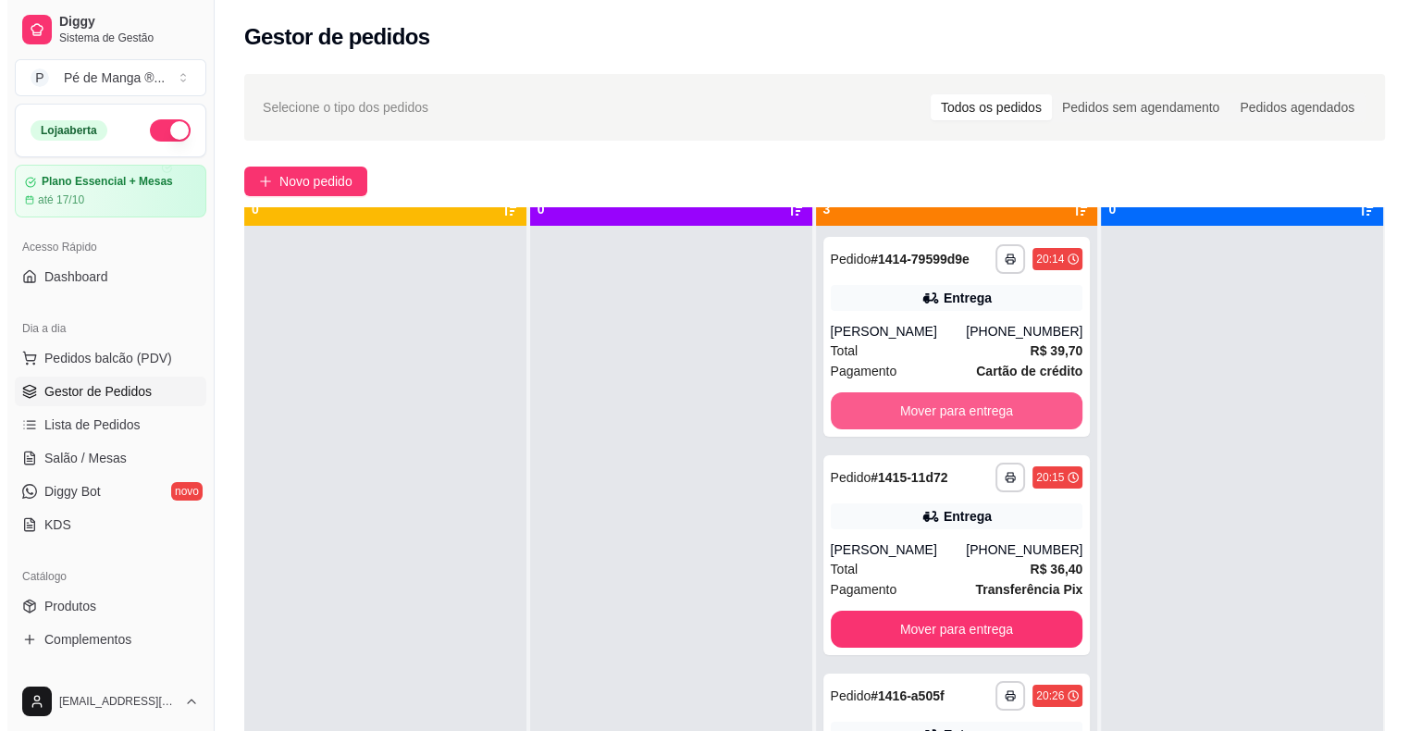
scroll to position [52, 0]
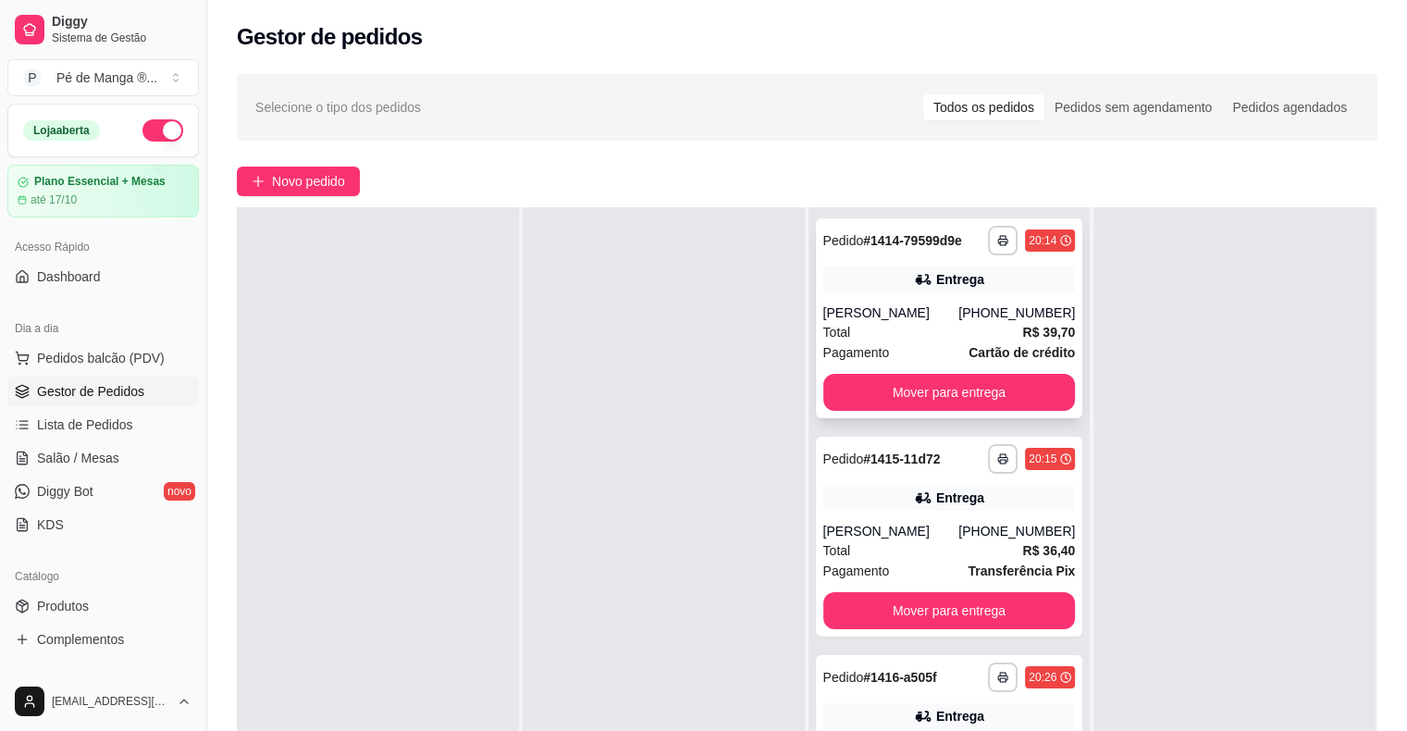
click at [927, 321] on div "[PERSON_NAME]" at bounding box center [891, 312] width 136 height 19
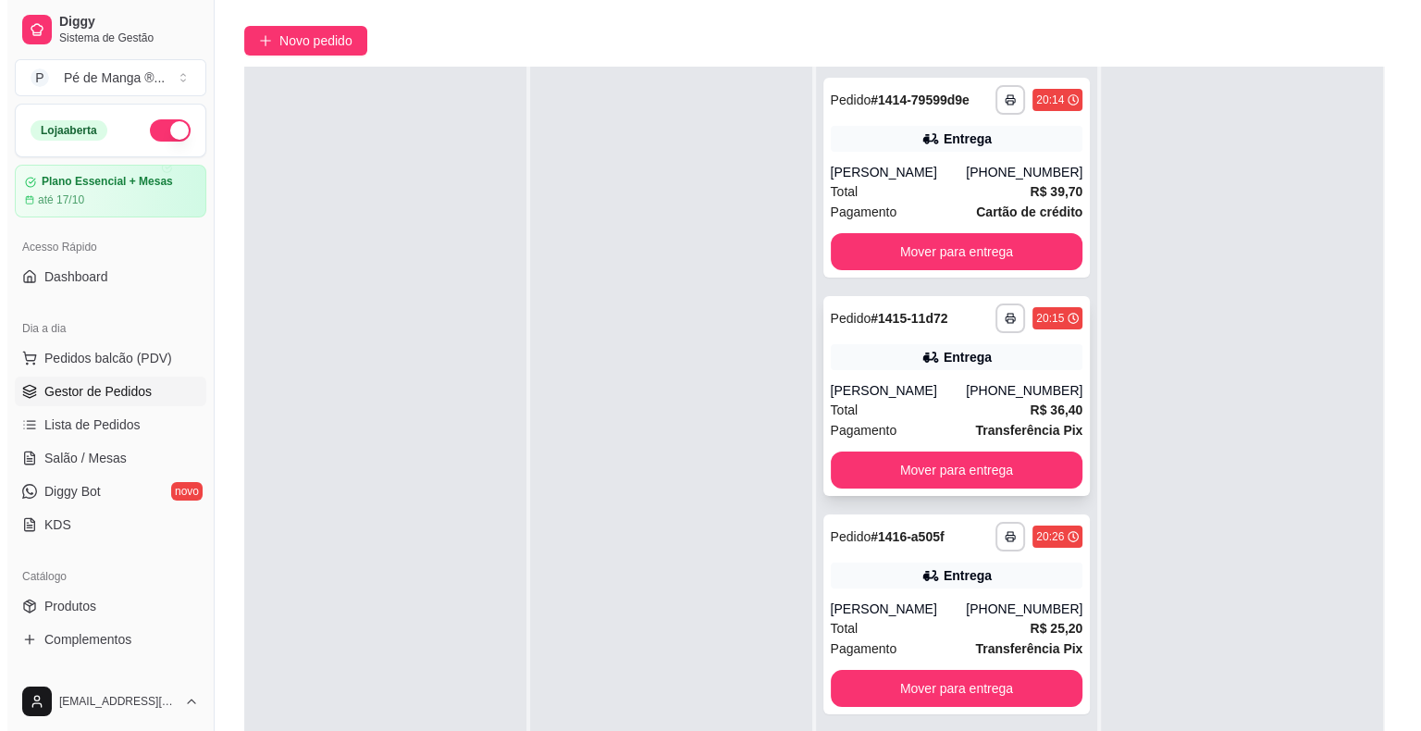
scroll to position [185, 0]
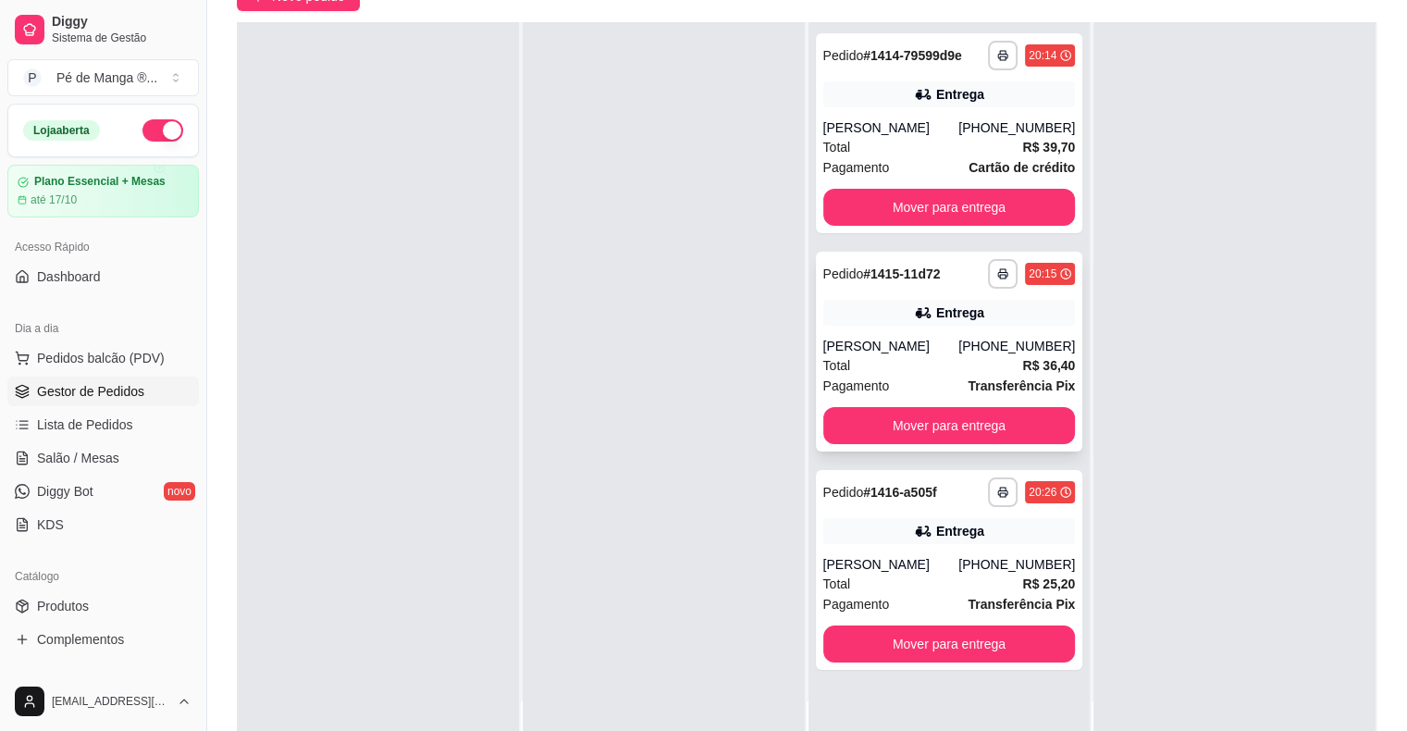
click at [940, 337] on div "[PERSON_NAME]" at bounding box center [891, 346] width 136 height 19
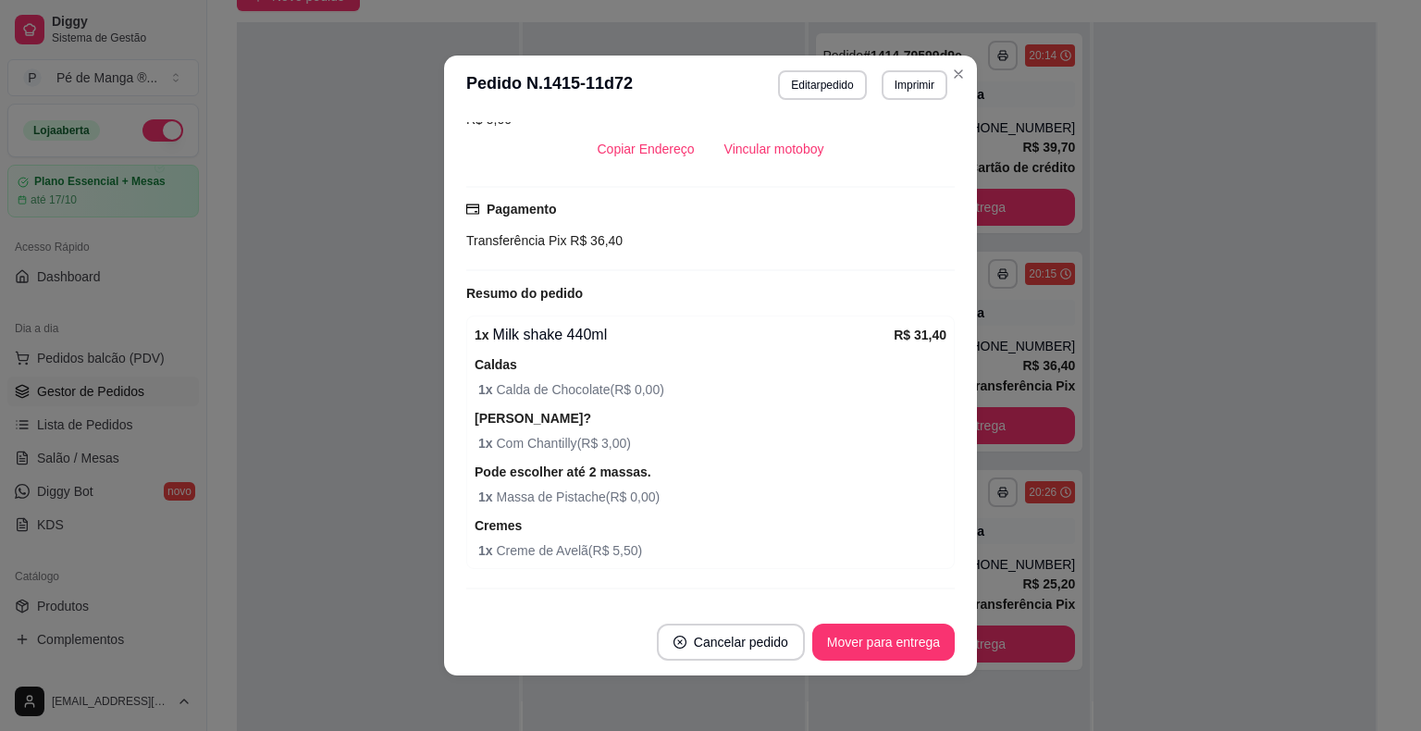
scroll to position [396, 0]
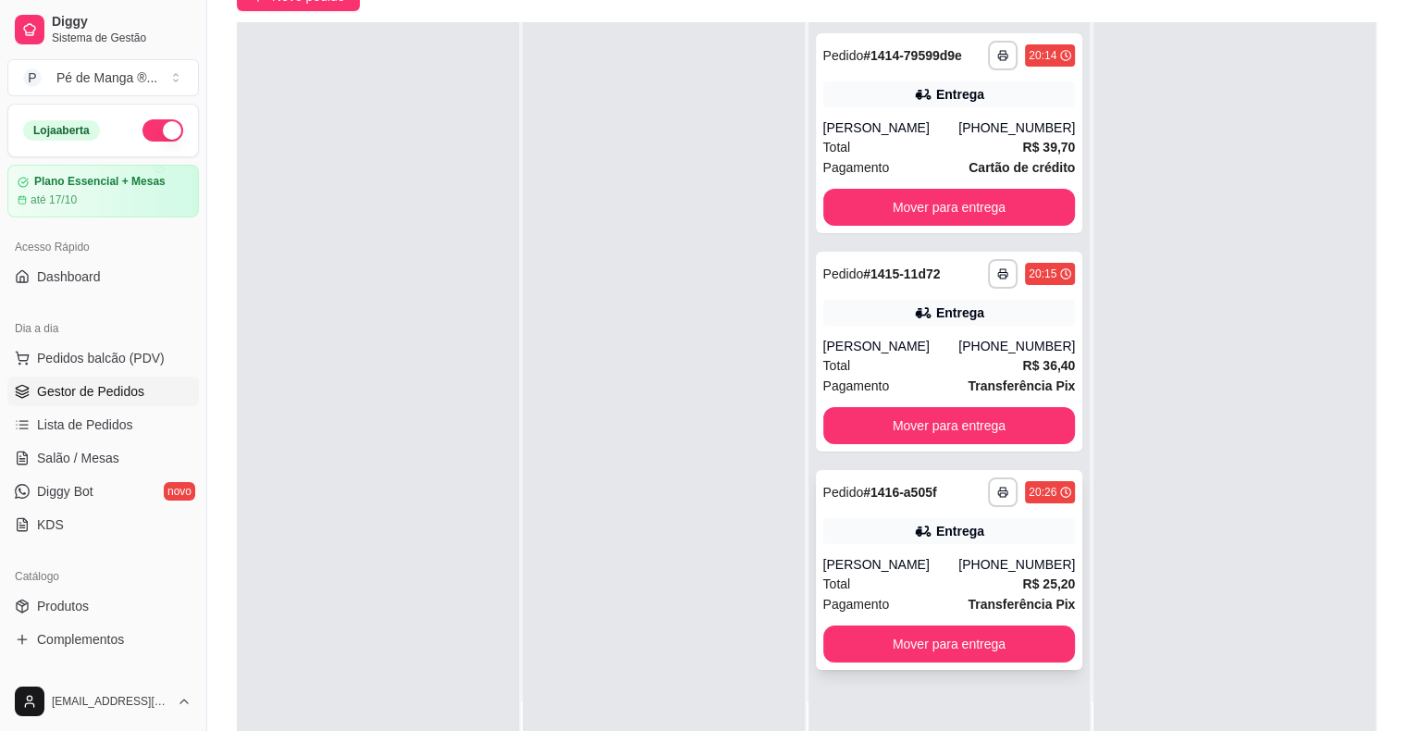
click at [872, 578] on div "Total R$ 25,20" at bounding box center [949, 584] width 253 height 20
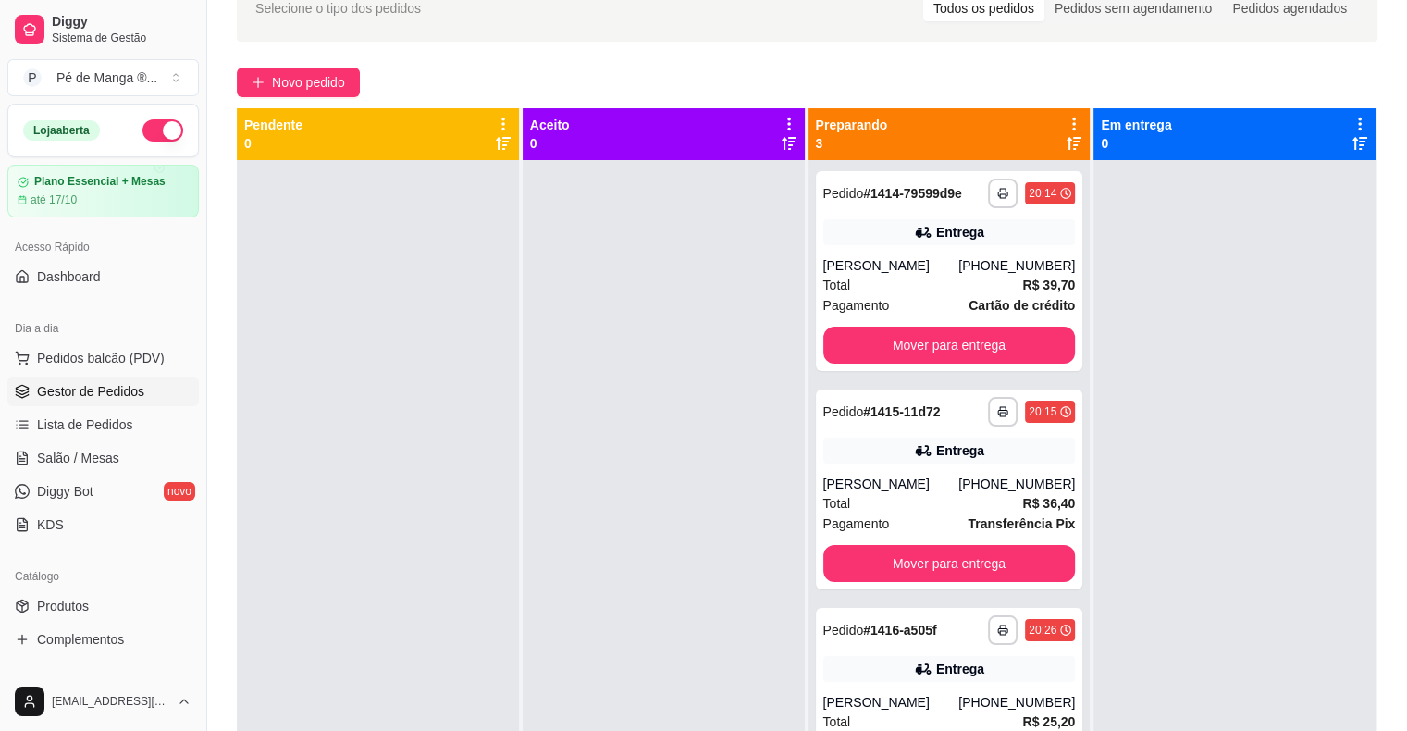
scroll to position [0, 0]
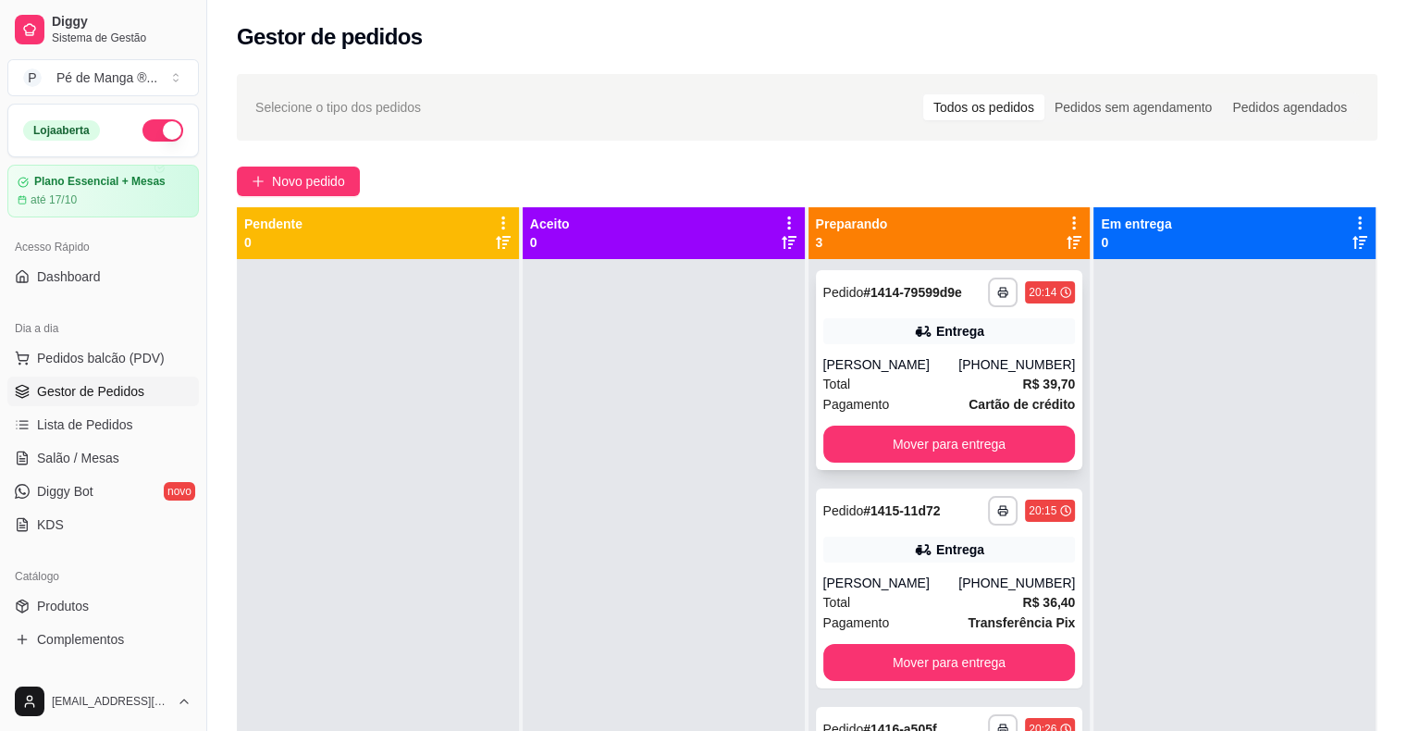
click at [959, 409] on div "Pagamento Cartão de crédito" at bounding box center [949, 404] width 253 height 20
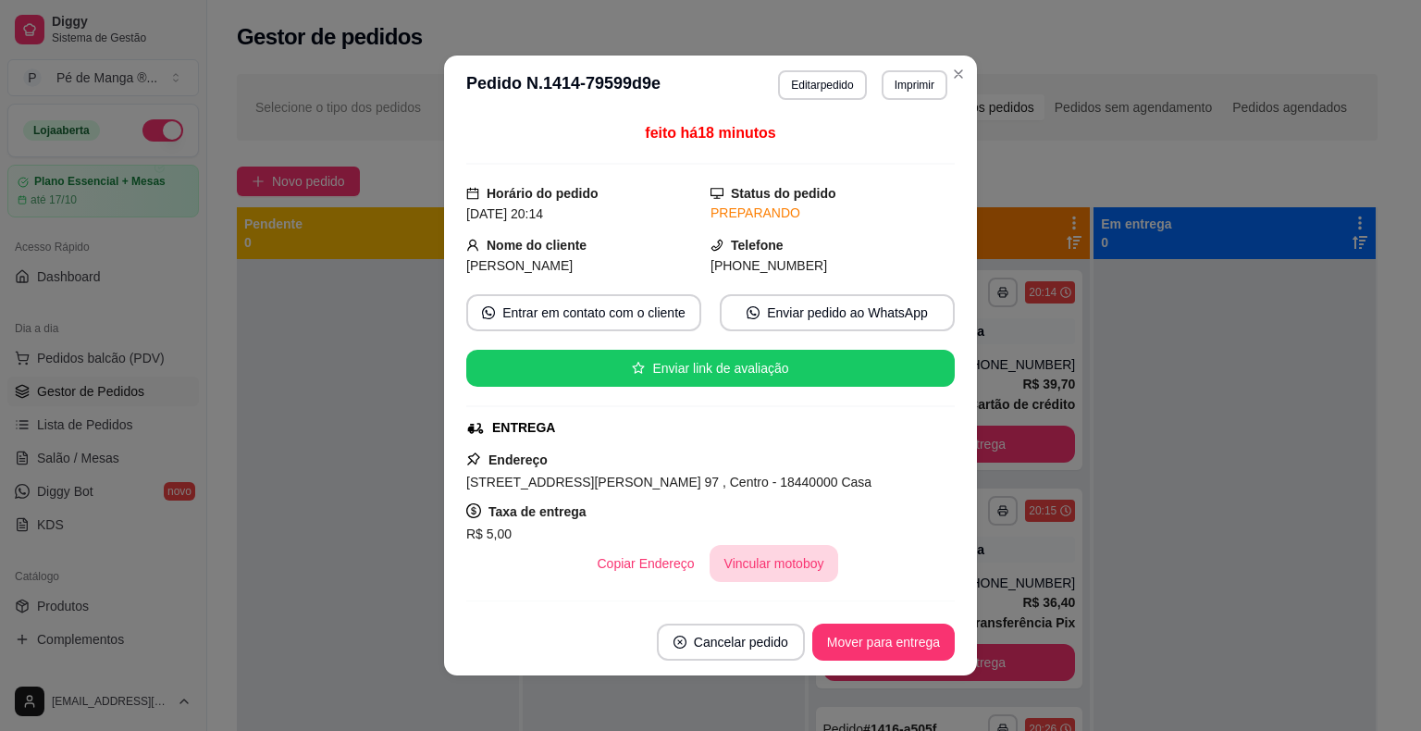
click at [776, 569] on button "Vincular motoboy" at bounding box center [775, 563] width 130 height 37
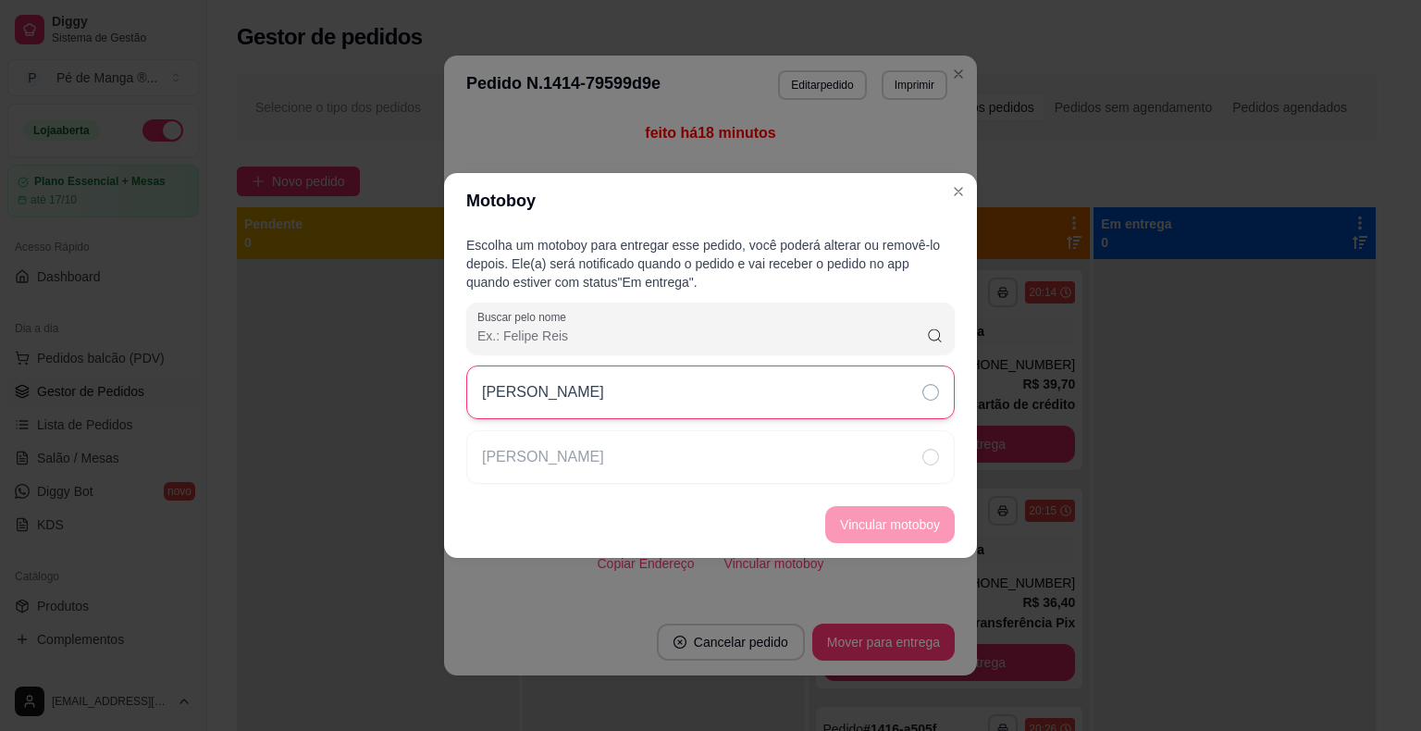
click at [854, 383] on div "[PERSON_NAME]" at bounding box center [710, 392] width 489 height 54
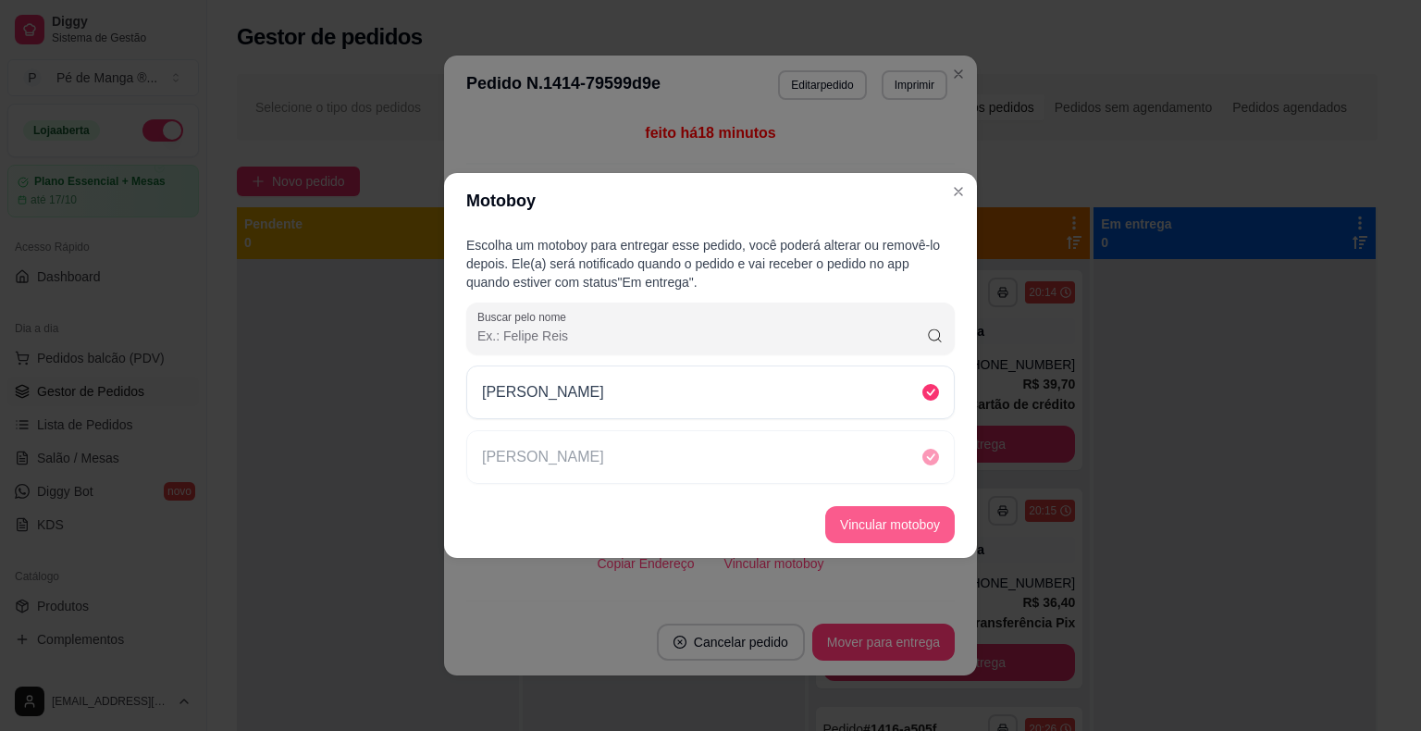
click at [864, 537] on button "Vincular motoboy" at bounding box center [890, 524] width 130 height 37
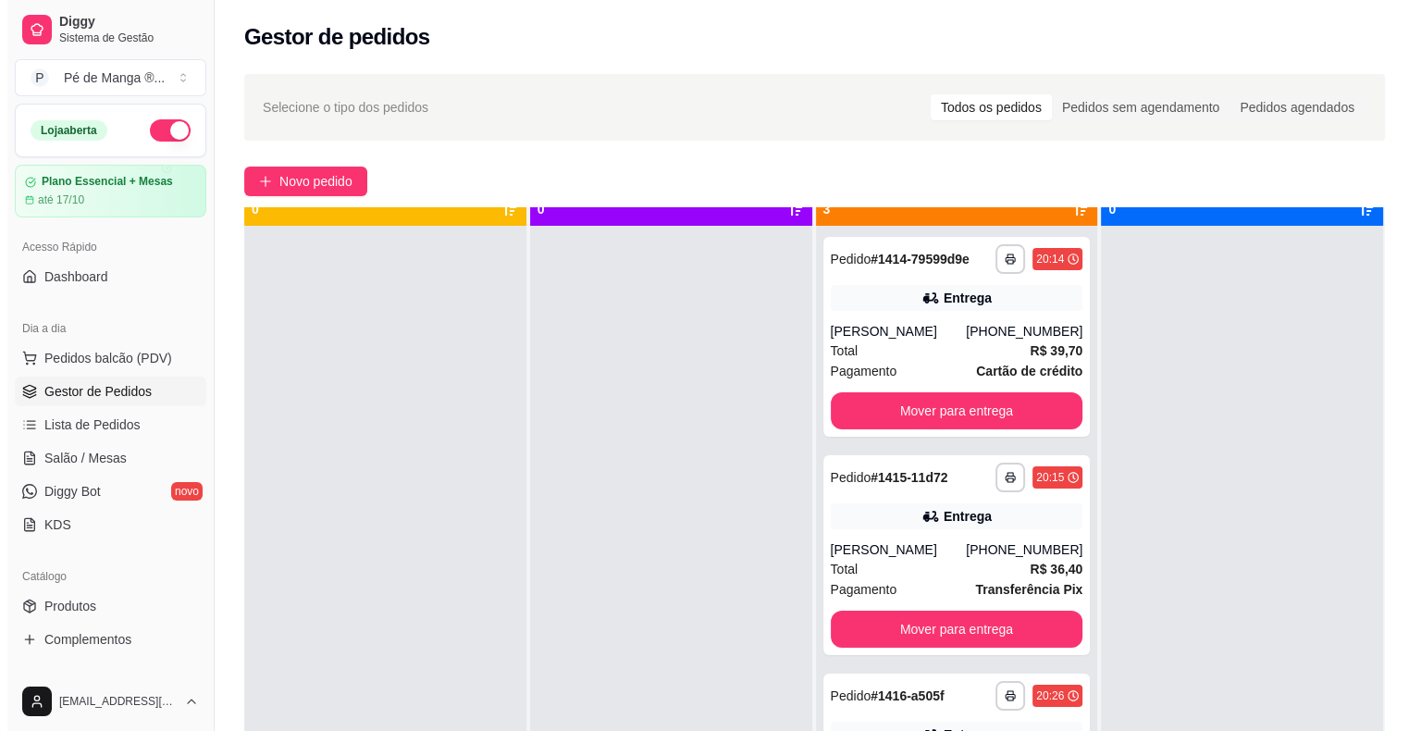
scroll to position [52, 0]
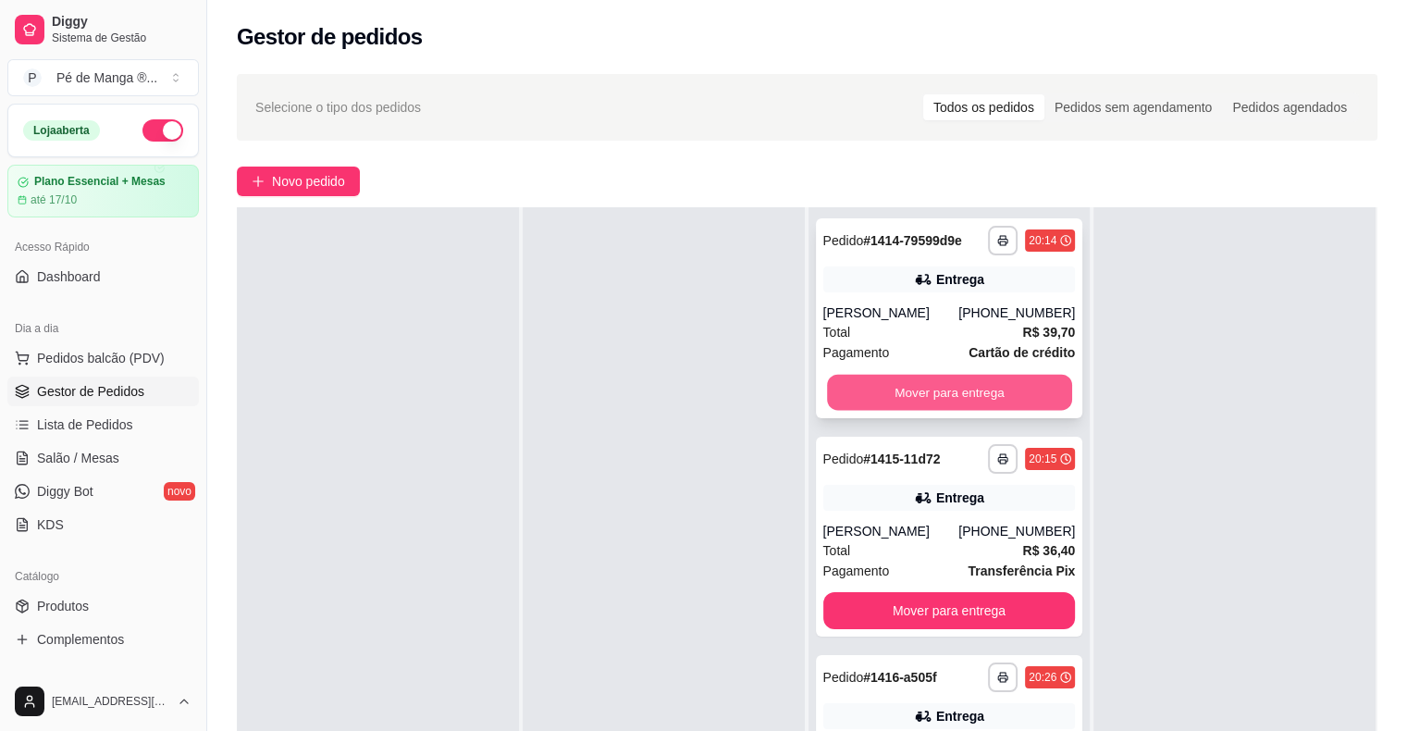
click at [1041, 377] on button "Mover para entrega" at bounding box center [949, 393] width 245 height 36
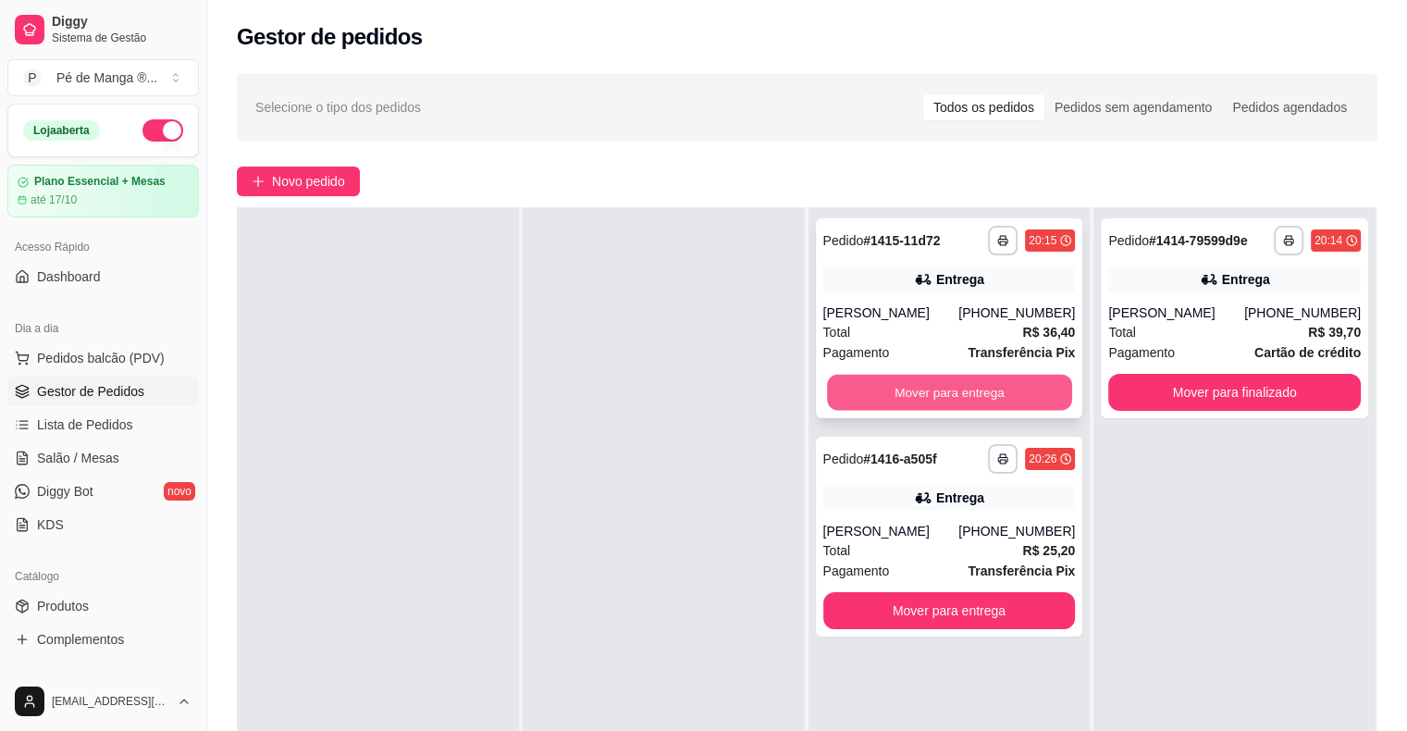
click at [1037, 375] on button "Mover para entrega" at bounding box center [949, 393] width 245 height 36
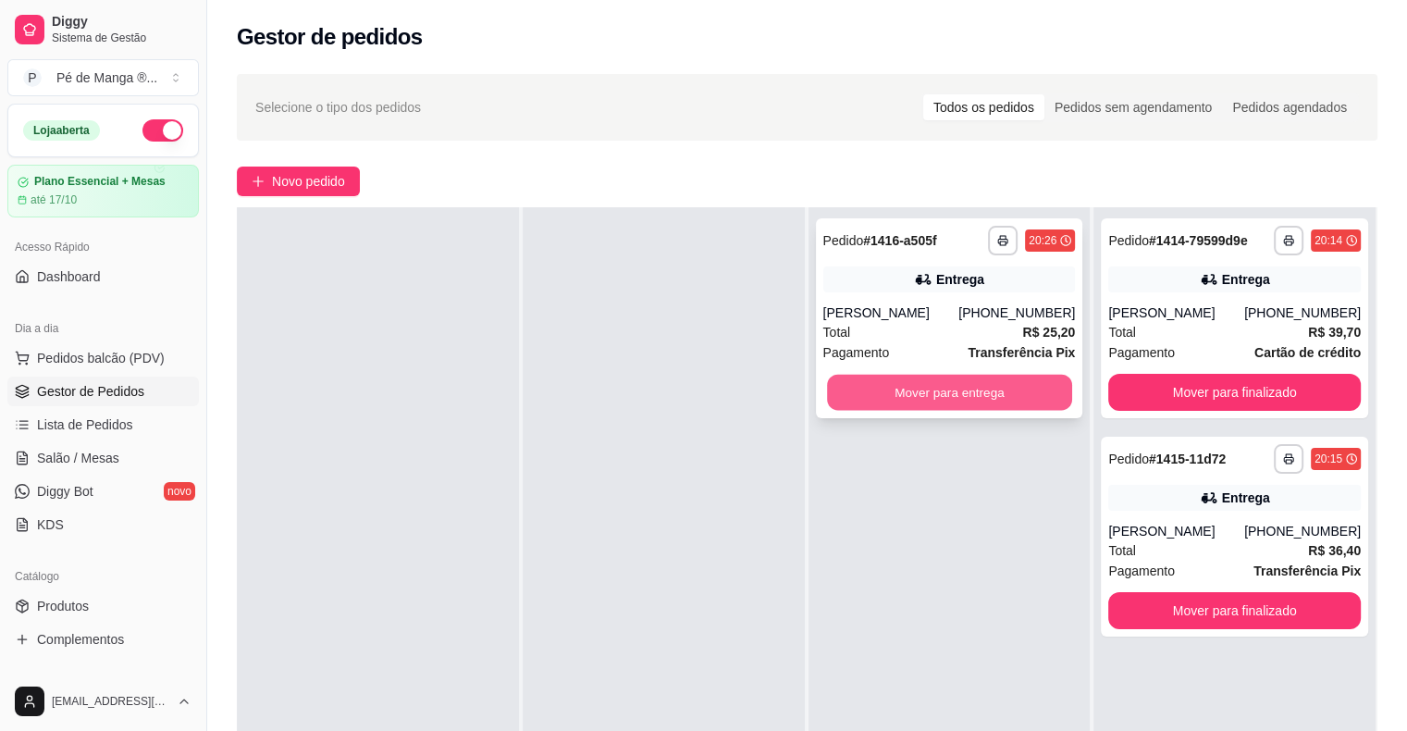
click at [1025, 387] on button "Mover para entrega" at bounding box center [949, 393] width 245 height 36
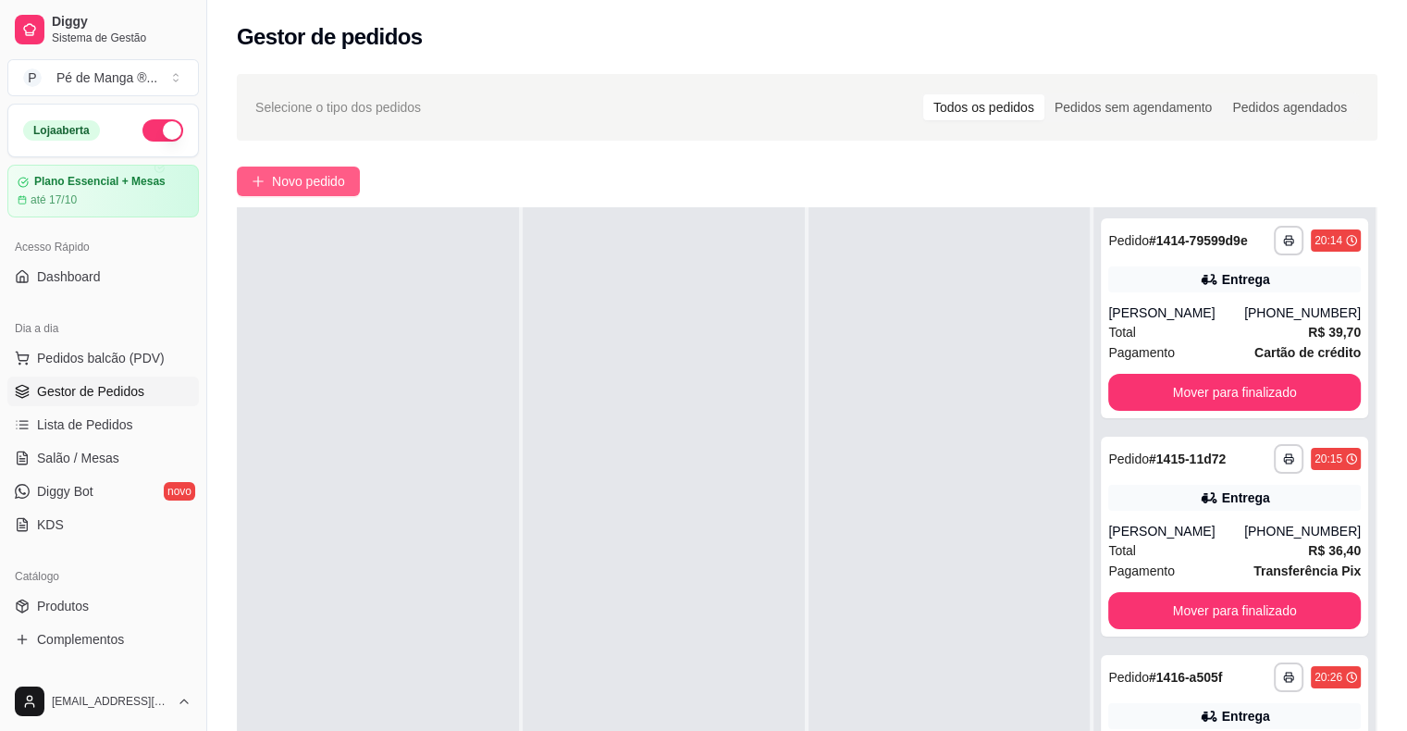
click at [285, 178] on span "Novo pedido" at bounding box center [308, 181] width 73 height 20
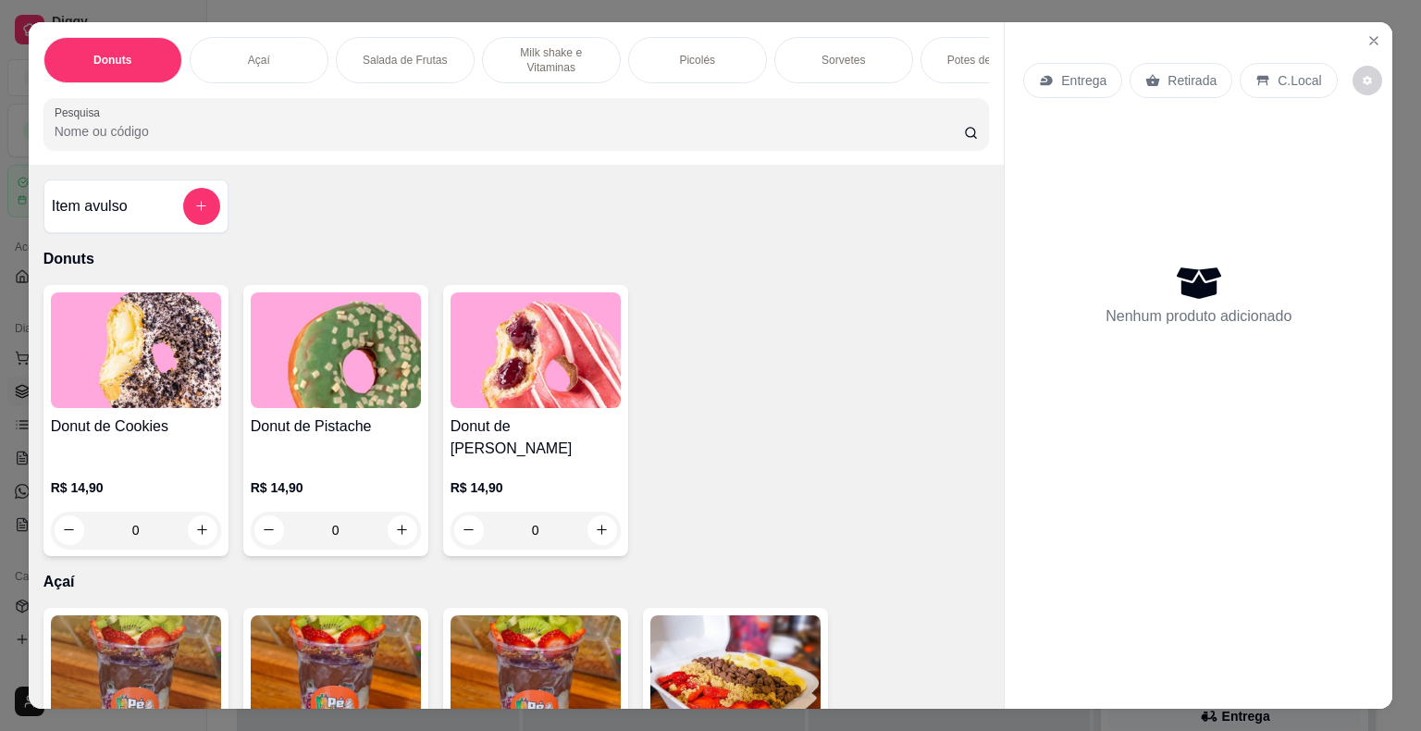
drag, startPoint x: 222, startPoint y: 68, endPoint x: 247, endPoint y: 56, distance: 28.1
click at [229, 64] on div "Açaí" at bounding box center [259, 60] width 139 height 46
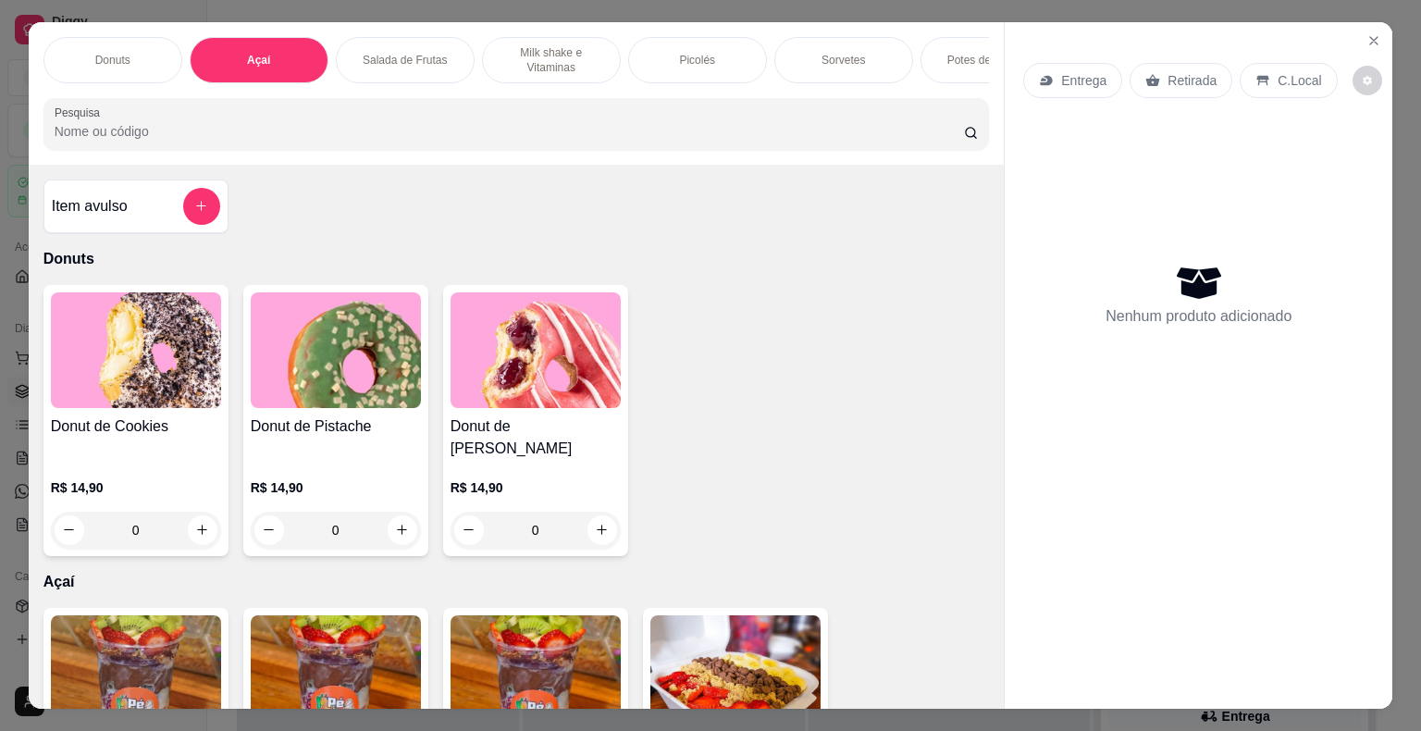
scroll to position [44, 0]
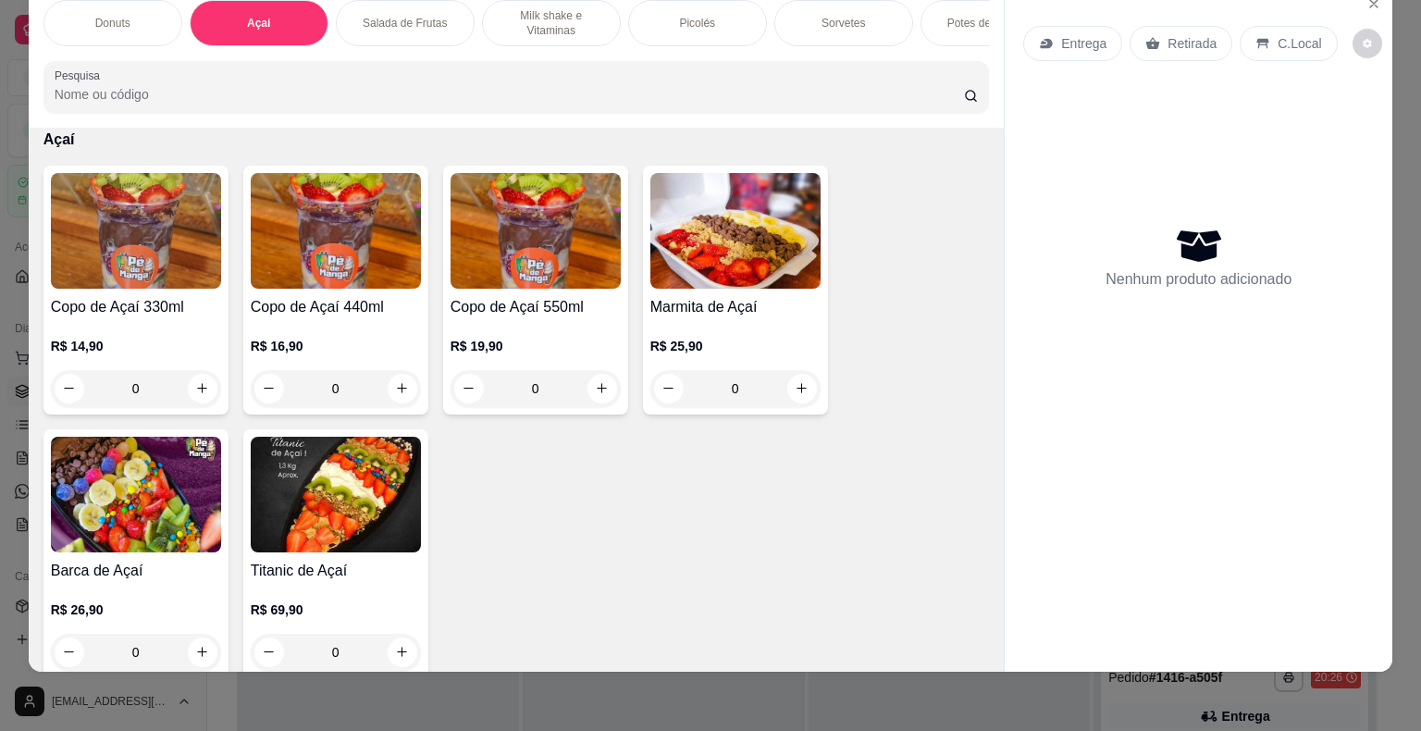
click at [402, 397] on div "0" at bounding box center [336, 388] width 170 height 37
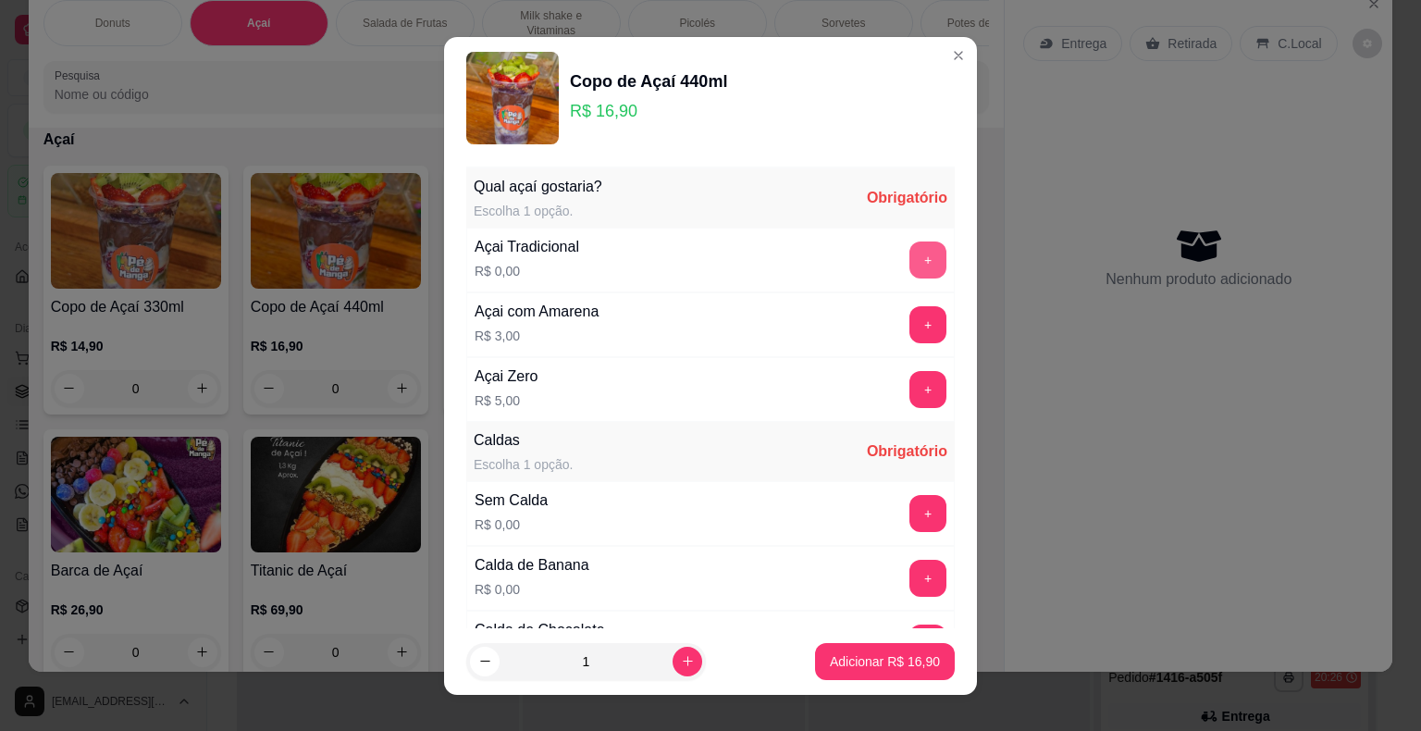
click at [897, 239] on div "Açai Tradicional R$ 0,00 +" at bounding box center [710, 260] width 489 height 65
click at [910, 507] on button "+" at bounding box center [928, 513] width 37 height 37
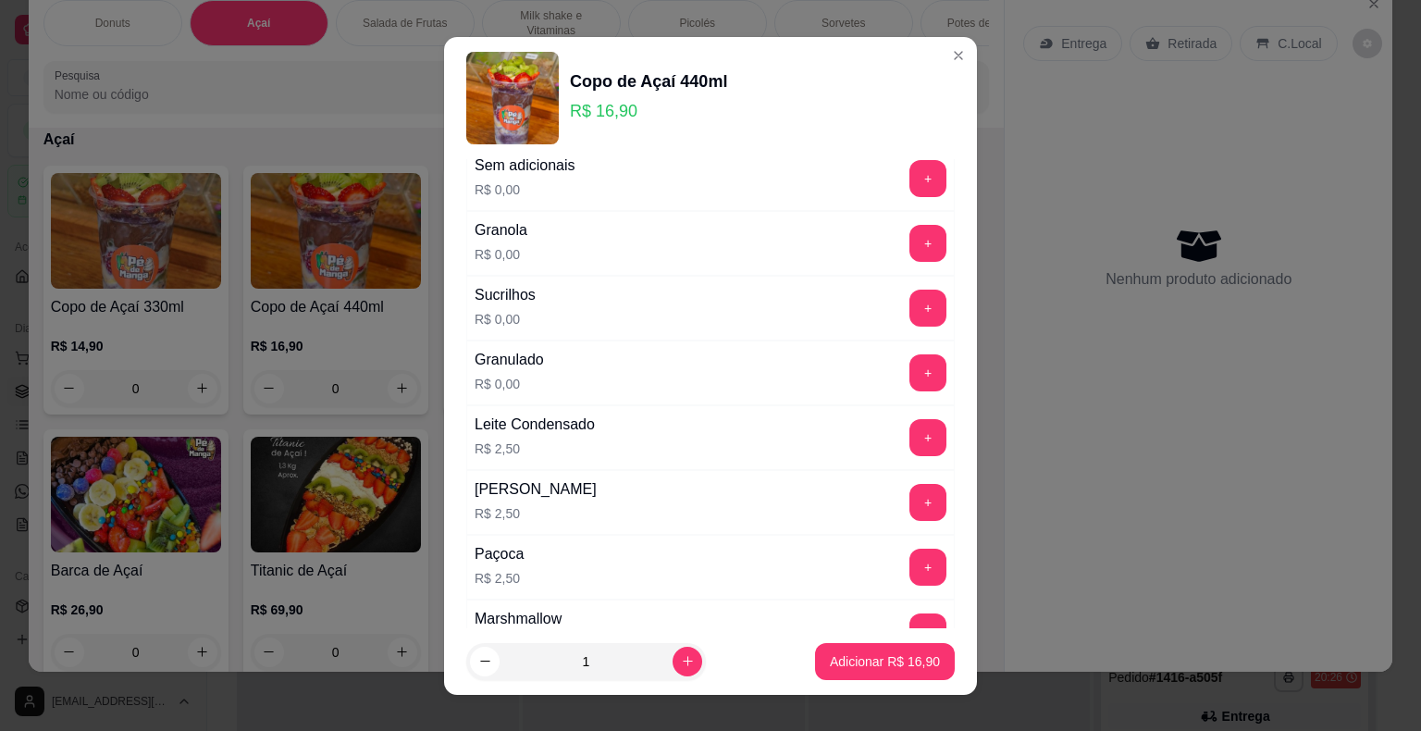
scroll to position [1203, 0]
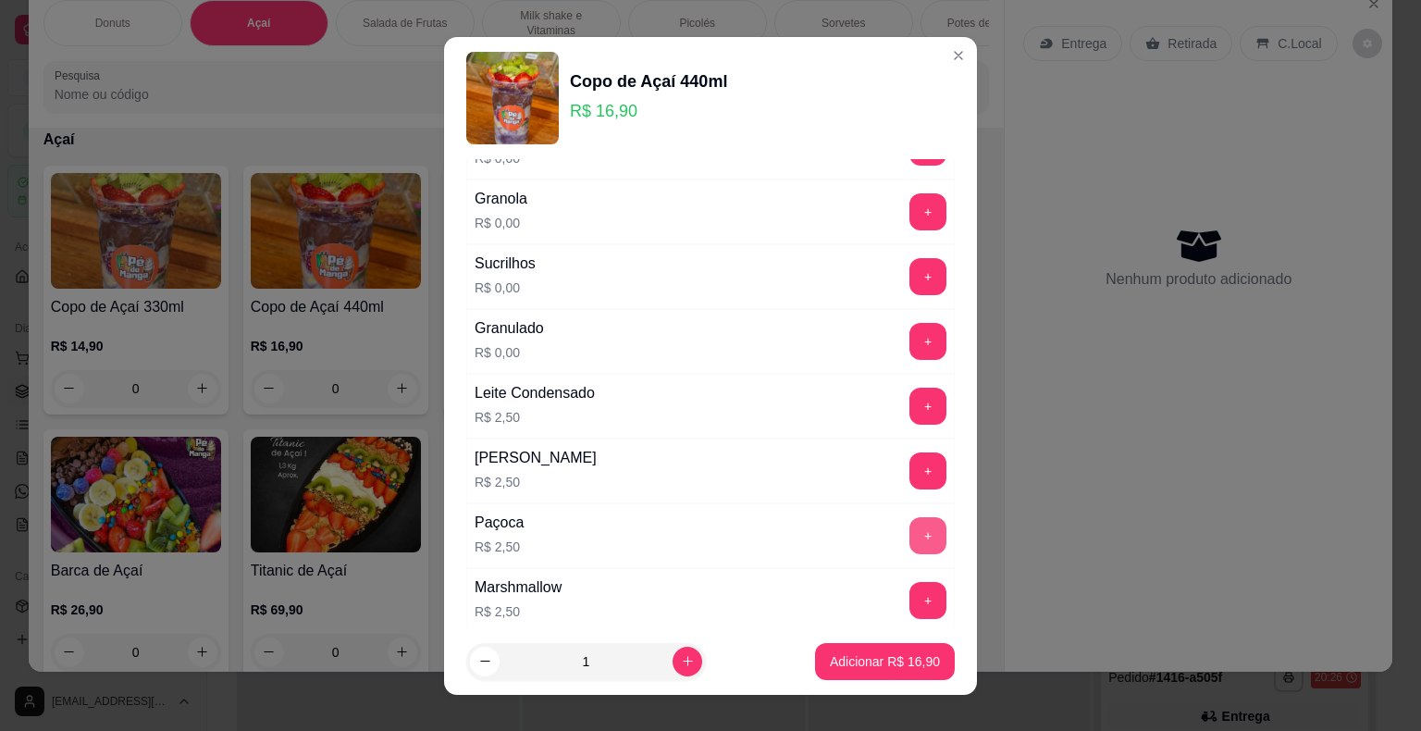
click at [910, 522] on button "+" at bounding box center [928, 535] width 37 height 37
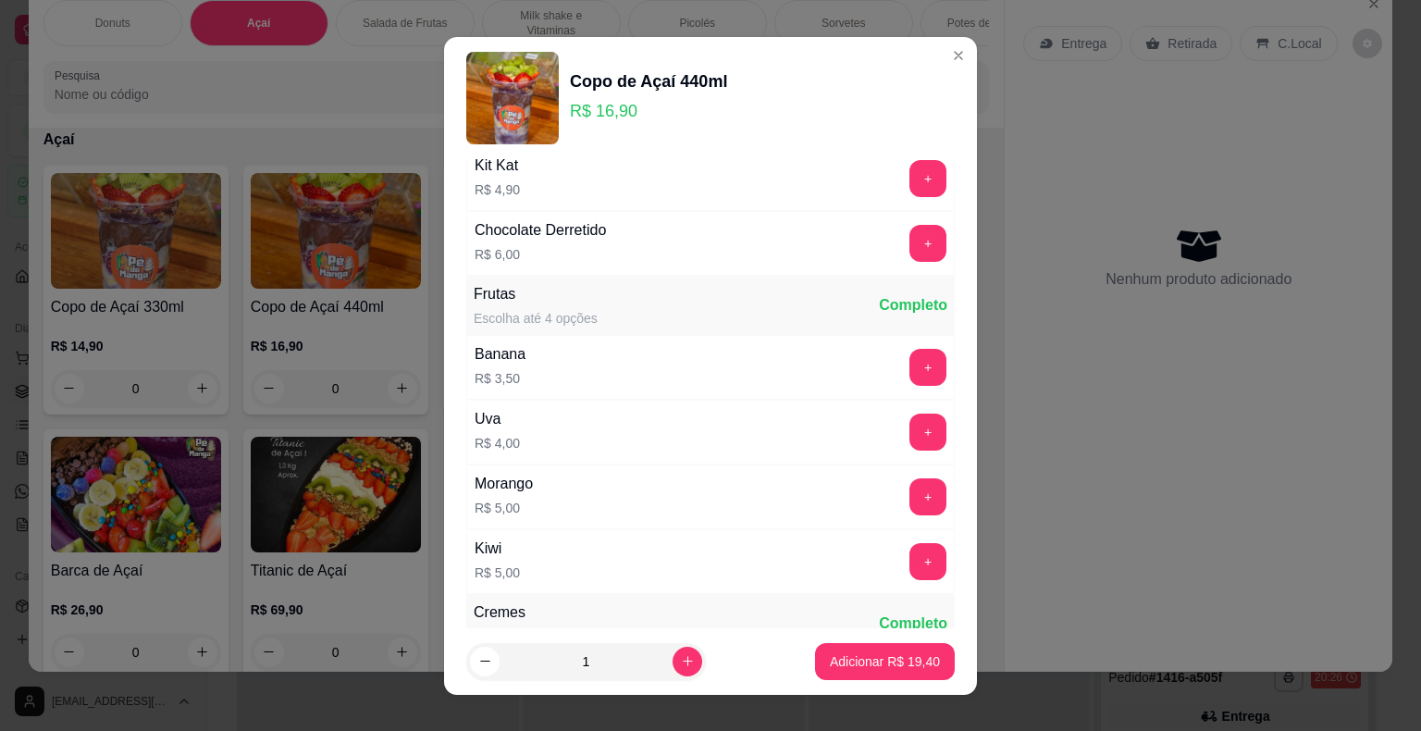
scroll to position [2313, 0]
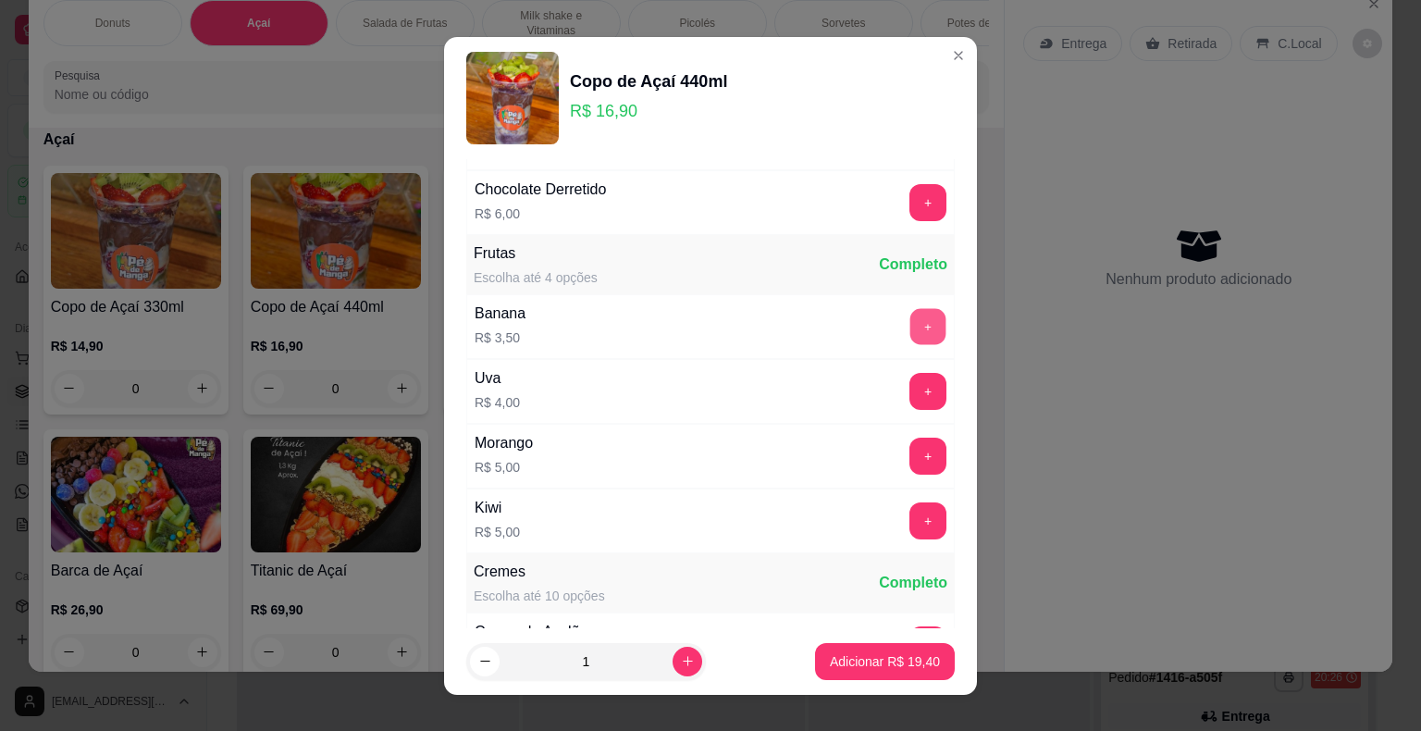
click at [910, 324] on button "+" at bounding box center [928, 326] width 36 height 36
click at [910, 440] on button "+" at bounding box center [928, 456] width 37 height 37
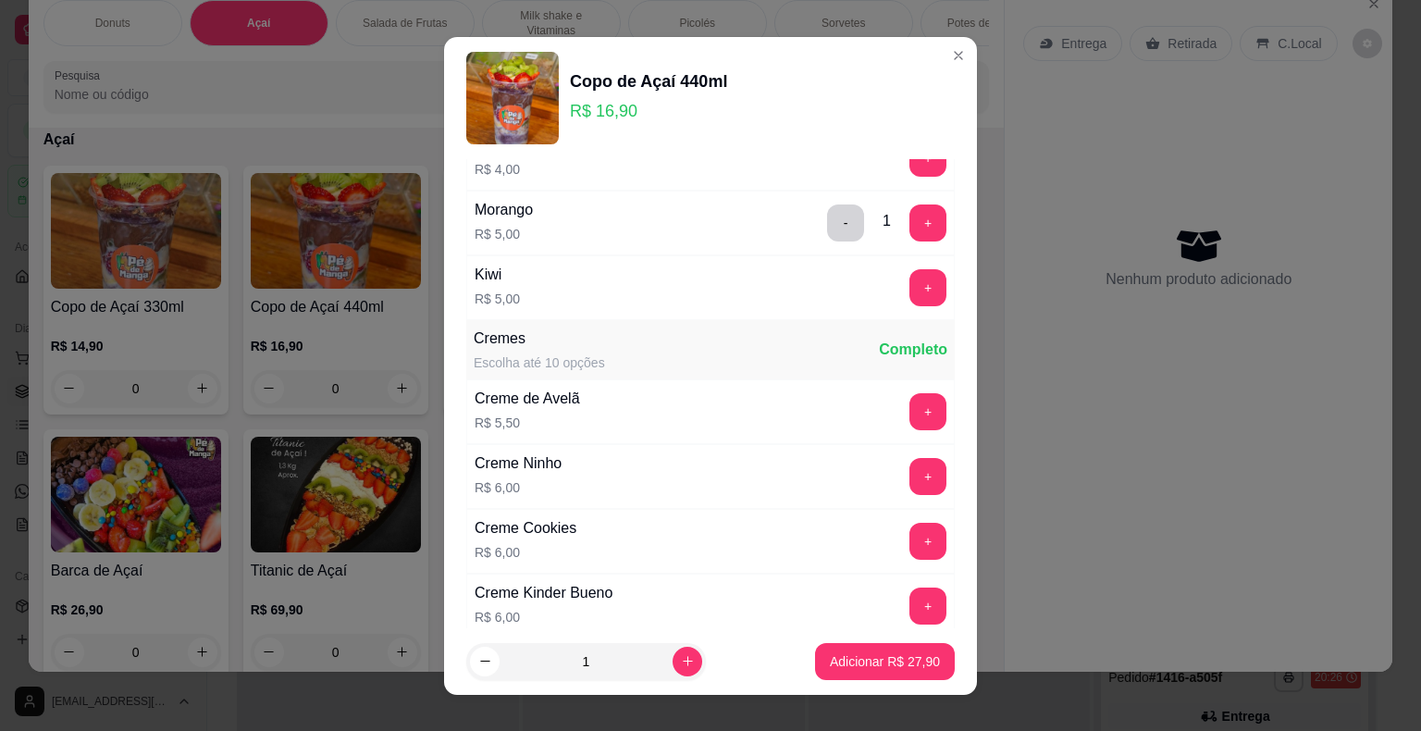
scroll to position [2591, 0]
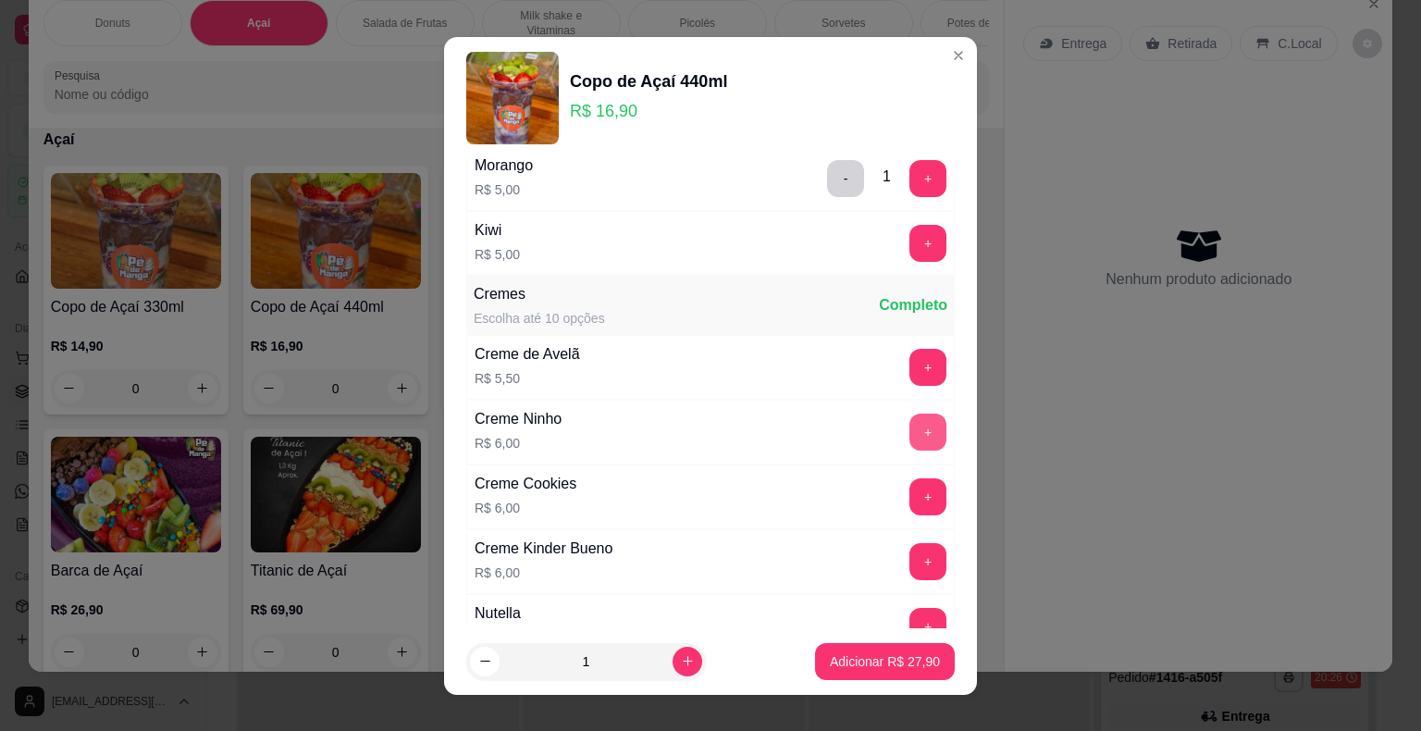
click at [910, 414] on button "+" at bounding box center [928, 432] width 37 height 37
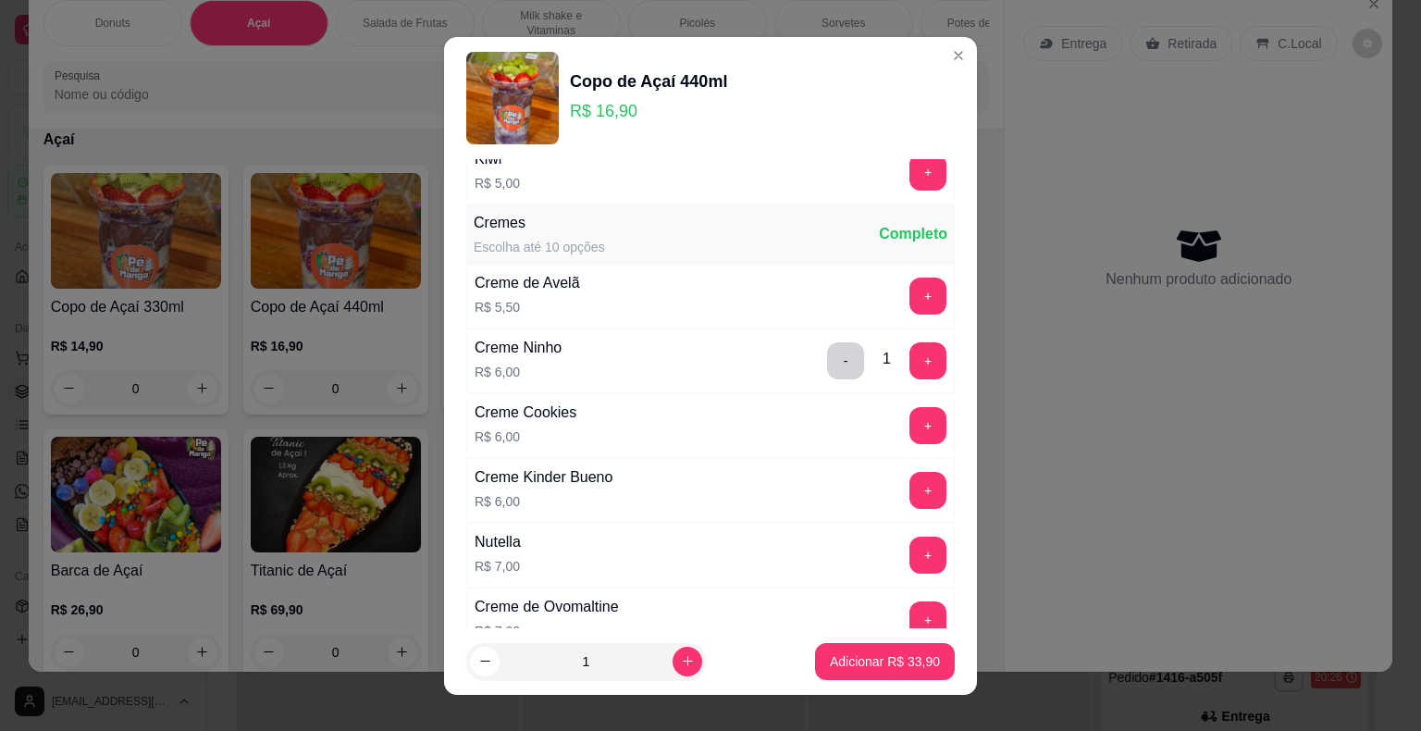
scroll to position [2776, 0]
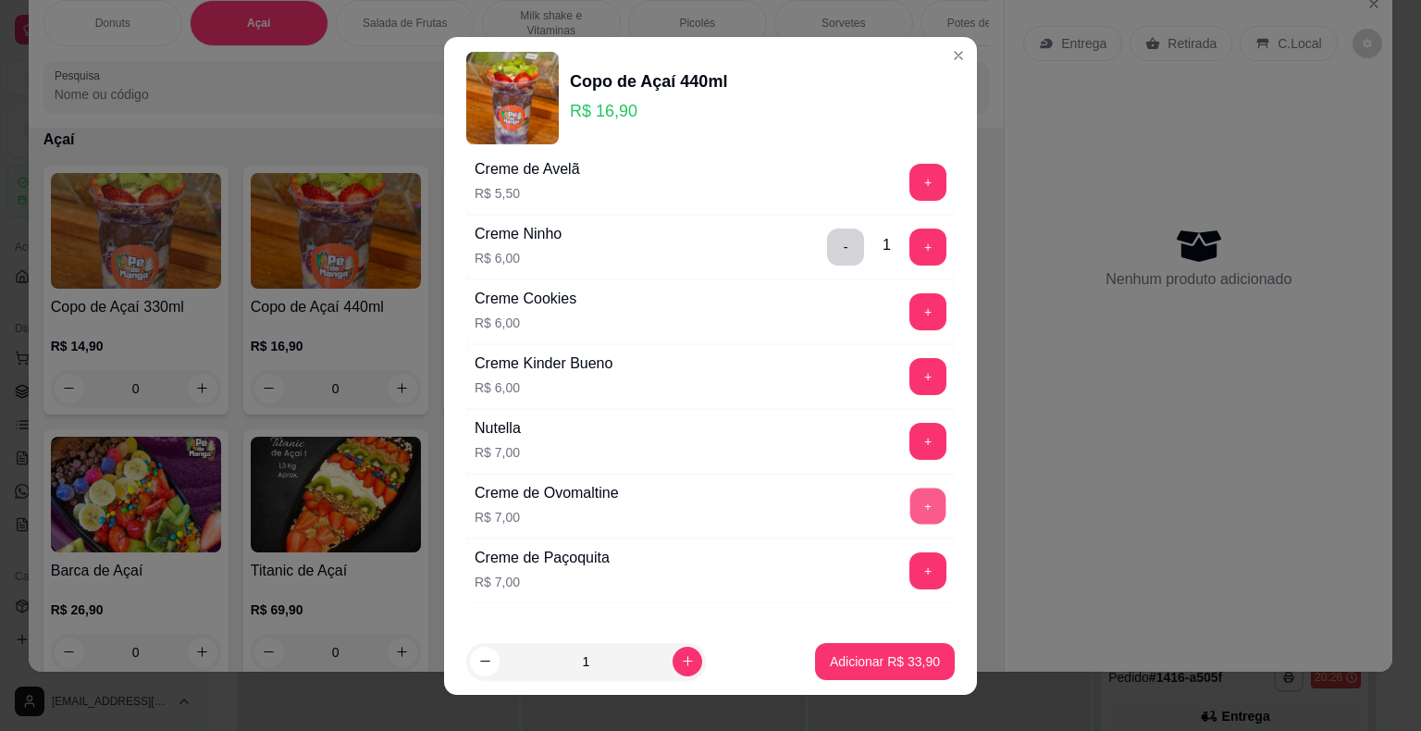
click at [910, 488] on button "+" at bounding box center [928, 506] width 36 height 36
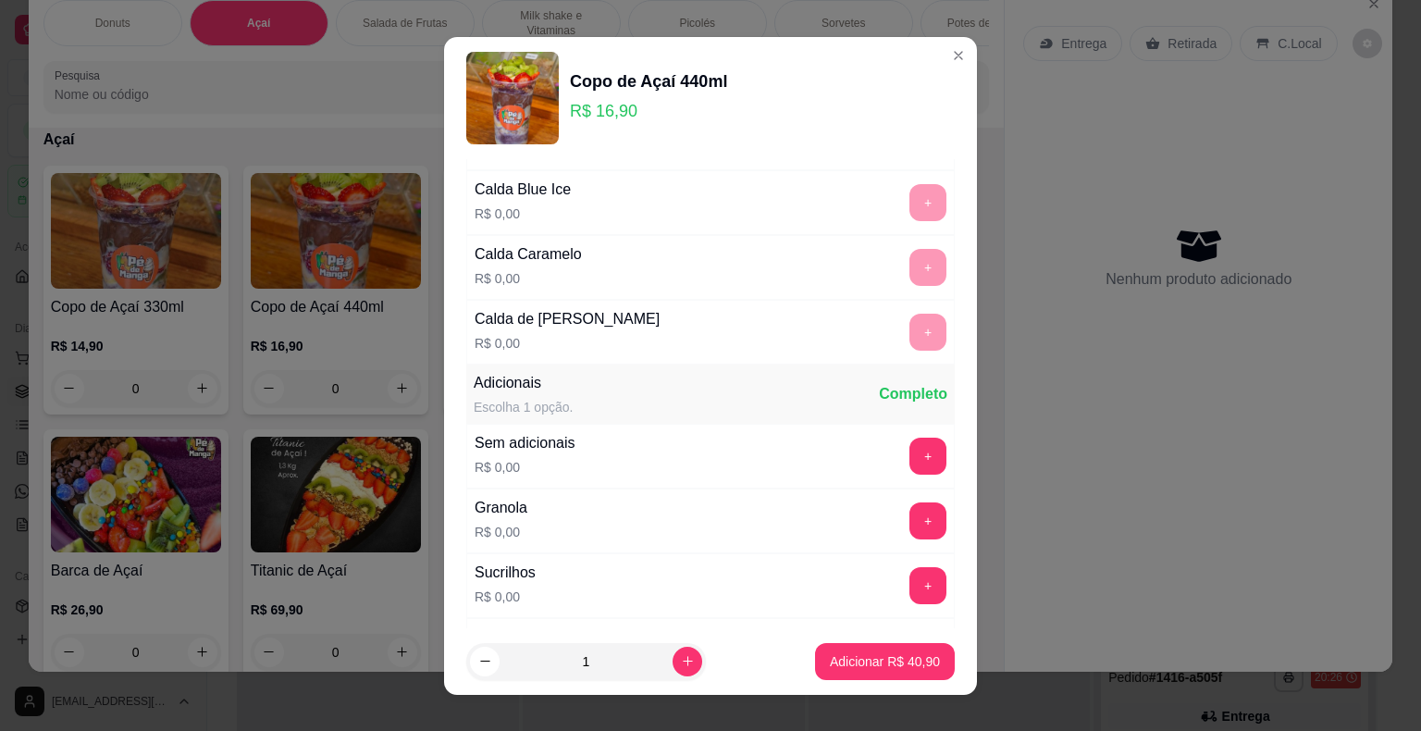
scroll to position [925, 0]
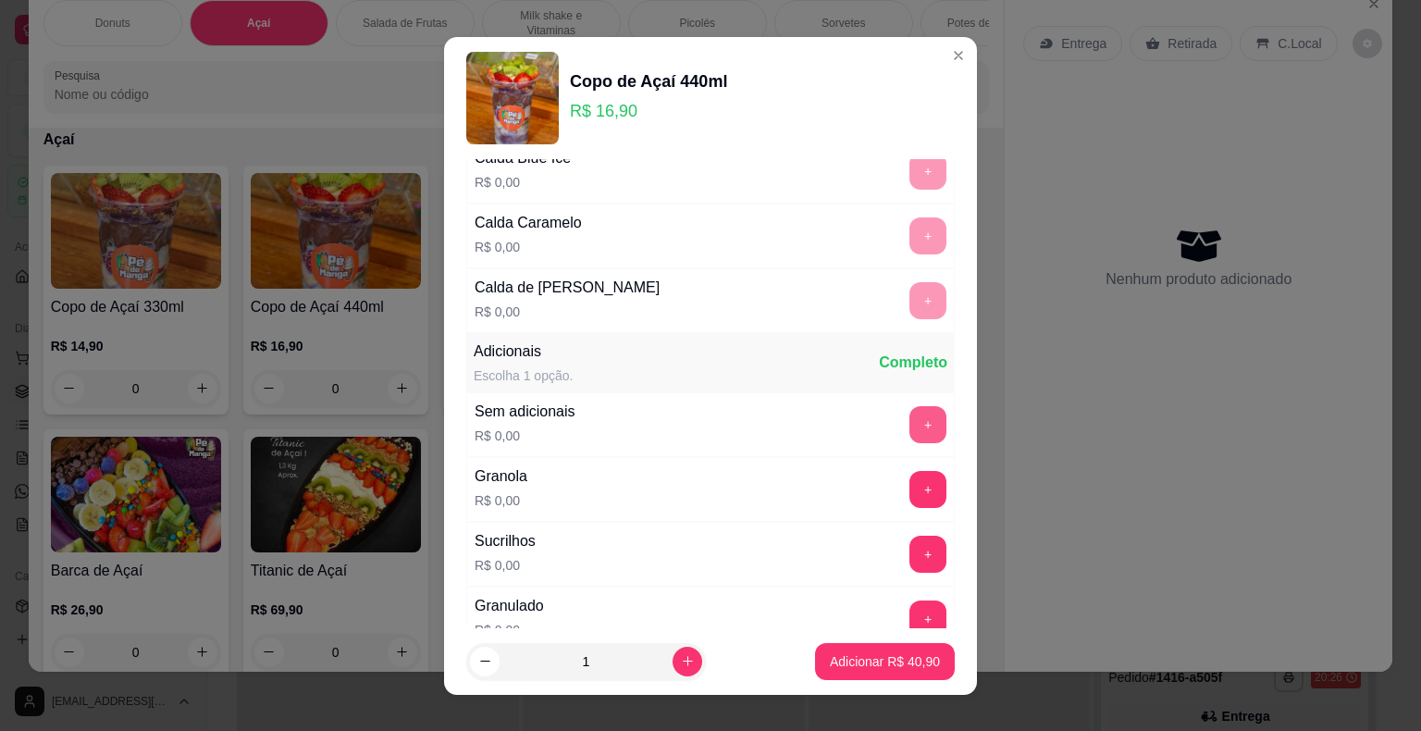
click at [910, 417] on button "+" at bounding box center [928, 424] width 37 height 37
click at [828, 408] on button "-" at bounding box center [846, 424] width 36 height 36
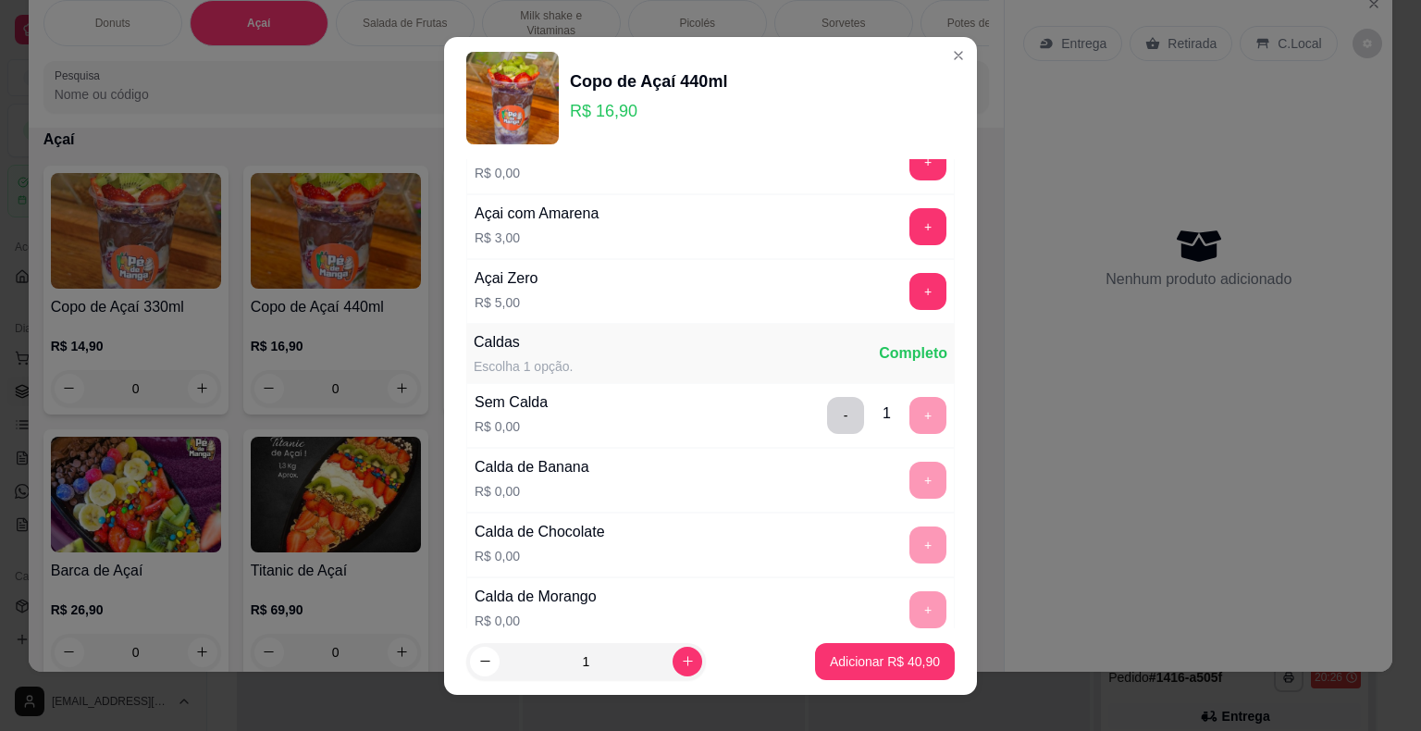
scroll to position [0, 0]
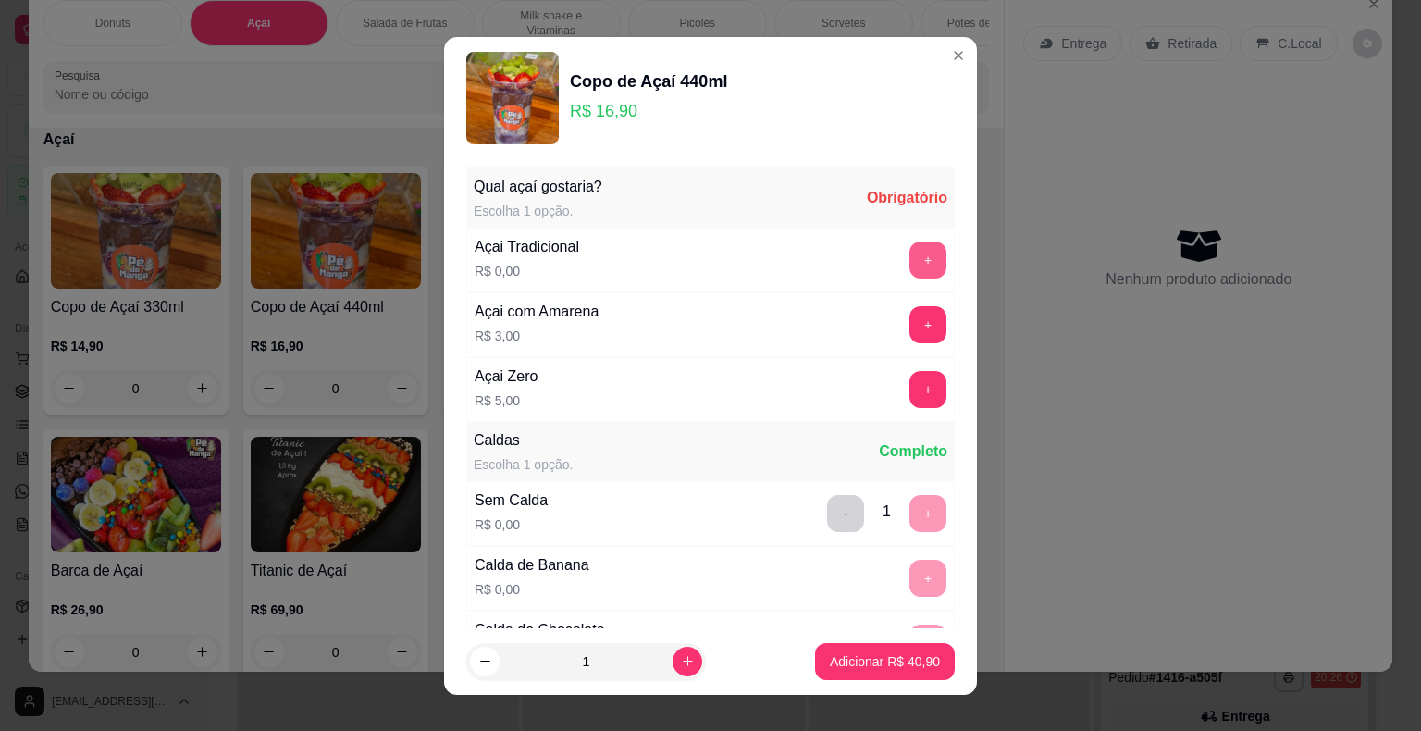
click at [910, 254] on button "+" at bounding box center [928, 259] width 37 height 37
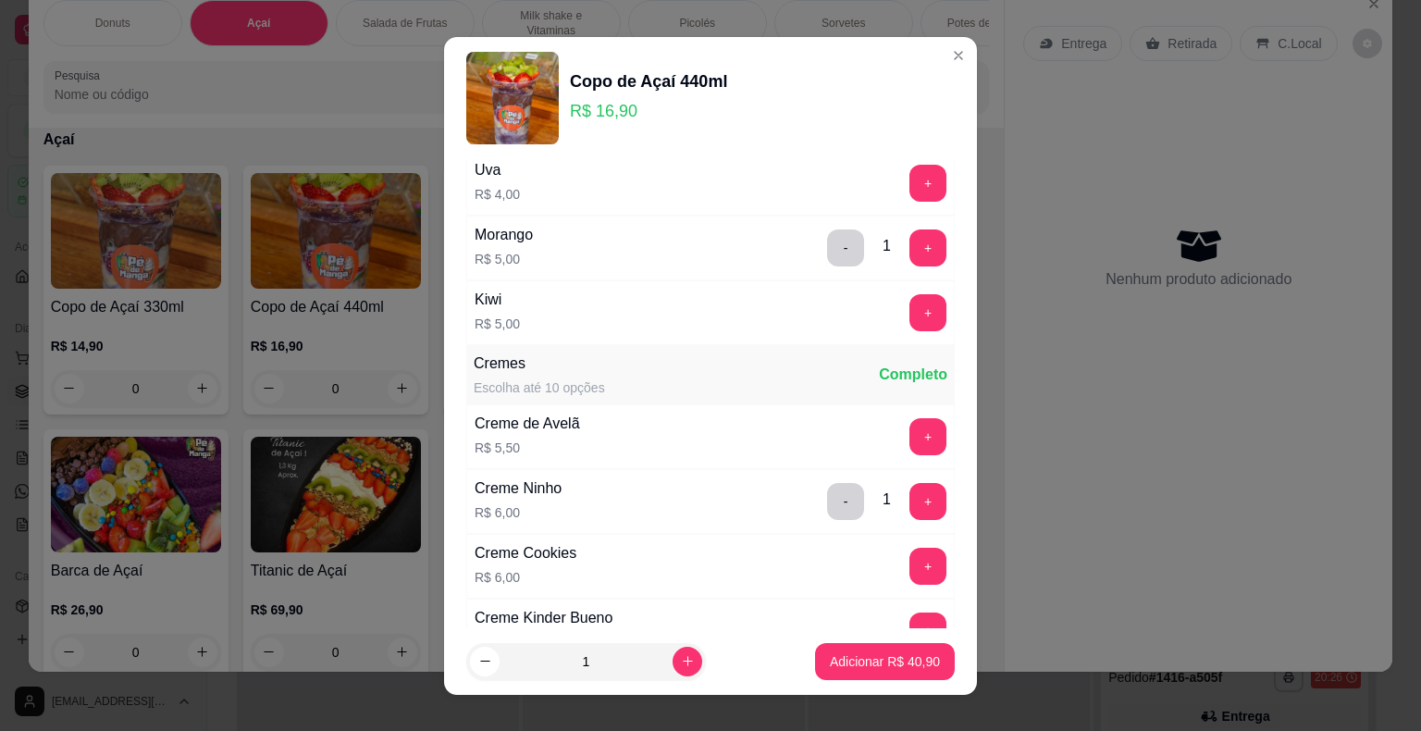
scroll to position [2683, 0]
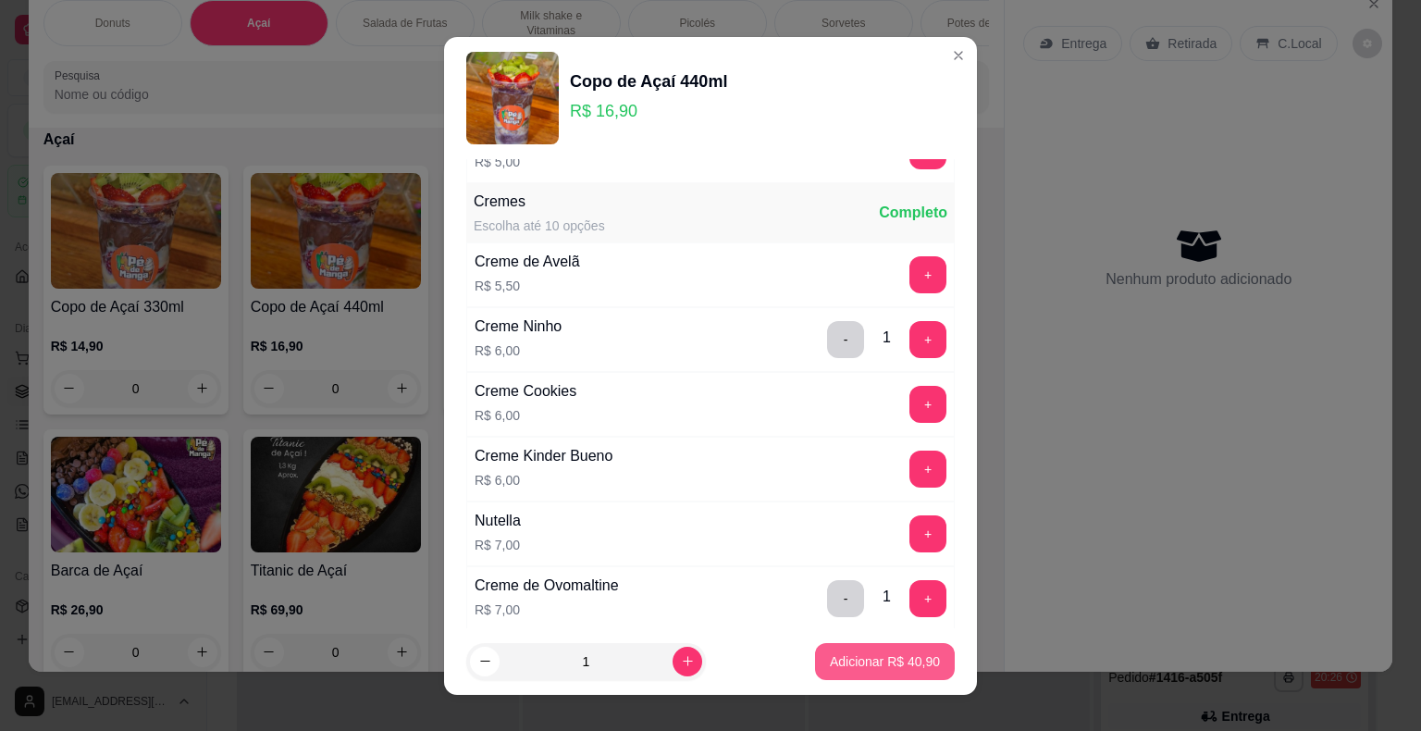
click at [858, 660] on p "Adicionar R$ 40,90" at bounding box center [885, 661] width 110 height 19
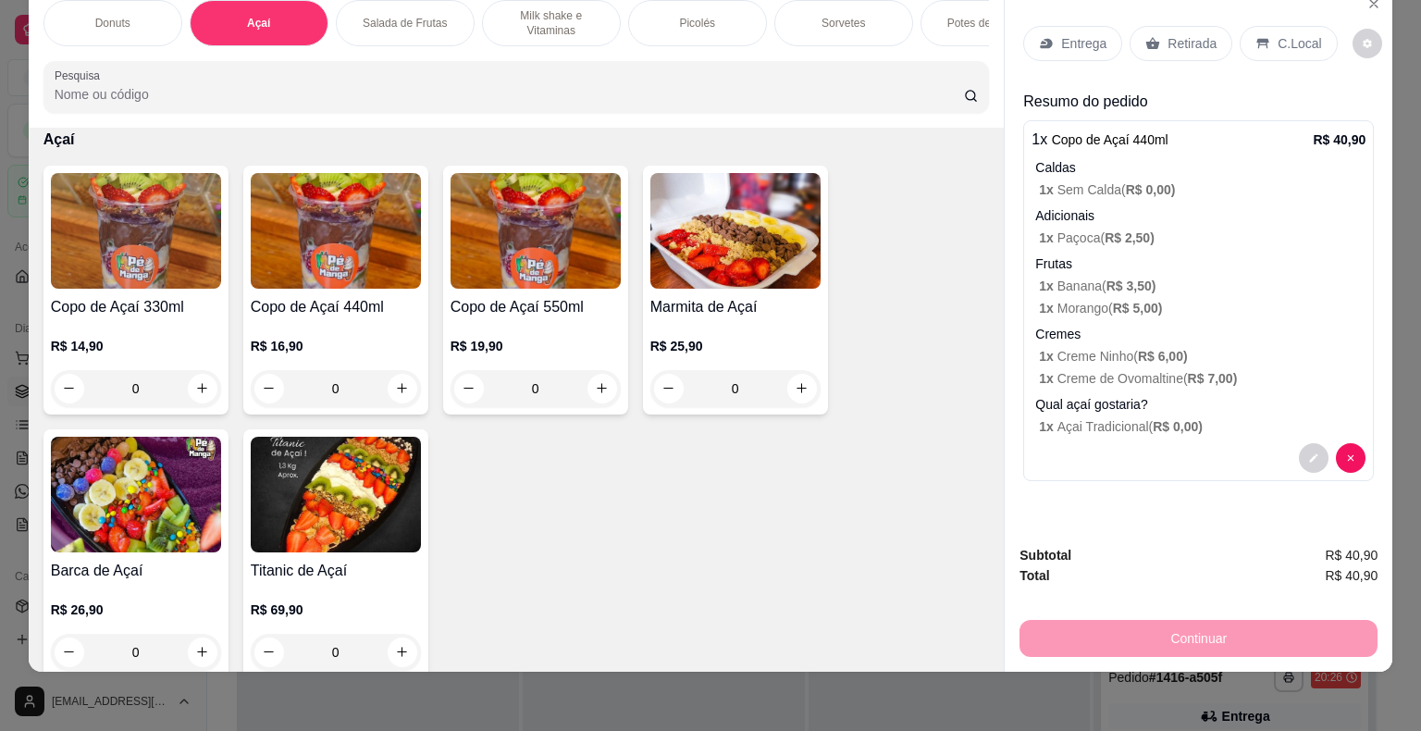
click at [198, 394] on div "0" at bounding box center [136, 388] width 170 height 37
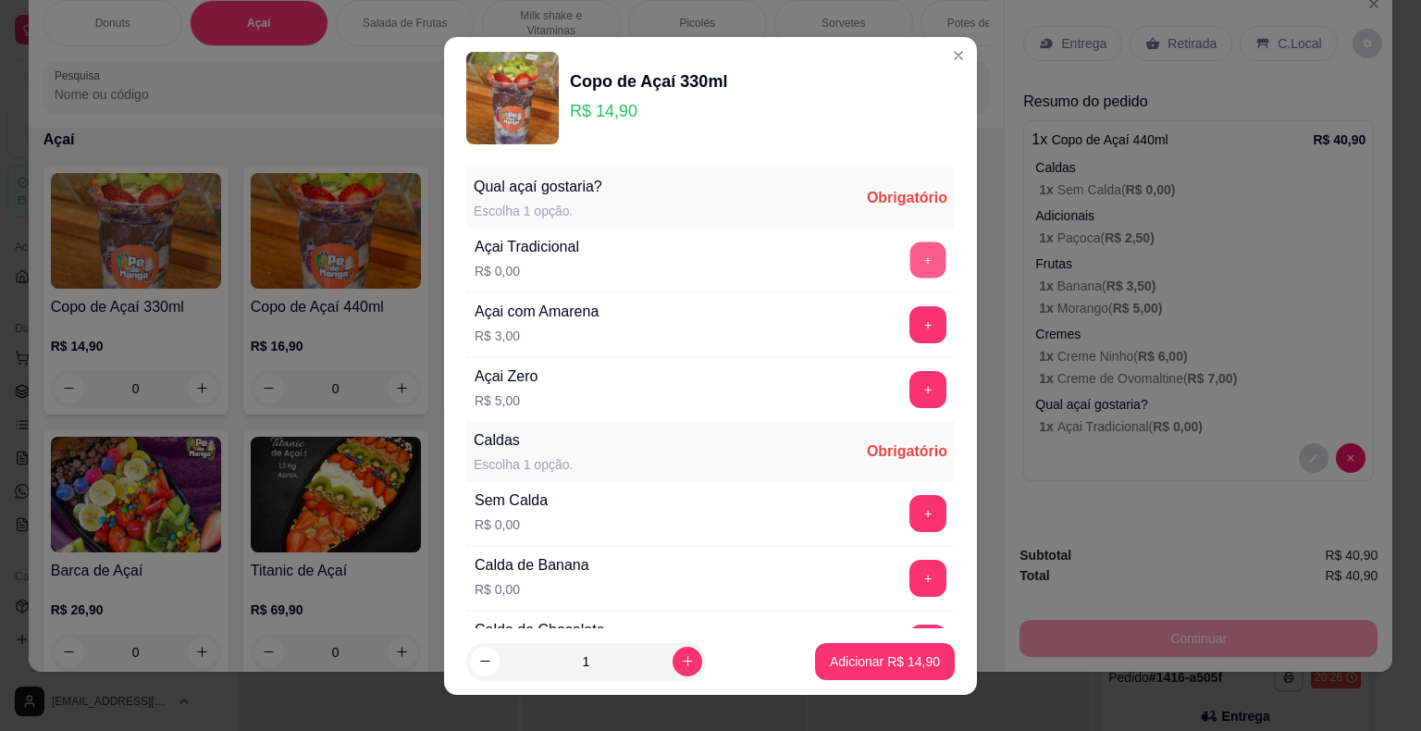
click at [910, 260] on button "+" at bounding box center [928, 259] width 36 height 36
click at [910, 506] on button "+" at bounding box center [928, 513] width 37 height 37
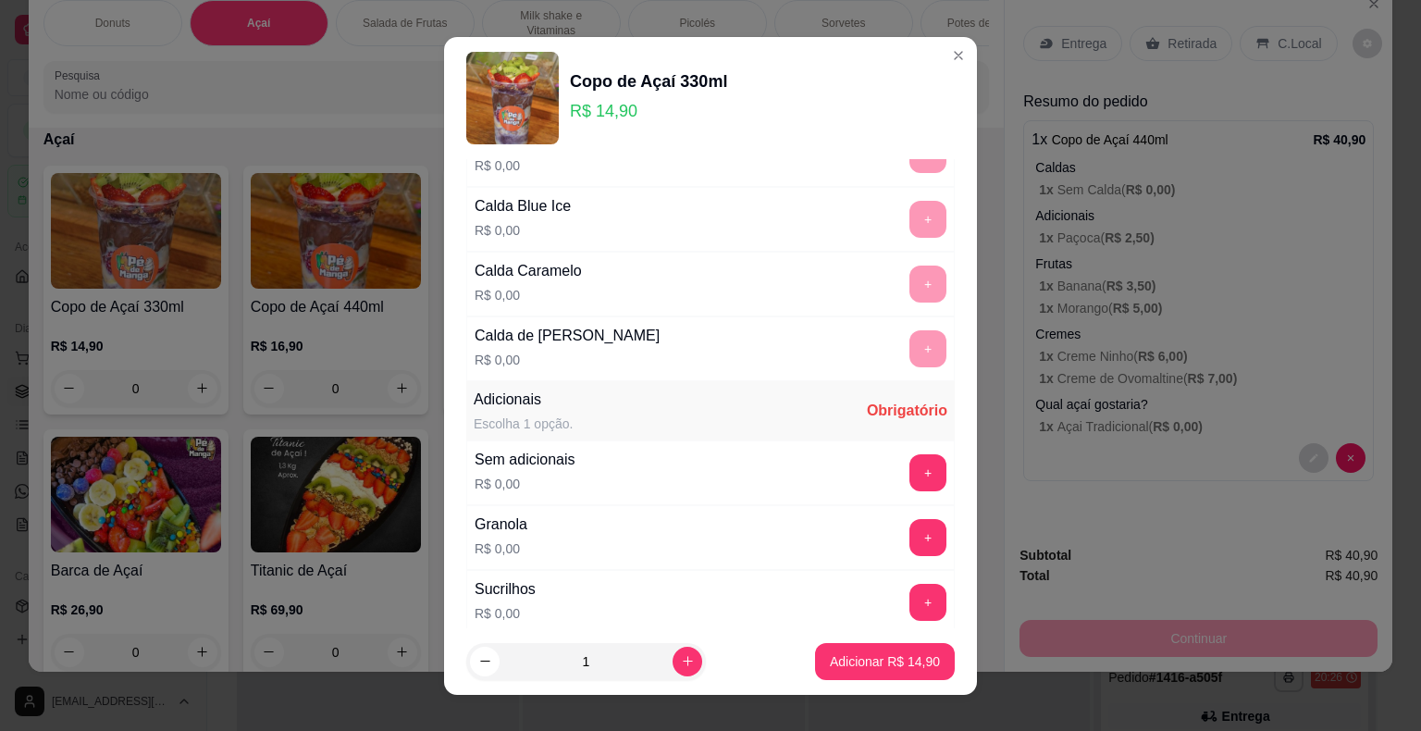
scroll to position [1295, 0]
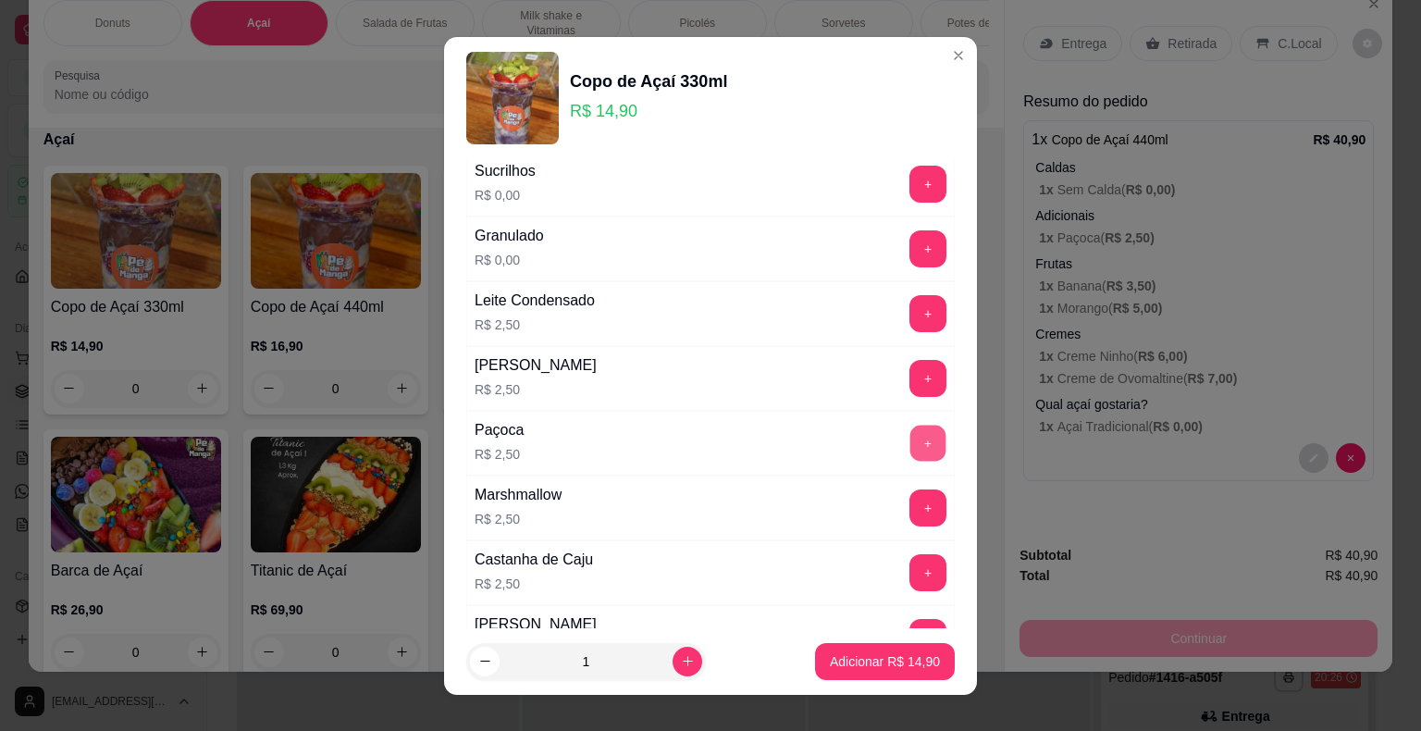
click at [910, 427] on button "+" at bounding box center [928, 443] width 36 height 36
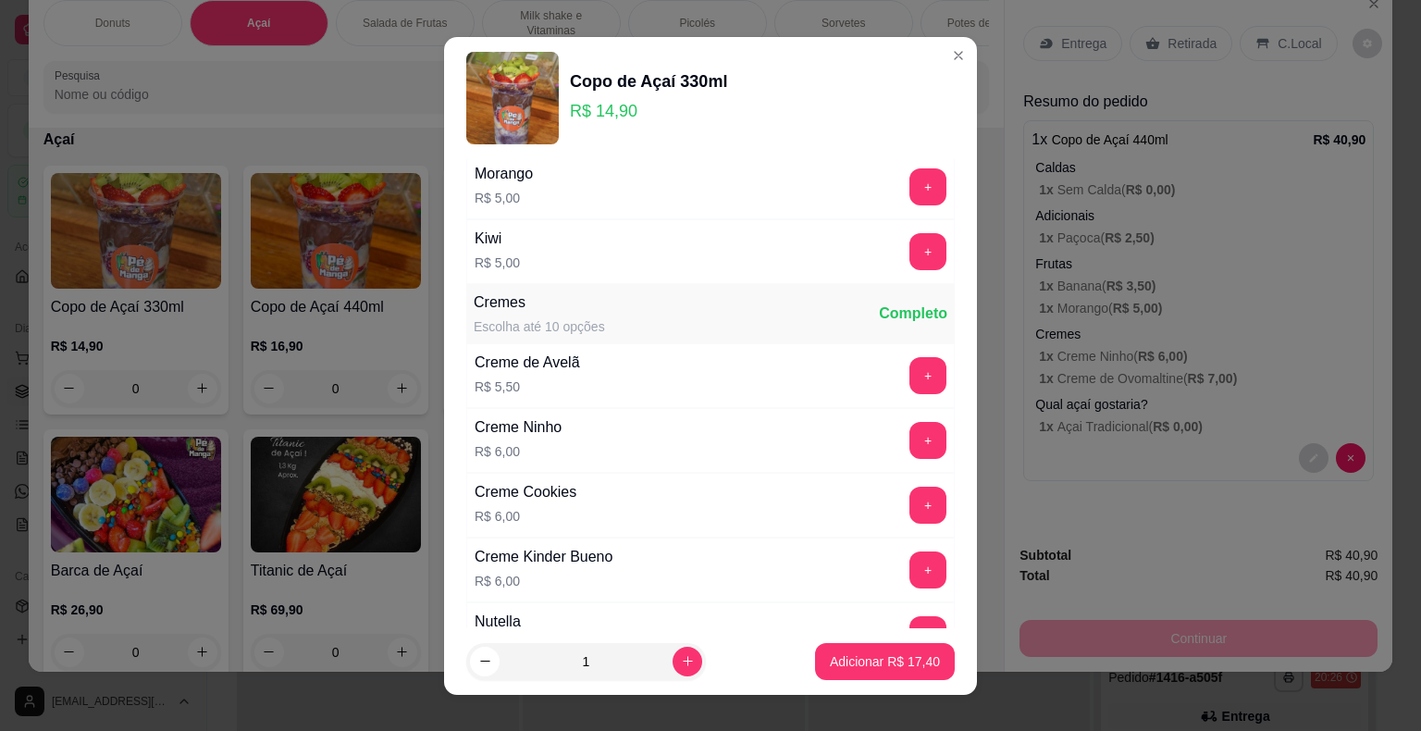
scroll to position [2591, 0]
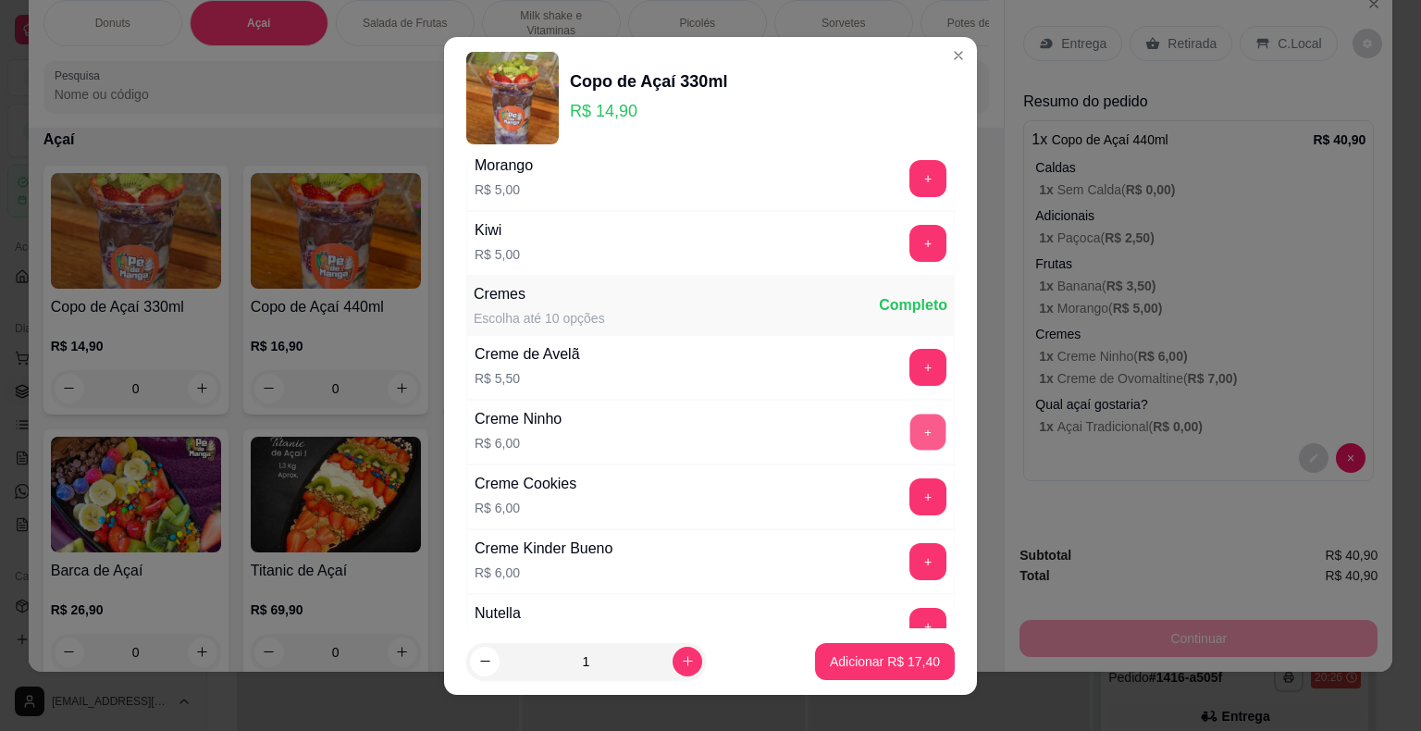
click at [910, 414] on button "+" at bounding box center [928, 432] width 36 height 36
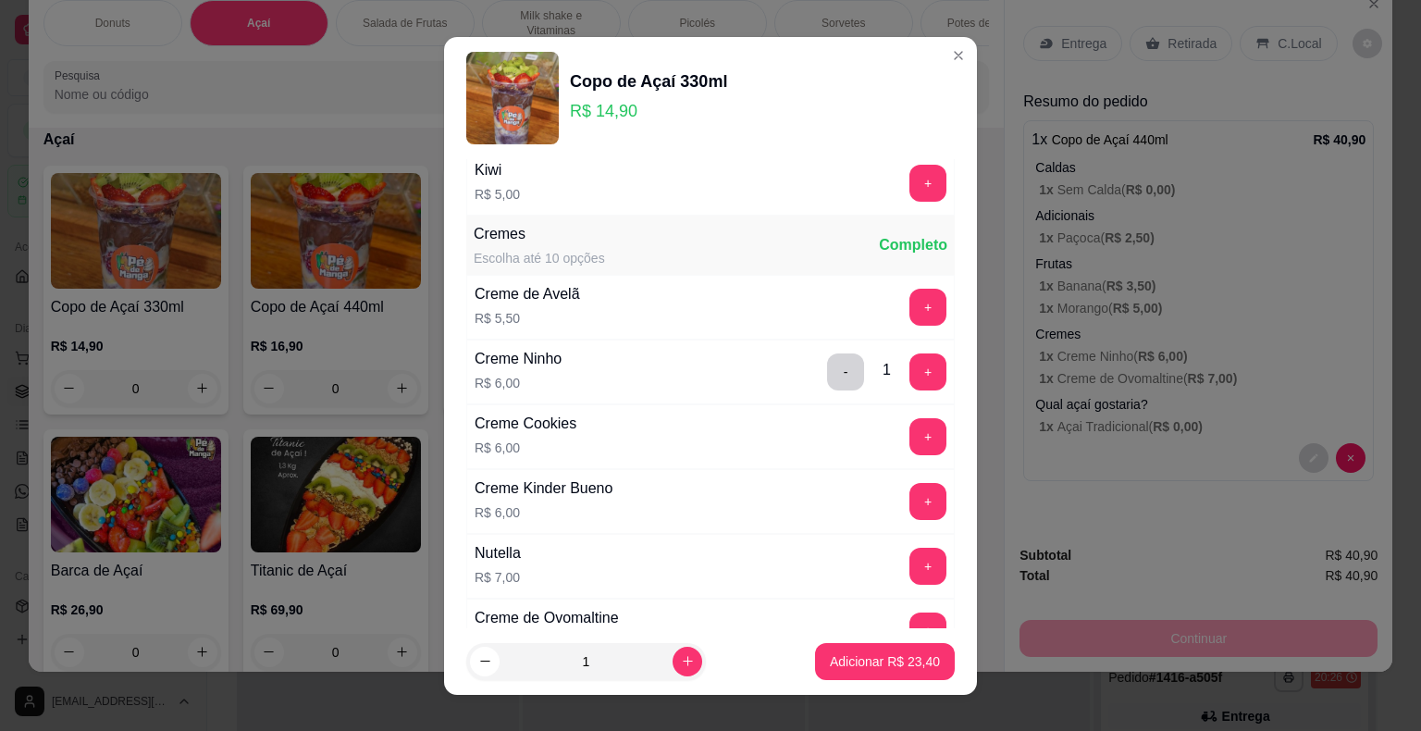
scroll to position [2683, 0]
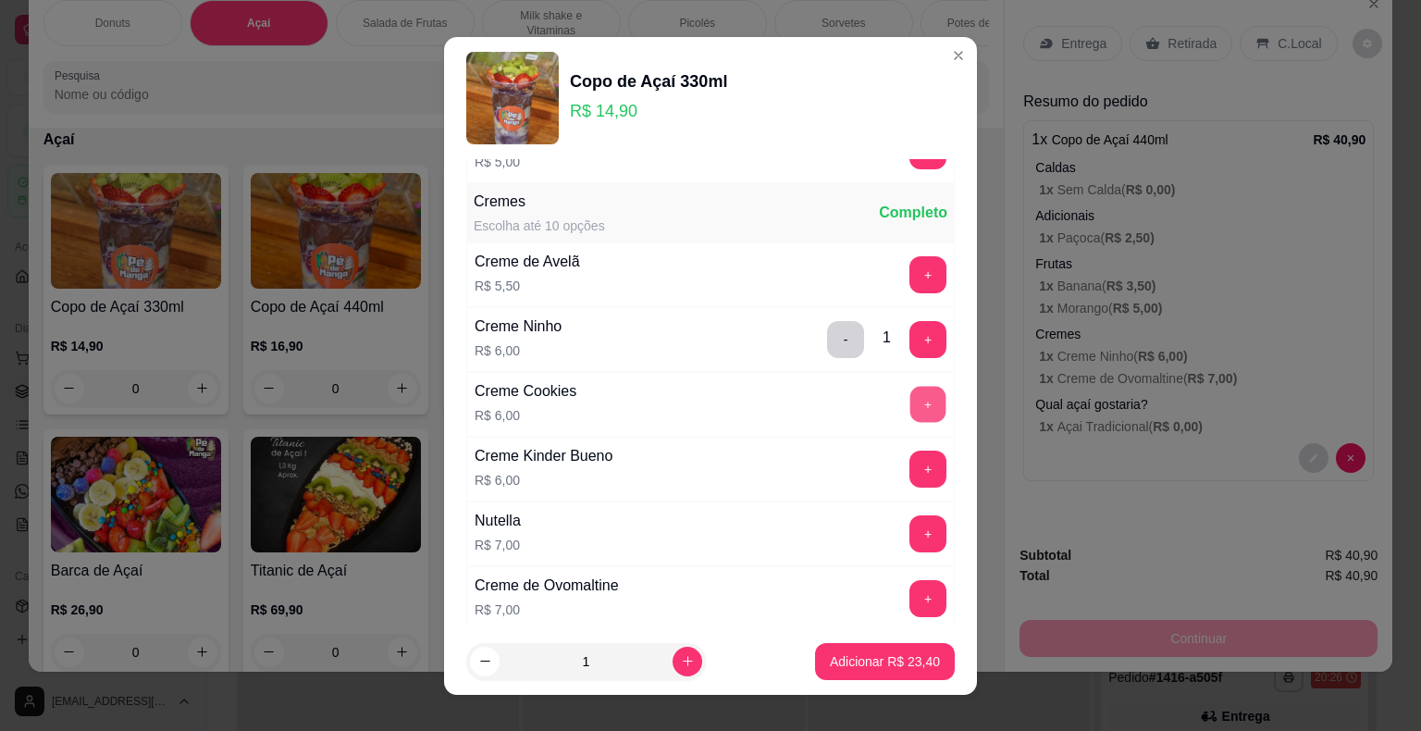
click at [910, 390] on button "+" at bounding box center [928, 404] width 36 height 36
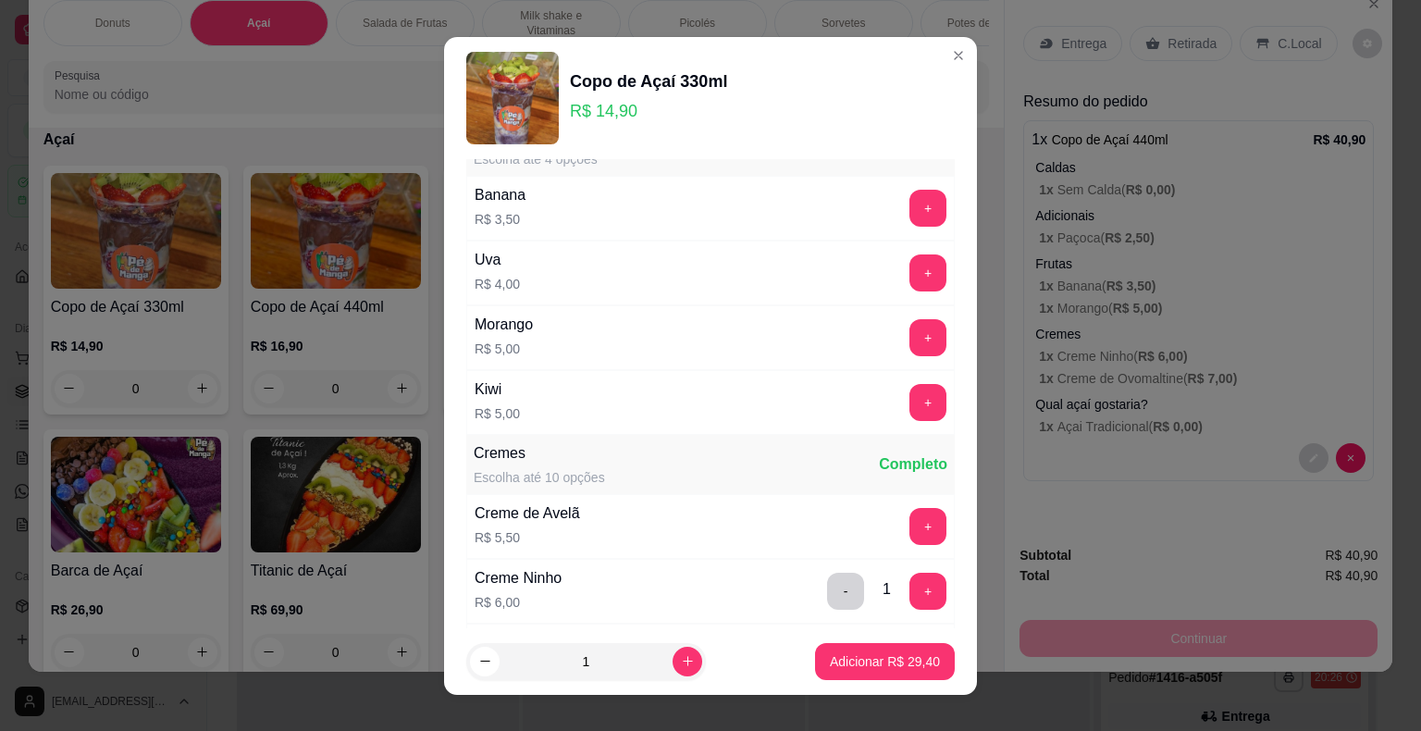
scroll to position [2406, 0]
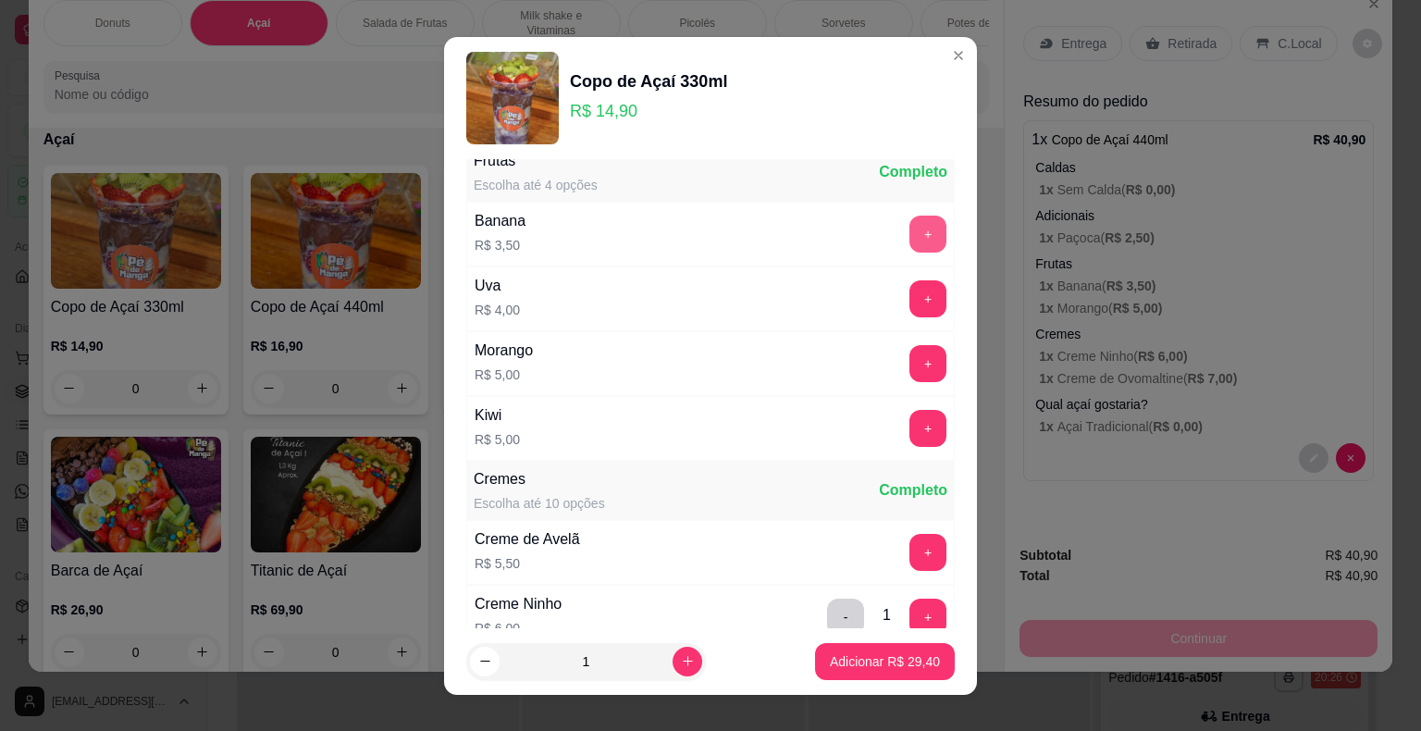
click at [910, 216] on button "+" at bounding box center [928, 234] width 37 height 37
click at [855, 651] on button "Adicionar R$ 32,90" at bounding box center [885, 661] width 136 height 36
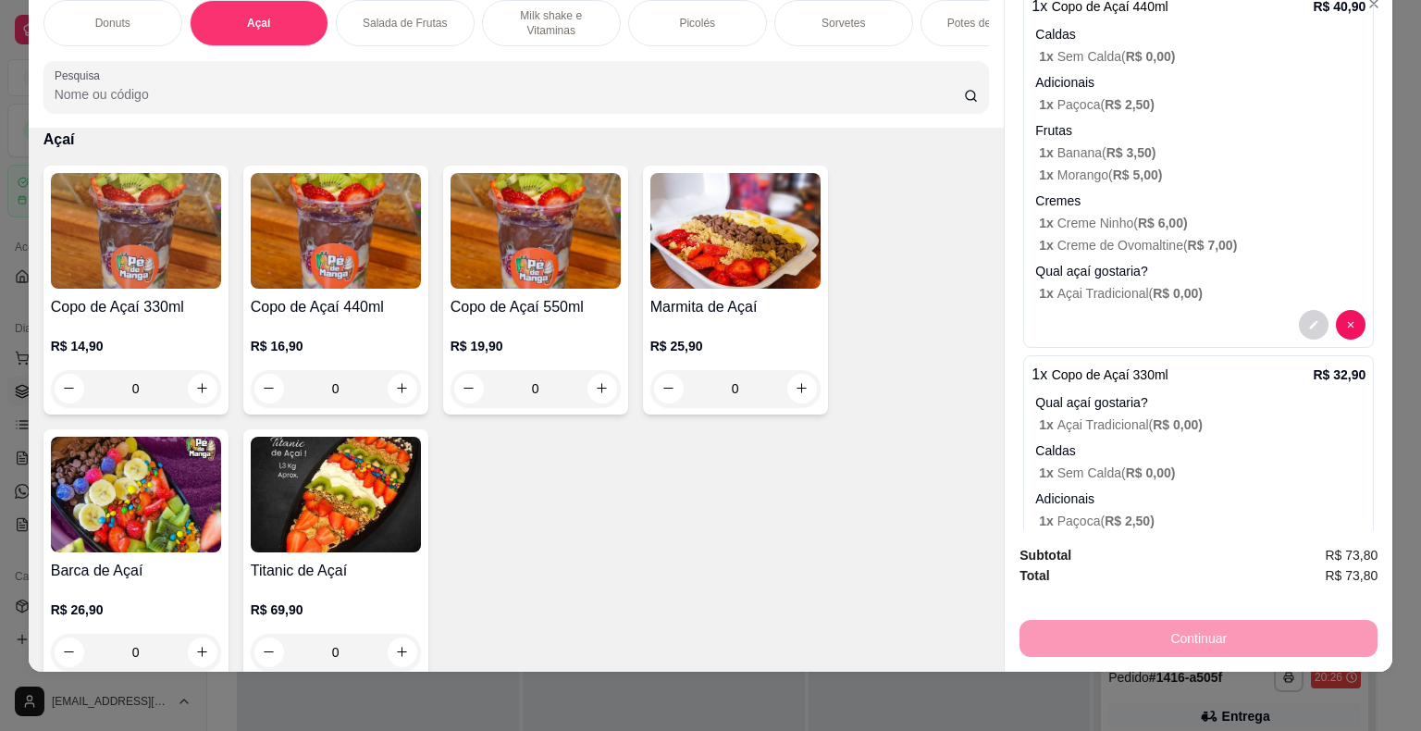
scroll to position [0, 0]
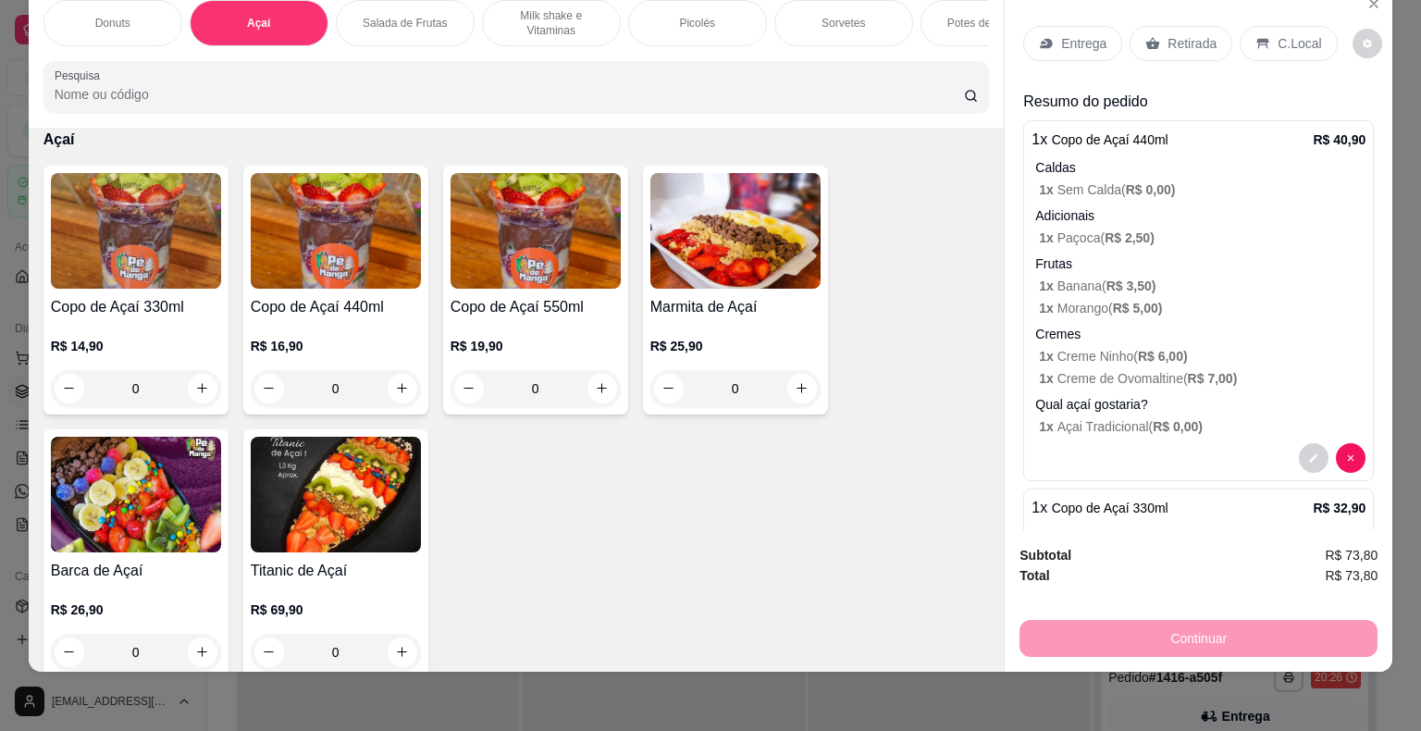
click at [1079, 34] on p "Entrega" at bounding box center [1083, 43] width 45 height 19
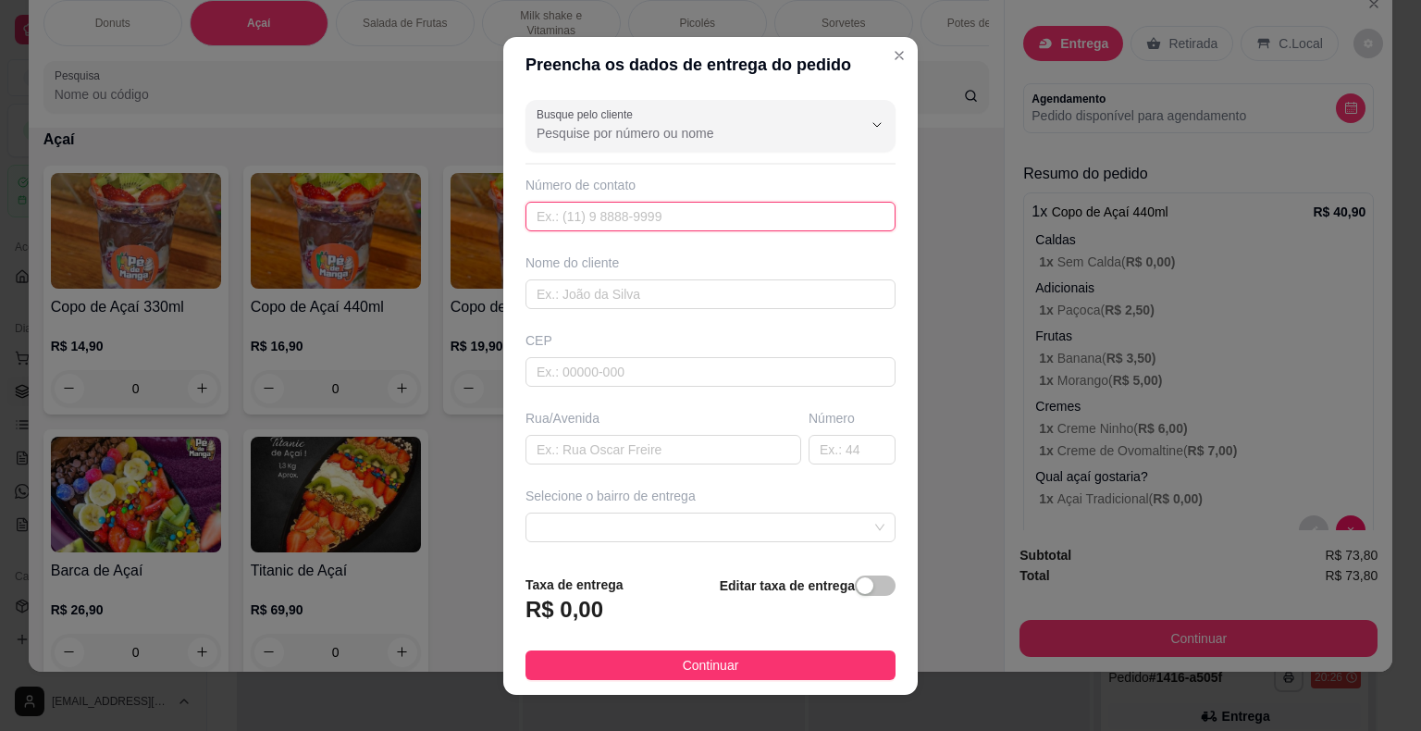
click at [659, 204] on input "text" at bounding box center [711, 217] width 370 height 30
paste input "[PHONE_NUMBER]"
type input "[PHONE_NUMBER]"
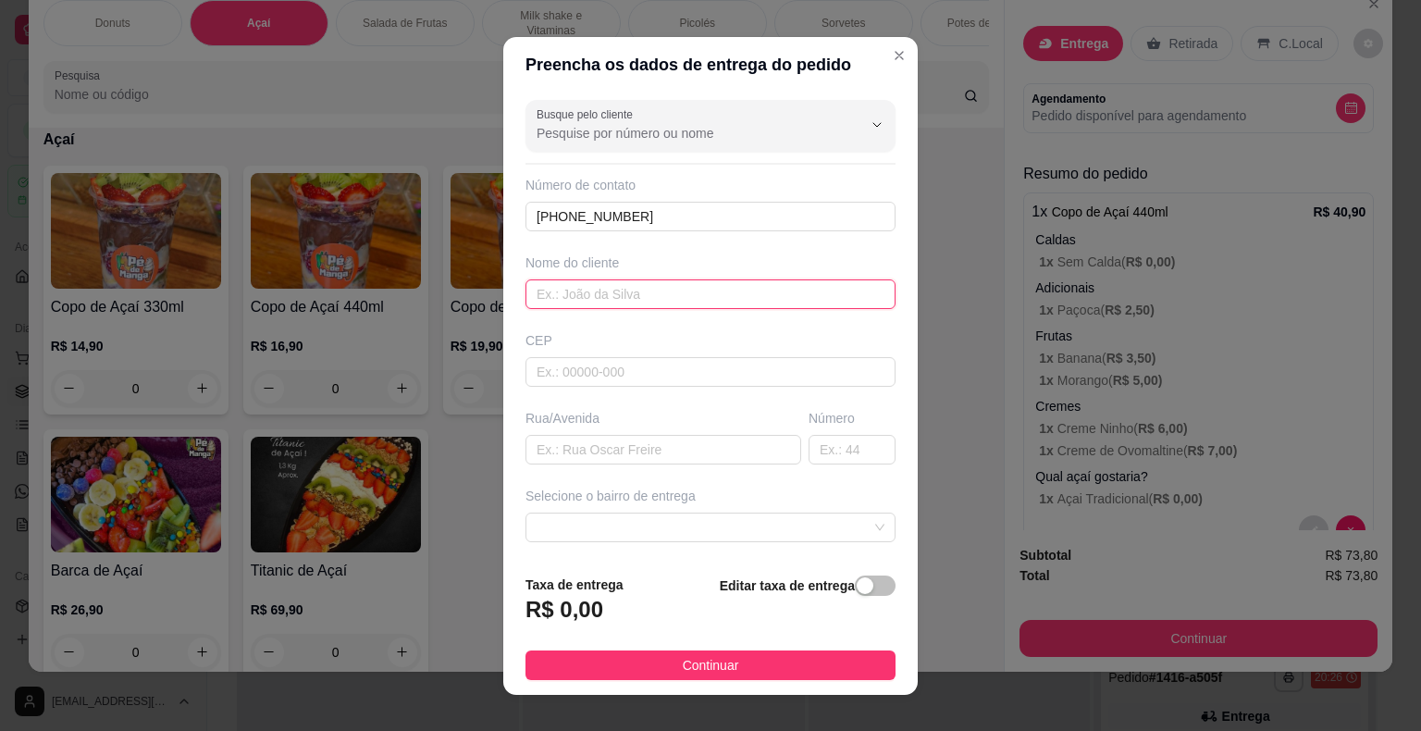
click at [553, 295] on input "text" at bounding box center [711, 294] width 370 height 30
type input "[PERSON_NAME]"
click at [592, 459] on input "text" at bounding box center [664, 450] width 276 height 30
click at [651, 439] on input "text" at bounding box center [664, 450] width 276 height 30
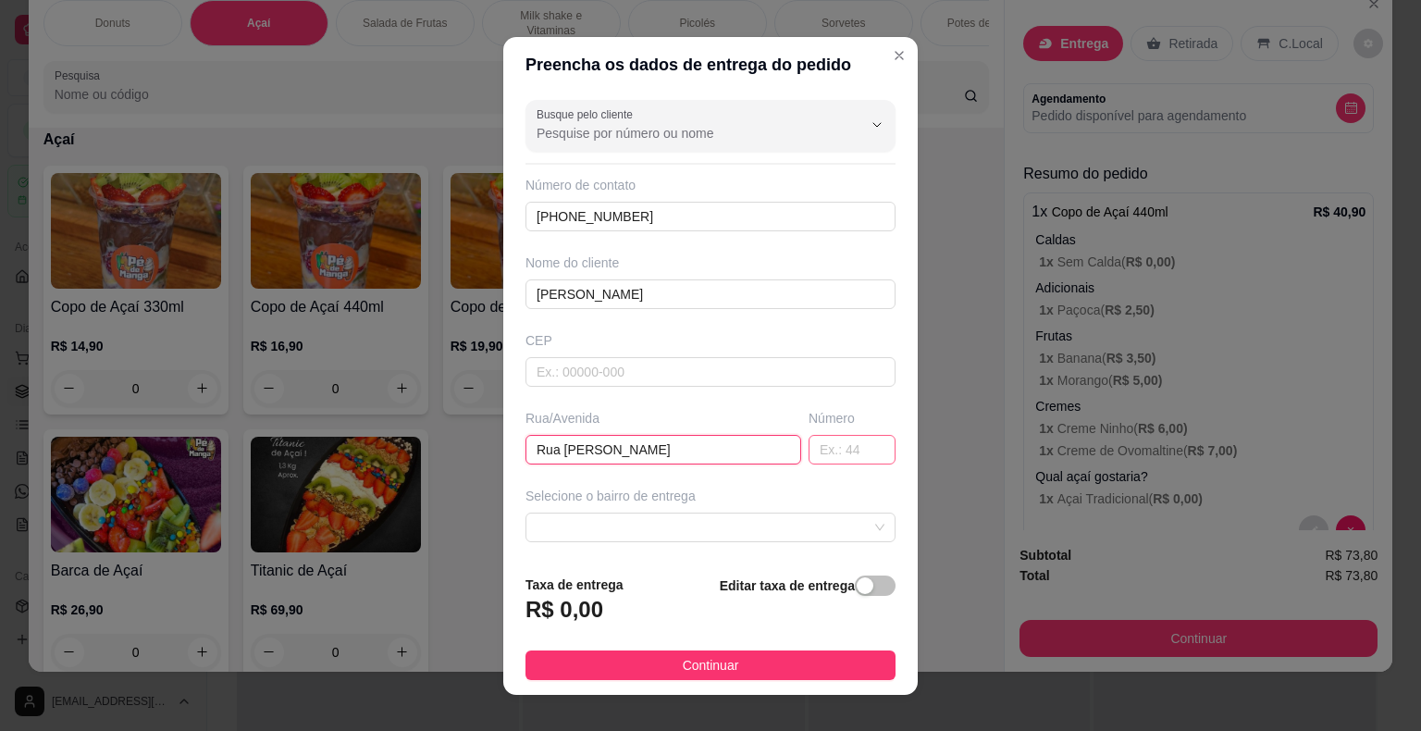
type input "Rua [PERSON_NAME]"
drag, startPoint x: 791, startPoint y: 452, endPoint x: 729, endPoint y: 398, distance: 82.6
click at [809, 451] on input "text" at bounding box center [852, 450] width 87 height 30
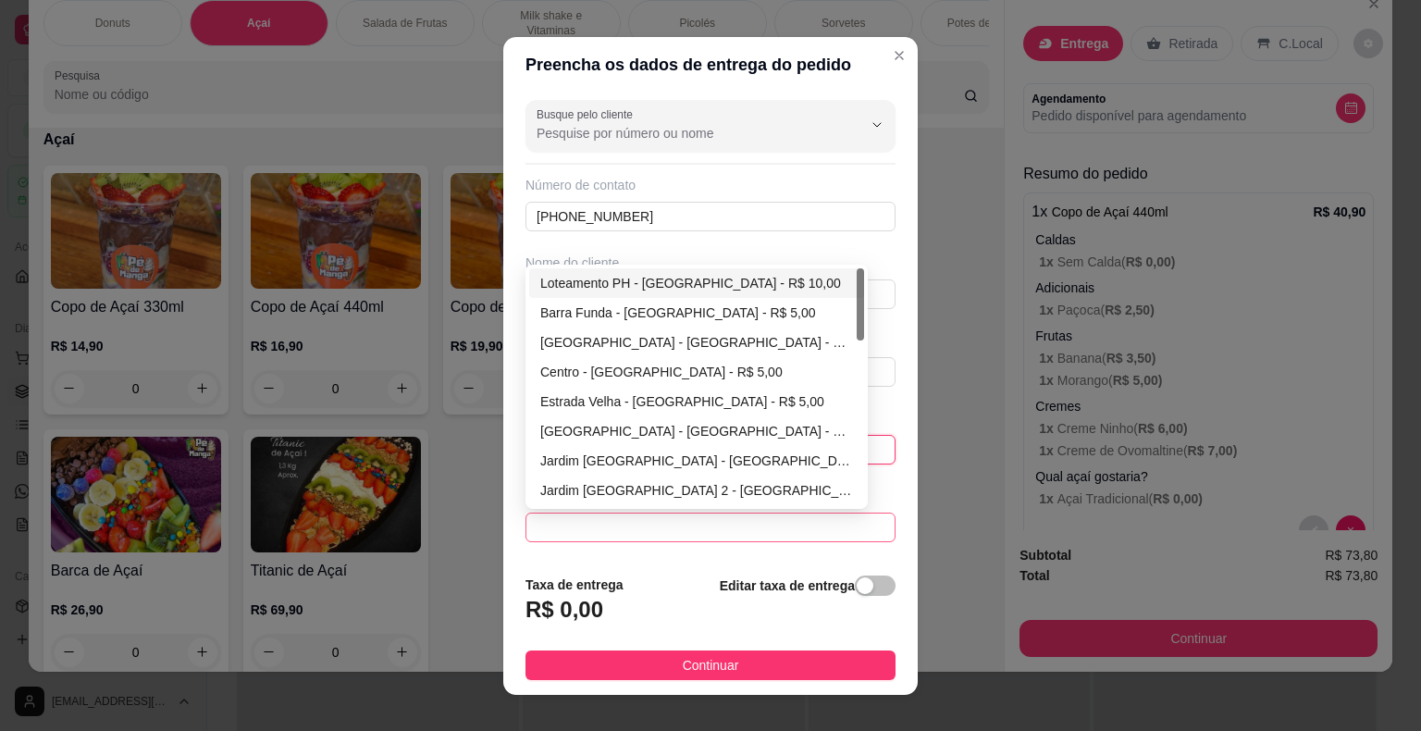
click at [563, 522] on span at bounding box center [711, 528] width 348 height 28
type input "160"
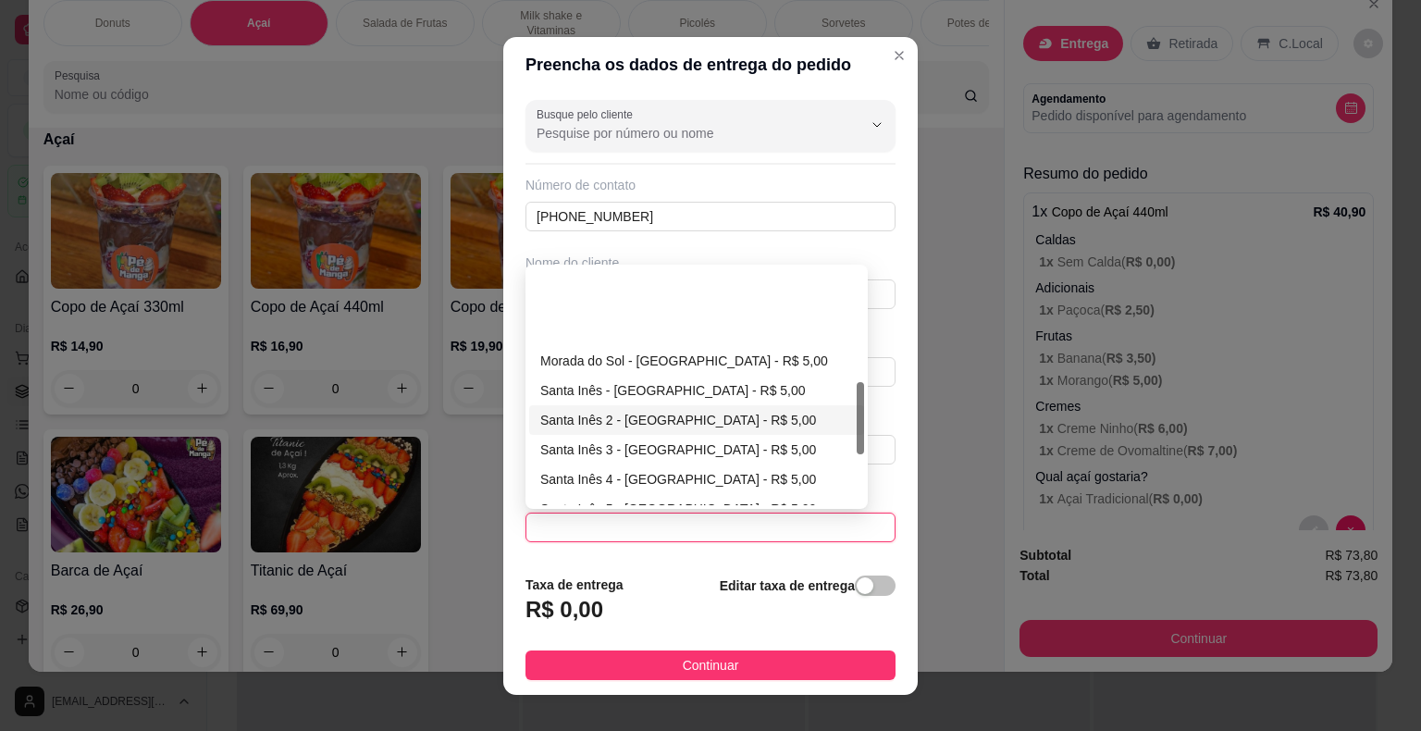
scroll to position [370, 0]
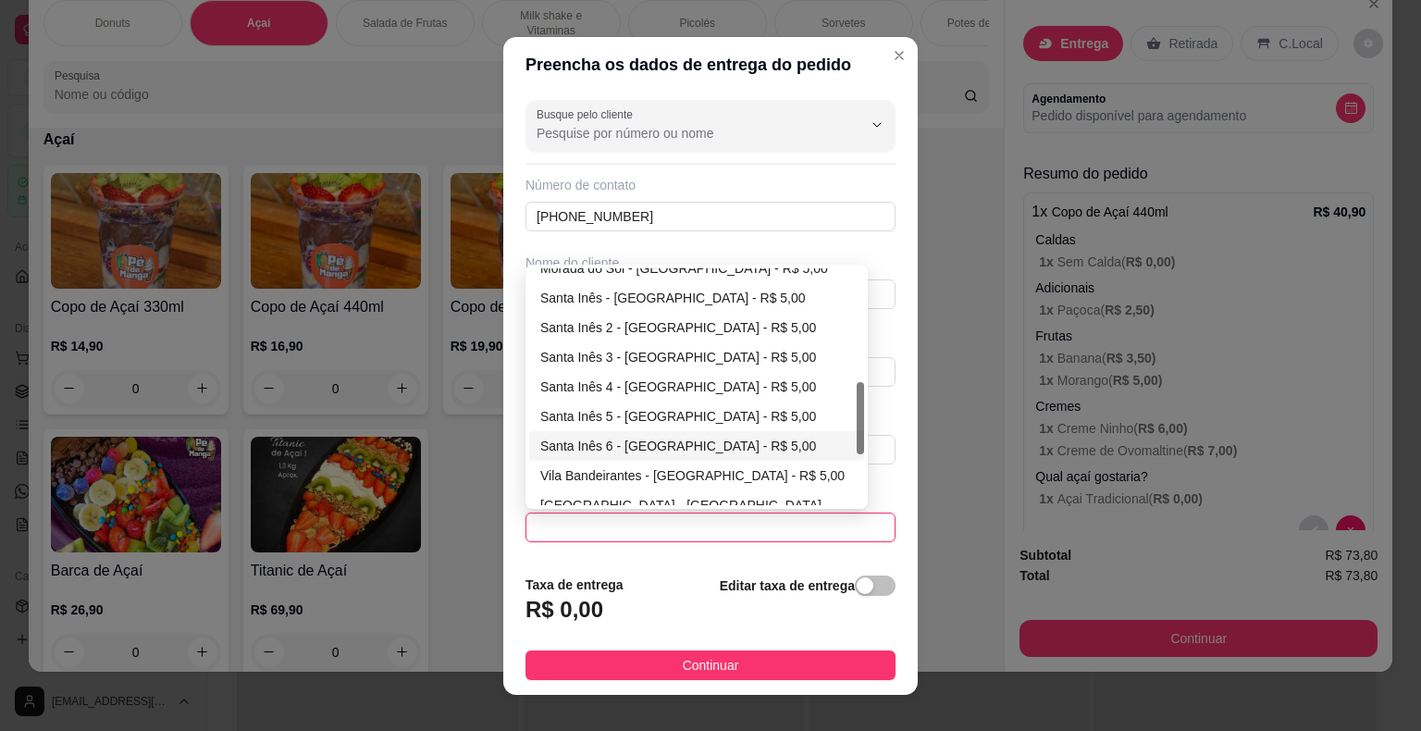
click at [655, 442] on div "Santa Inês 6 - [GEOGRAPHIC_DATA] - R$ 5,00" at bounding box center [696, 446] width 313 height 20
type input "Itaberá"
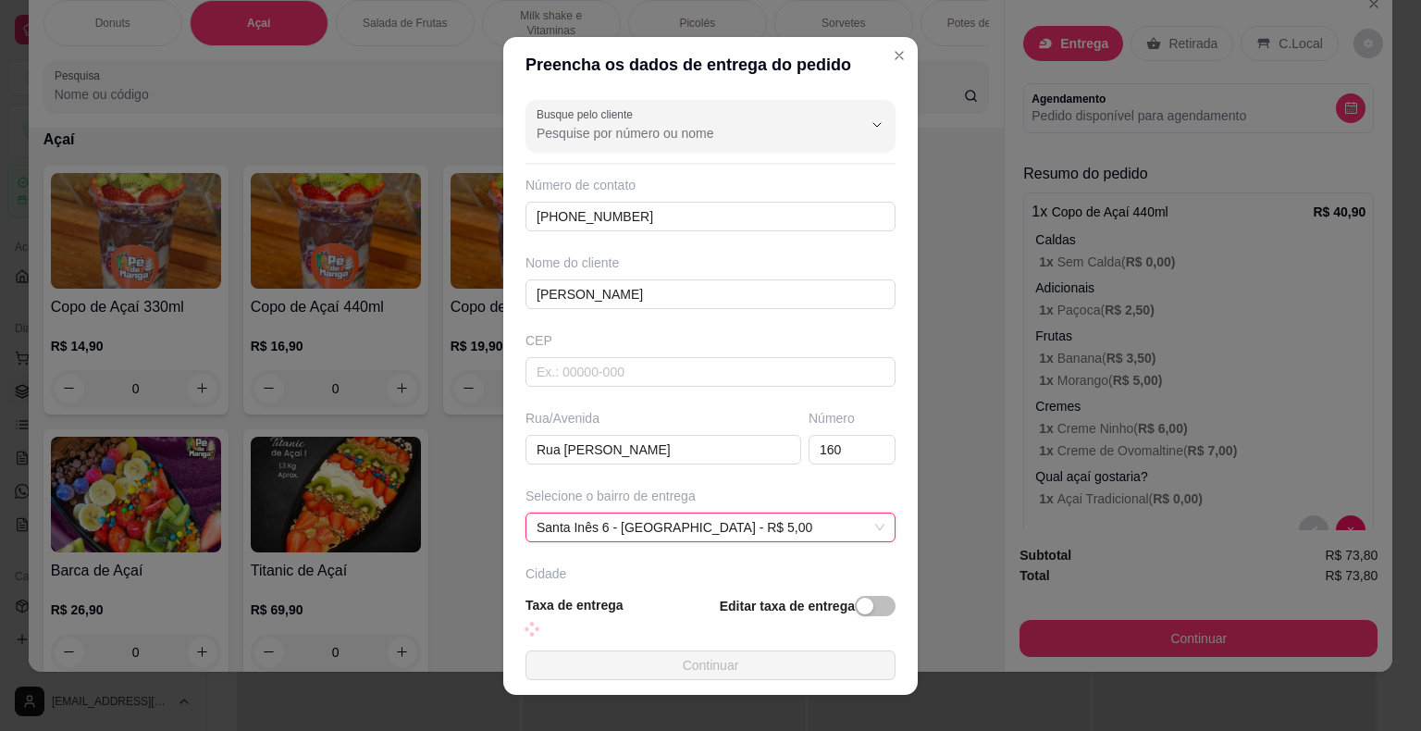
click at [599, 664] on button "Continuar" at bounding box center [711, 665] width 370 height 30
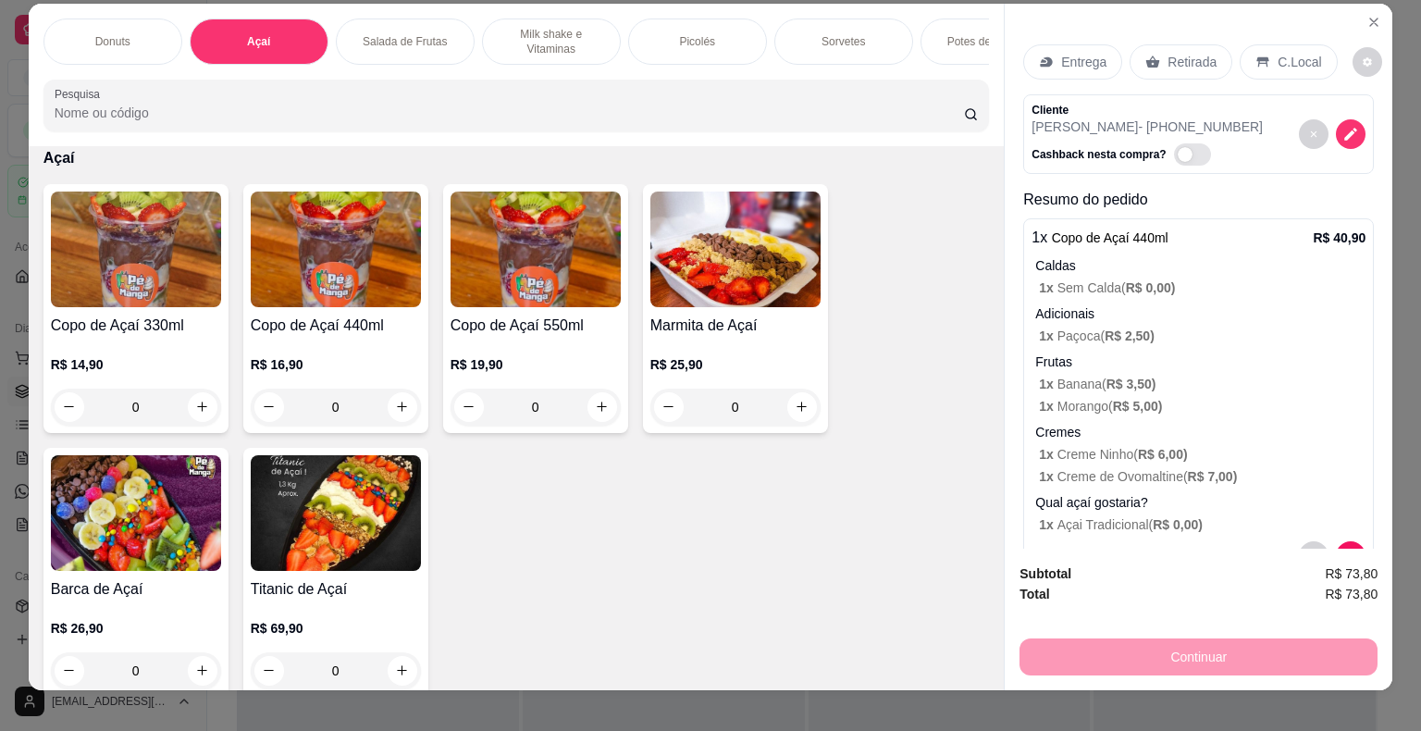
scroll to position [0, 0]
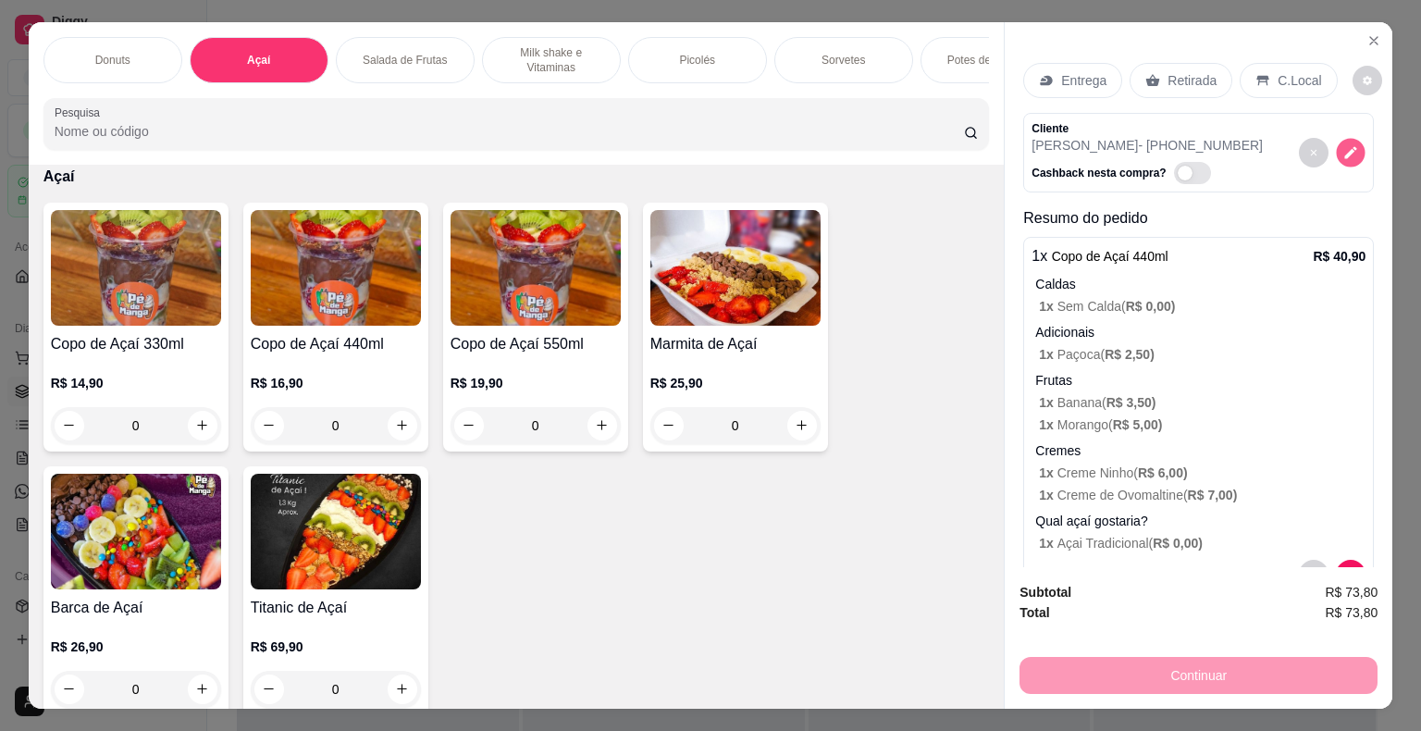
click at [1343, 144] on icon "decrease-product-quantity" at bounding box center [1351, 152] width 16 height 16
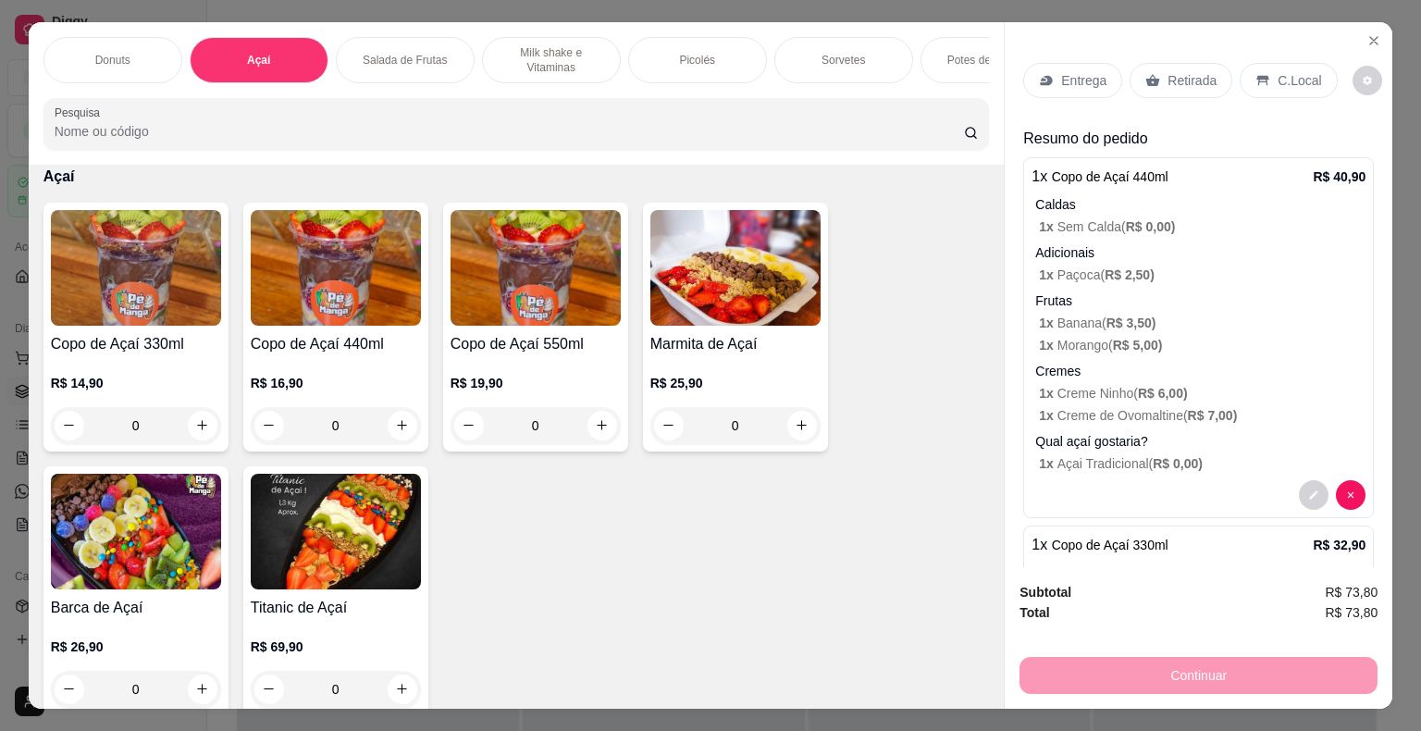
click at [1081, 71] on p "Entrega" at bounding box center [1083, 80] width 45 height 19
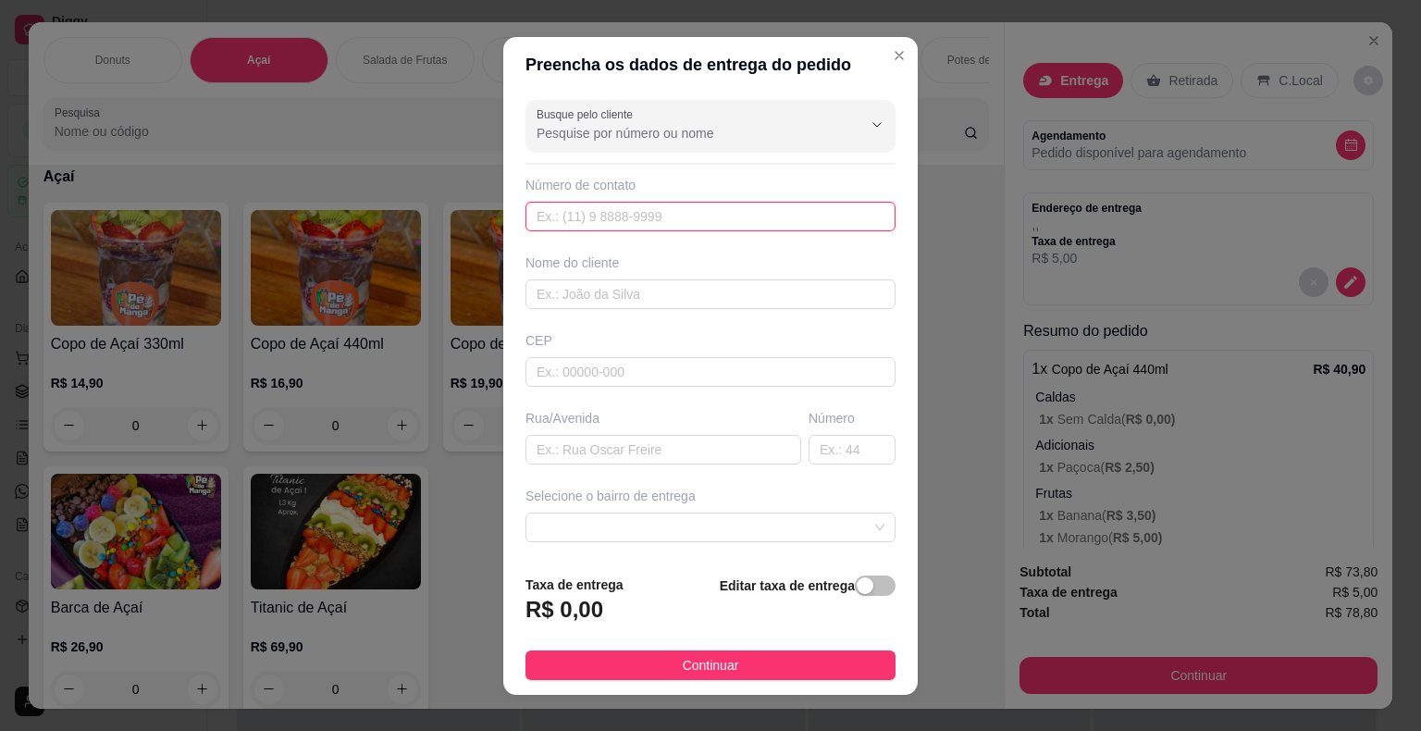
click at [657, 213] on input "text" at bounding box center [711, 217] width 370 height 30
paste input "[PHONE_NUMBER]"
type input "[PHONE_NUMBER]"
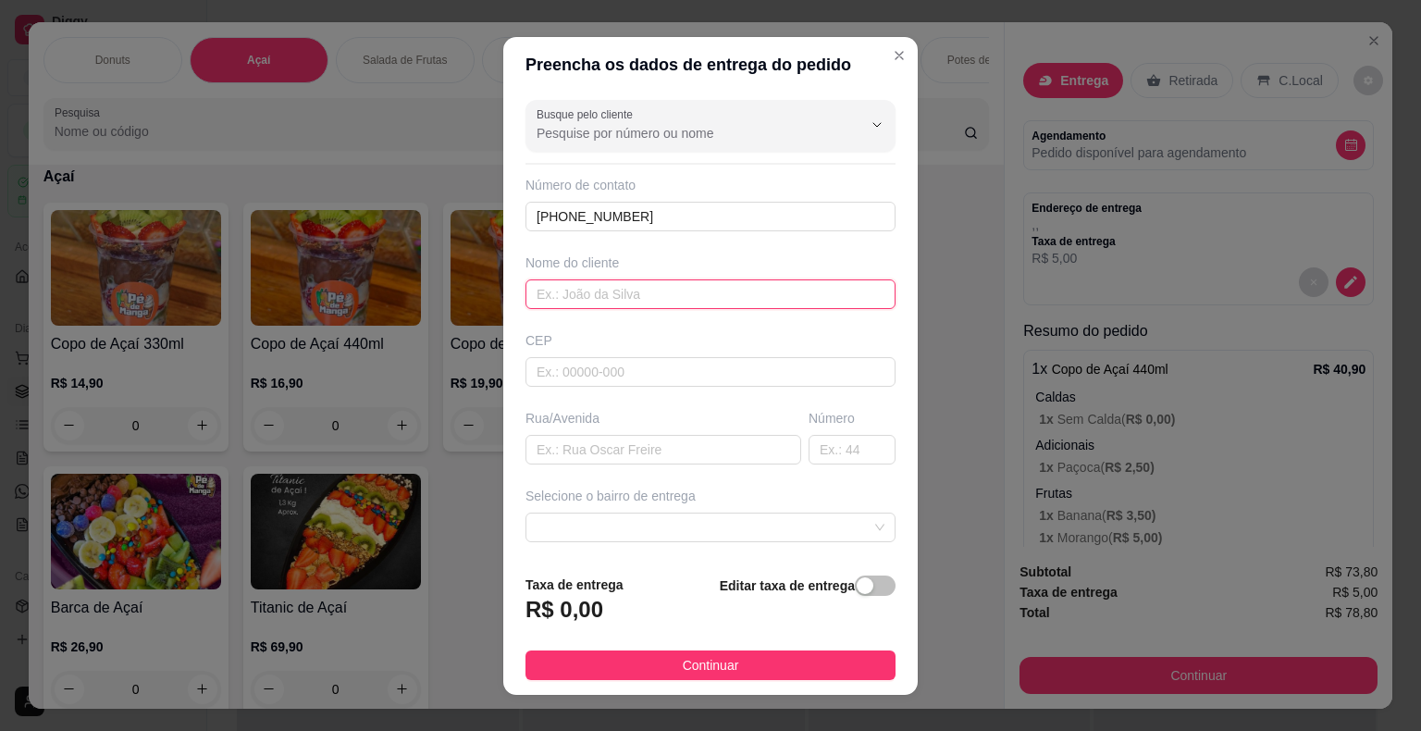
click at [588, 287] on input "text" at bounding box center [711, 294] width 370 height 30
type input "[PERSON_NAME]"
click at [607, 431] on div "Rua/Avenida" at bounding box center [663, 437] width 283 height 56
click at [601, 444] on input "text" at bounding box center [664, 450] width 276 height 30
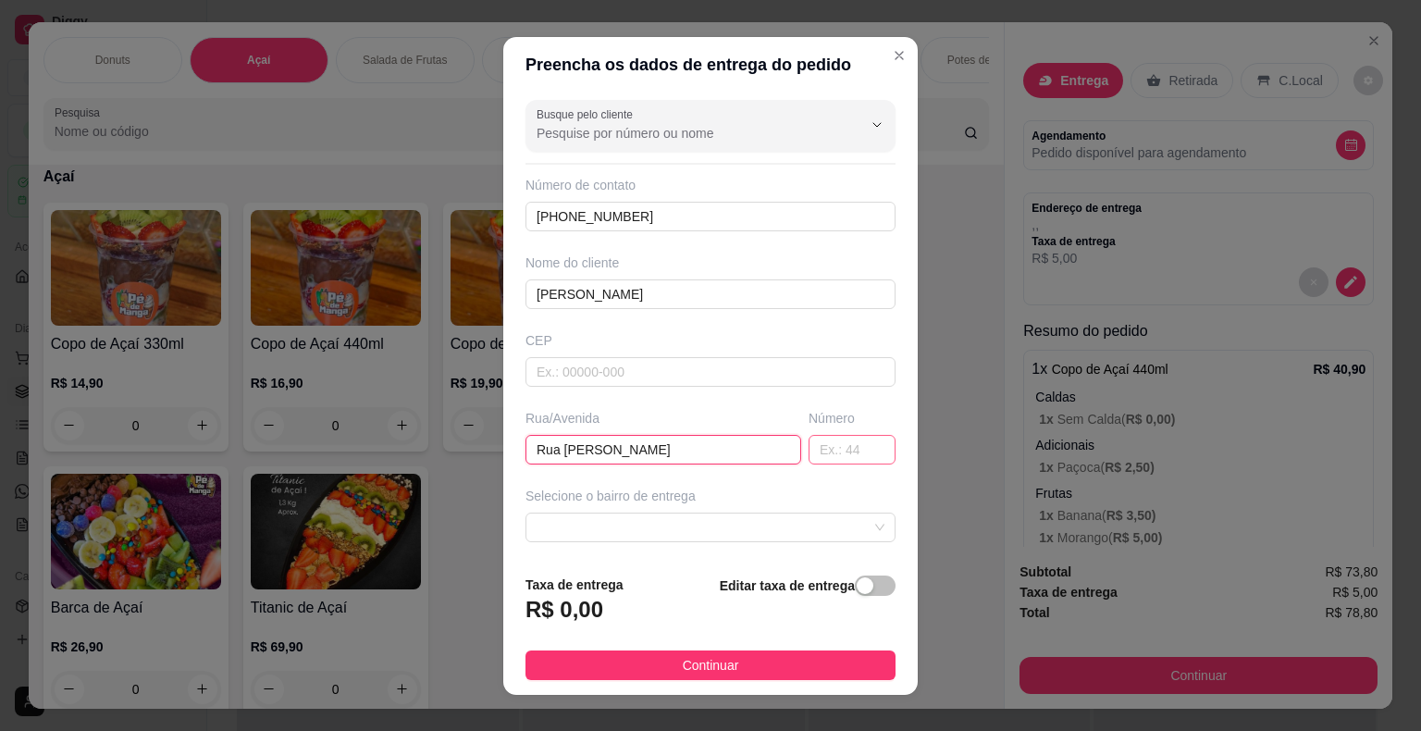
type input "Rua [PERSON_NAME]"
click at [810, 444] on input "text" at bounding box center [852, 450] width 87 height 30
drag, startPoint x: 722, startPoint y: 517, endPoint x: 730, endPoint y: 538, distance: 22.9
click at [729, 526] on span at bounding box center [711, 528] width 348 height 28
type input "160"
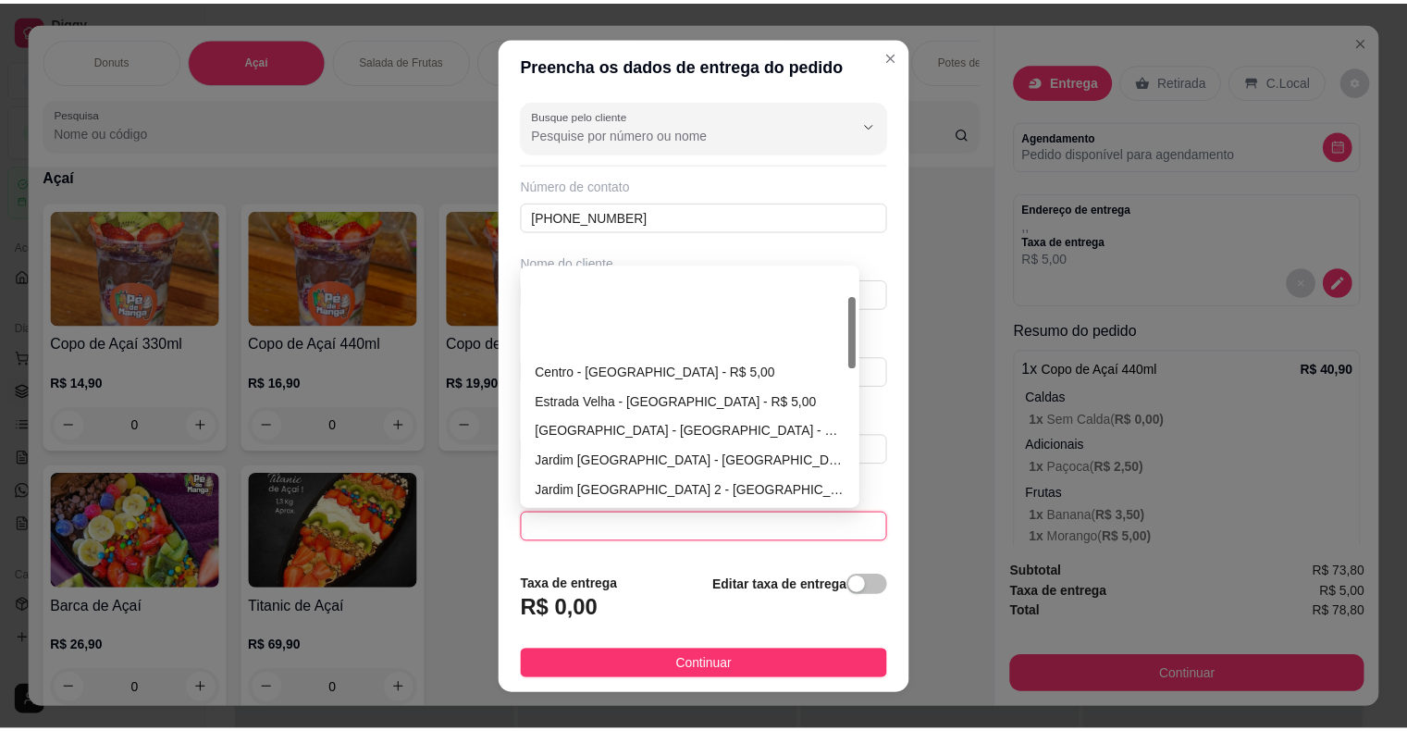
scroll to position [463, 0]
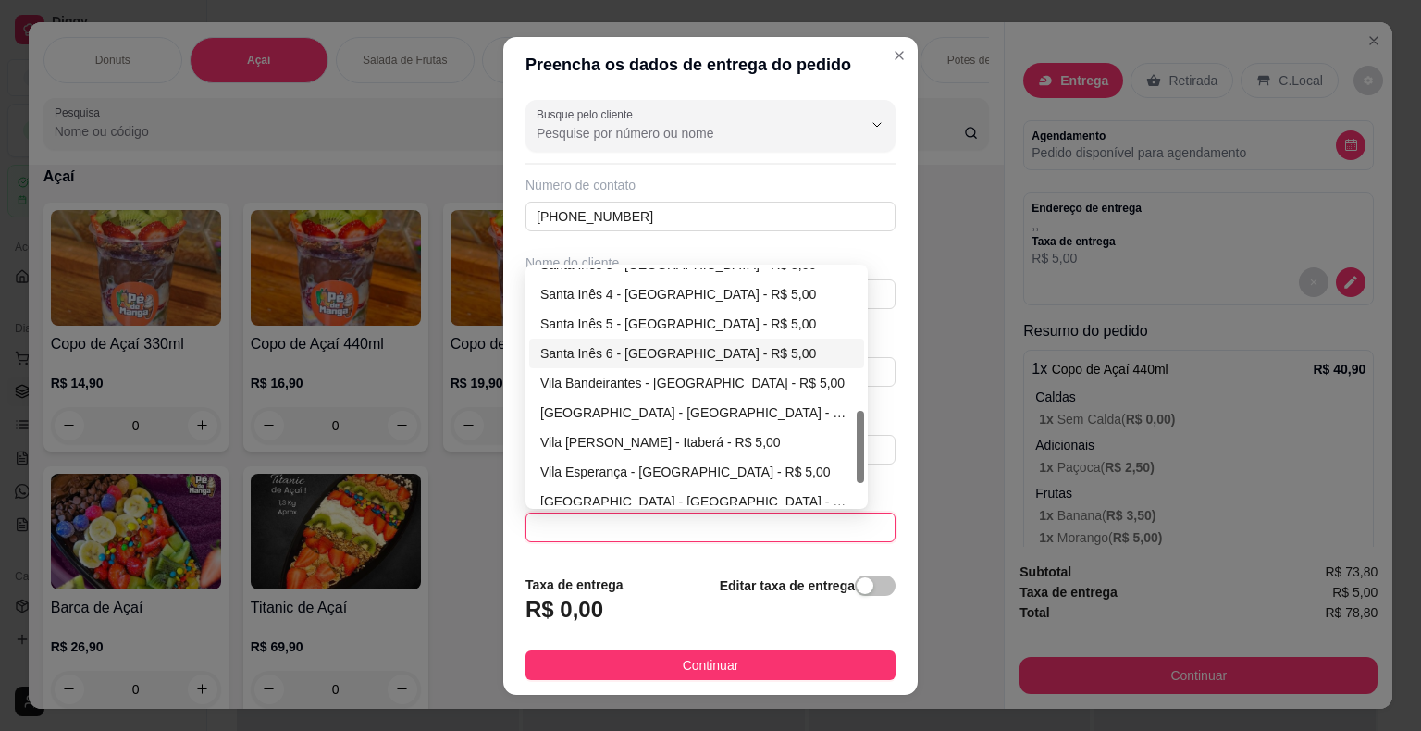
click at [673, 357] on div "Santa Inês 6 - [GEOGRAPHIC_DATA] - R$ 5,00" at bounding box center [696, 353] width 313 height 20
type input "Itaberá"
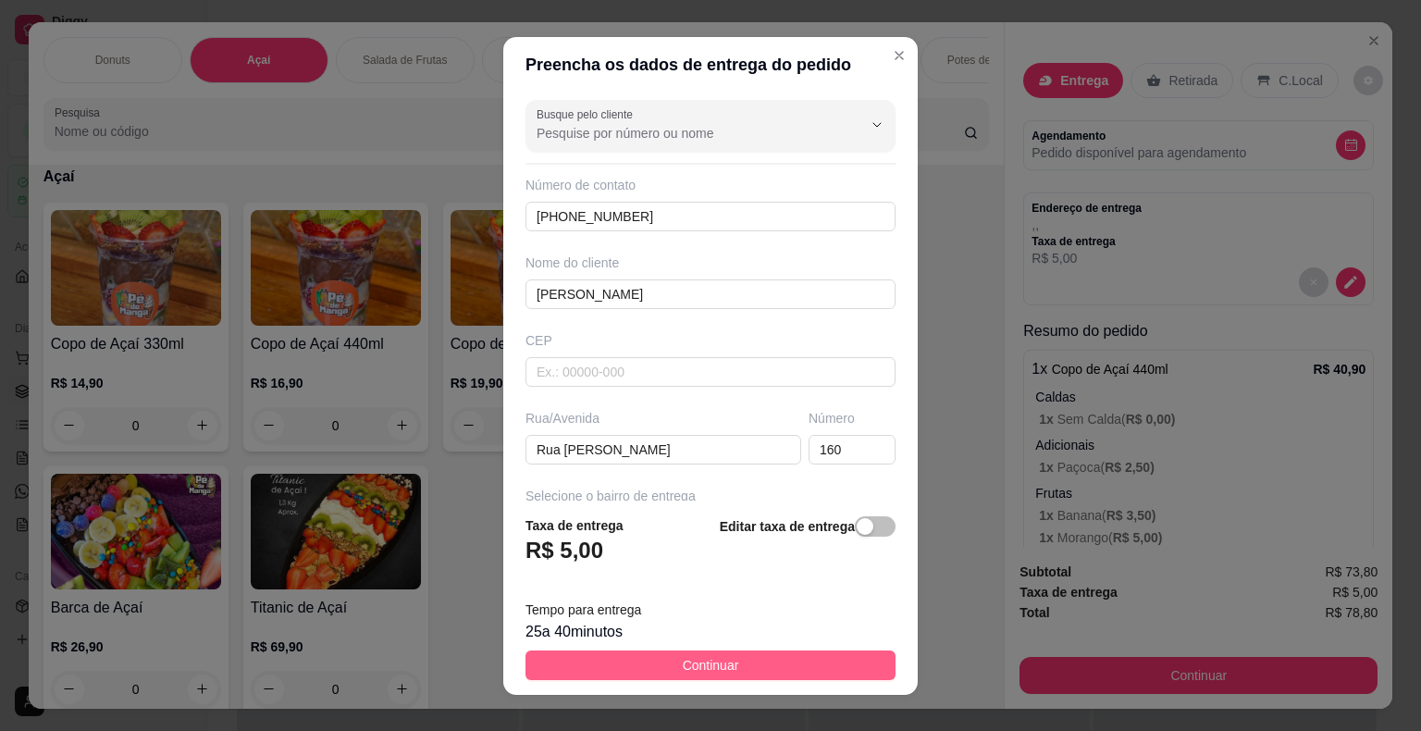
click at [665, 668] on button "Continuar" at bounding box center [711, 665] width 370 height 30
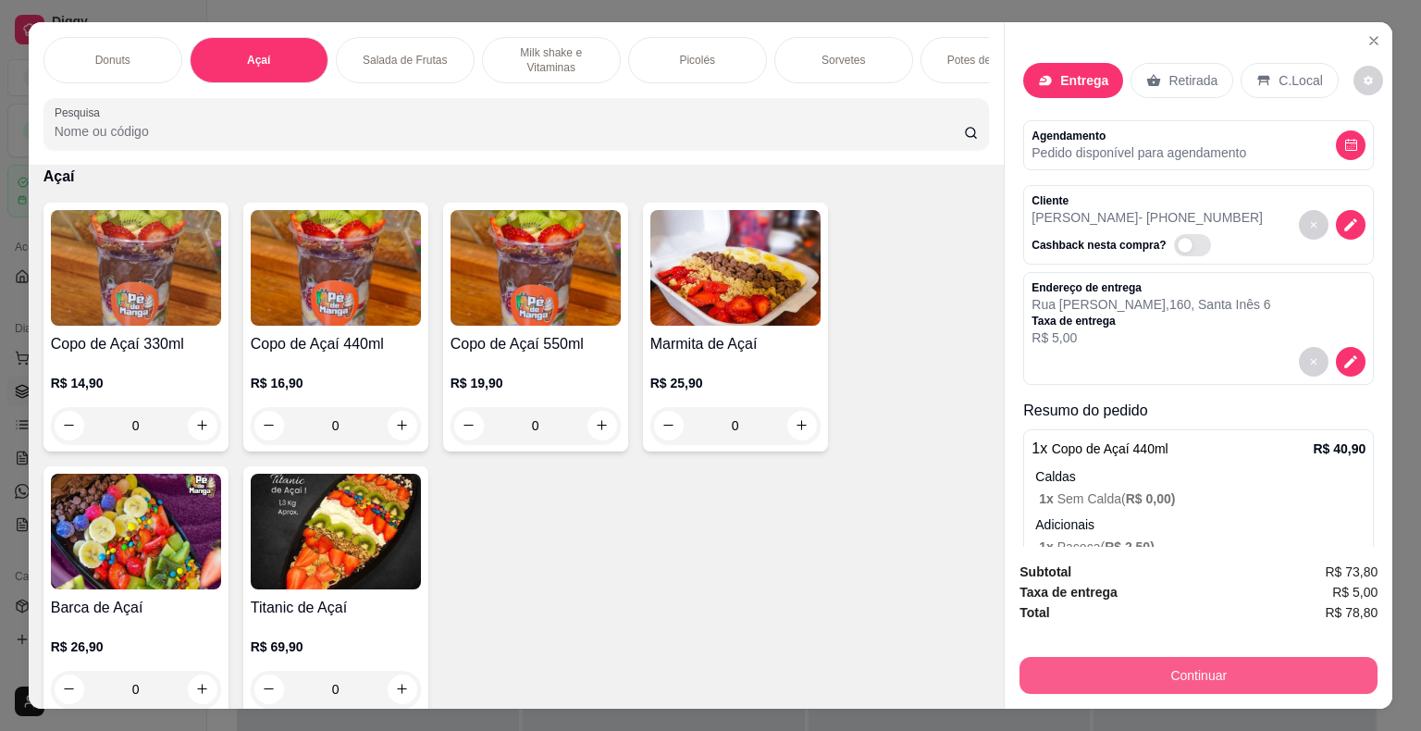
click at [1114, 663] on button "Continuar" at bounding box center [1199, 675] width 358 height 37
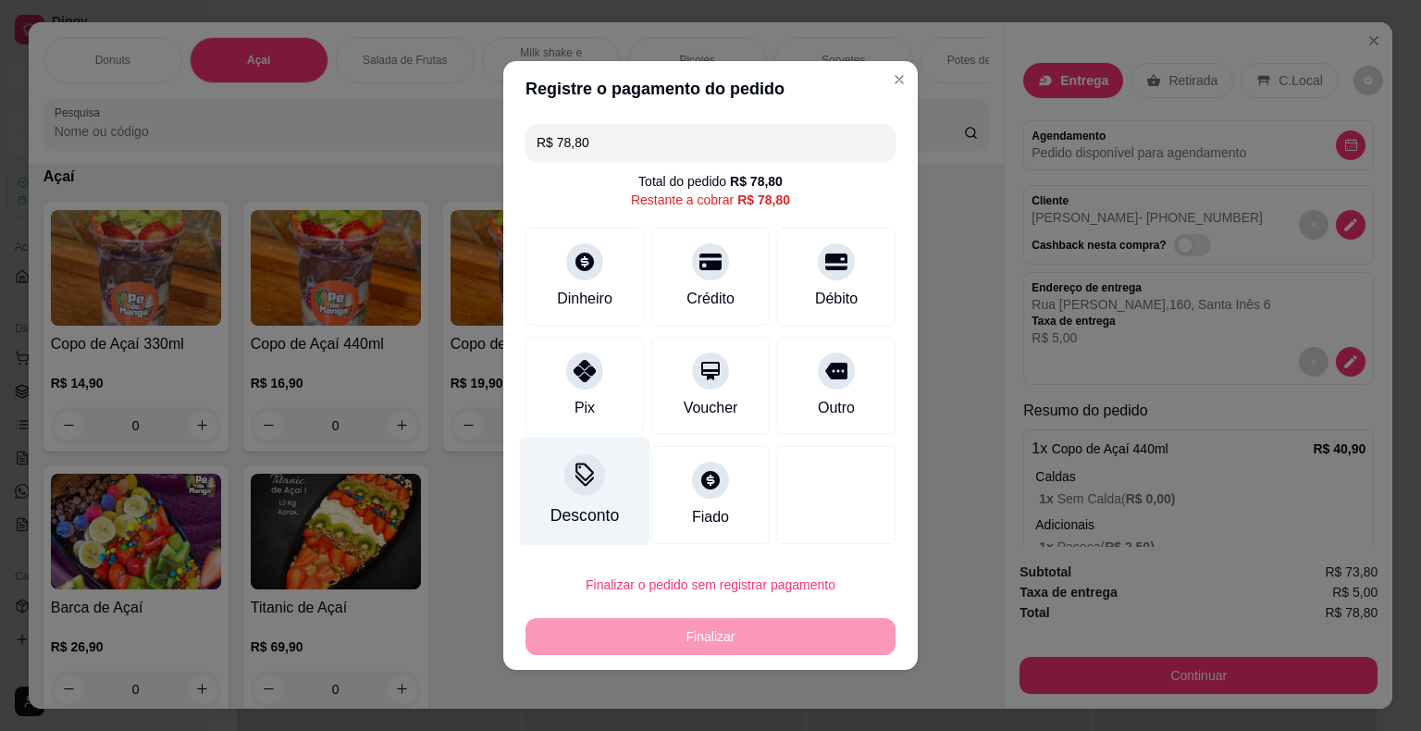
drag, startPoint x: 582, startPoint y: 401, endPoint x: 589, endPoint y: 450, distance: 49.6
click at [583, 401] on div "Pix" at bounding box center [585, 408] width 20 height 22
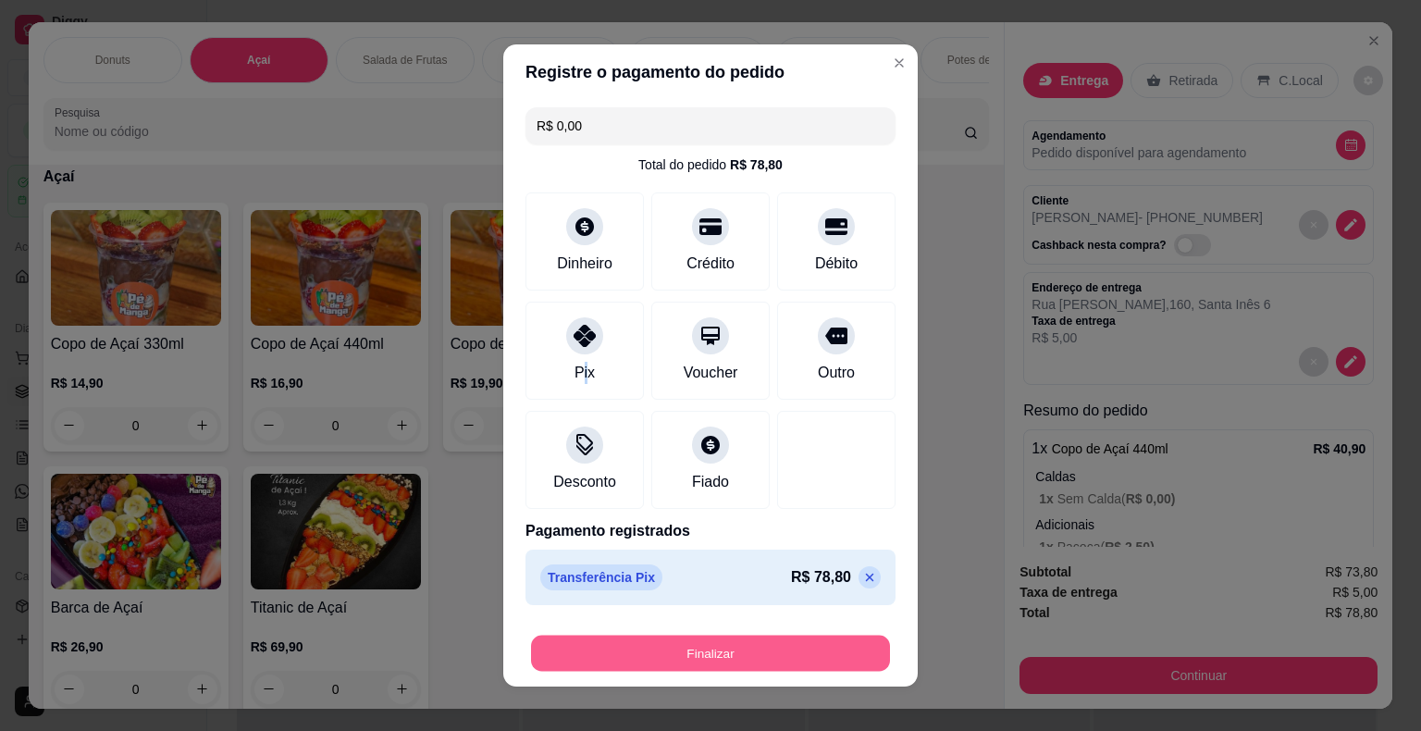
click at [699, 662] on button "Finalizar" at bounding box center [710, 654] width 359 height 36
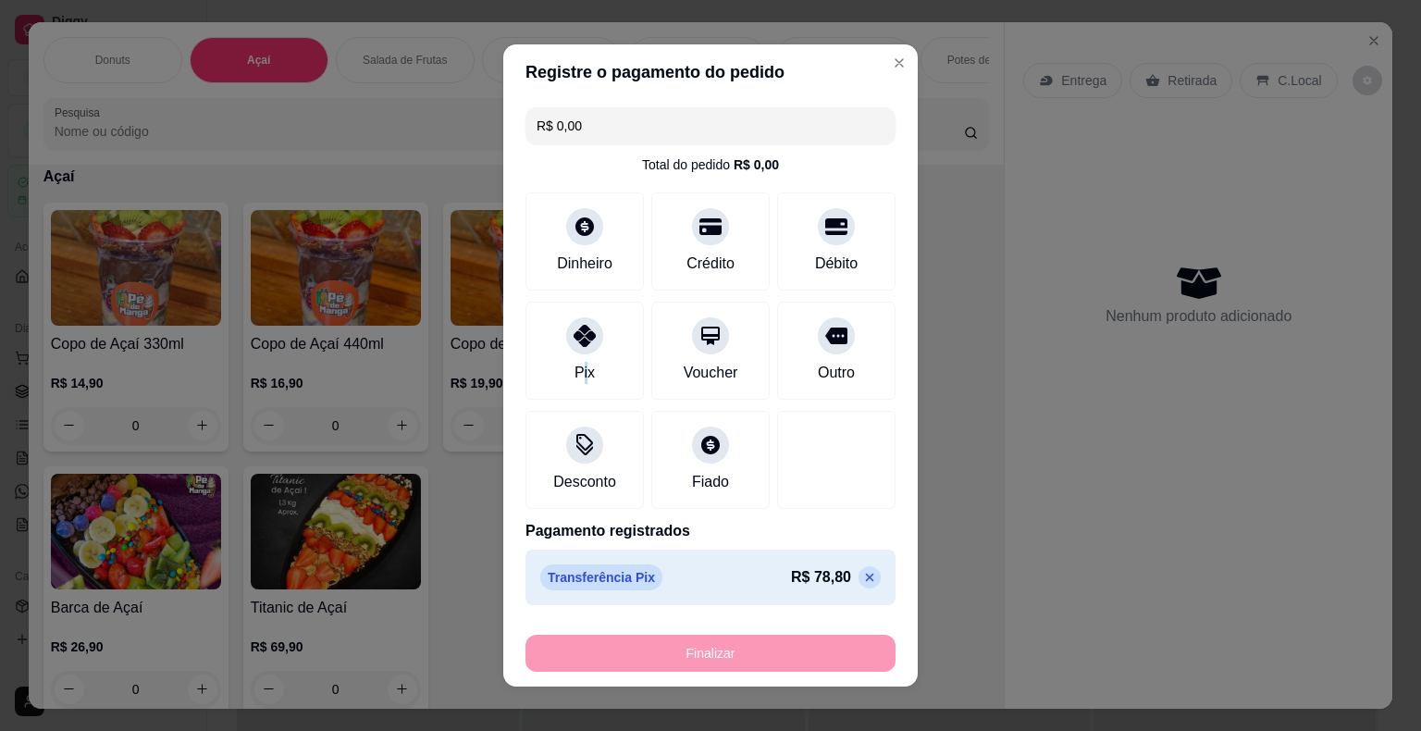
type input "-R$ 78,80"
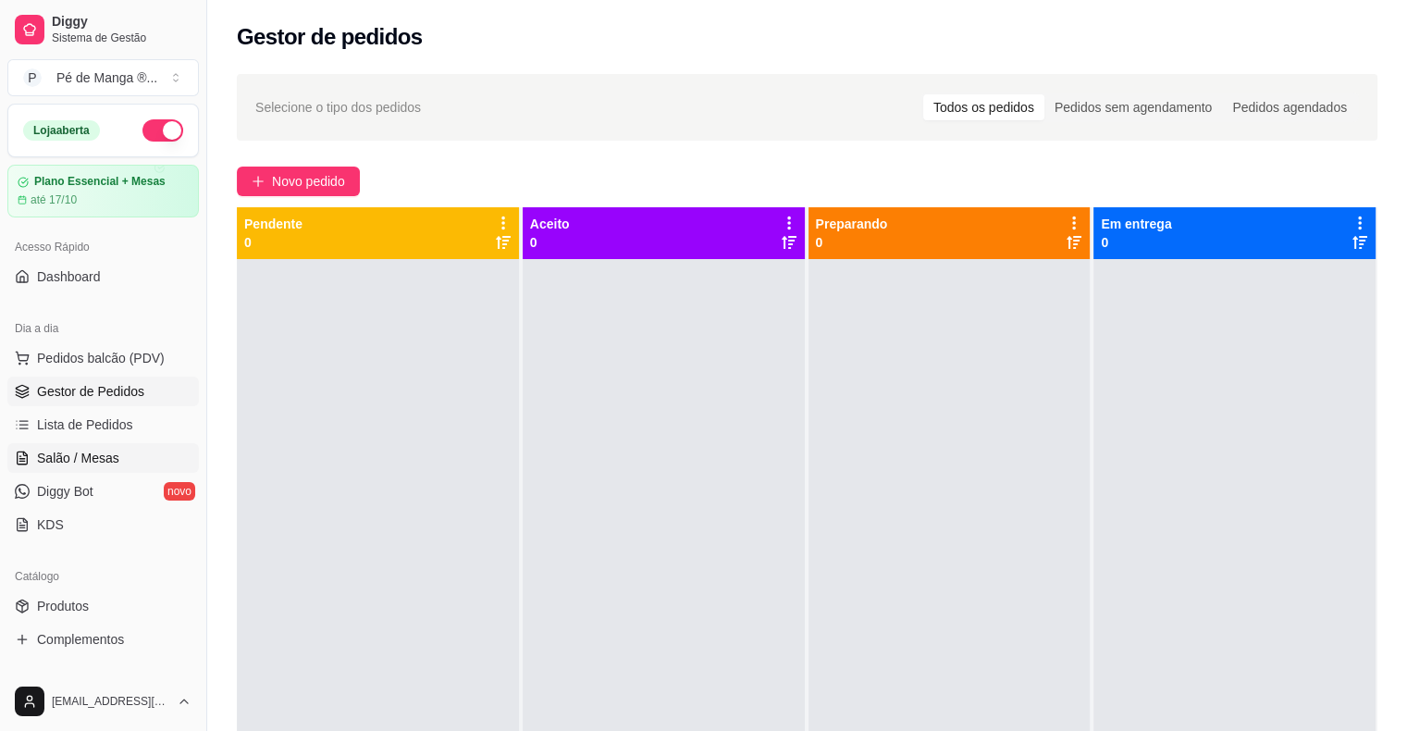
drag, startPoint x: 62, startPoint y: 458, endPoint x: 59, endPoint y: 446, distance: 12.3
click at [60, 456] on span "Salão / Mesas" at bounding box center [78, 458] width 82 height 19
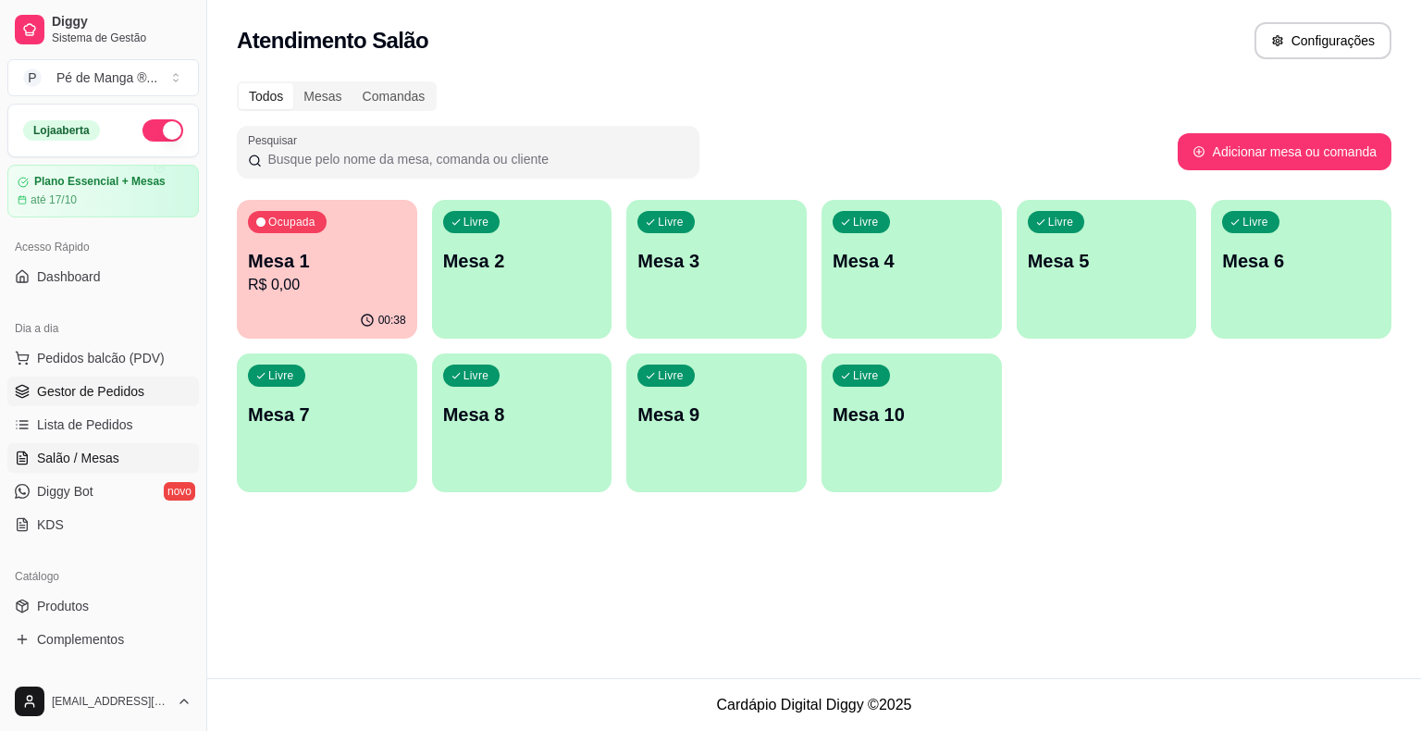
click at [85, 392] on span "Gestor de Pedidos" at bounding box center [90, 391] width 107 height 19
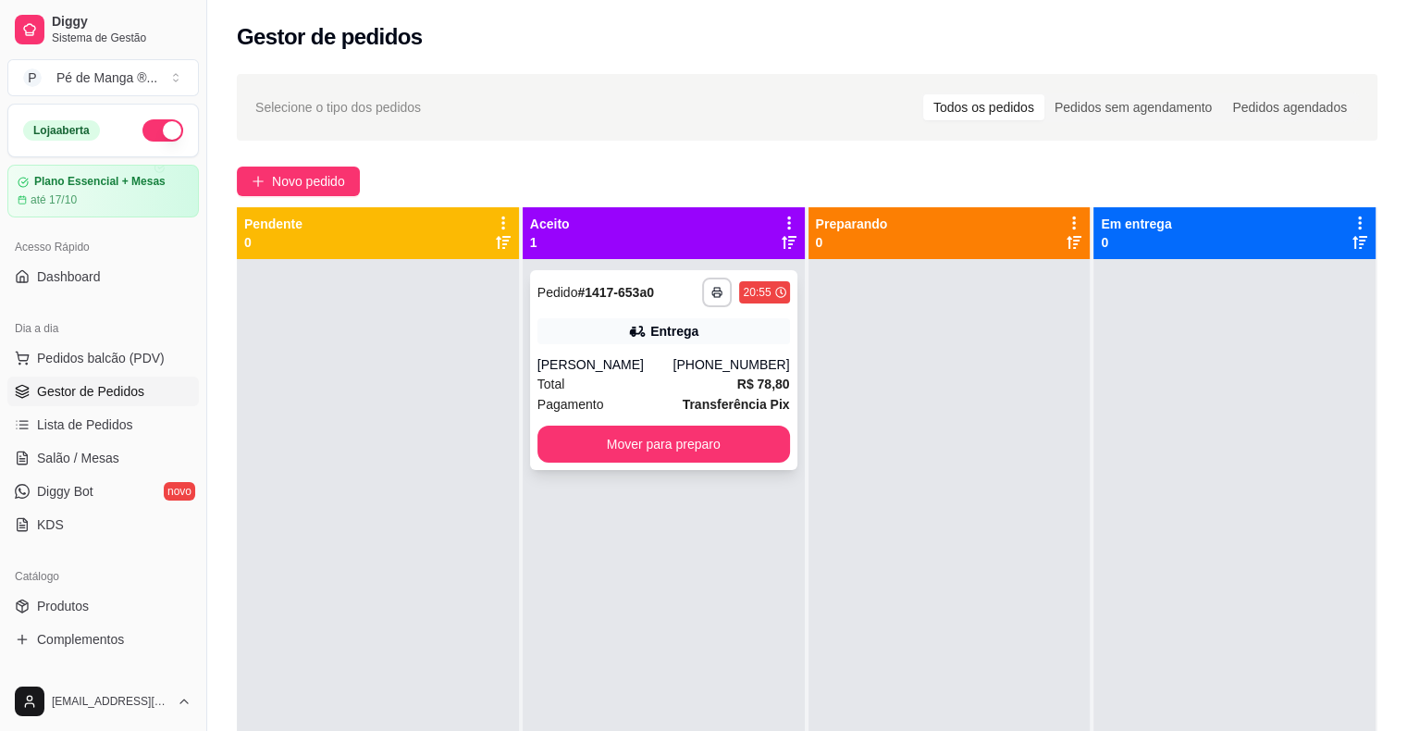
click at [642, 394] on div "Pagamento Transferência Pix" at bounding box center [664, 404] width 253 height 20
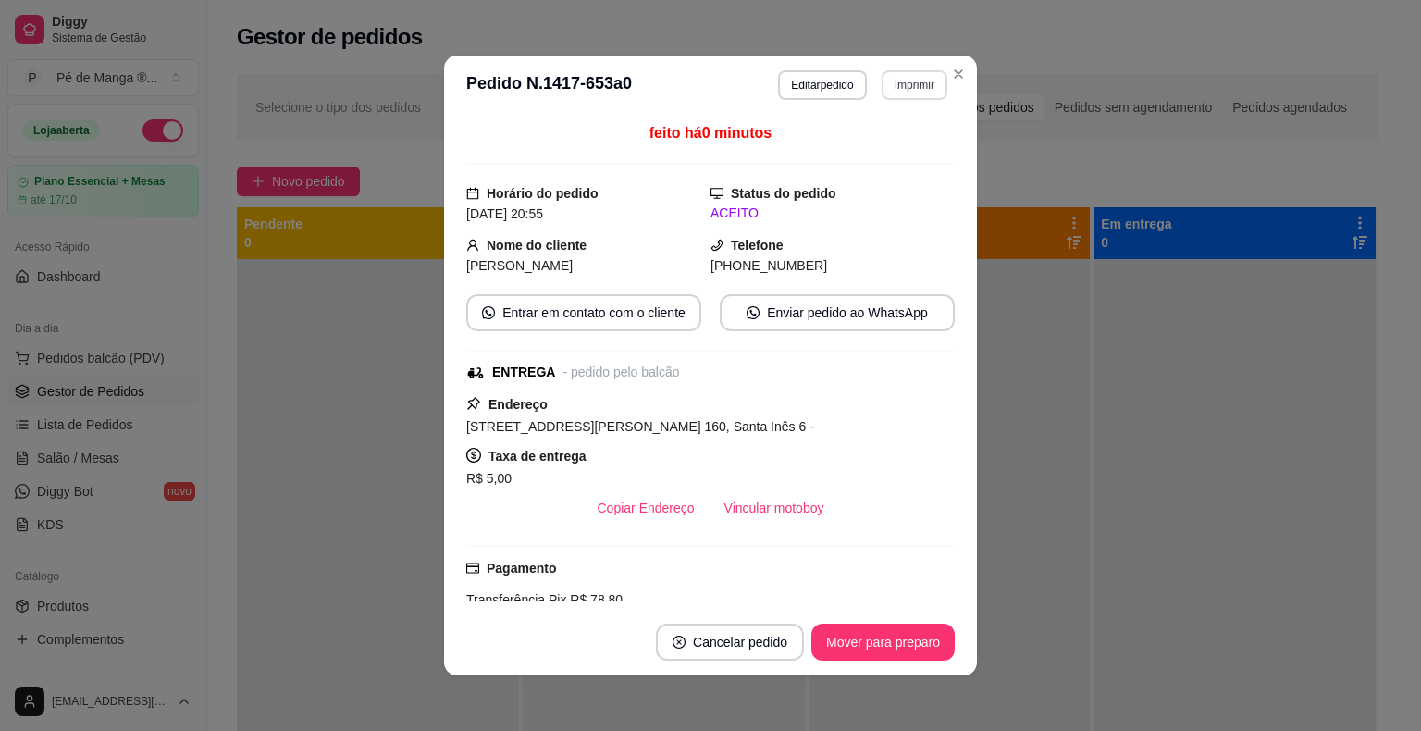
click at [913, 80] on button "Imprimir" at bounding box center [915, 85] width 66 height 30
click at [876, 149] on button "IMPRESSORA" at bounding box center [875, 149] width 130 height 29
click at [856, 631] on button "Mover para preparo" at bounding box center [882, 643] width 139 height 36
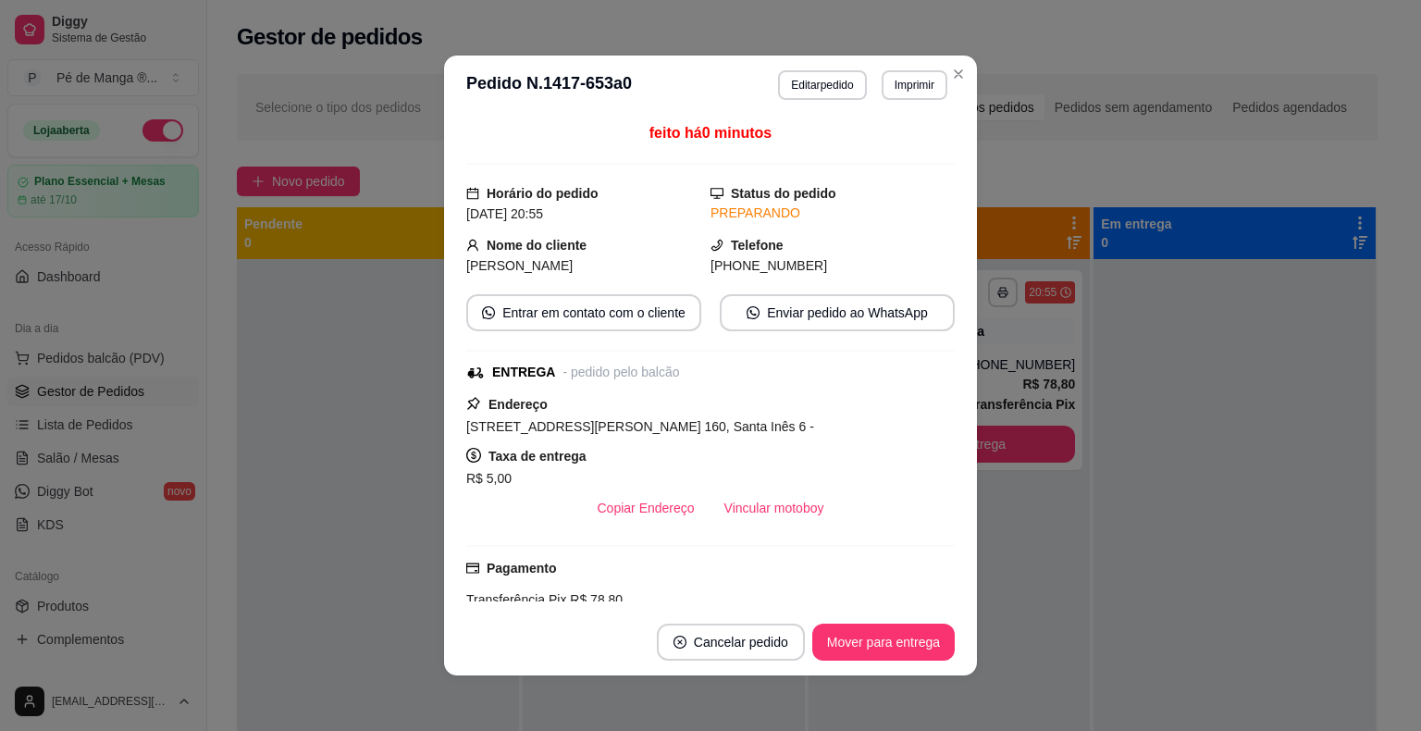
click at [966, 71] on header "**********" at bounding box center [710, 85] width 533 height 59
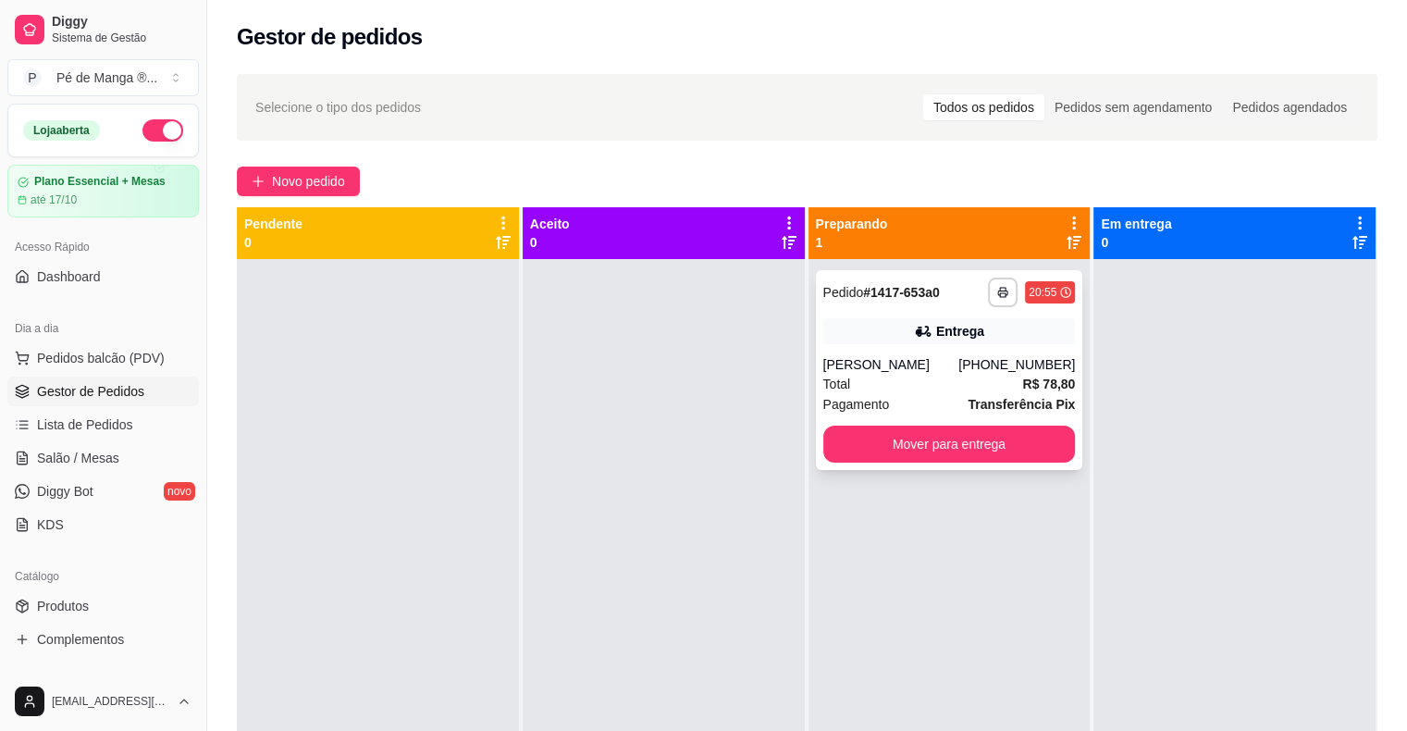
click at [983, 349] on div "**********" at bounding box center [949, 370] width 267 height 200
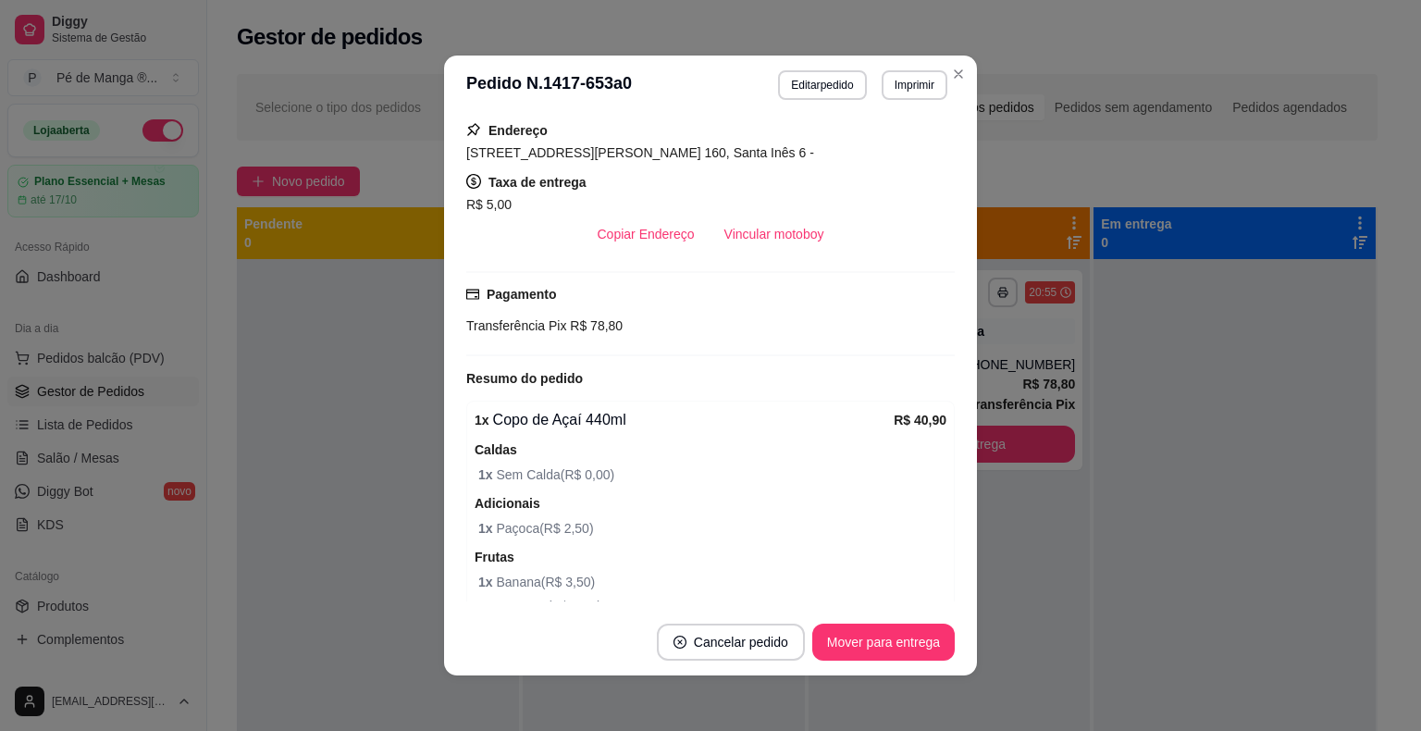
scroll to position [185, 0]
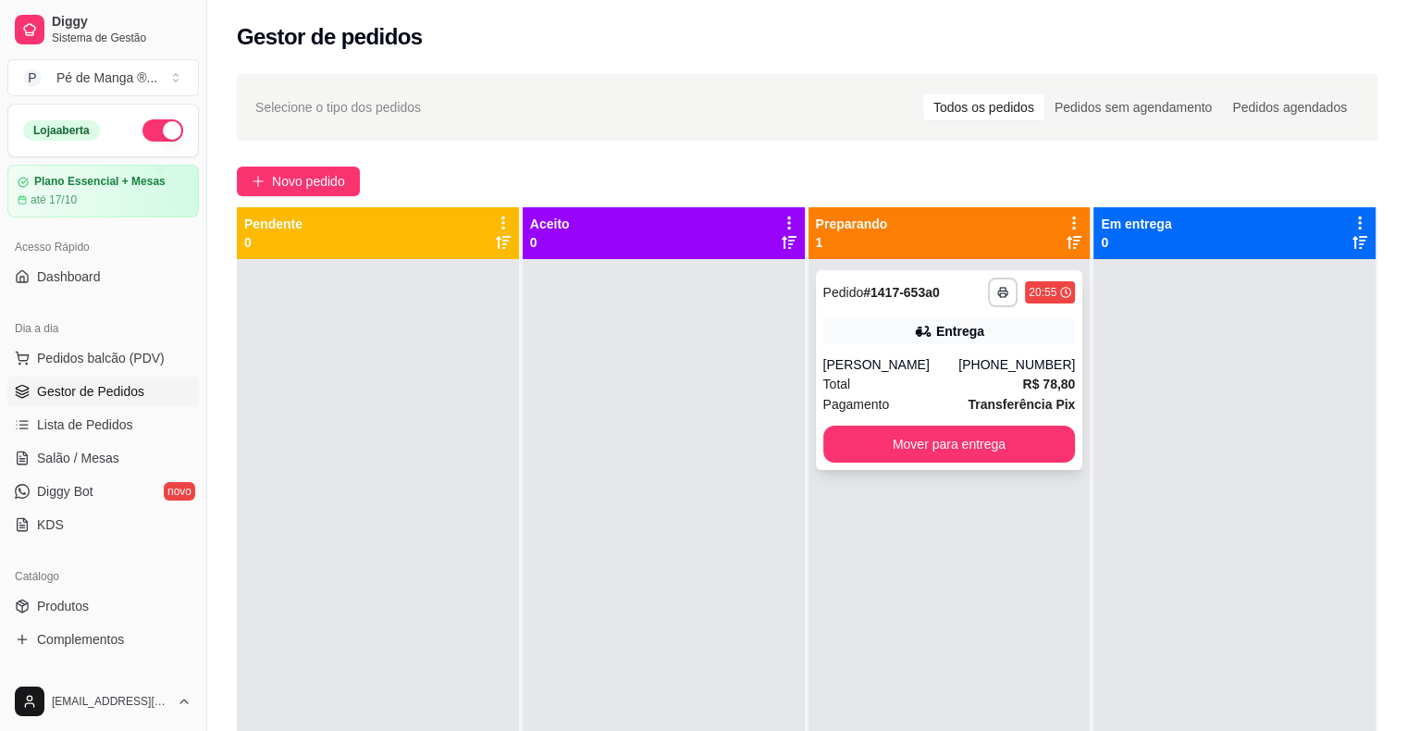
click at [885, 371] on div "**********" at bounding box center [949, 370] width 267 height 200
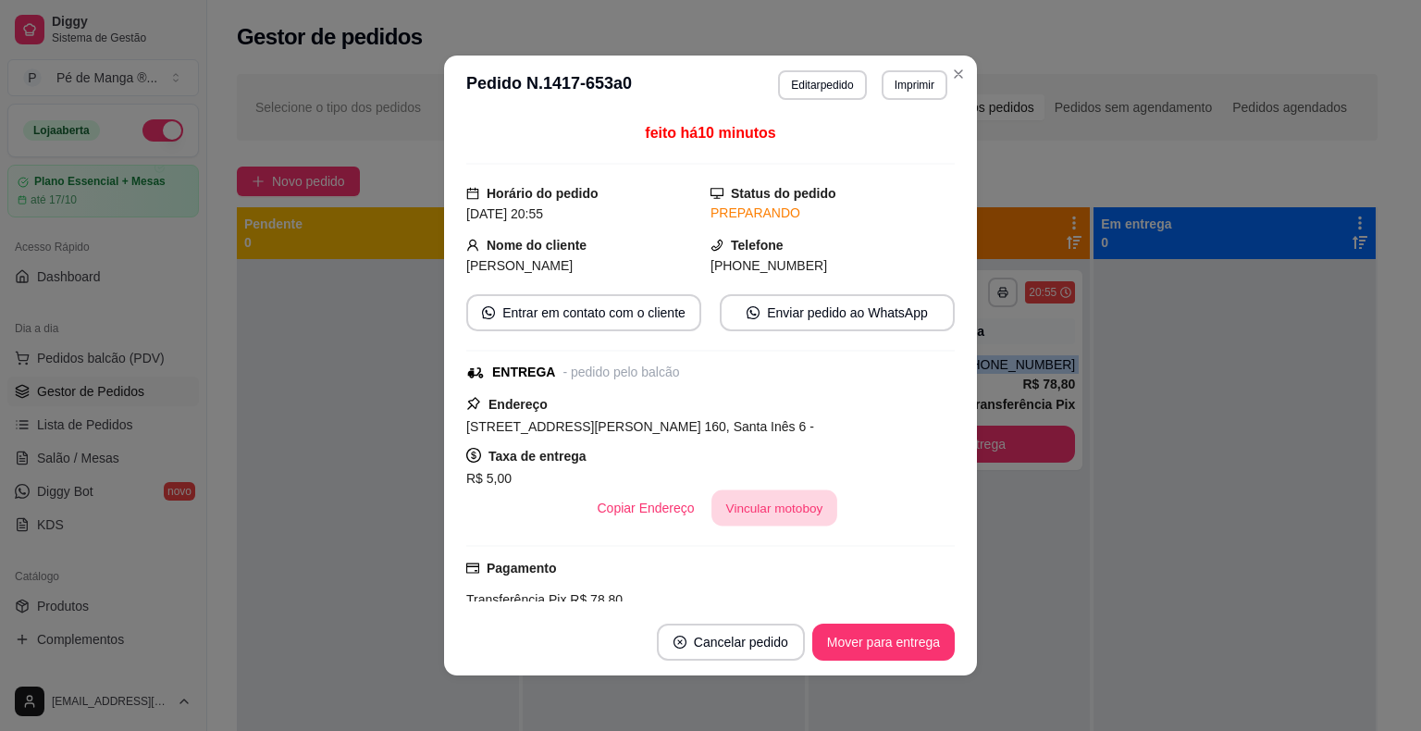
click at [758, 518] on button "Vincular motoboy" at bounding box center [775, 508] width 126 height 36
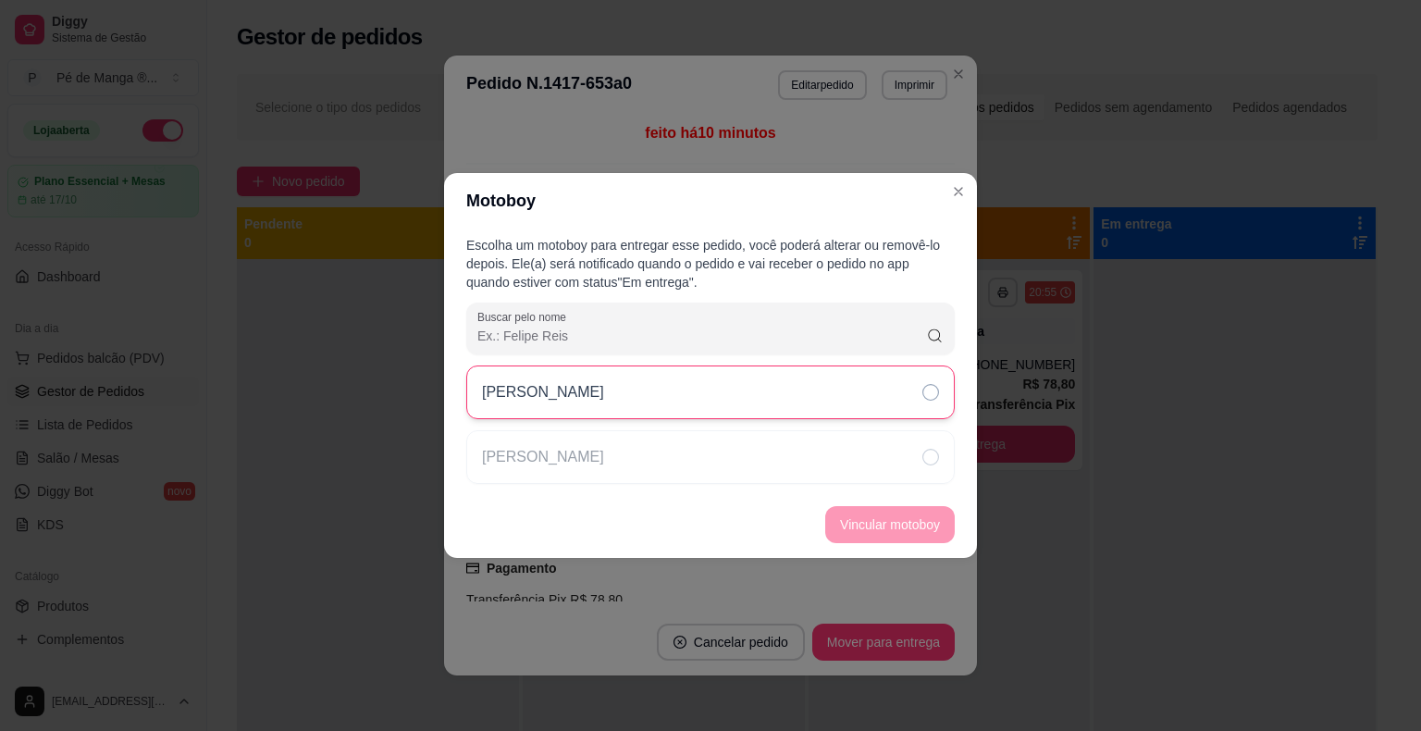
click at [807, 412] on div "[PERSON_NAME]" at bounding box center [710, 392] width 489 height 54
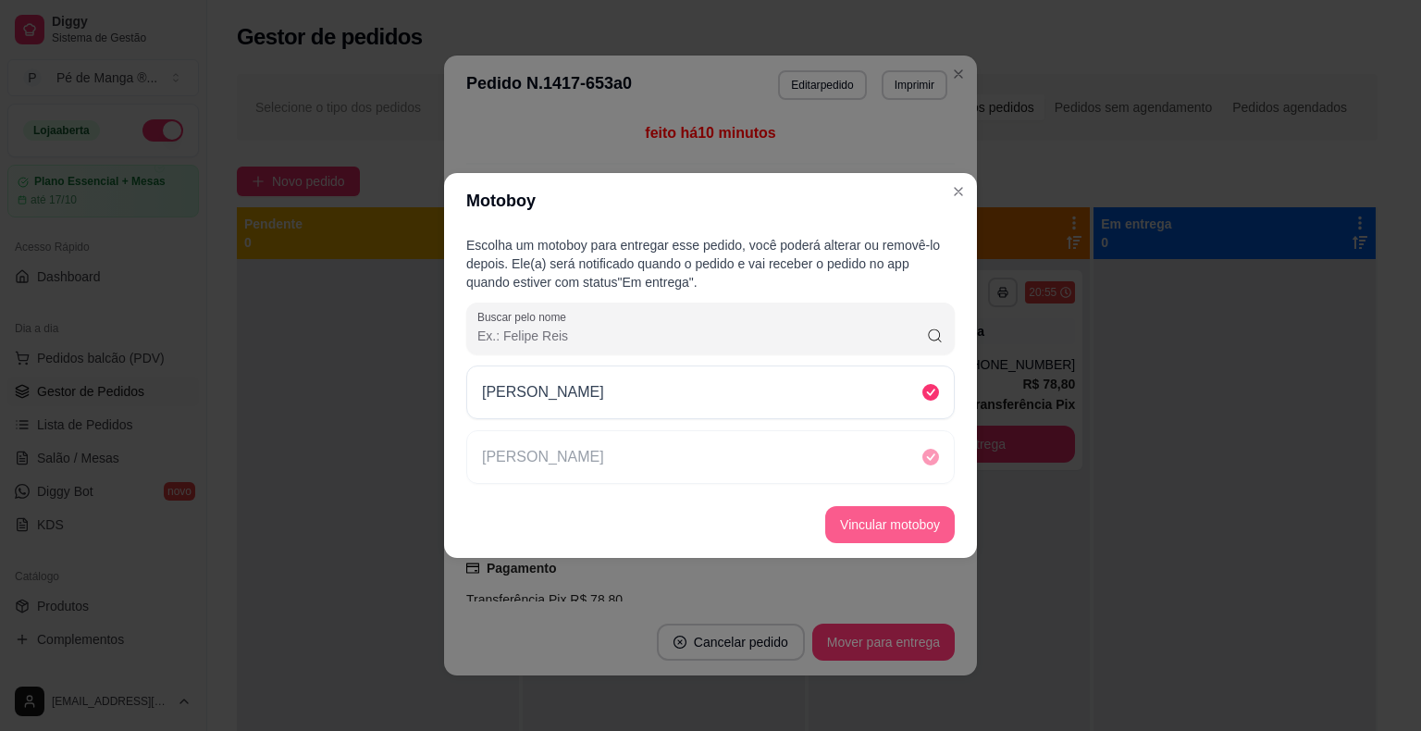
click at [866, 526] on button "Vincular motoboy" at bounding box center [890, 524] width 130 height 37
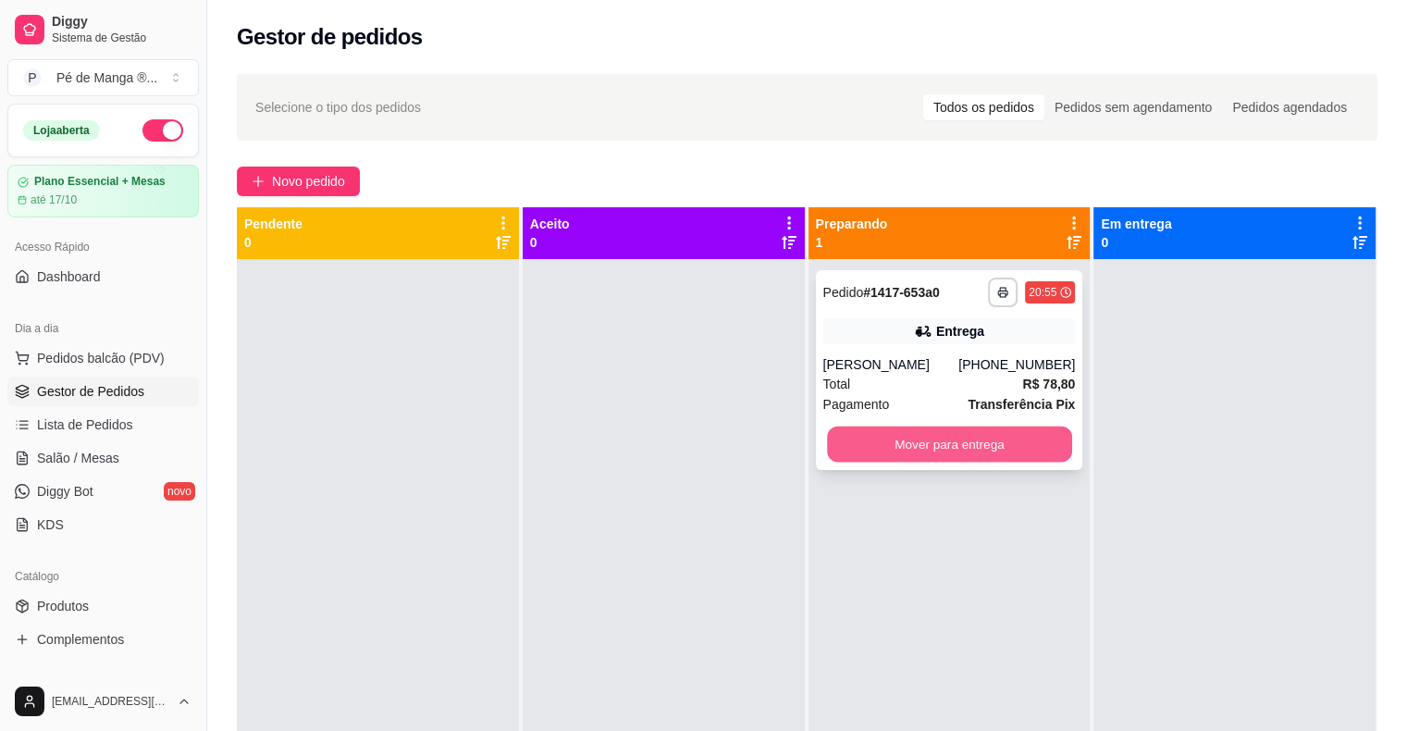
click at [917, 446] on button "Mover para entrega" at bounding box center [949, 445] width 245 height 36
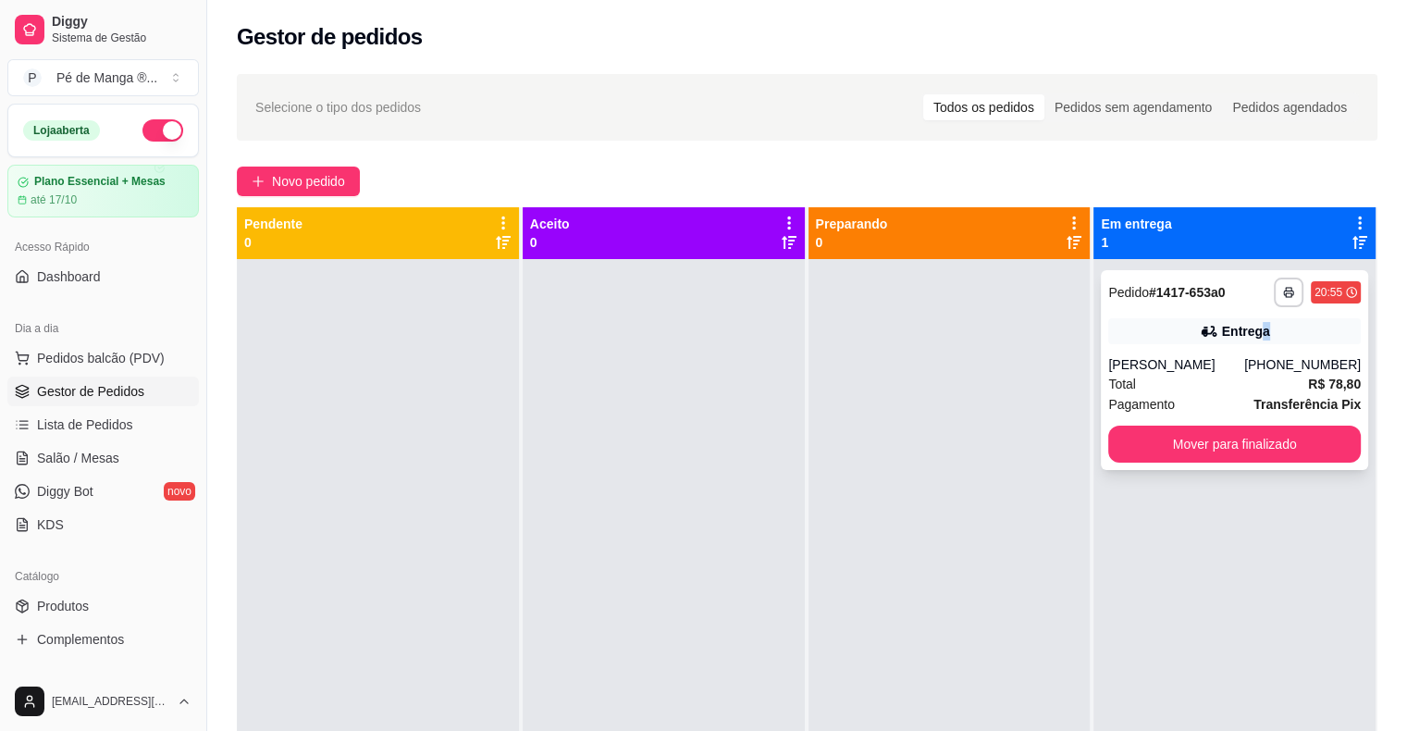
click at [1251, 342] on div "Entrega" at bounding box center [1234, 331] width 253 height 26
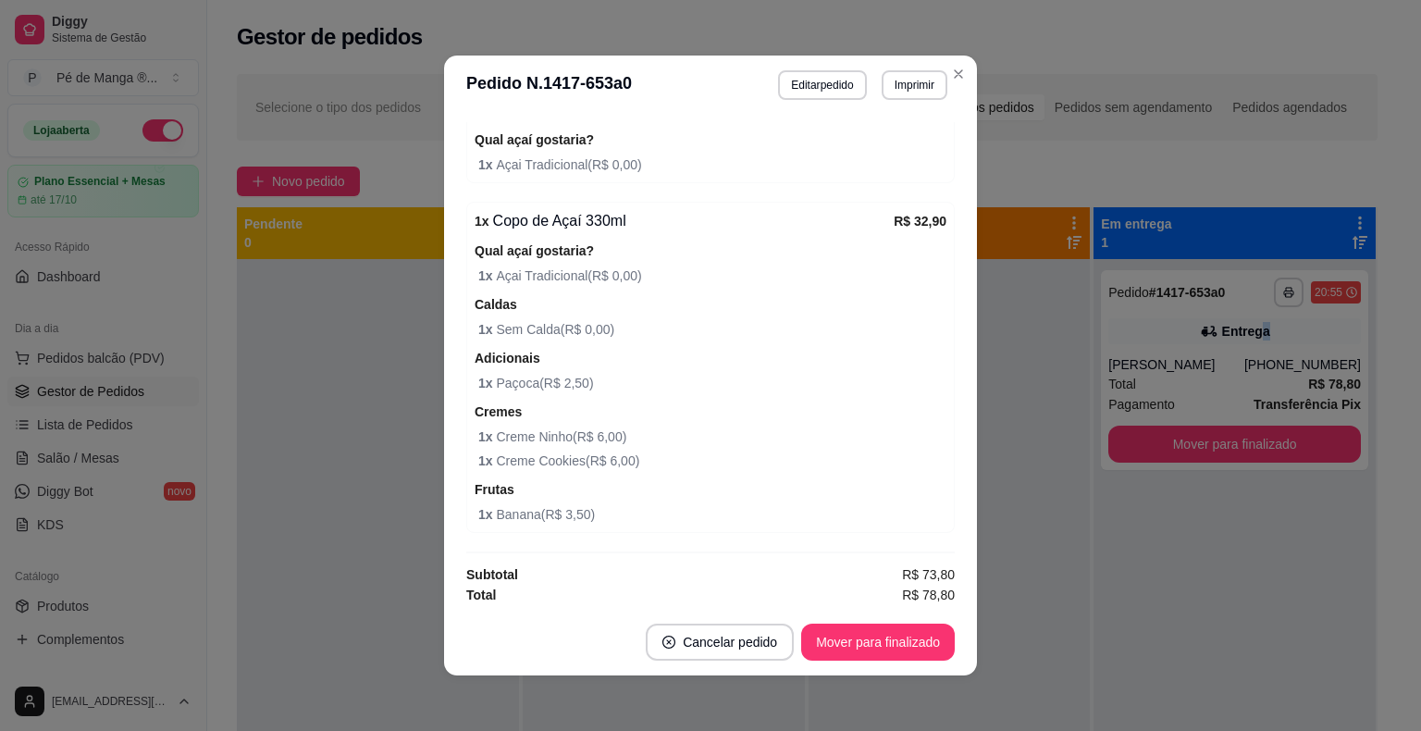
scroll to position [4, 0]
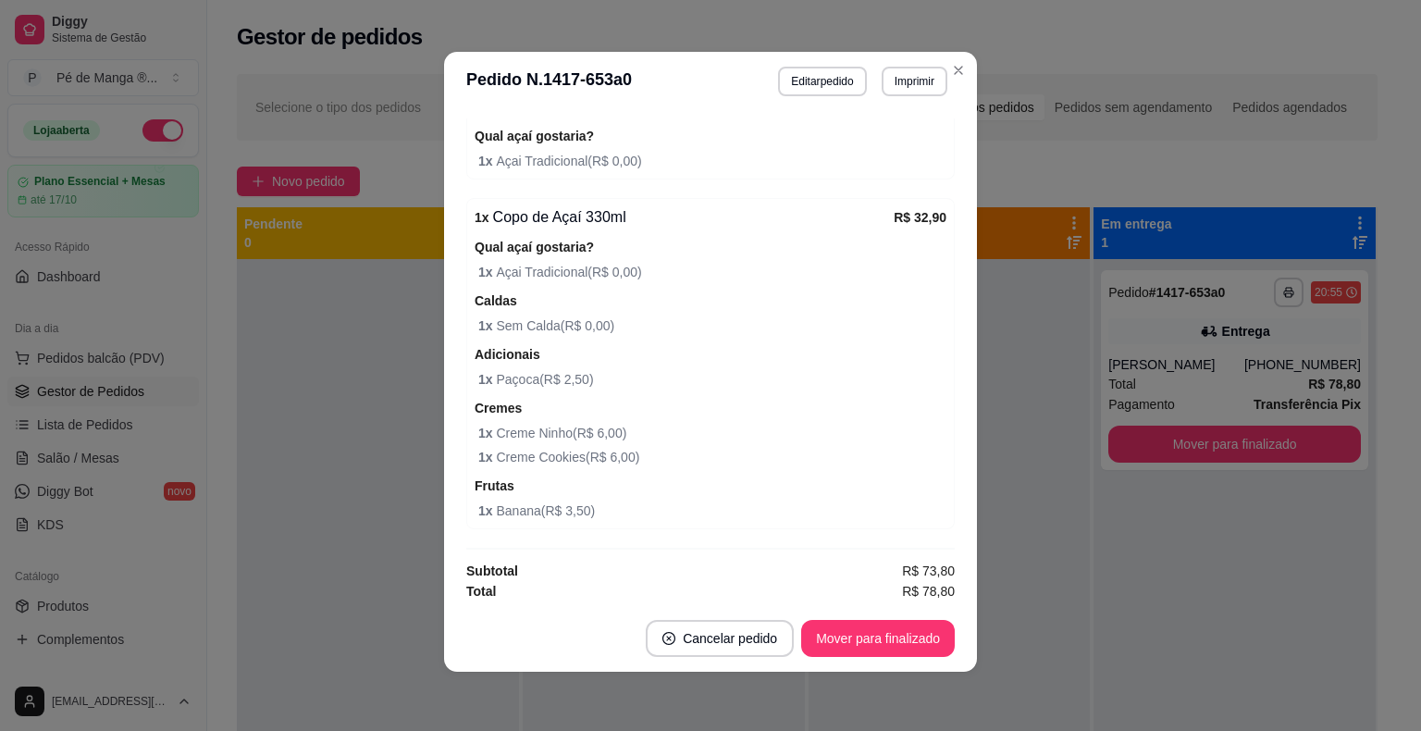
click at [952, 87] on header "**********" at bounding box center [710, 81] width 533 height 59
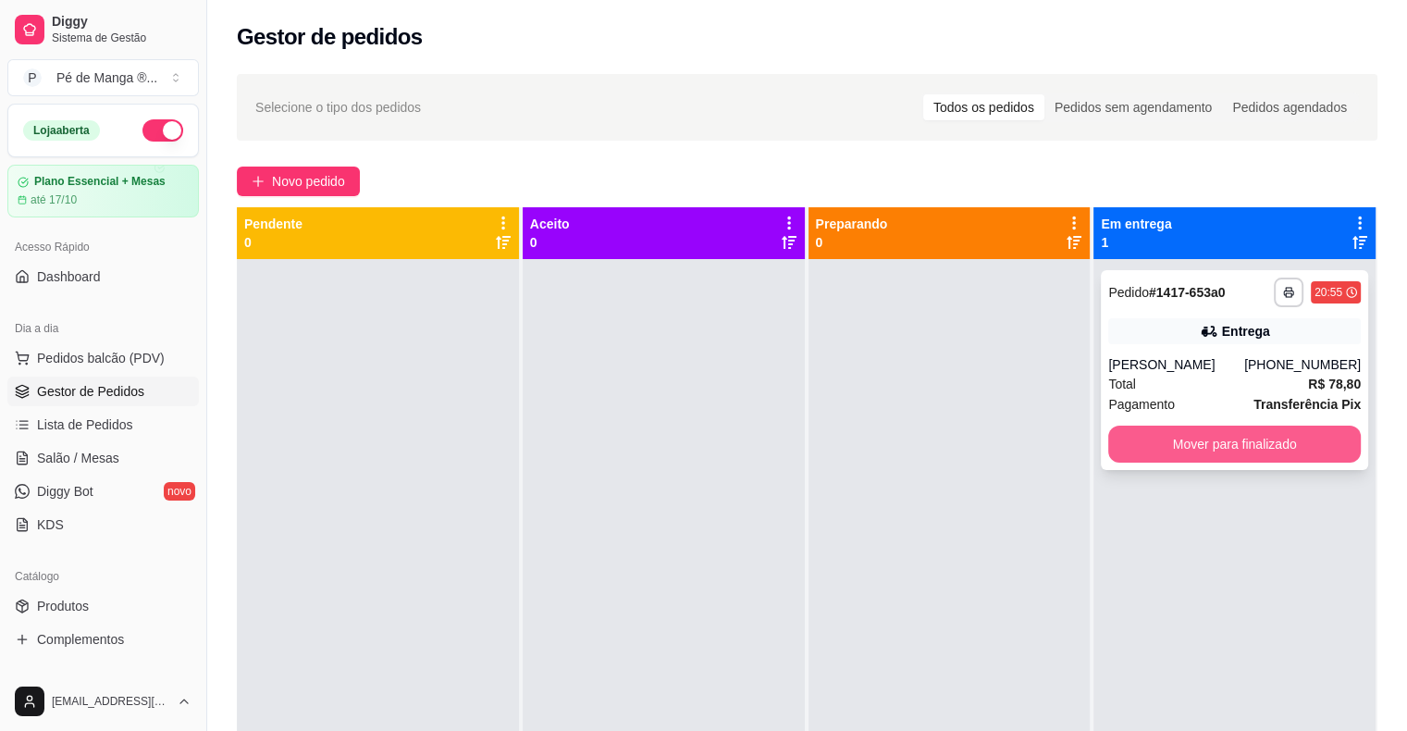
click at [1192, 444] on button "Mover para finalizado" at bounding box center [1234, 444] width 253 height 37
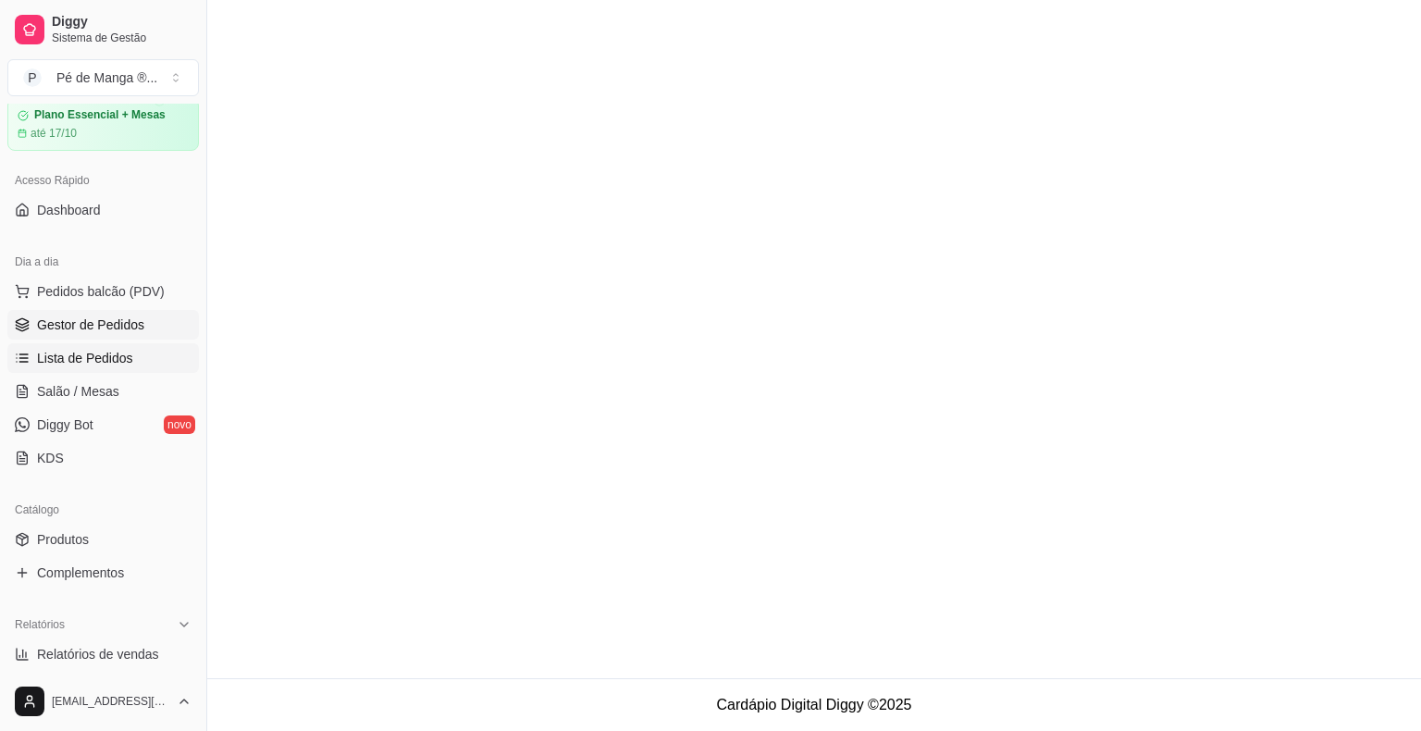
scroll to position [185, 0]
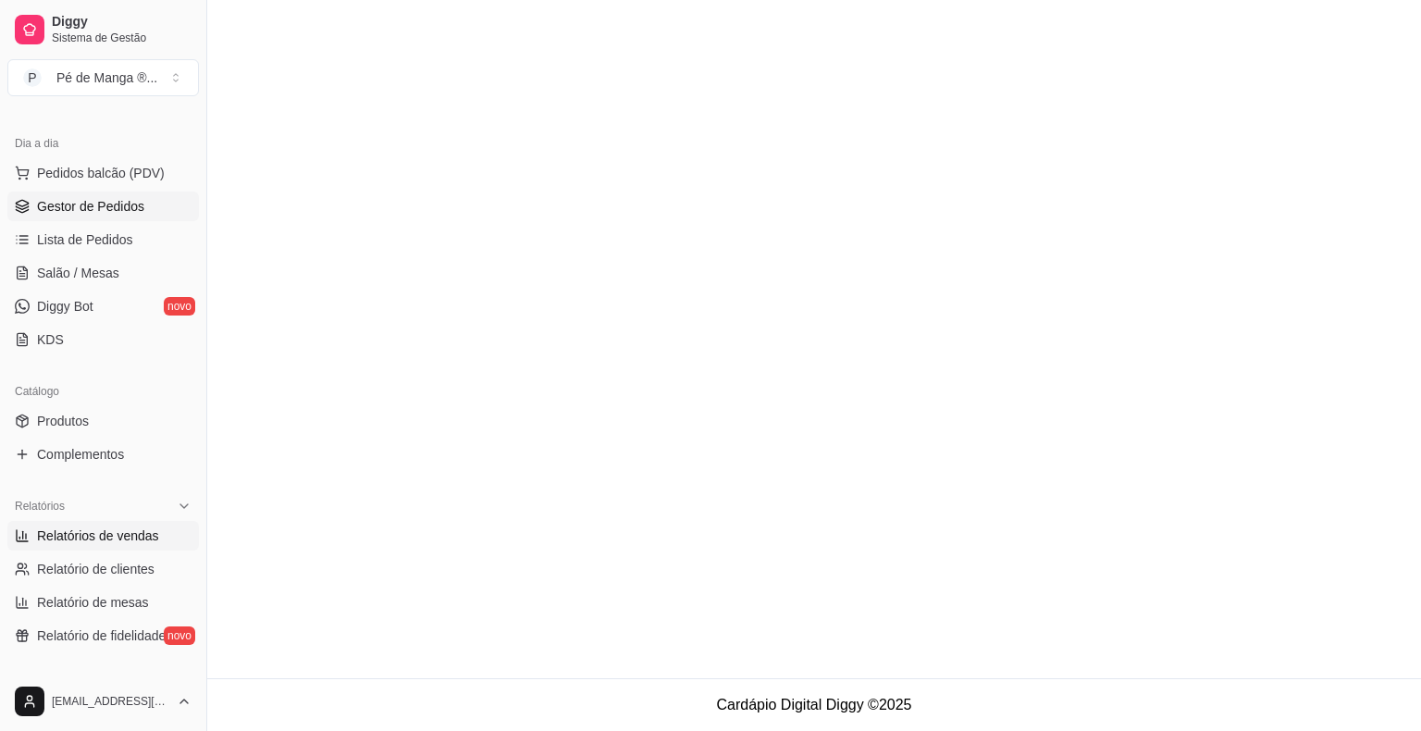
click at [97, 533] on span "Relatórios de vendas" at bounding box center [98, 535] width 122 height 19
click at [109, 528] on span "Relatórios de vendas" at bounding box center [98, 535] width 122 height 19
click at [109, 531] on span "Relatórios de vendas" at bounding box center [98, 535] width 122 height 19
click at [110, 533] on span "Relatórios de vendas" at bounding box center [98, 535] width 122 height 19
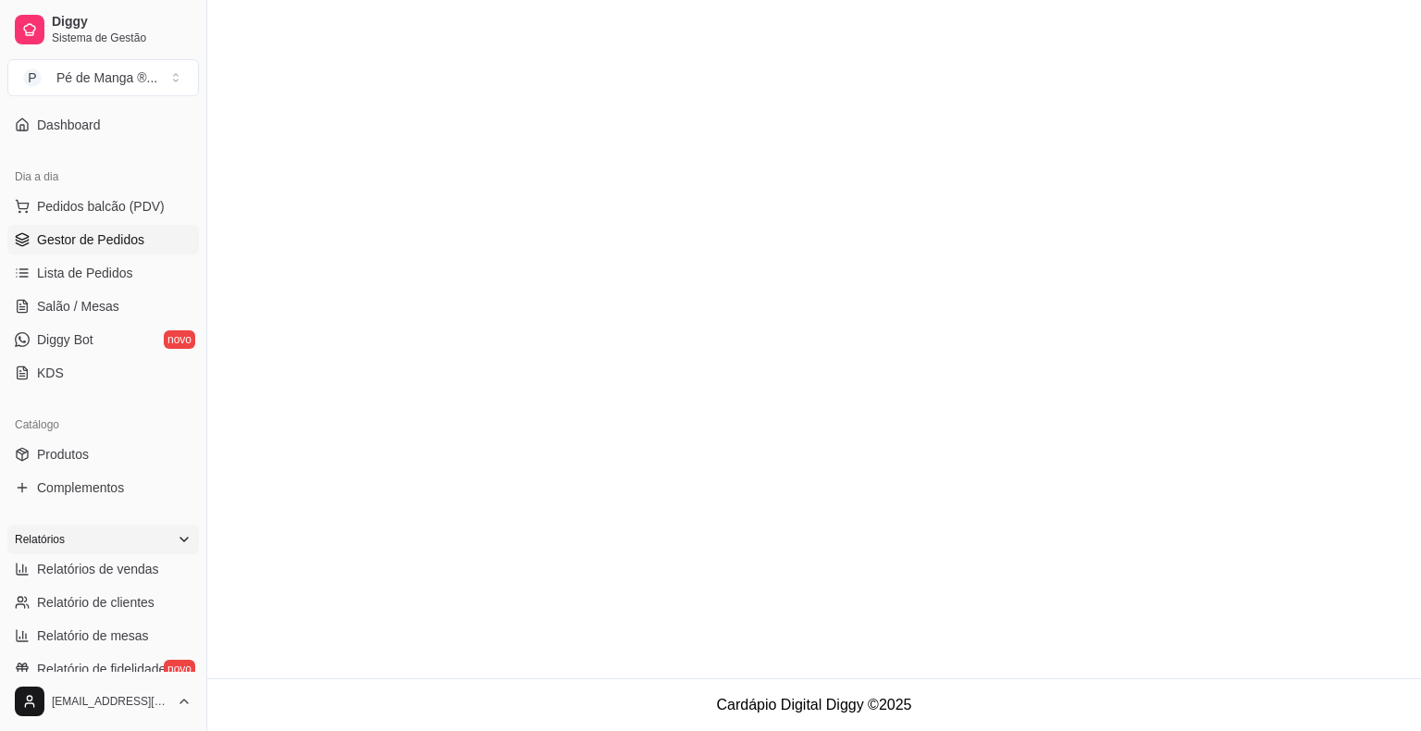
scroll to position [278, 0]
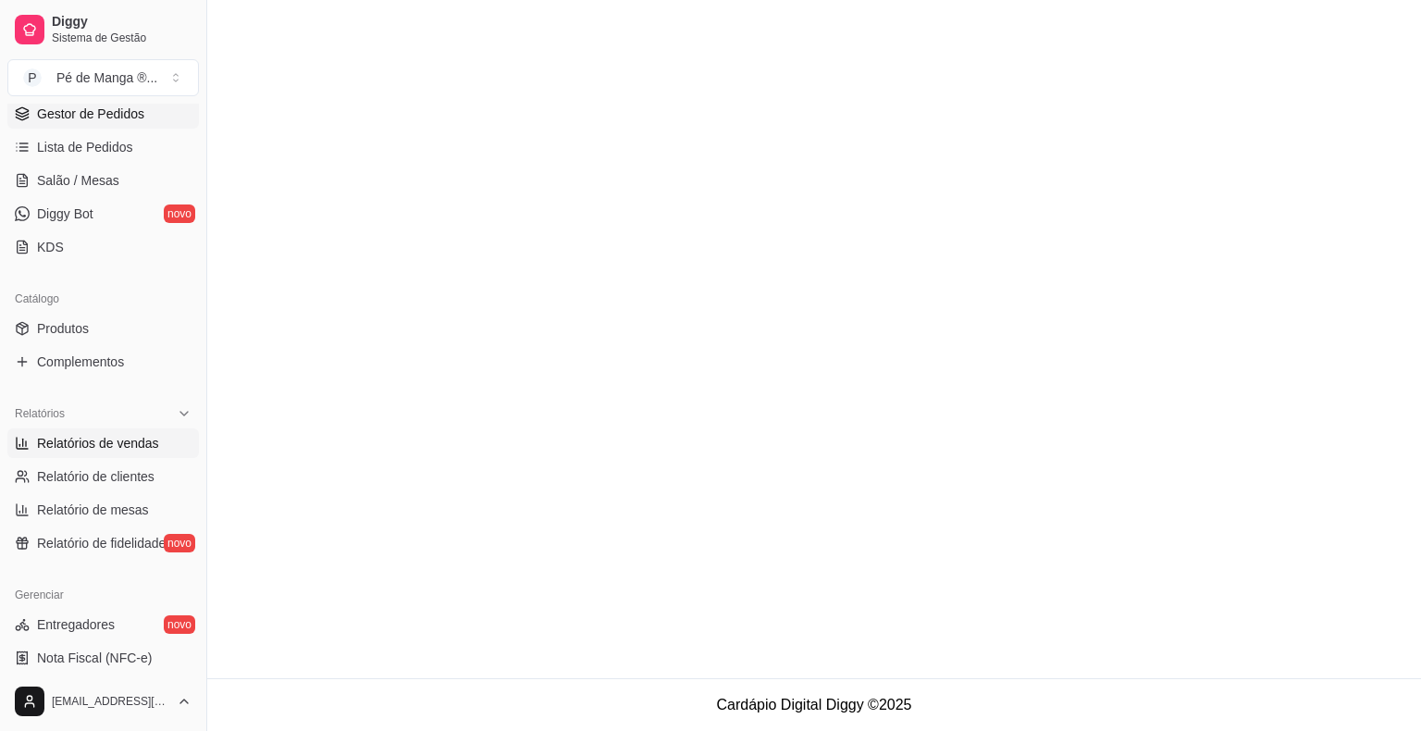
click at [120, 438] on span "Relatórios de vendas" at bounding box center [98, 443] width 122 height 19
click at [120, 437] on span "Relatórios de vendas" at bounding box center [98, 443] width 122 height 19
click at [118, 439] on span "Relatórios de vendas" at bounding box center [98, 443] width 122 height 19
click at [117, 446] on span "Relatórios de vendas" at bounding box center [98, 443] width 122 height 19
click at [116, 448] on span "Relatórios de vendas" at bounding box center [98, 443] width 122 height 19
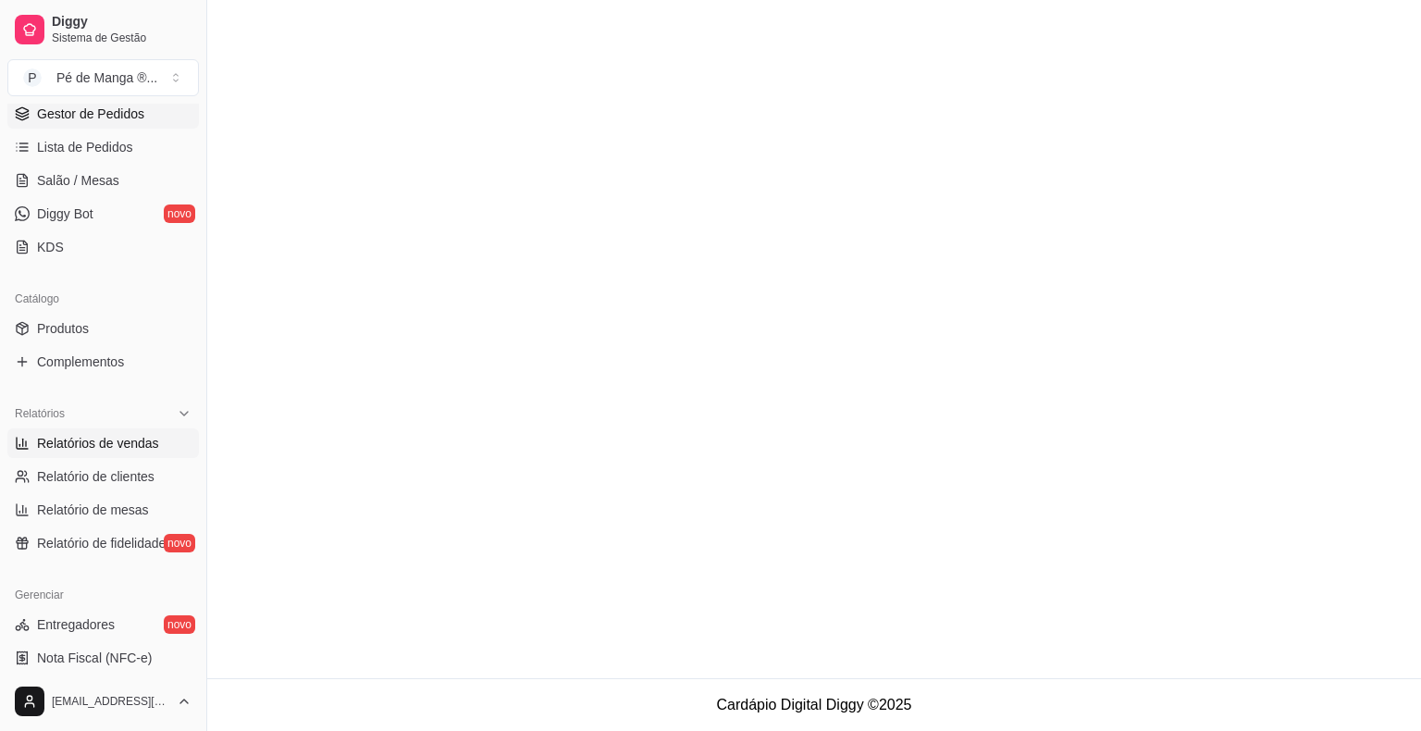
click at [116, 447] on span "Relatórios de vendas" at bounding box center [98, 443] width 122 height 19
click at [115, 435] on span "Relatórios de vendas" at bounding box center [98, 443] width 122 height 19
drag, startPoint x: 115, startPoint y: 435, endPoint x: 42, endPoint y: 447, distance: 74.1
click at [97, 436] on span "Relatórios de vendas" at bounding box center [98, 443] width 122 height 19
click at [18, 440] on icon at bounding box center [22, 443] width 15 height 15
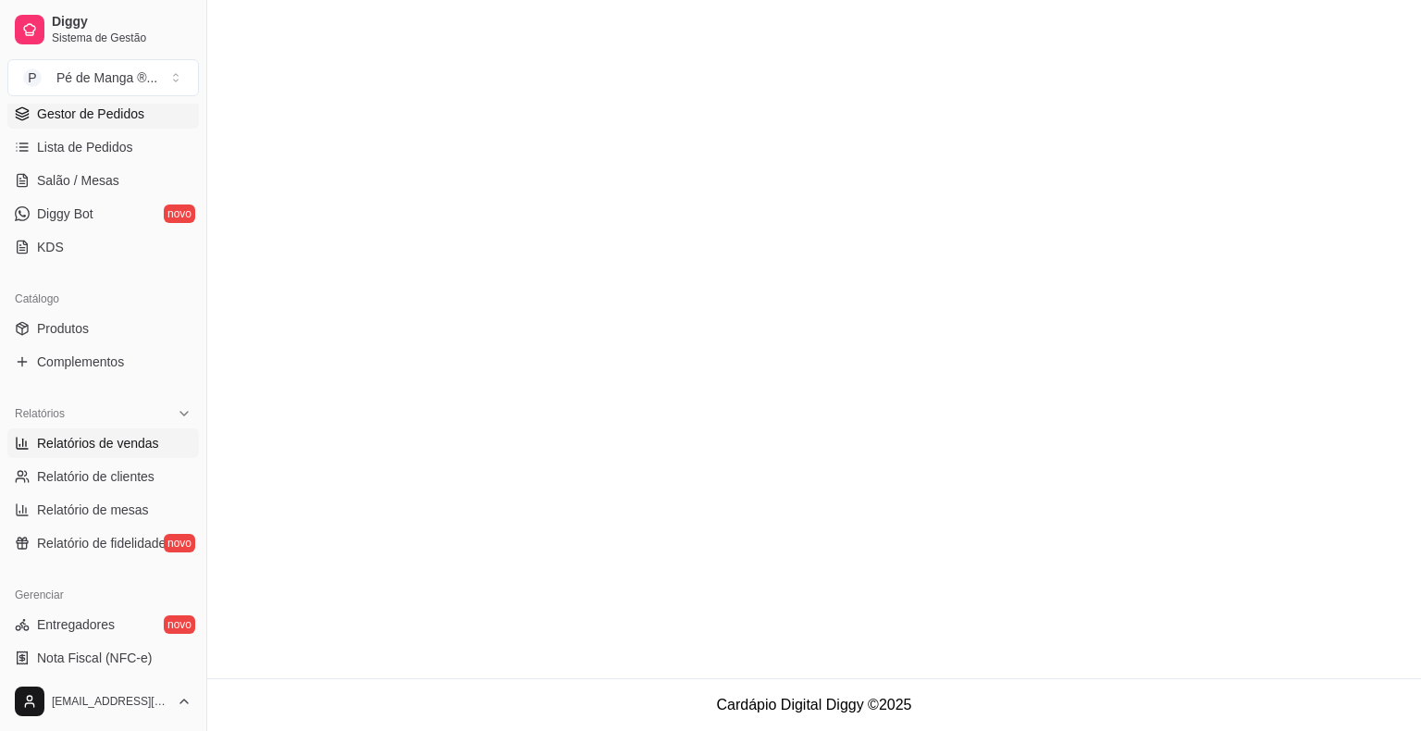
click at [19, 449] on icon at bounding box center [22, 443] width 15 height 15
click at [19, 450] on link "Relatórios de vendas" at bounding box center [103, 443] width 192 height 30
